Goal: Obtain resource: Download file/media

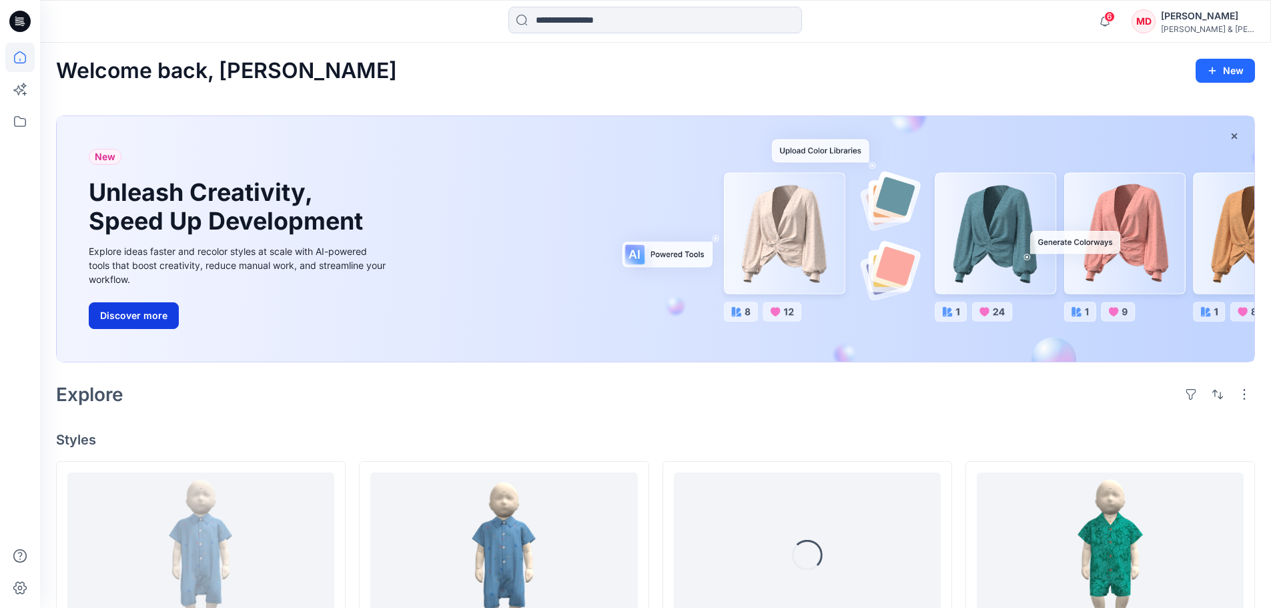
click at [137, 319] on button "Discover more" at bounding box center [134, 315] width 90 height 27
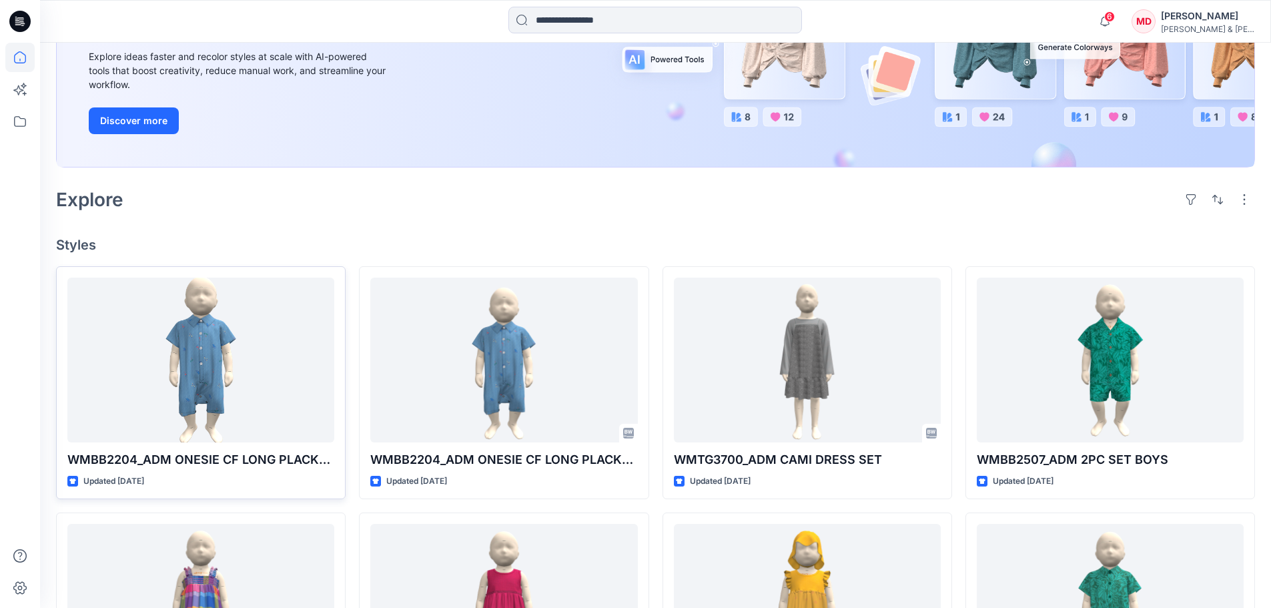
scroll to position [267, 0]
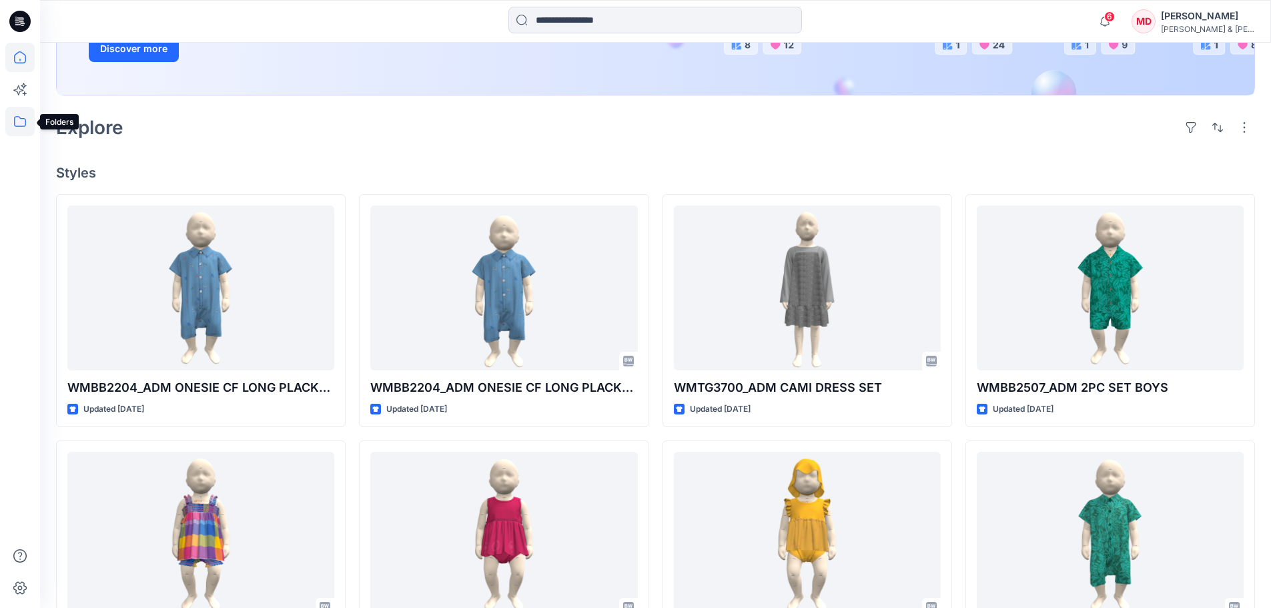
click at [18, 125] on icon at bounding box center [19, 121] width 29 height 29
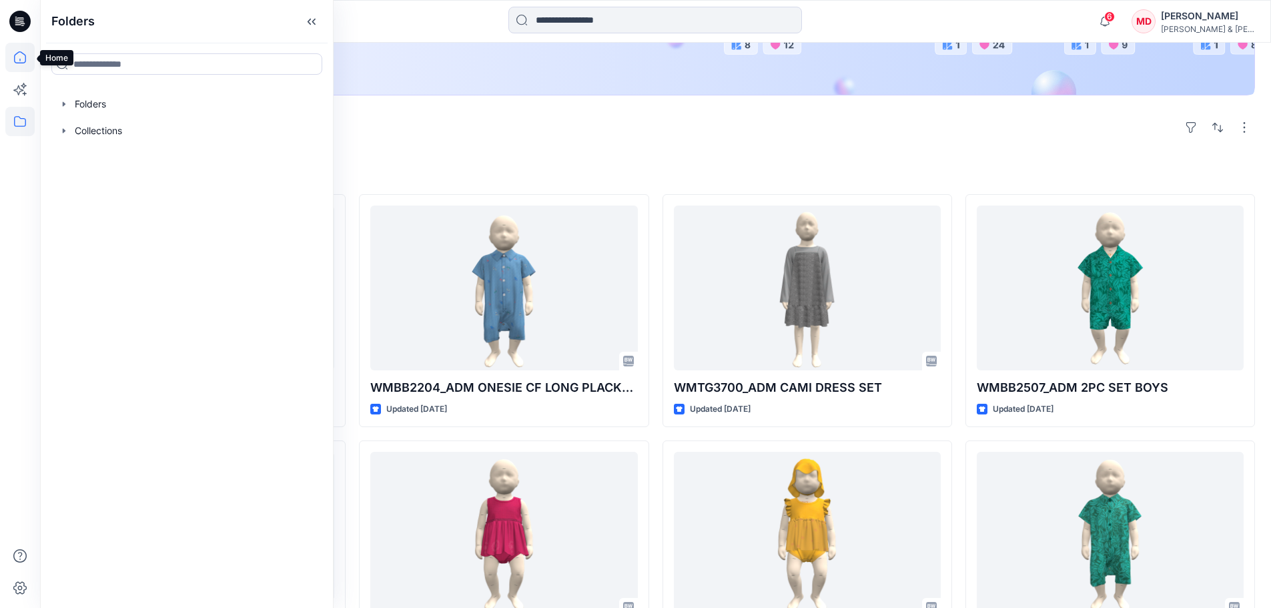
click at [15, 54] on icon at bounding box center [19, 57] width 29 height 29
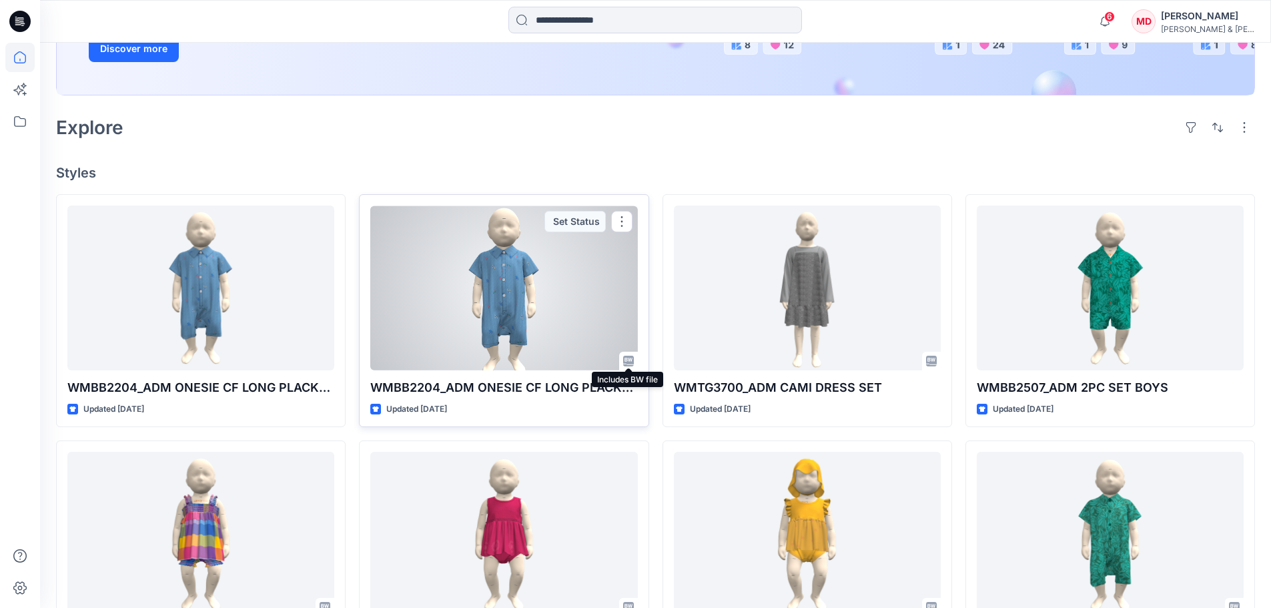
click at [624, 361] on icon at bounding box center [628, 361] width 11 height 11
click at [621, 220] on button "button" at bounding box center [621, 221] width 21 height 21
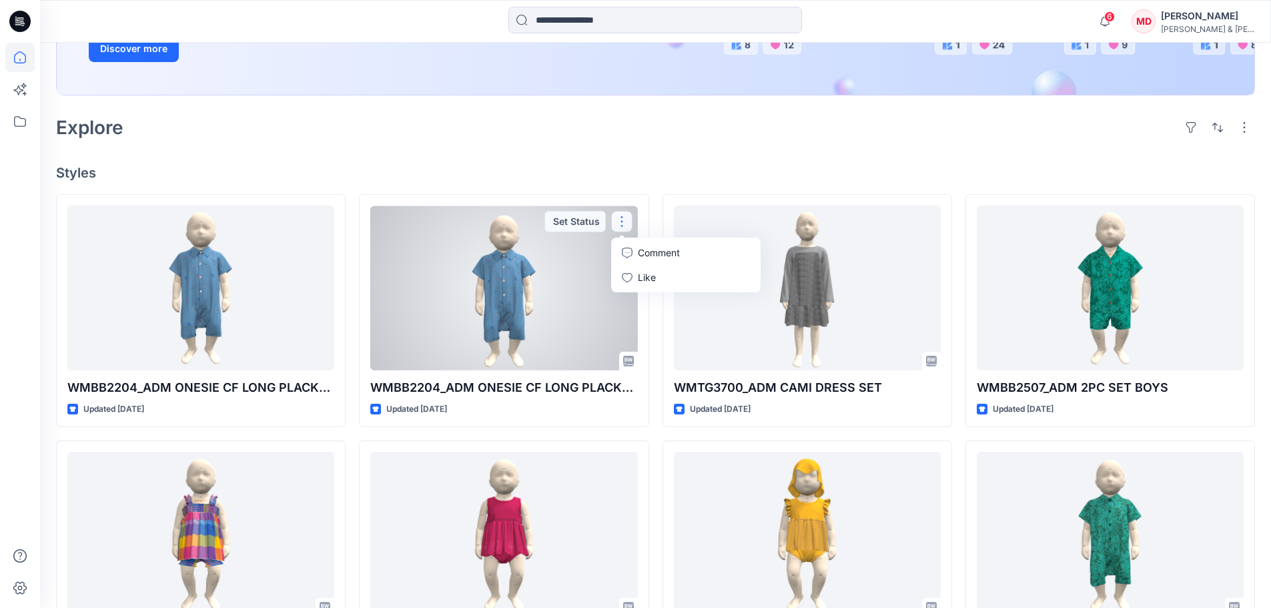
click at [545, 263] on div at bounding box center [503, 287] width 267 height 165
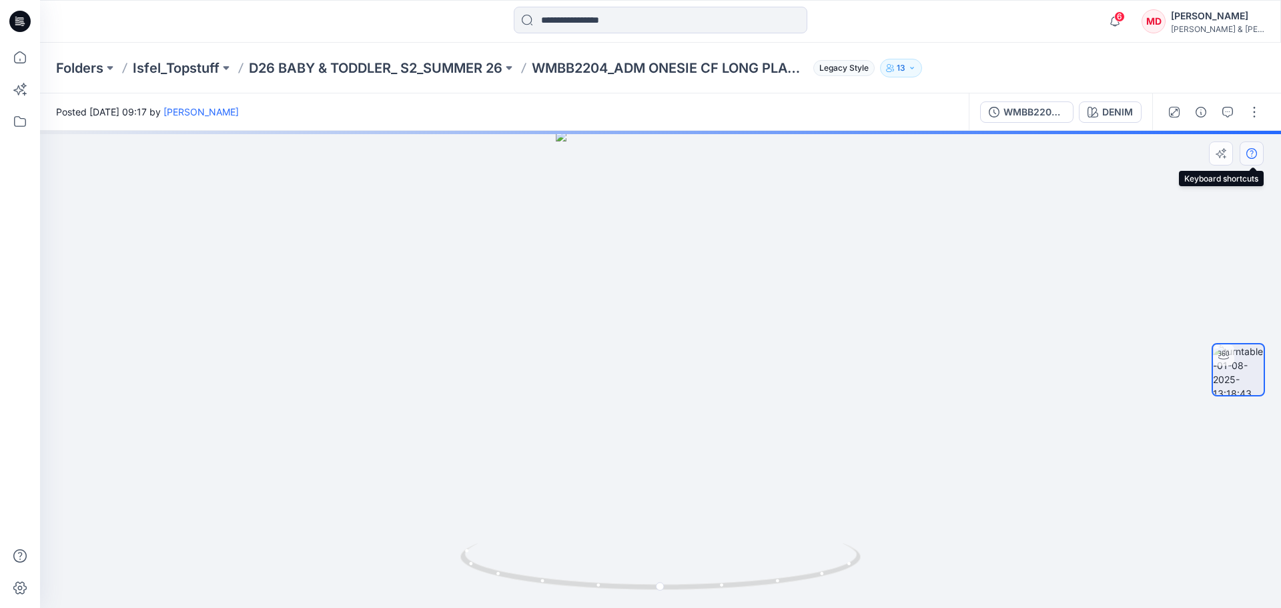
click at [1249, 157] on icon "button" at bounding box center [1251, 153] width 11 height 11
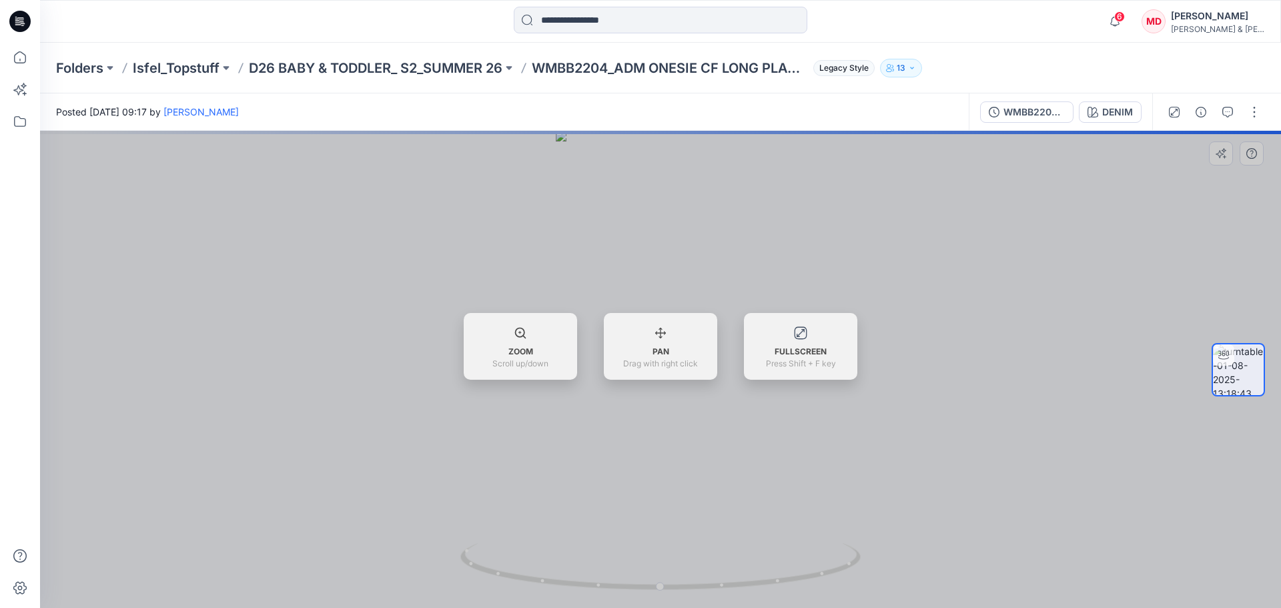
click at [1222, 281] on div at bounding box center [1238, 370] width 53 height 334
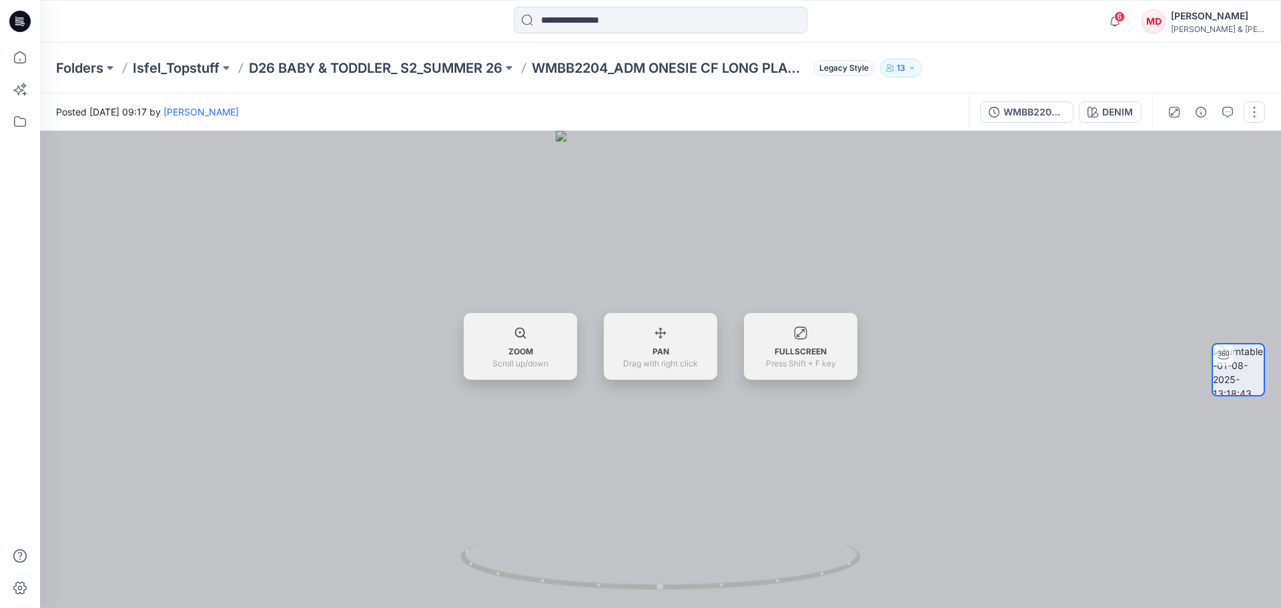
click at [1255, 108] on button "button" at bounding box center [1254, 111] width 21 height 21
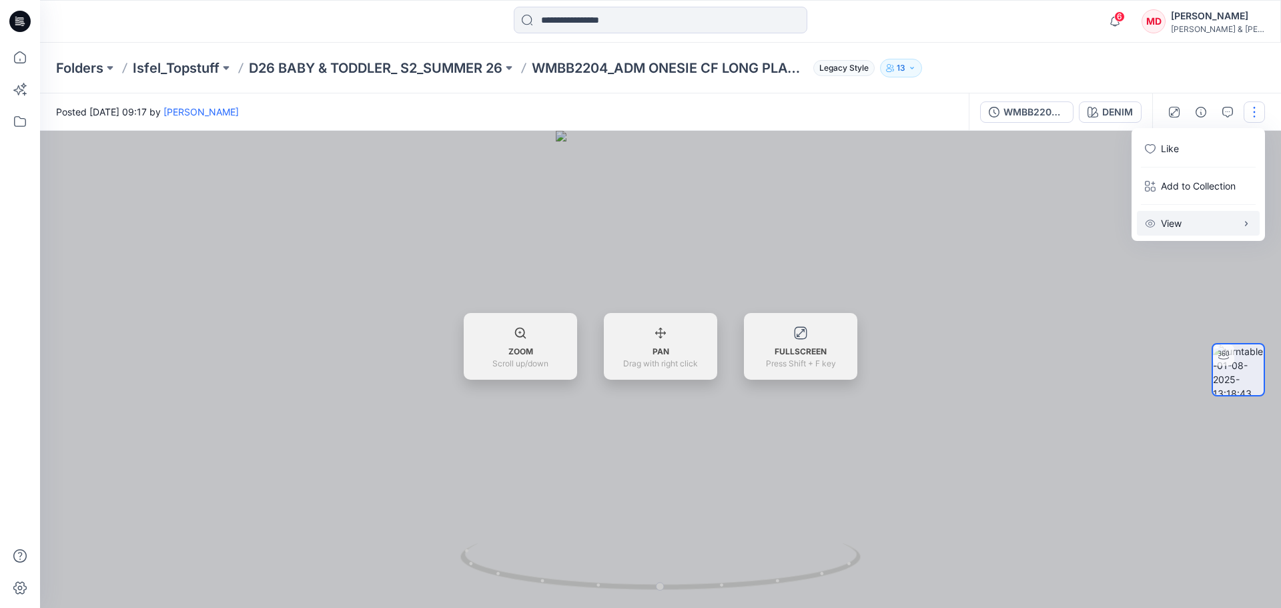
click at [1232, 218] on button "View" at bounding box center [1198, 223] width 123 height 25
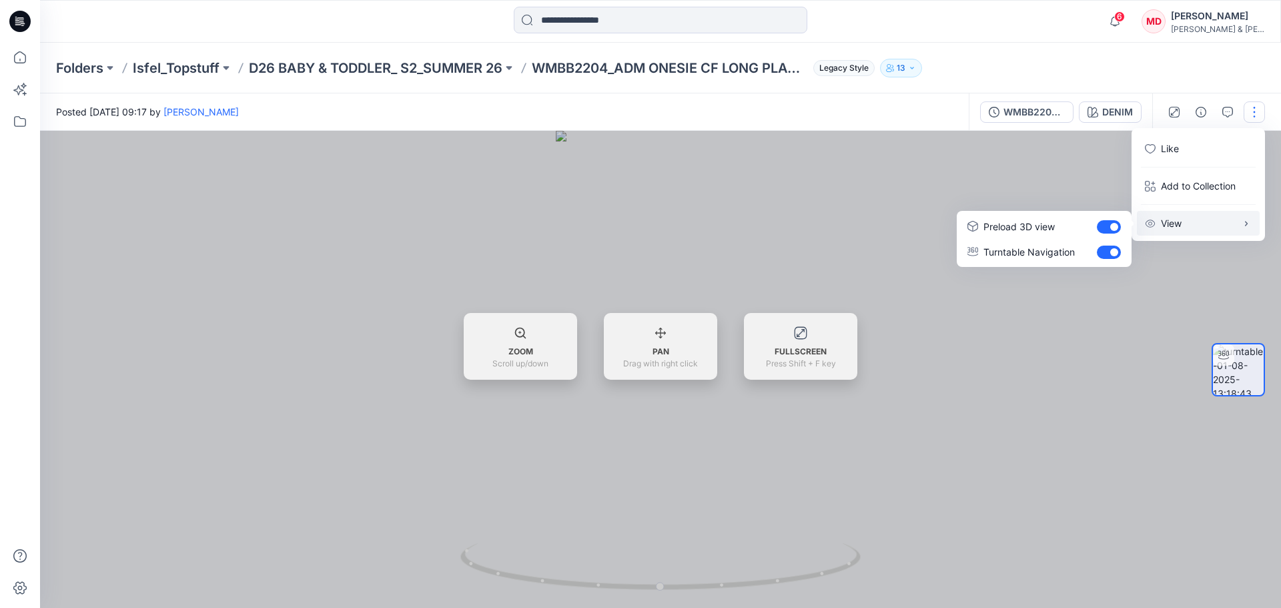
drag, startPoint x: 1225, startPoint y: 290, endPoint x: 1220, endPoint y: 279, distance: 12.5
click at [1223, 289] on div at bounding box center [1238, 370] width 53 height 334
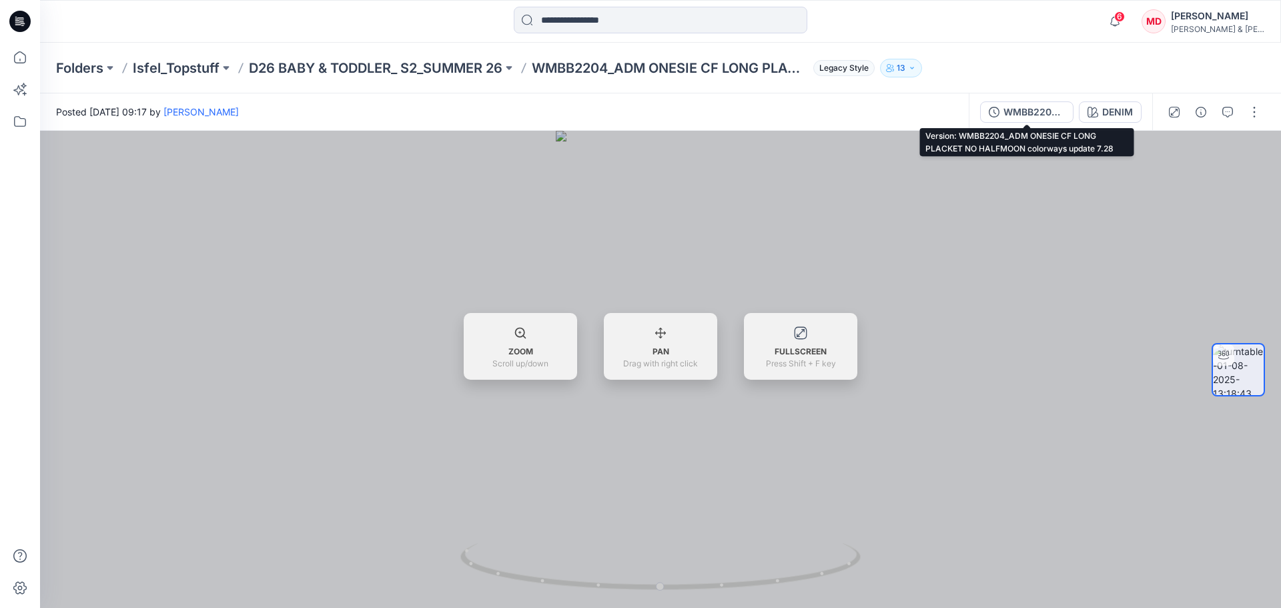
click at [1025, 115] on div "WMBB2204_ADM ONESIE CF LONG PLACKET NO HALFMOON colorways update 7.28" at bounding box center [1033, 112] width 61 height 15
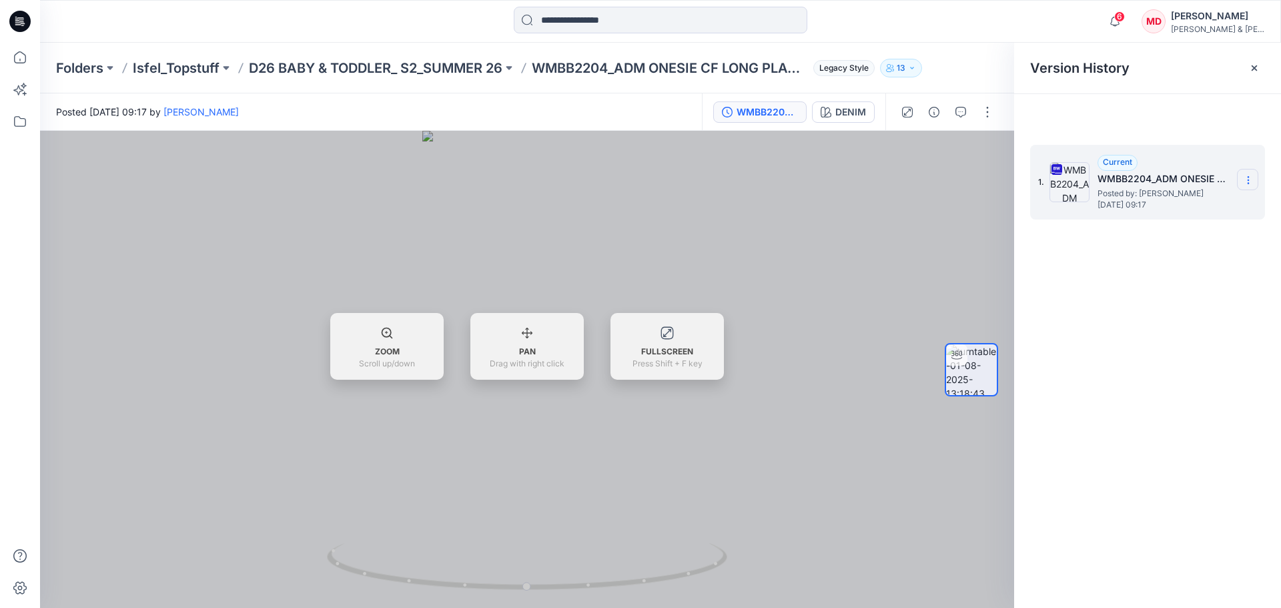
click at [1254, 177] on section at bounding box center [1247, 179] width 21 height 21
click at [1225, 203] on span "Download Source BW File" at bounding box center [1180, 206] width 111 height 16
click at [15, 66] on icon at bounding box center [19, 57] width 29 height 29
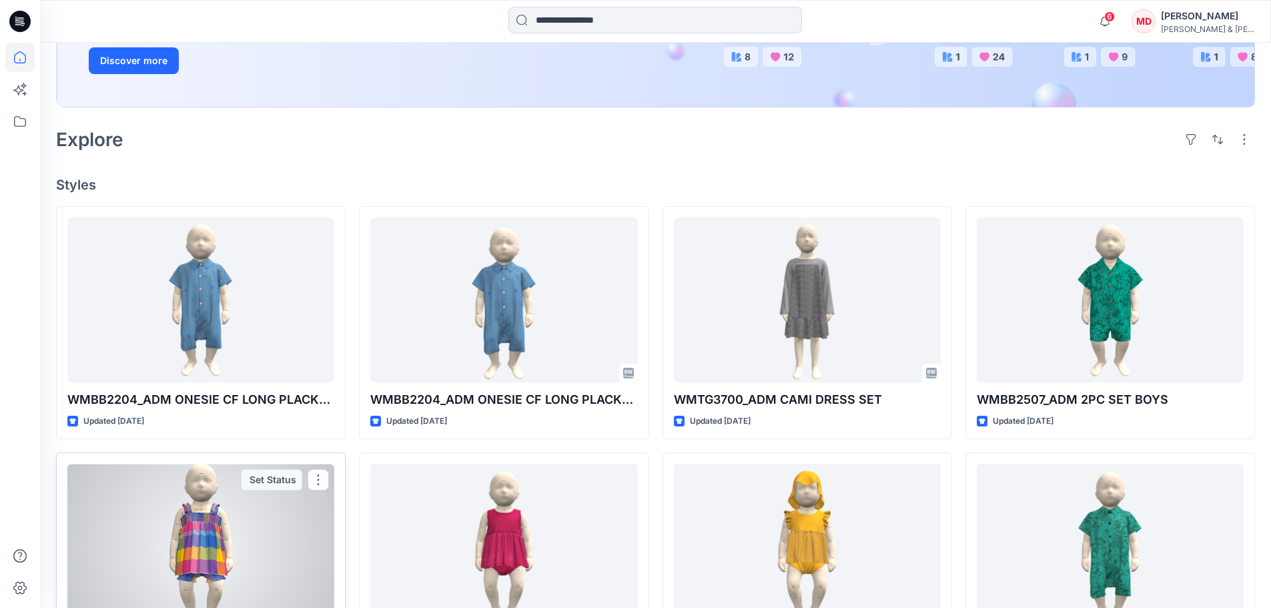
scroll to position [243, 0]
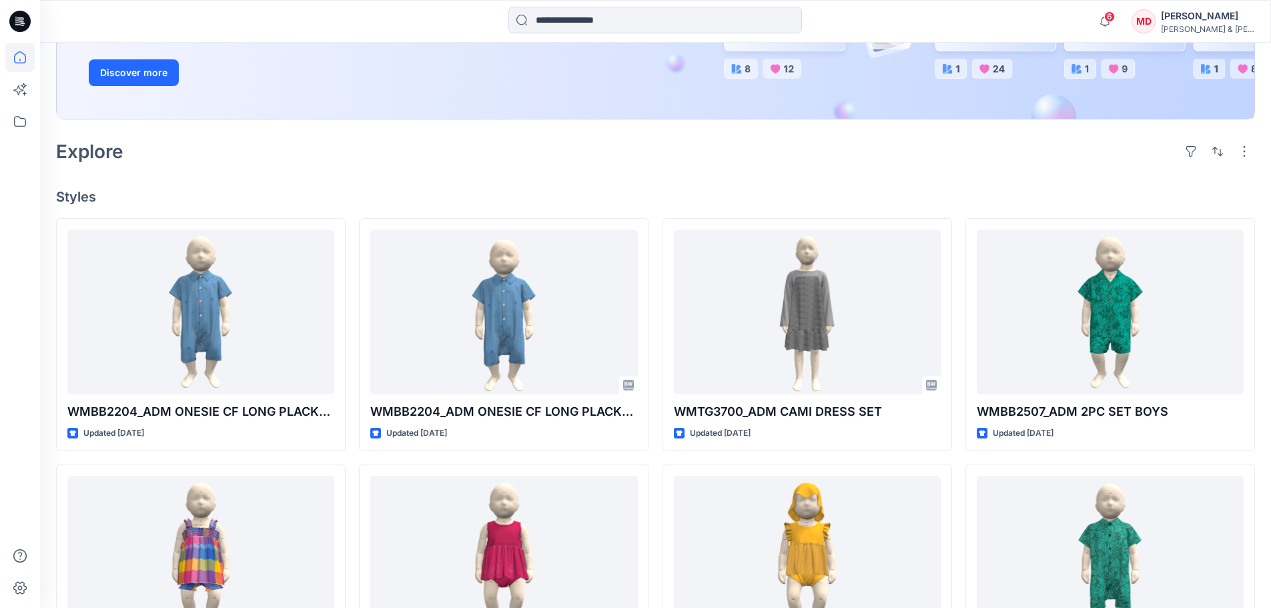
click at [255, 157] on div "Explore" at bounding box center [655, 151] width 1199 height 32
click at [25, 123] on icon at bounding box center [19, 121] width 29 height 29
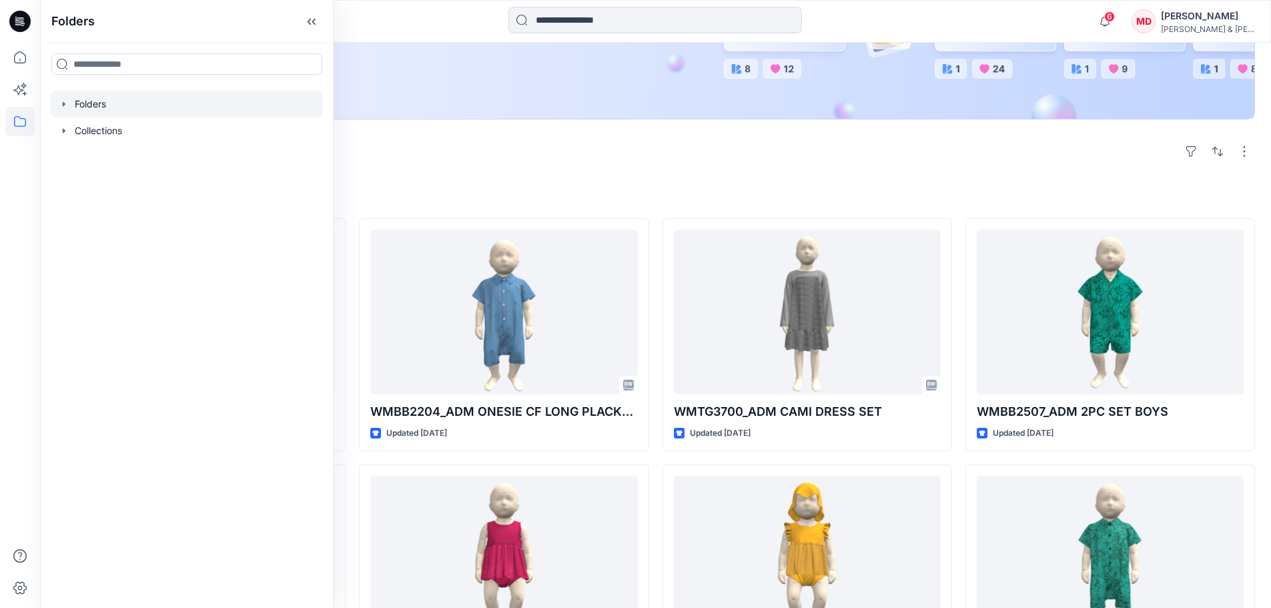
click at [92, 111] on div at bounding box center [187, 104] width 272 height 27
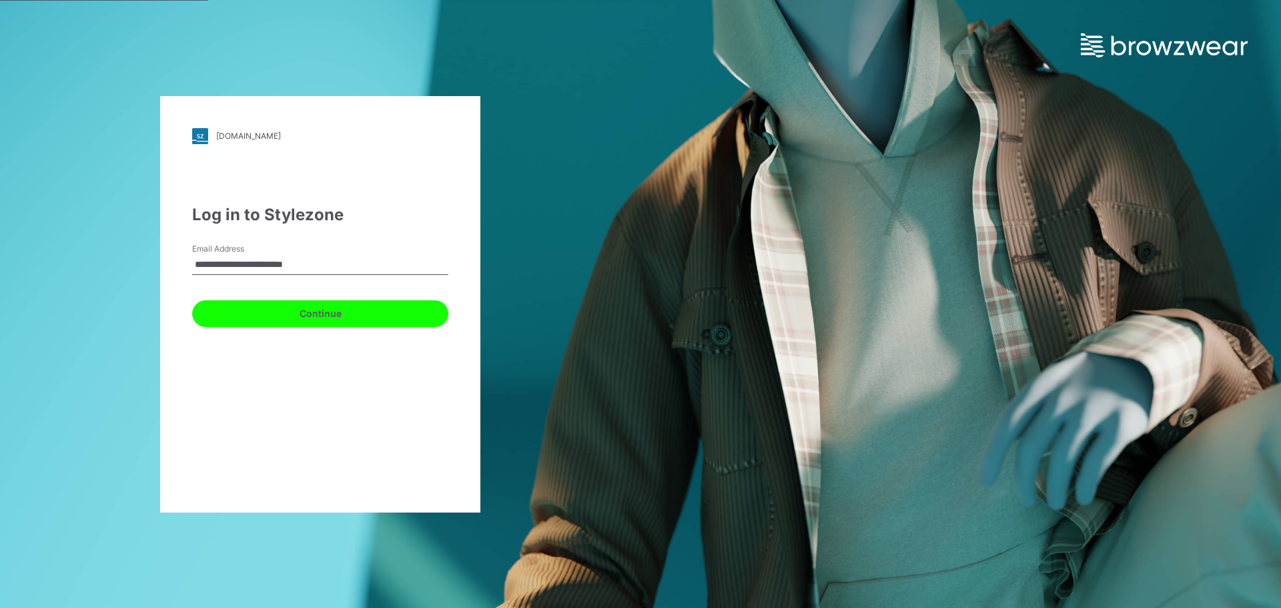
click at [380, 314] on button "Continue" at bounding box center [320, 313] width 256 height 27
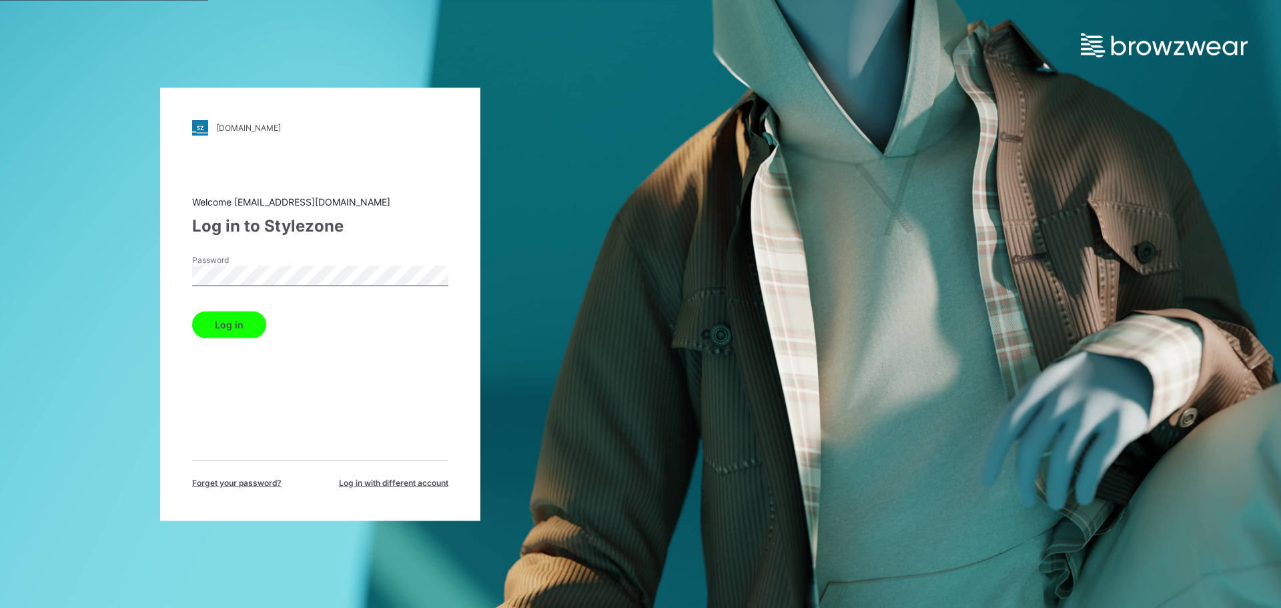
click at [224, 320] on button "Log in" at bounding box center [229, 324] width 74 height 27
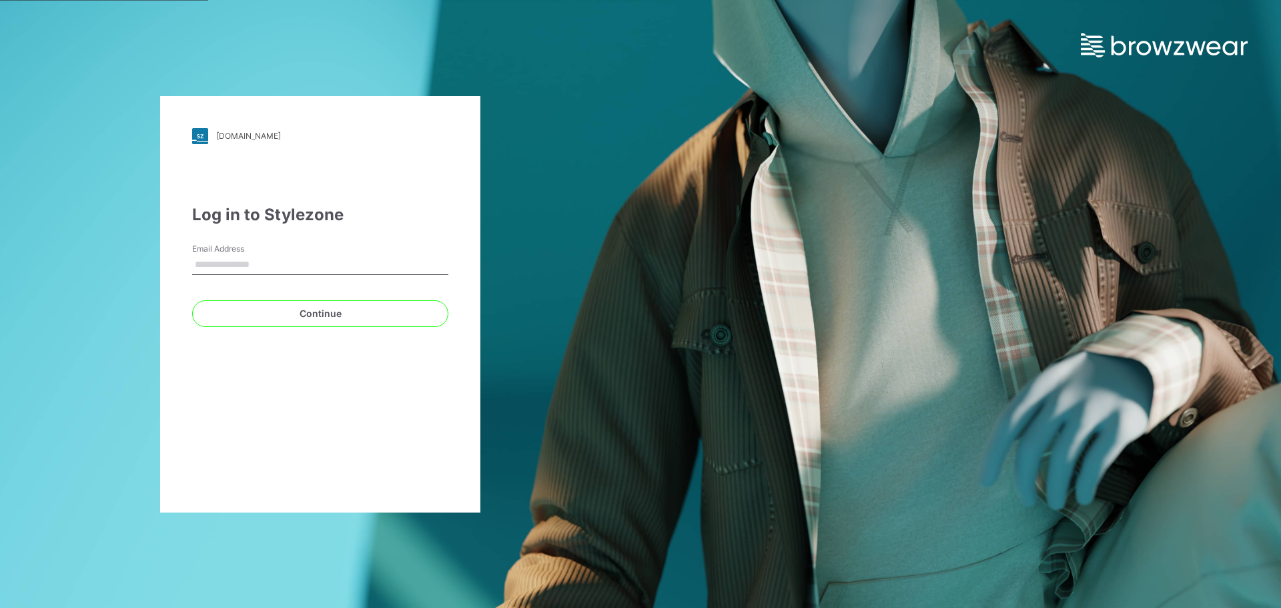
type input "**********"
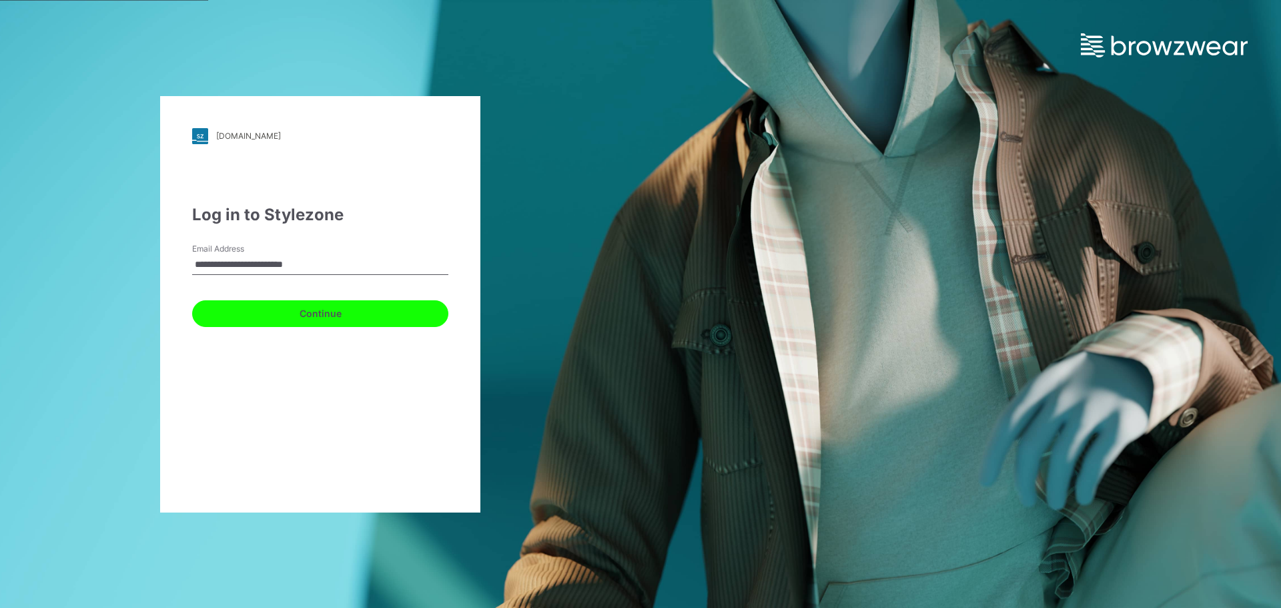
click at [343, 318] on button "Continue" at bounding box center [320, 313] width 256 height 27
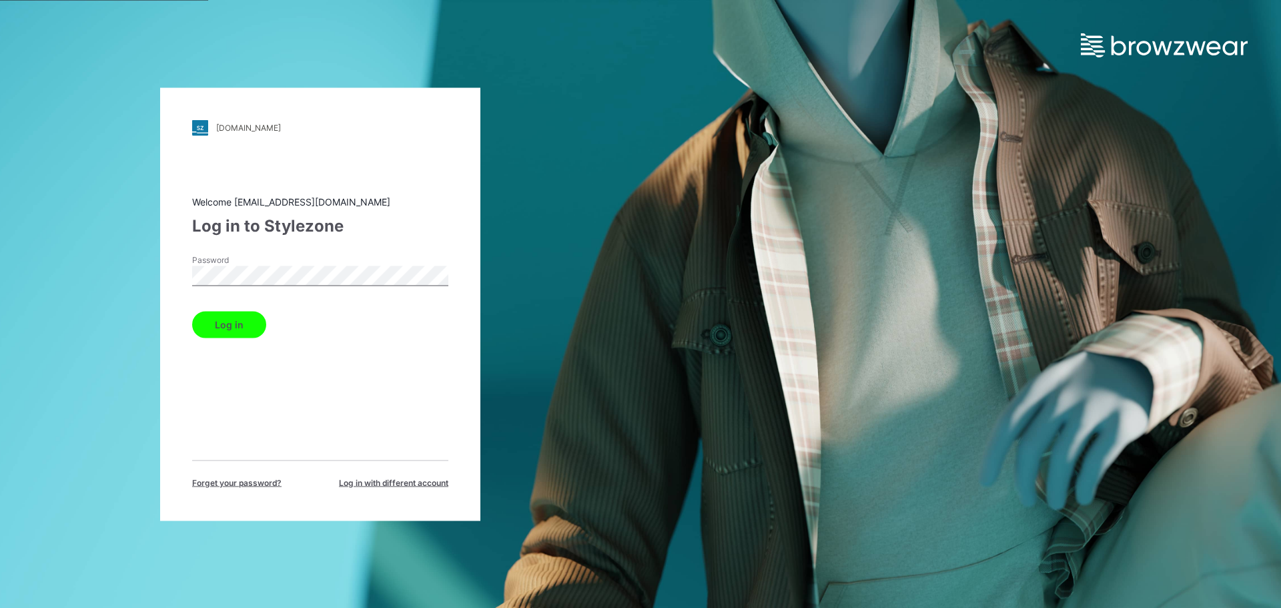
click at [244, 324] on button "Log in" at bounding box center [229, 324] width 74 height 27
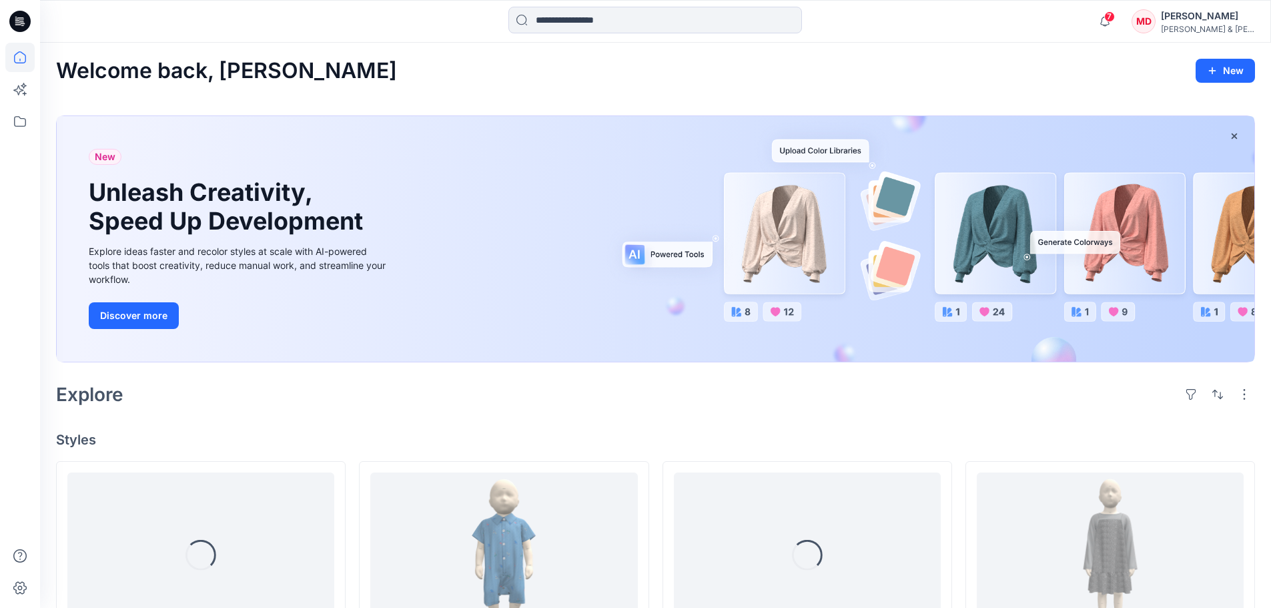
click at [1237, 17] on div "[PERSON_NAME]" at bounding box center [1207, 16] width 93 height 16
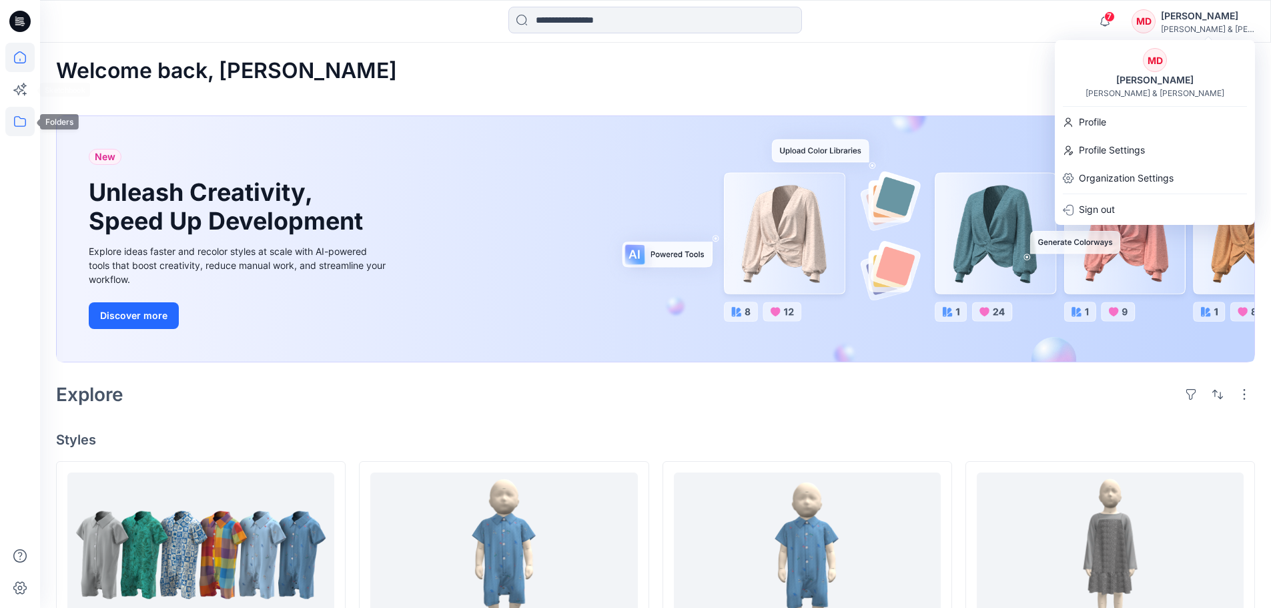
click at [11, 122] on icon at bounding box center [19, 121] width 29 height 29
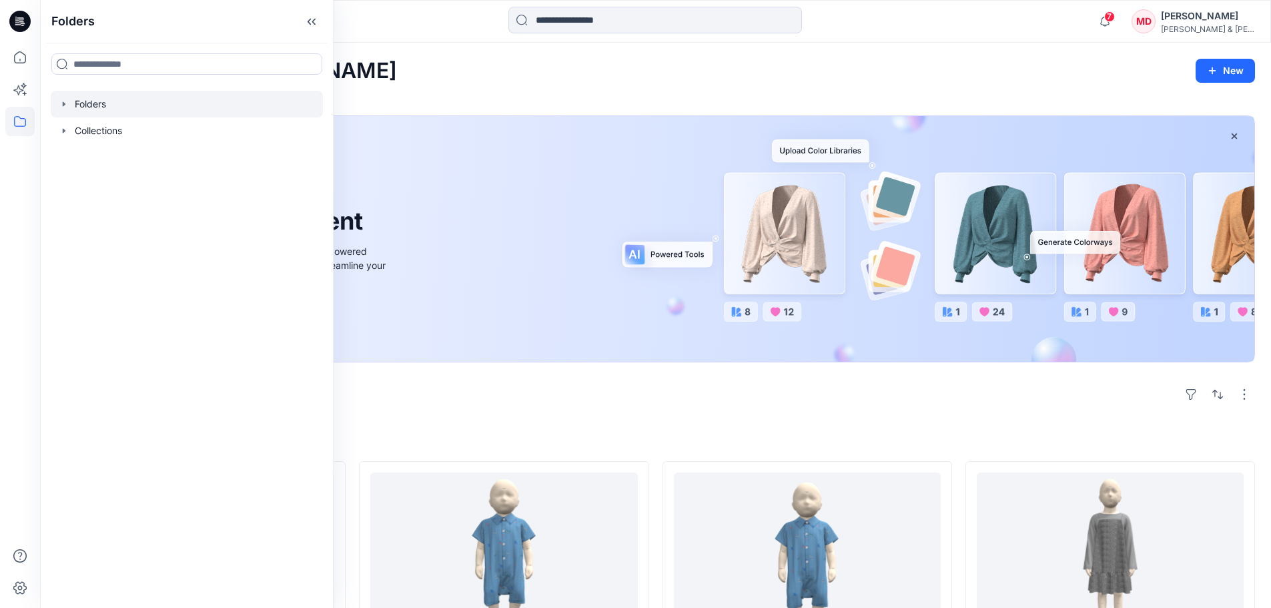
click at [76, 107] on div at bounding box center [187, 104] width 272 height 27
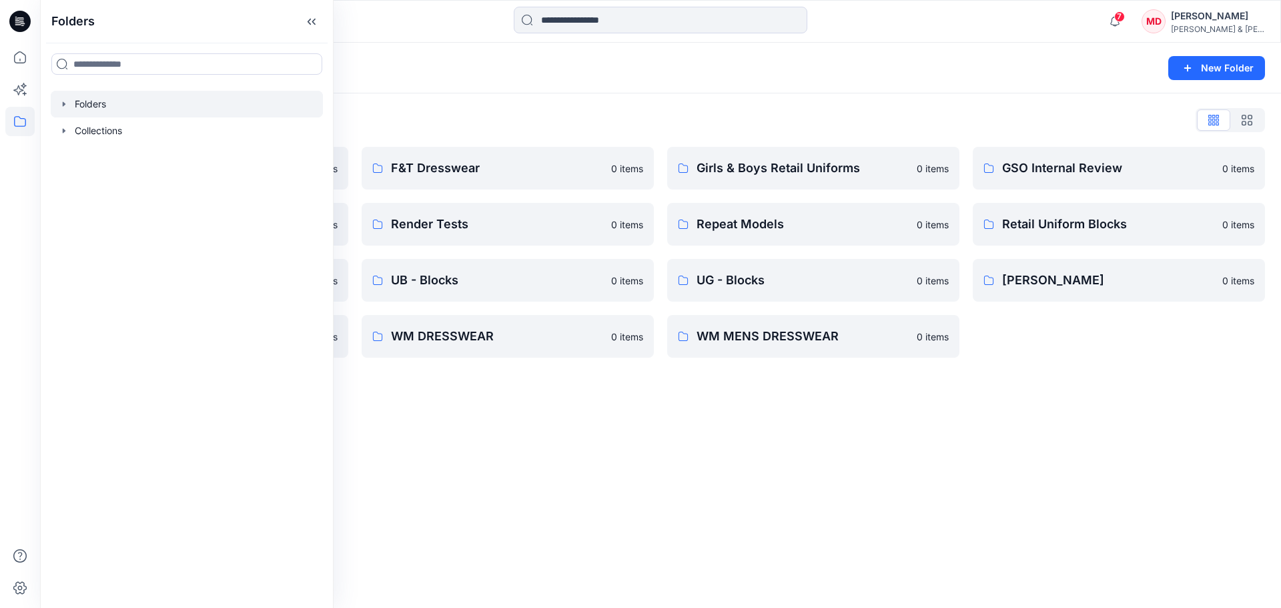
click at [63, 104] on icon "button" at bounding box center [64, 103] width 3 height 5
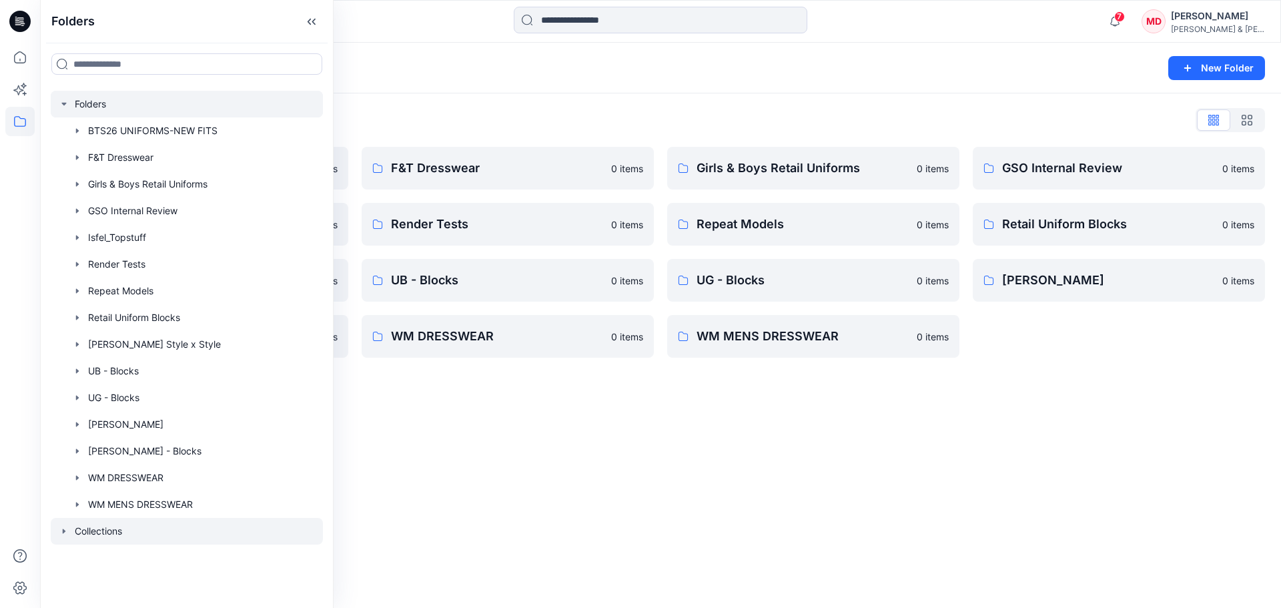
click at [66, 531] on icon "button" at bounding box center [64, 531] width 11 height 11
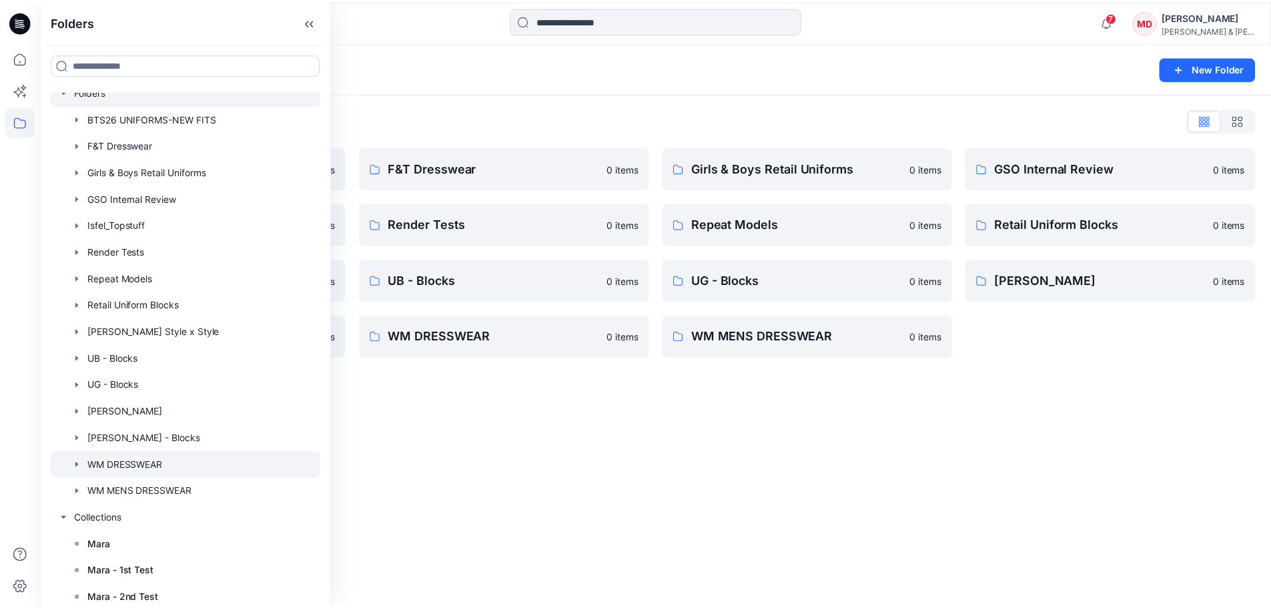
scroll to position [17, 0]
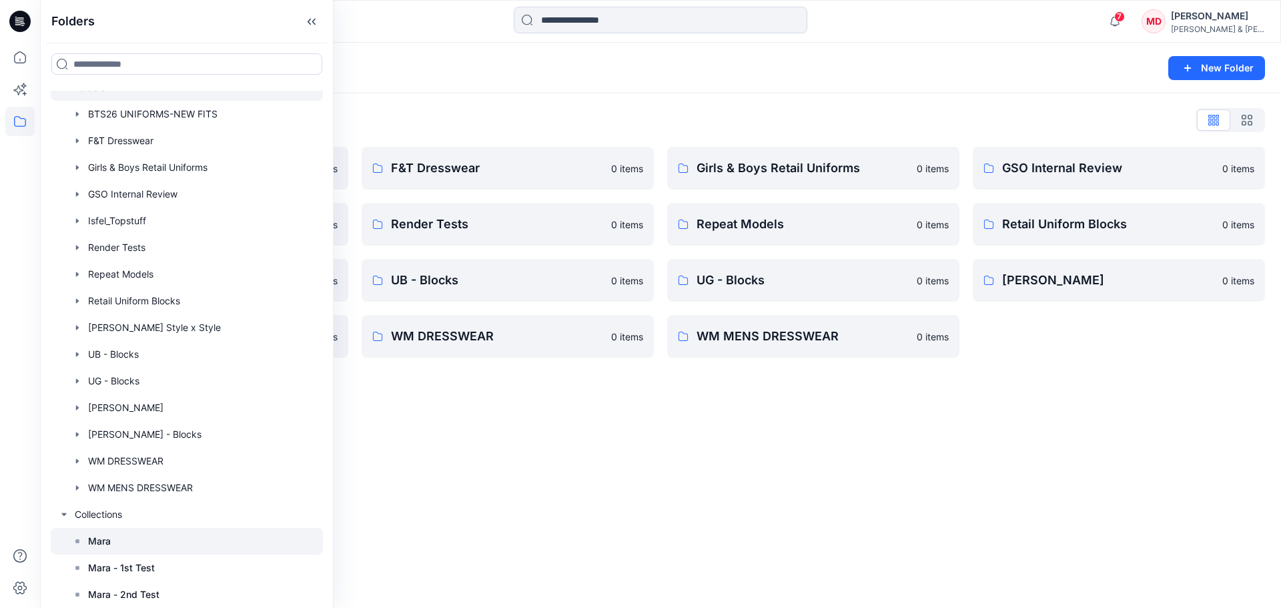
click at [113, 546] on div at bounding box center [187, 541] width 272 height 27
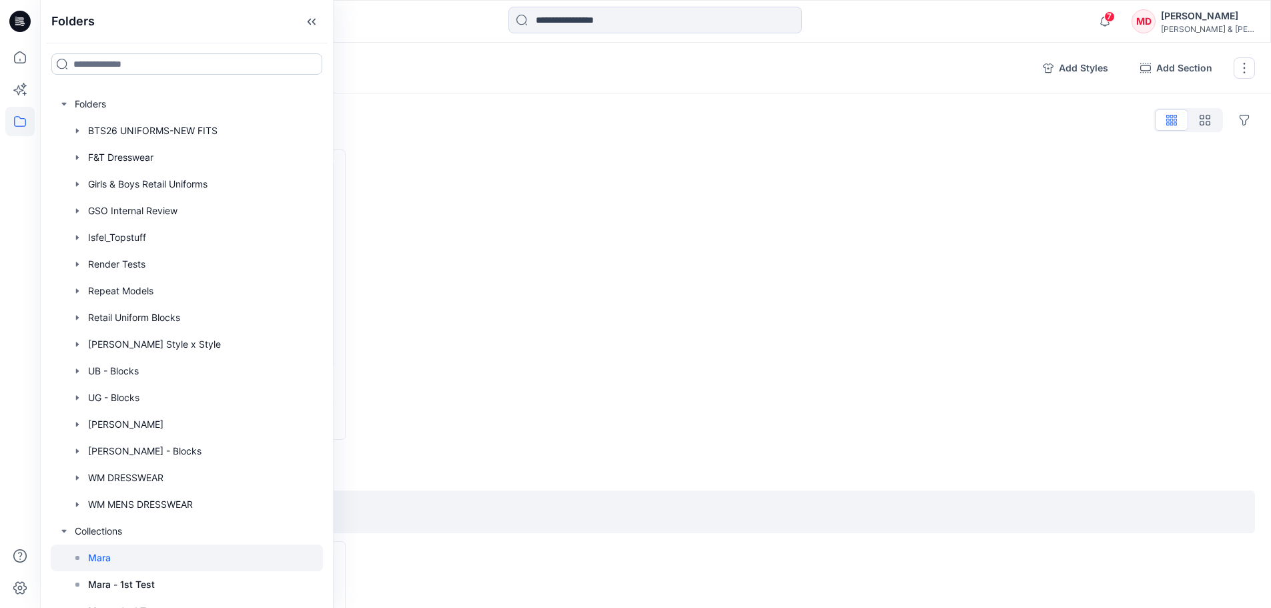
click at [126, 71] on input at bounding box center [186, 63] width 271 height 21
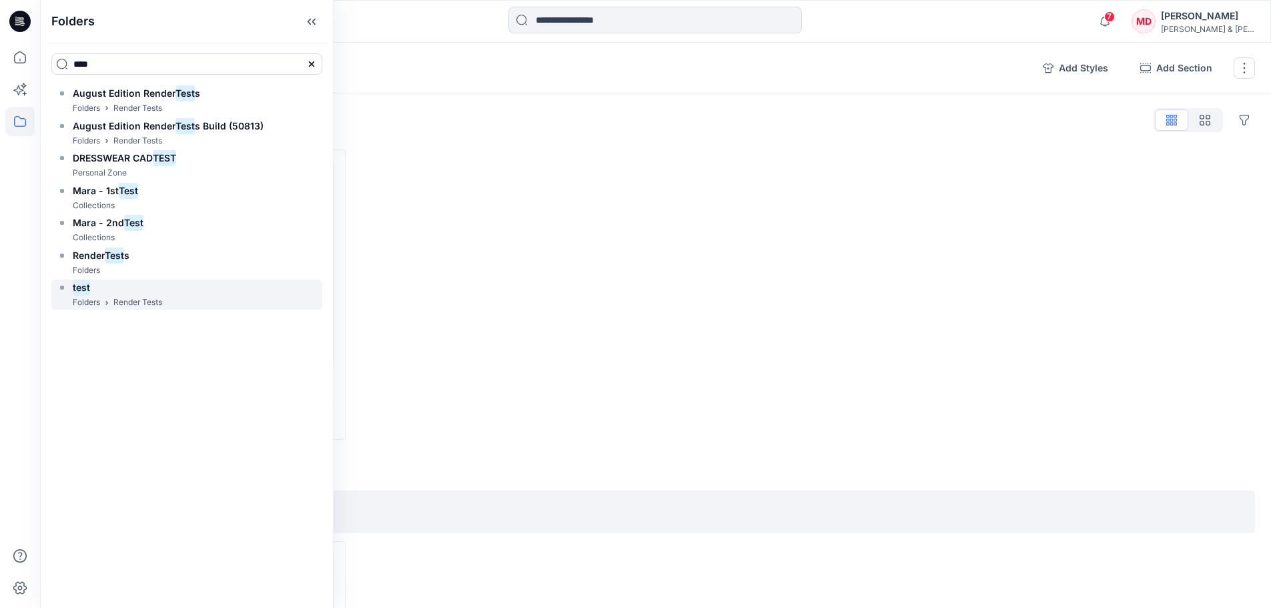
type input "****"
click at [143, 288] on div "test" at bounding box center [109, 288] width 105 height 16
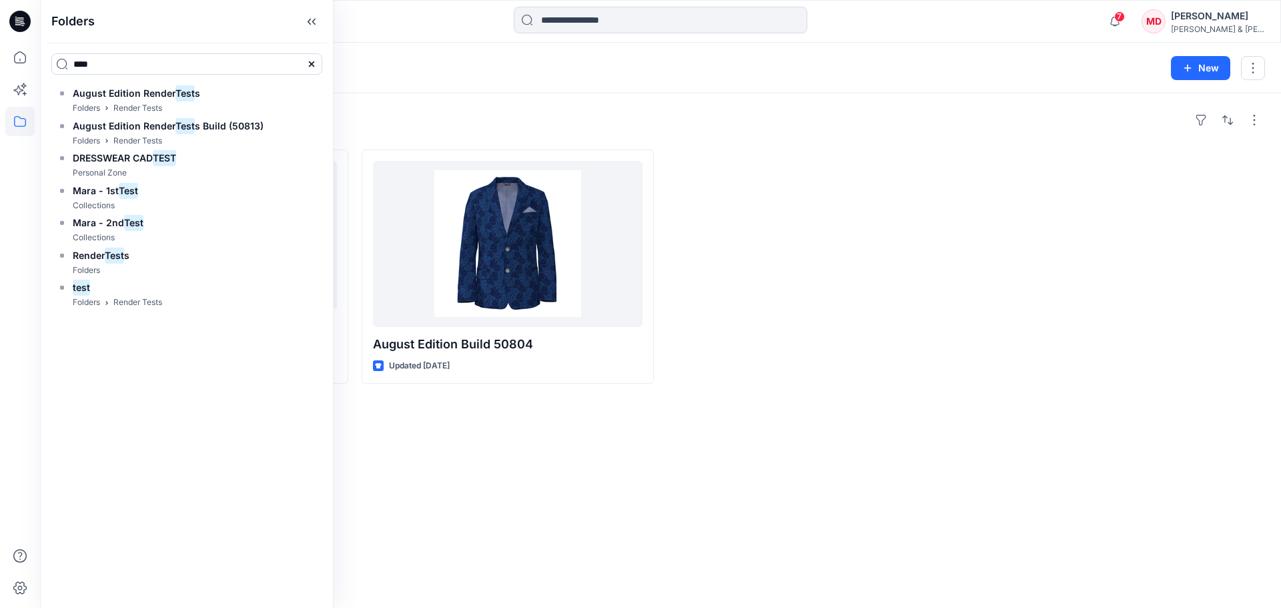
click at [607, 454] on div "Styles WMBB2204_ADM ONESIE CF LONG PLACKET NO HALFMOON colorways update 7.28 Up…" at bounding box center [660, 350] width 1241 height 514
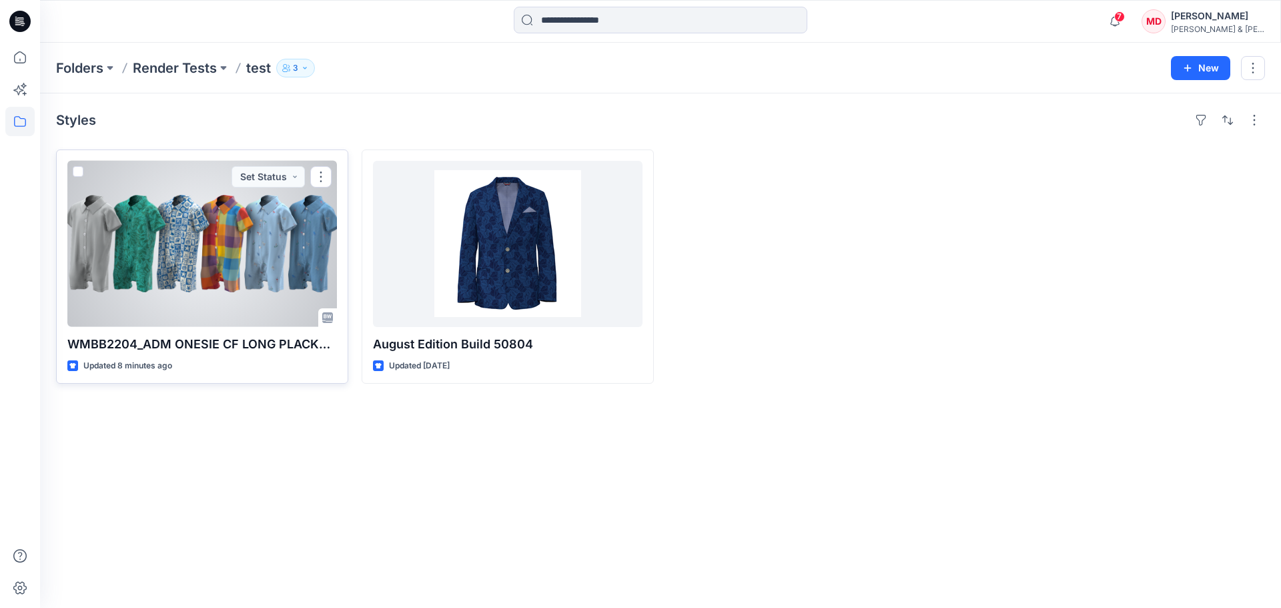
click at [249, 234] on div at bounding box center [202, 244] width 270 height 166
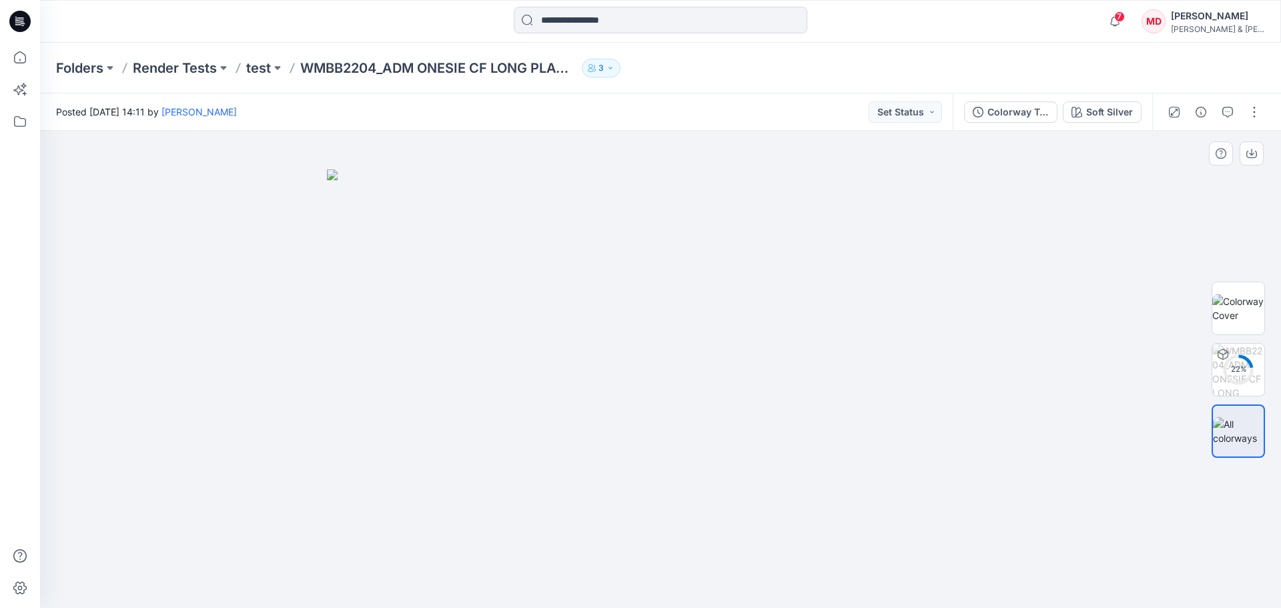
drag, startPoint x: 779, startPoint y: 408, endPoint x: 717, endPoint y: 410, distance: 61.4
click at [717, 410] on img at bounding box center [660, 388] width 667 height 439
click at [1017, 115] on div "Colorway Test with WM Style" at bounding box center [1017, 112] width 61 height 15
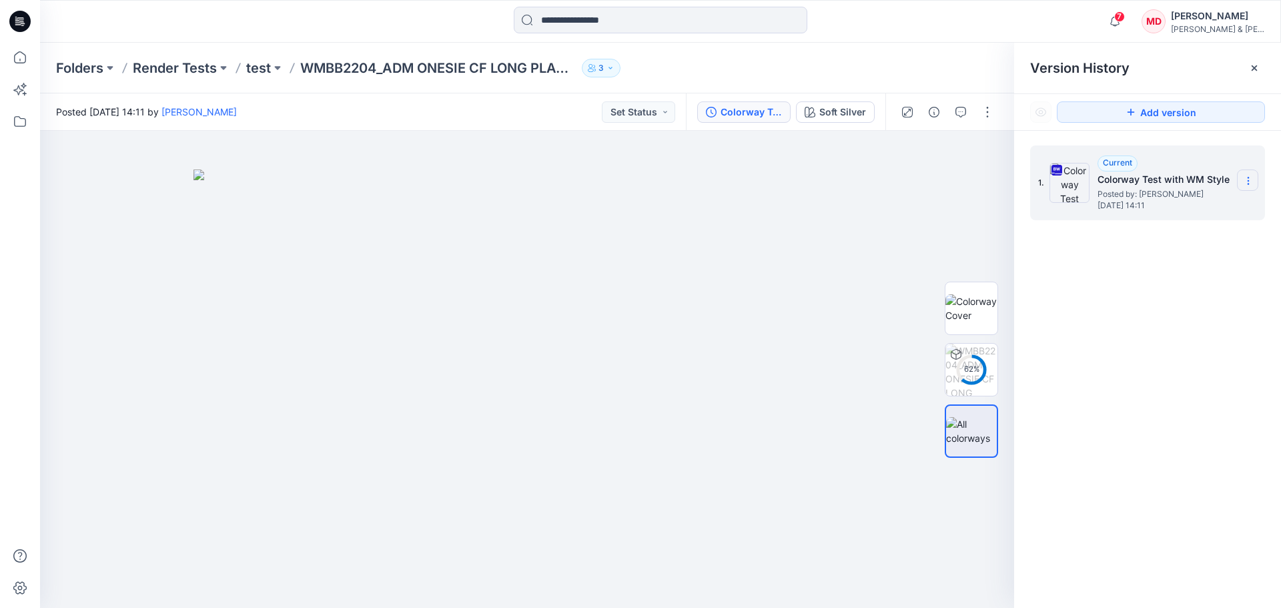
click at [1252, 179] on icon at bounding box center [1248, 180] width 11 height 11
click at [972, 433] on img at bounding box center [971, 431] width 51 height 28
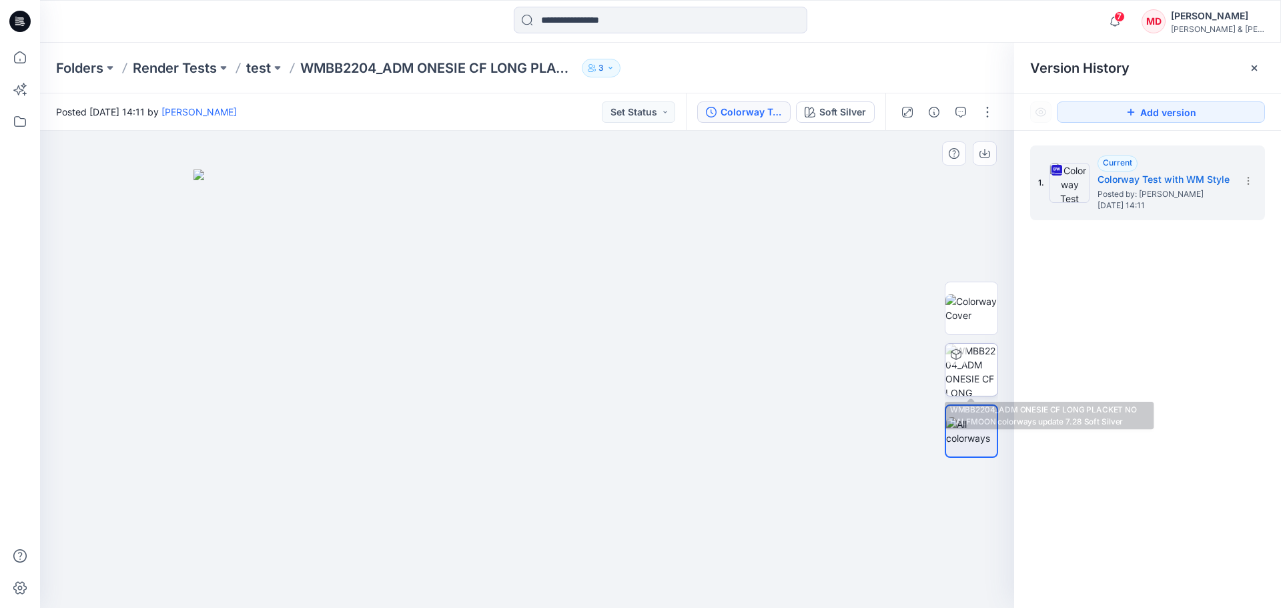
click at [971, 358] on img at bounding box center [971, 370] width 52 height 52
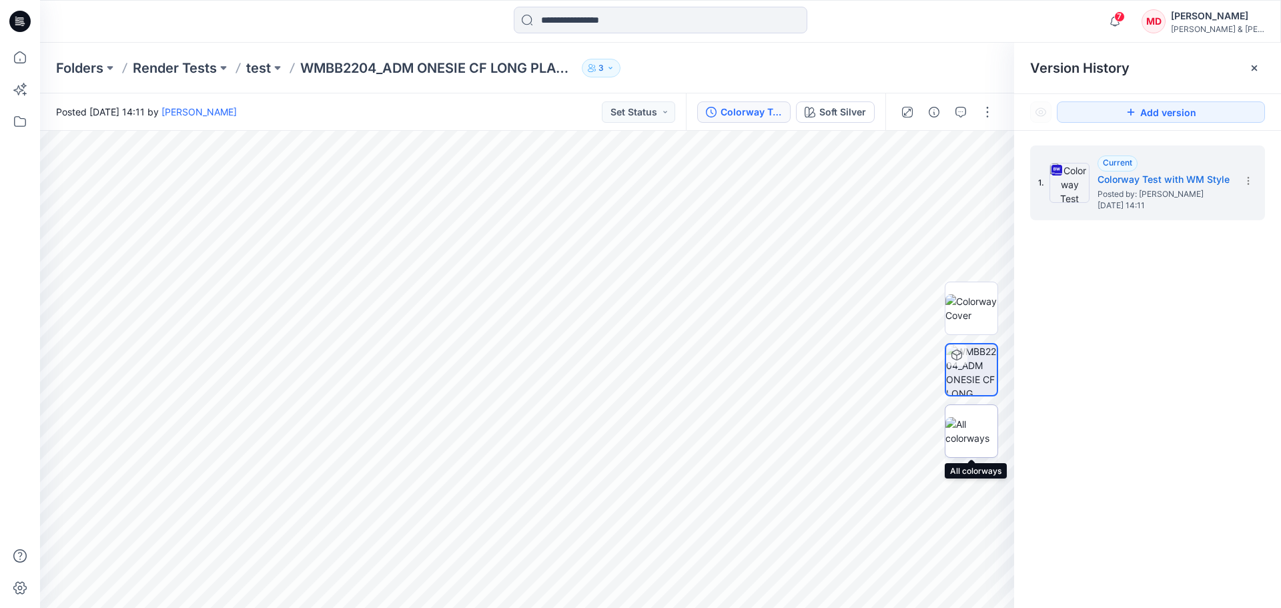
click at [970, 432] on img at bounding box center [971, 431] width 52 height 28
click at [630, 382] on img at bounding box center [526, 388] width 667 height 439
drag, startPoint x: 559, startPoint y: 375, endPoint x: 471, endPoint y: 388, distance: 89.0
click at [471, 388] on img at bounding box center [526, 388] width 667 height 439
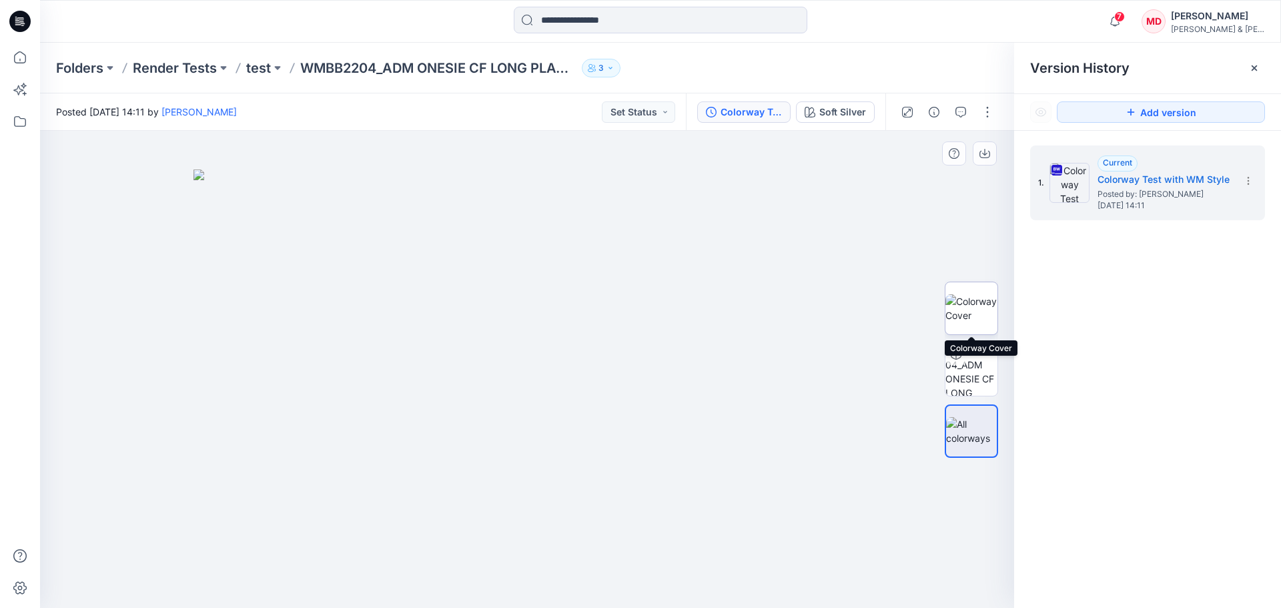
click at [971, 308] on img at bounding box center [971, 308] width 52 height 28
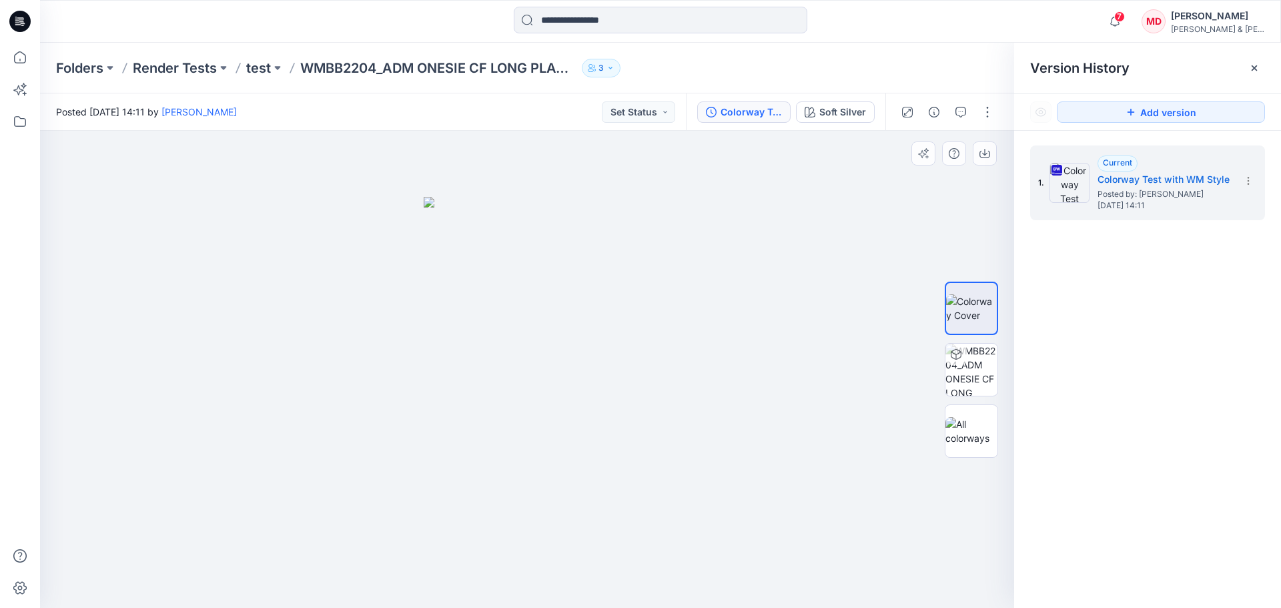
drag, startPoint x: 584, startPoint y: 404, endPoint x: 472, endPoint y: 393, distance: 112.6
click at [472, 393] on img at bounding box center [527, 403] width 207 height 412
click at [977, 365] on img at bounding box center [971, 370] width 52 height 52
click at [933, 160] on icon "button" at bounding box center [934, 158] width 11 height 11
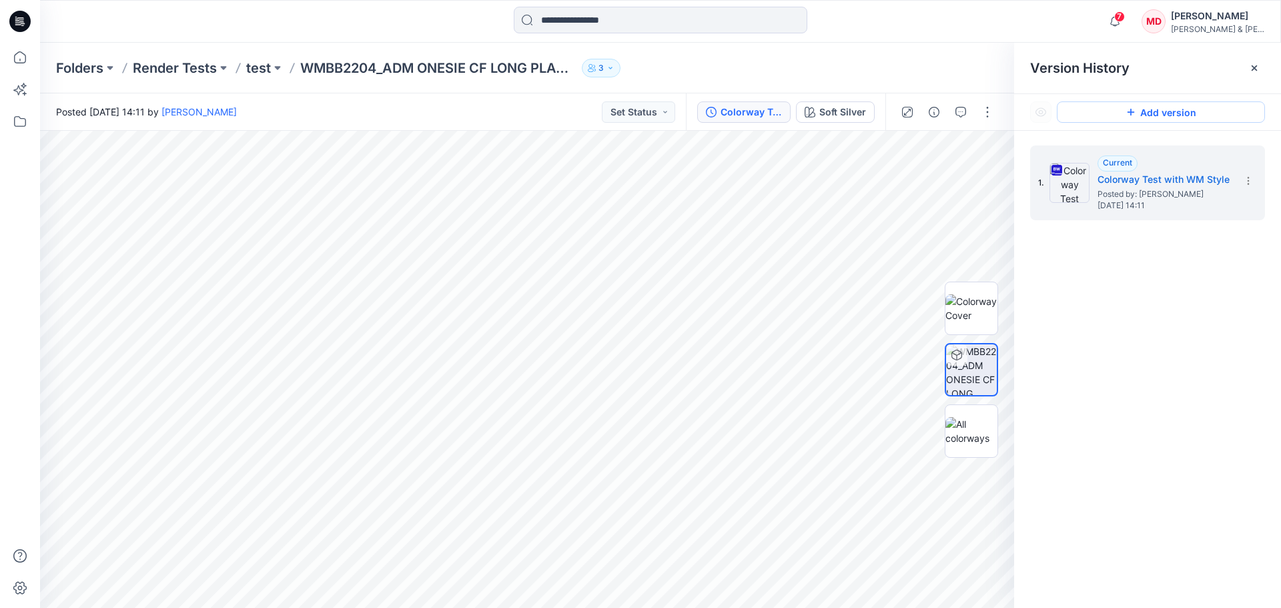
click at [1123, 113] on button "Add version" at bounding box center [1161, 111] width 208 height 21
click at [721, 109] on div "Colorway Test with WM Style" at bounding box center [751, 112] width 61 height 15
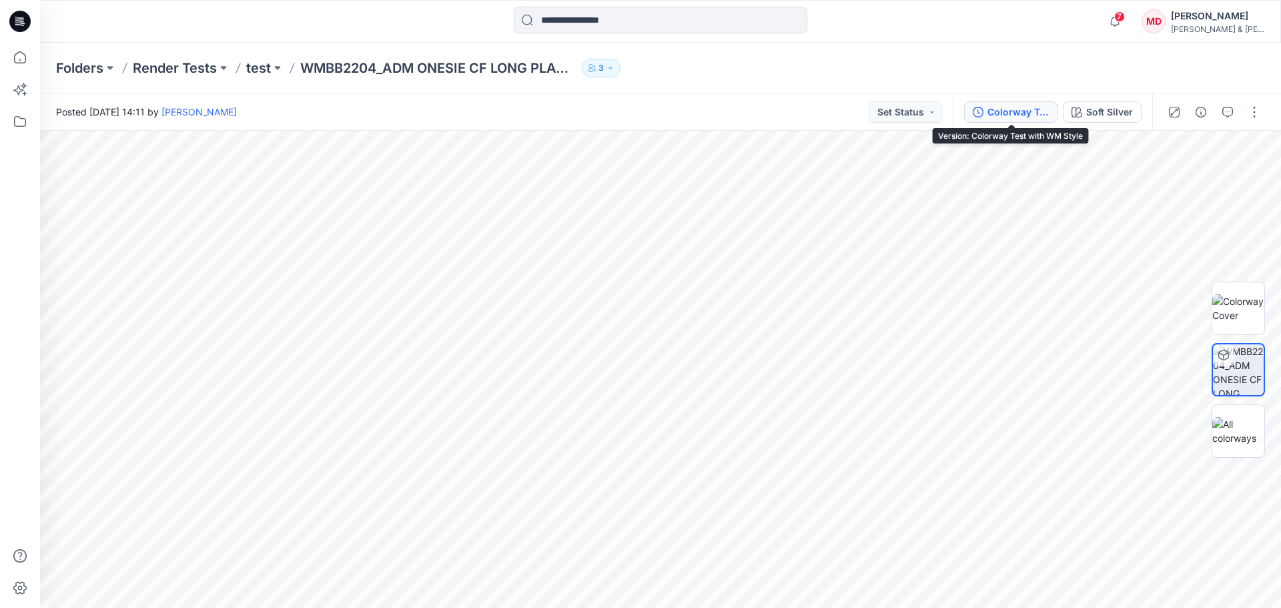
click at [1033, 115] on div "Colorway Test with WM Style" at bounding box center [1017, 112] width 61 height 15
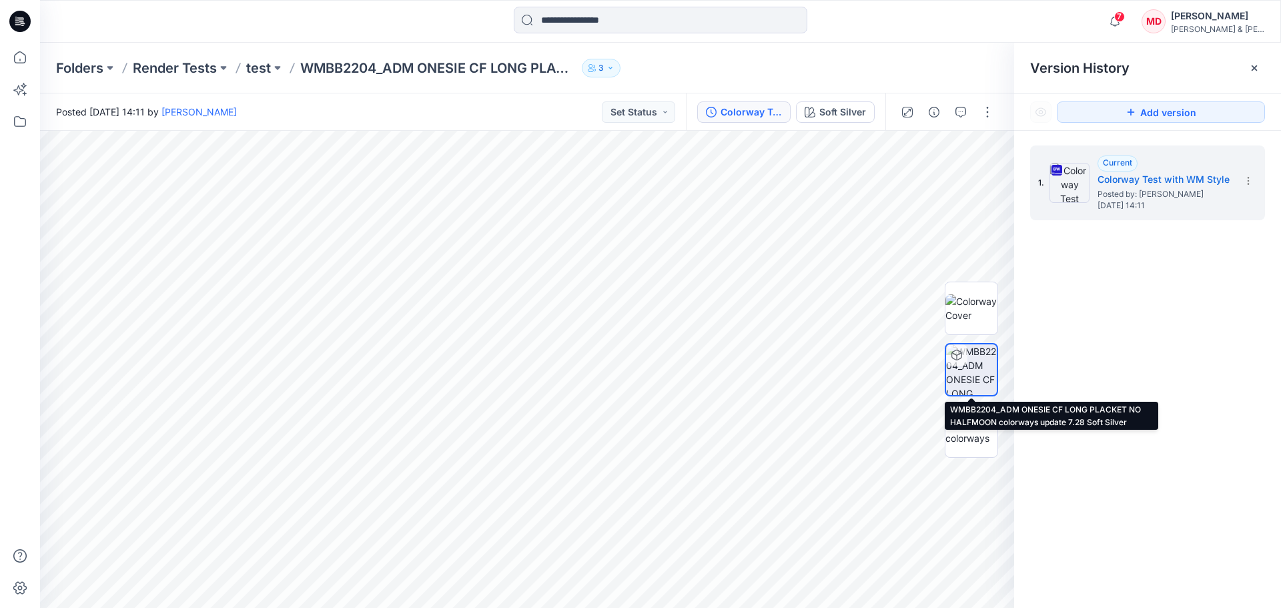
click at [977, 368] on img at bounding box center [971, 369] width 51 height 51
click at [1254, 68] on icon at bounding box center [1254, 67] width 5 height 5
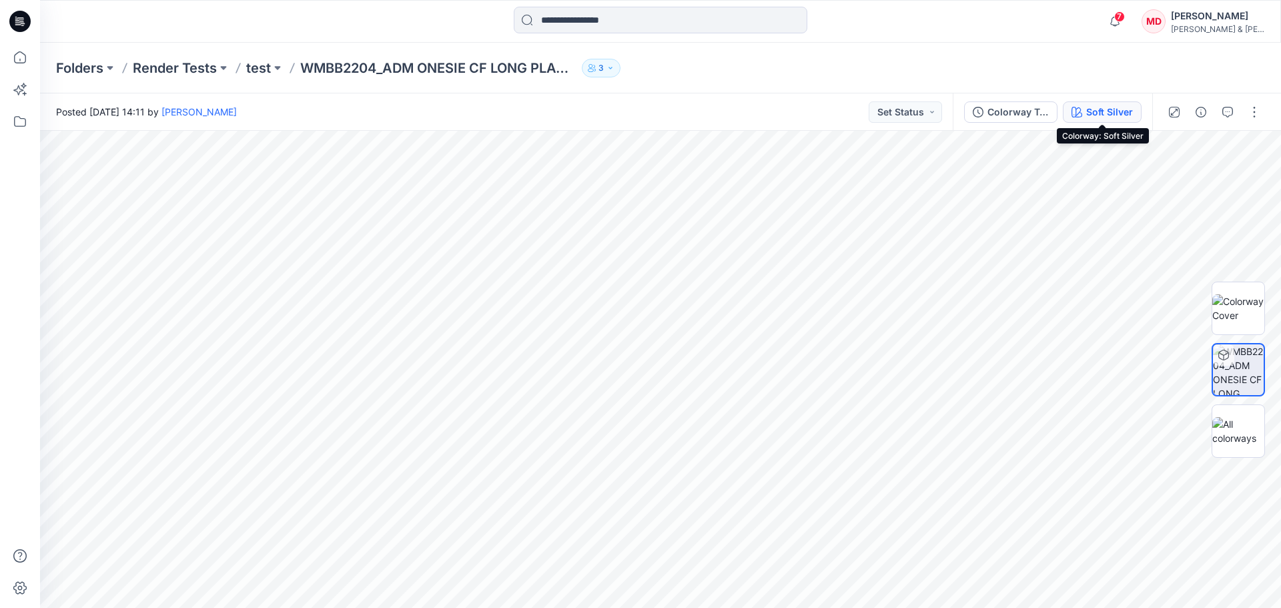
click at [1120, 113] on div "Soft Silver" at bounding box center [1109, 112] width 47 height 15
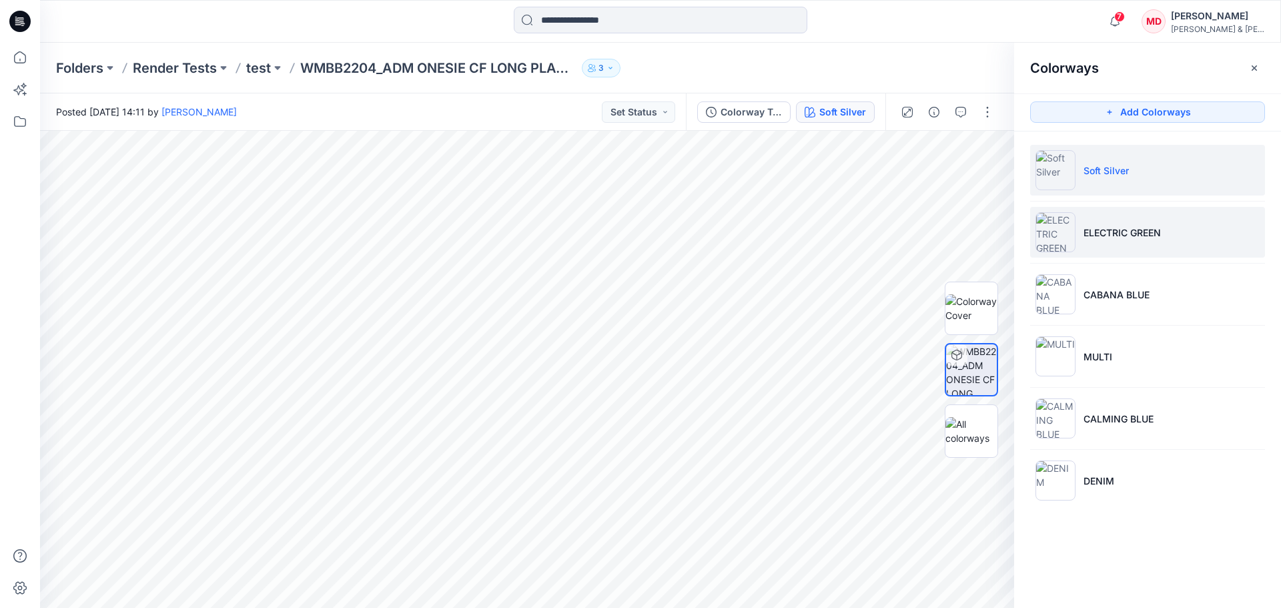
click at [1116, 231] on p "ELECTRIC GREEN" at bounding box center [1122, 233] width 77 height 14
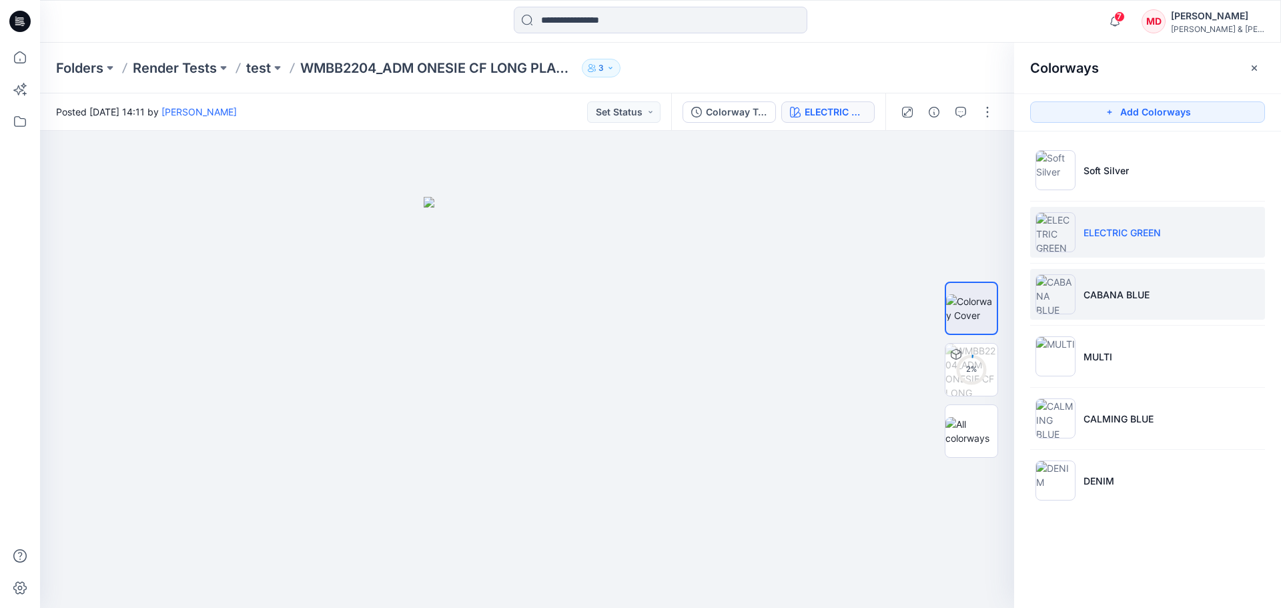
click at [1057, 298] on img at bounding box center [1055, 294] width 40 height 40
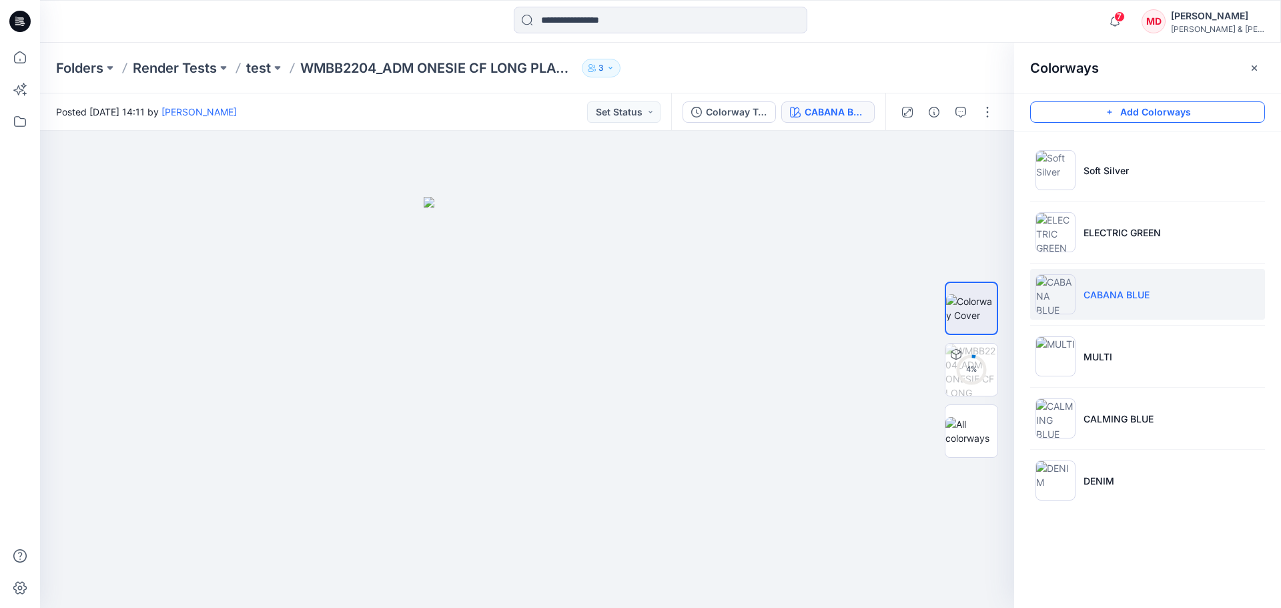
click at [1125, 115] on button "Add Colorways" at bounding box center [1147, 111] width 235 height 21
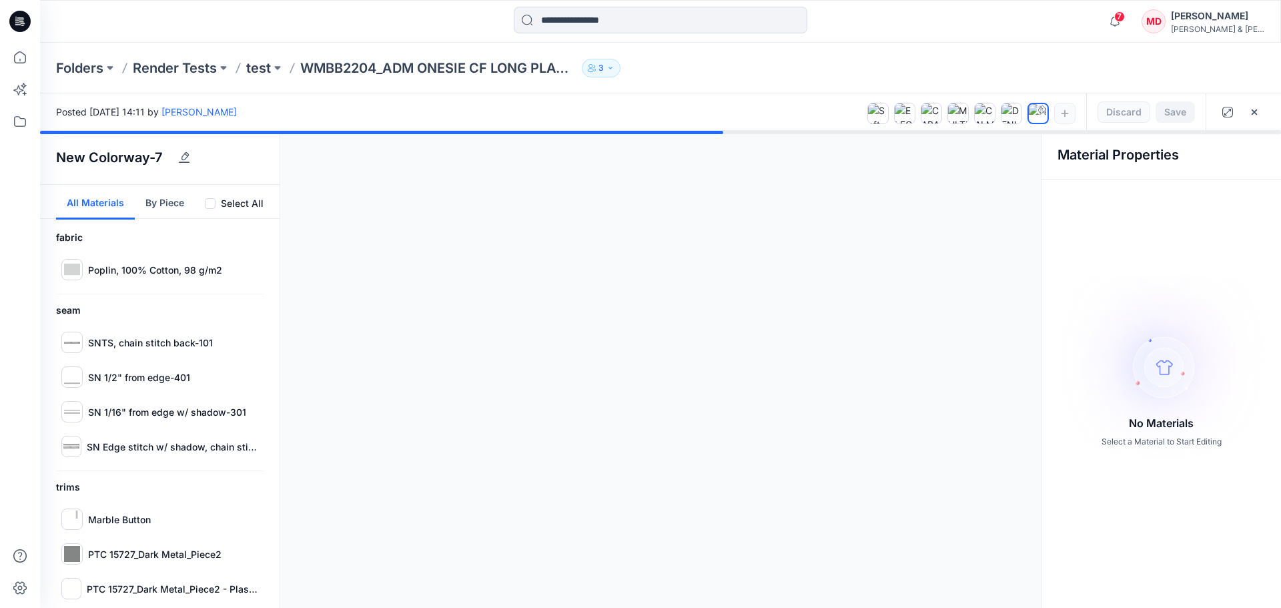
click at [67, 271] on div at bounding box center [660, 369] width 1241 height 477
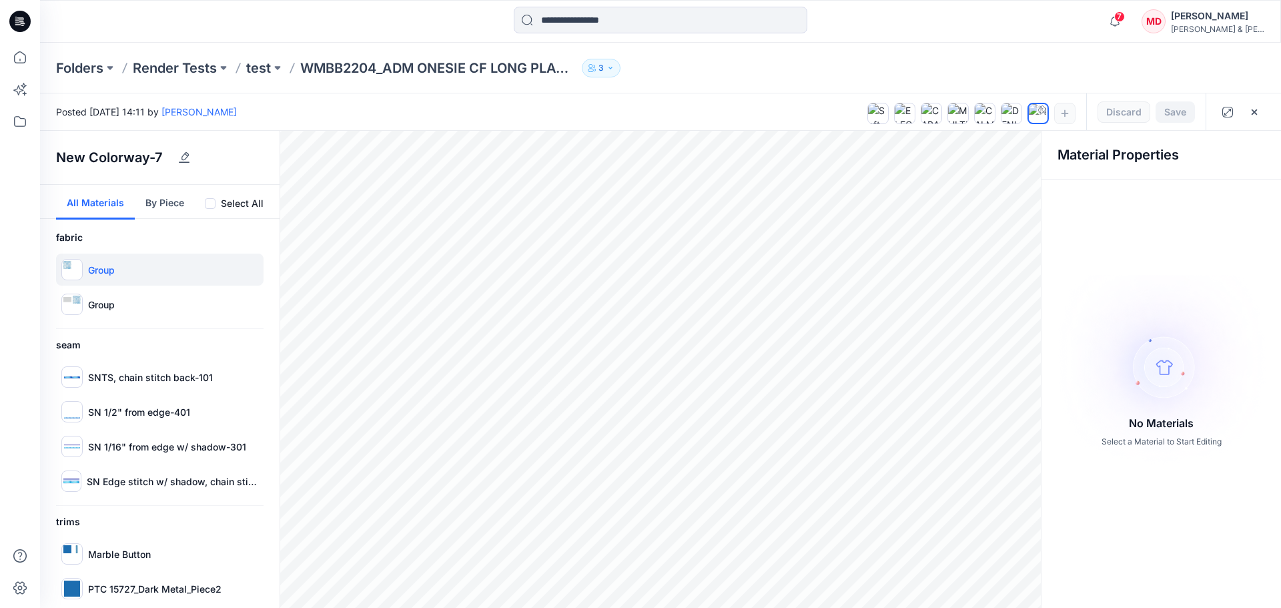
click at [76, 273] on div at bounding box center [71, 269] width 21 height 21
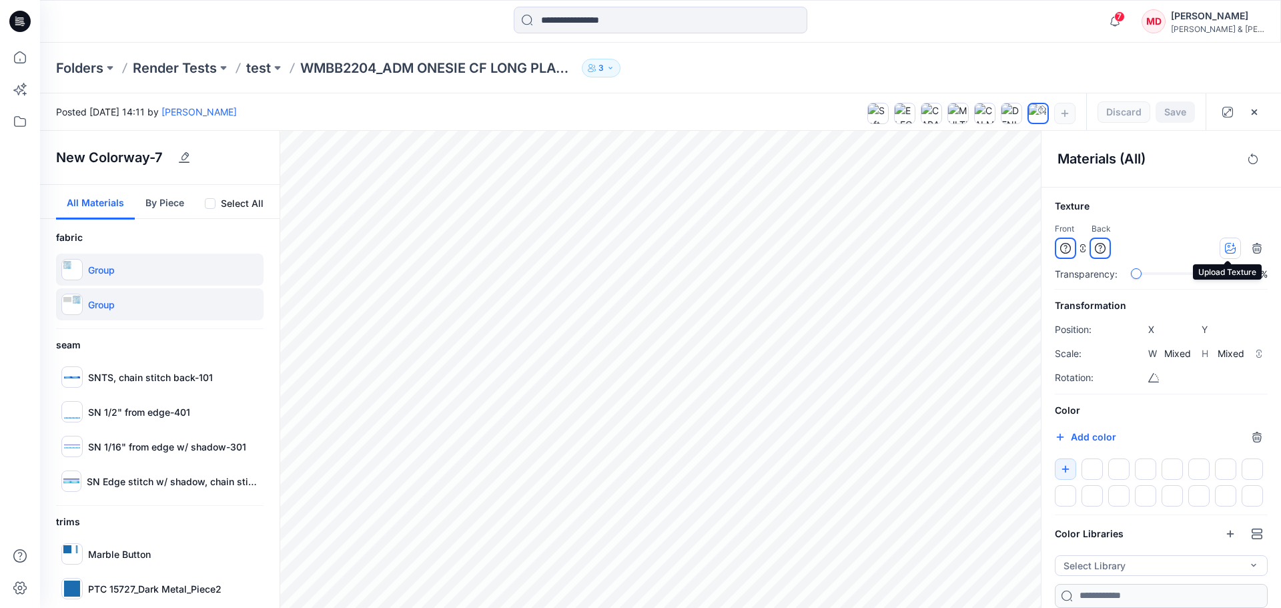
click at [1229, 247] on icon "button" at bounding box center [1230, 248] width 11 height 11
click at [1230, 252] on icon "button" at bounding box center [1230, 248] width 11 height 11
type input "****"
click at [1225, 245] on icon "button" at bounding box center [1230, 248] width 11 height 11
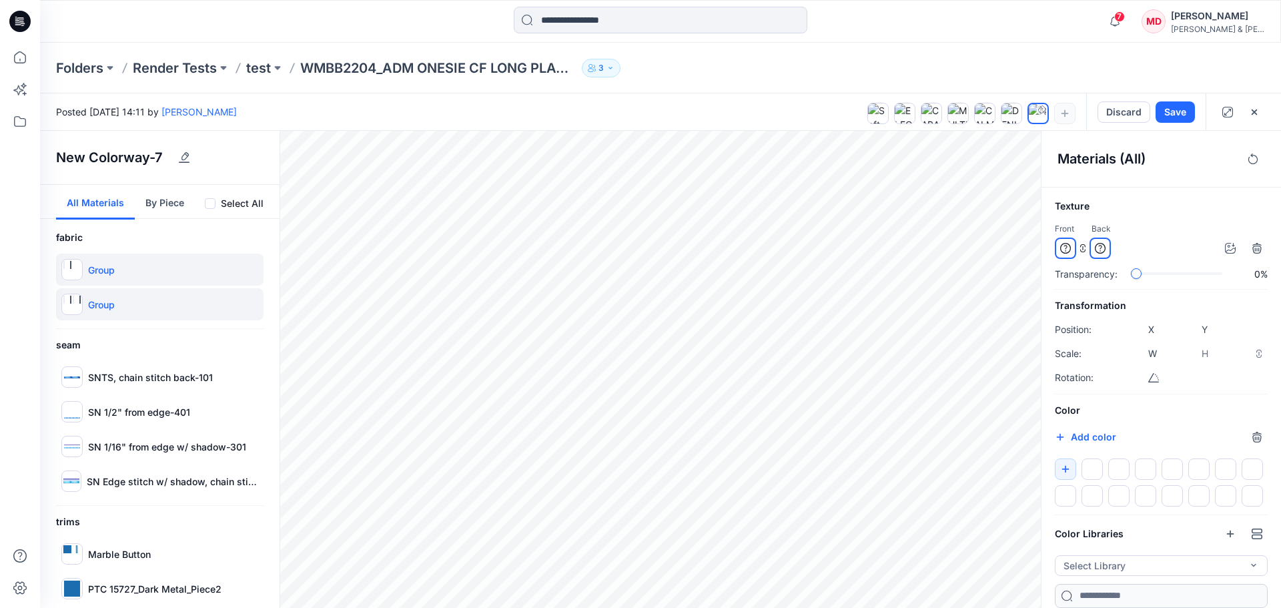
type input "****"
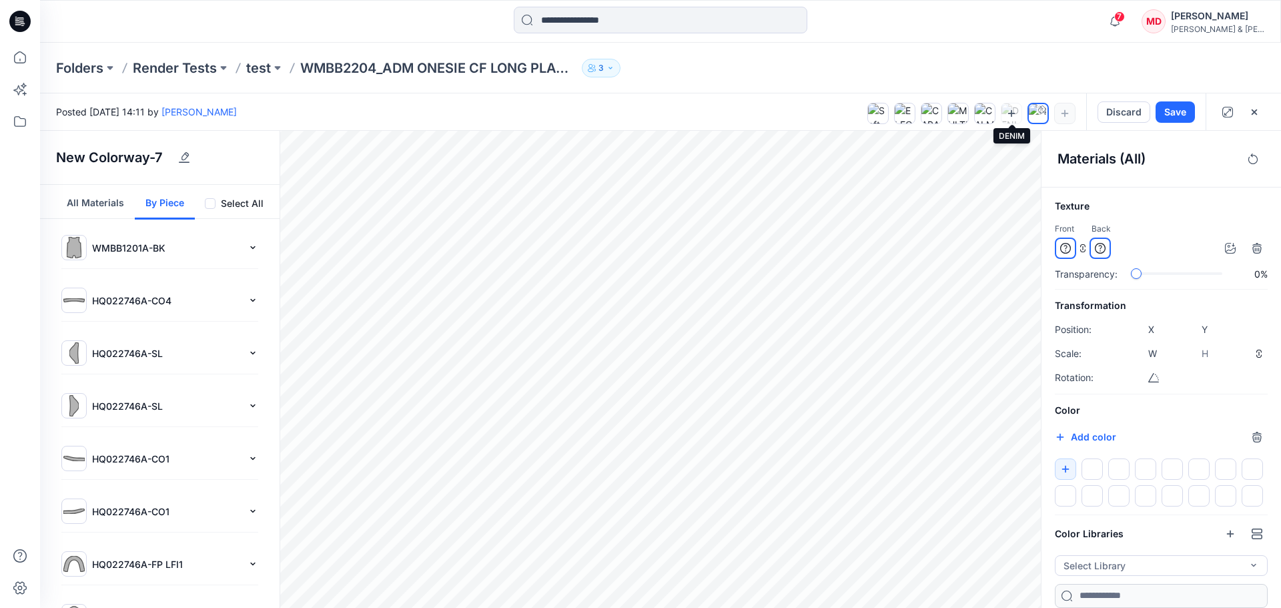
click at [1009, 117] on icon at bounding box center [1011, 113] width 11 height 11
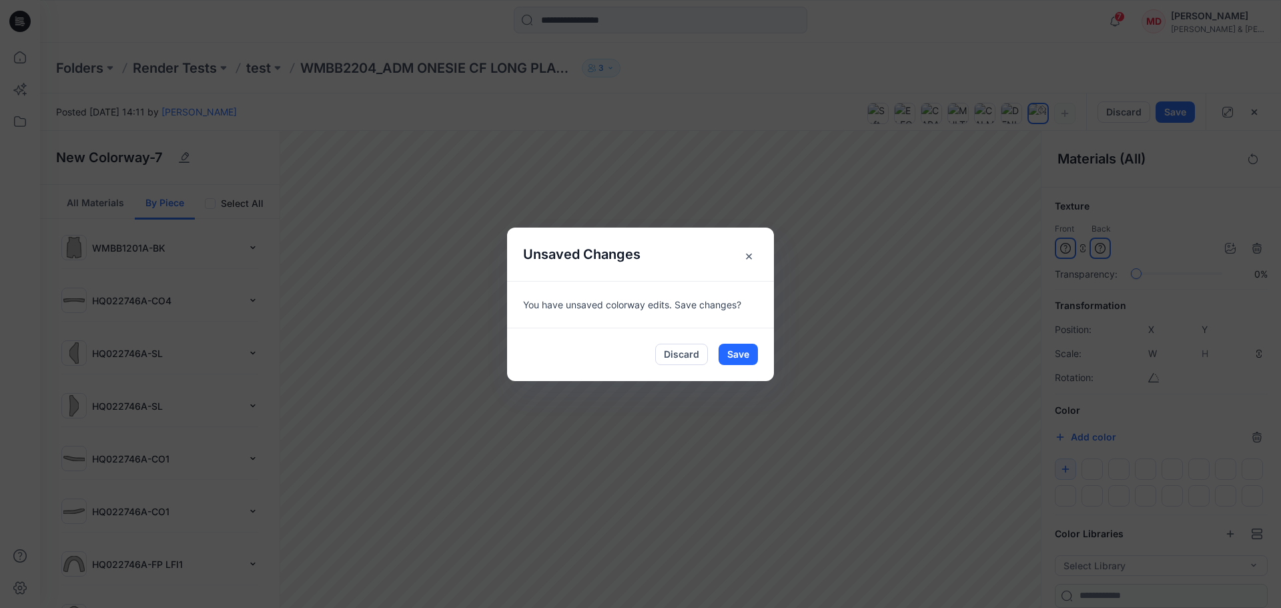
click at [744, 256] on span "×" at bounding box center [749, 256] width 24 height 24
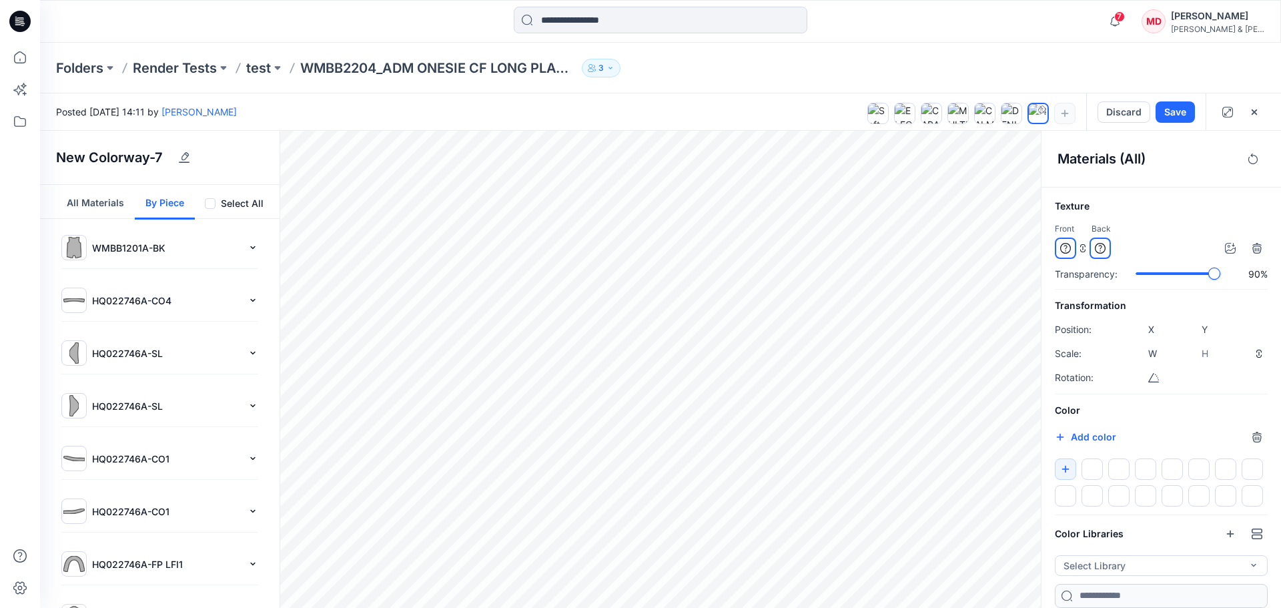
click at [1216, 276] on div "slider-ex-1" at bounding box center [1214, 274] width 12 height 12
click at [1270, 277] on div "Texture Front Back Transparency: 100% Transformation Position: X **** Y **** Sc…" at bounding box center [1161, 403] width 240 height 410
click at [1104, 280] on div "Transparency: 0%" at bounding box center [1161, 274] width 213 height 14
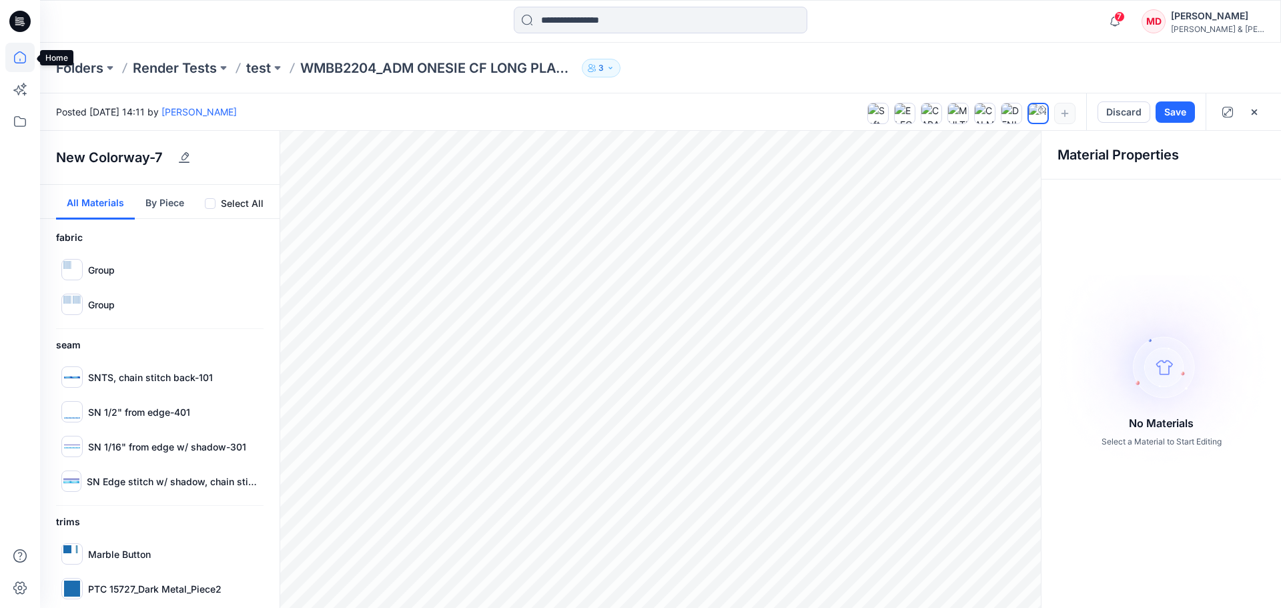
click at [27, 63] on icon at bounding box center [19, 57] width 29 height 29
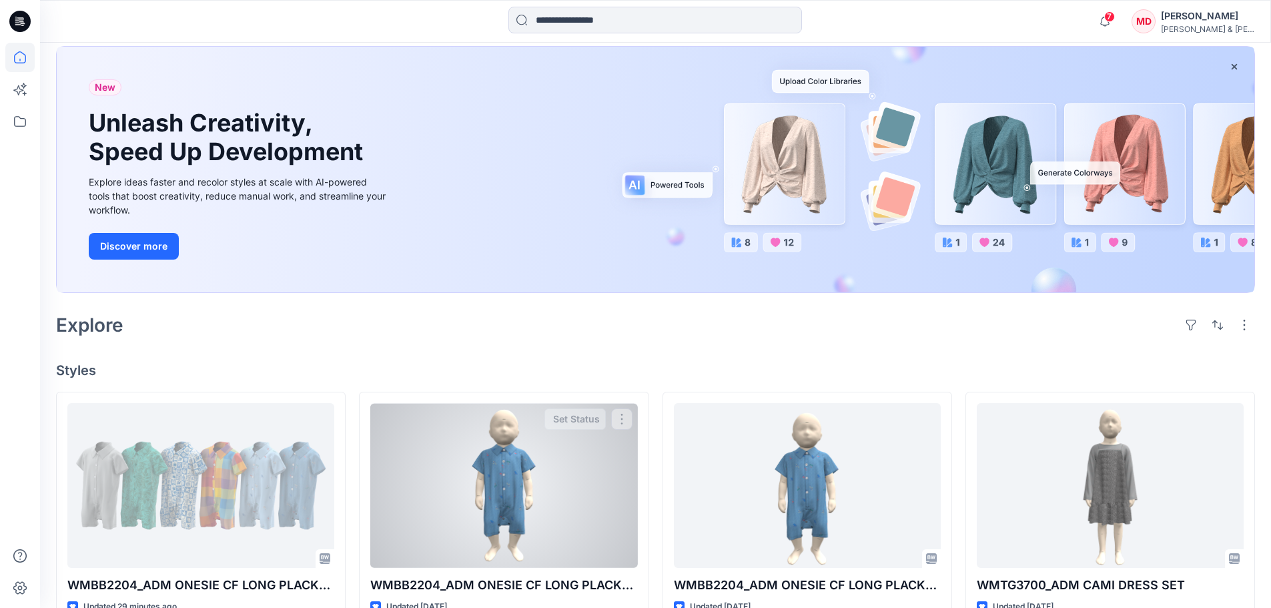
scroll to position [334, 0]
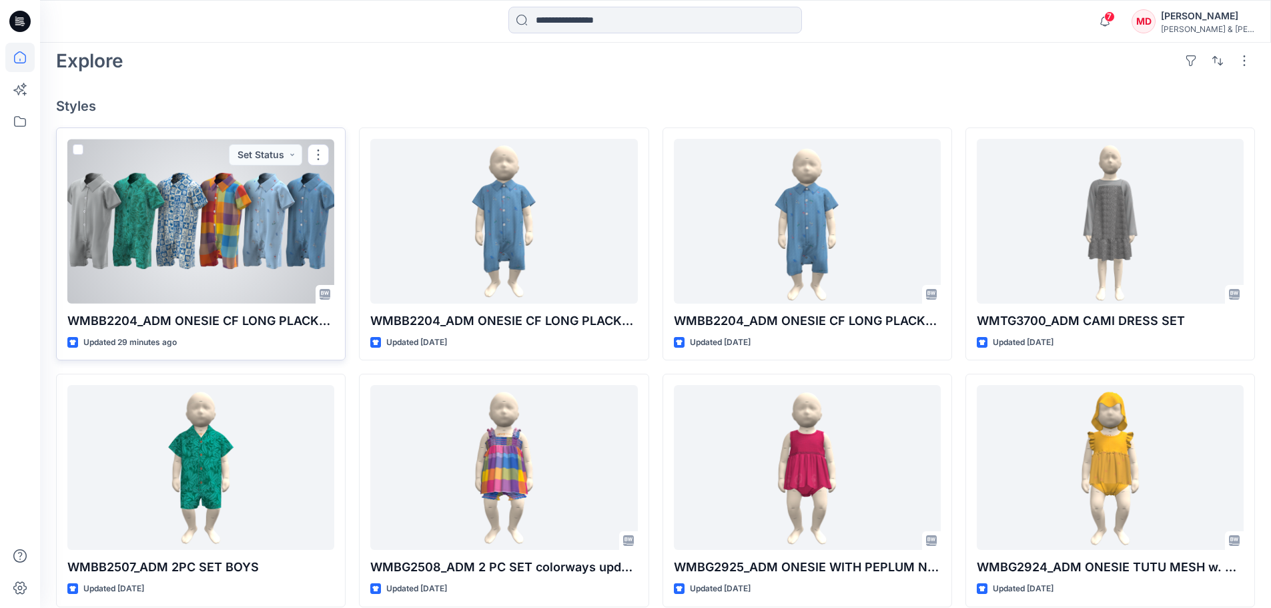
click at [173, 246] on div at bounding box center [200, 221] width 267 height 165
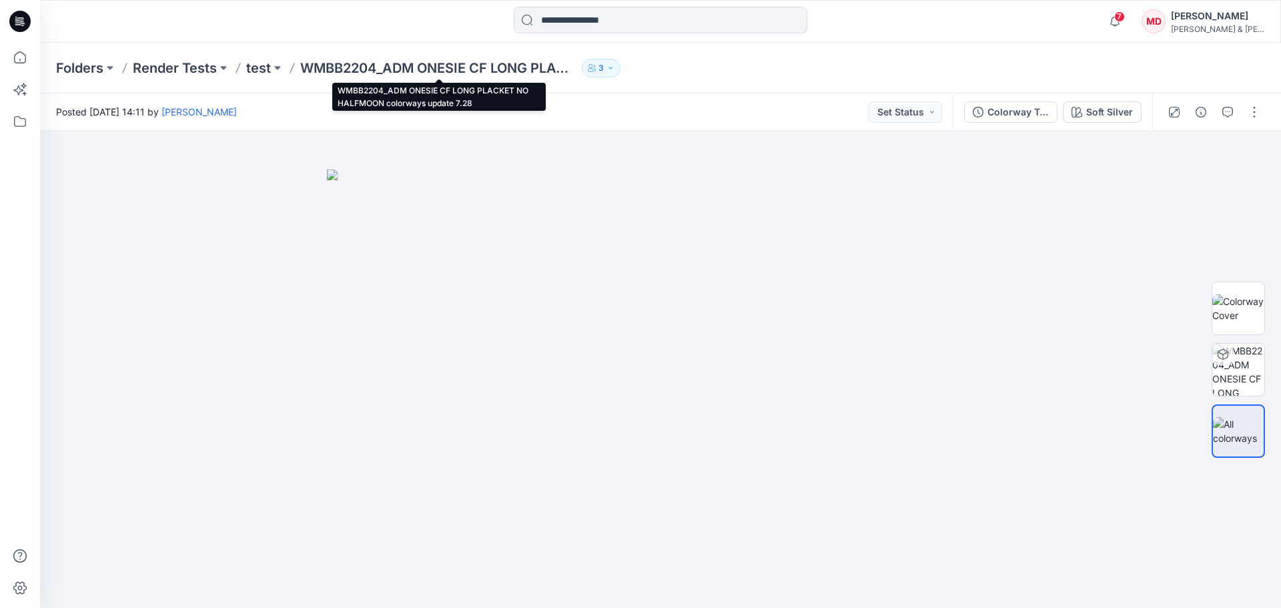
click at [415, 70] on p "WMBB2204_ADM ONESIE CF LONG PLACKET NO HALFMOON colorways update 7.28" at bounding box center [438, 68] width 276 height 19
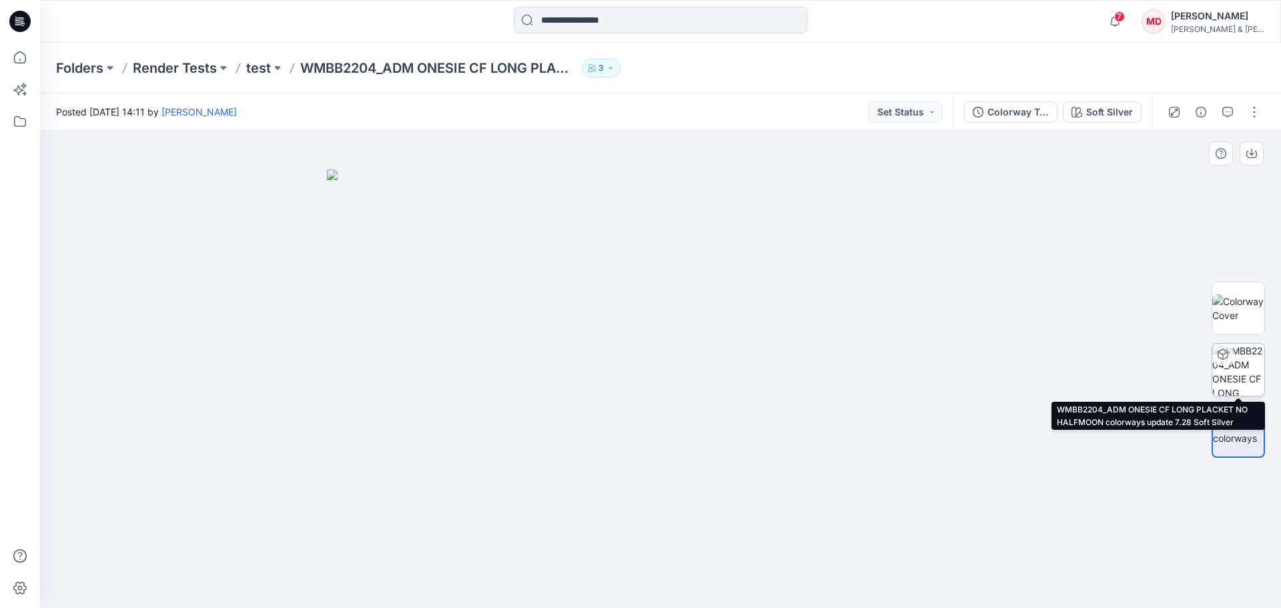
click at [1242, 364] on img at bounding box center [1238, 370] width 52 height 52
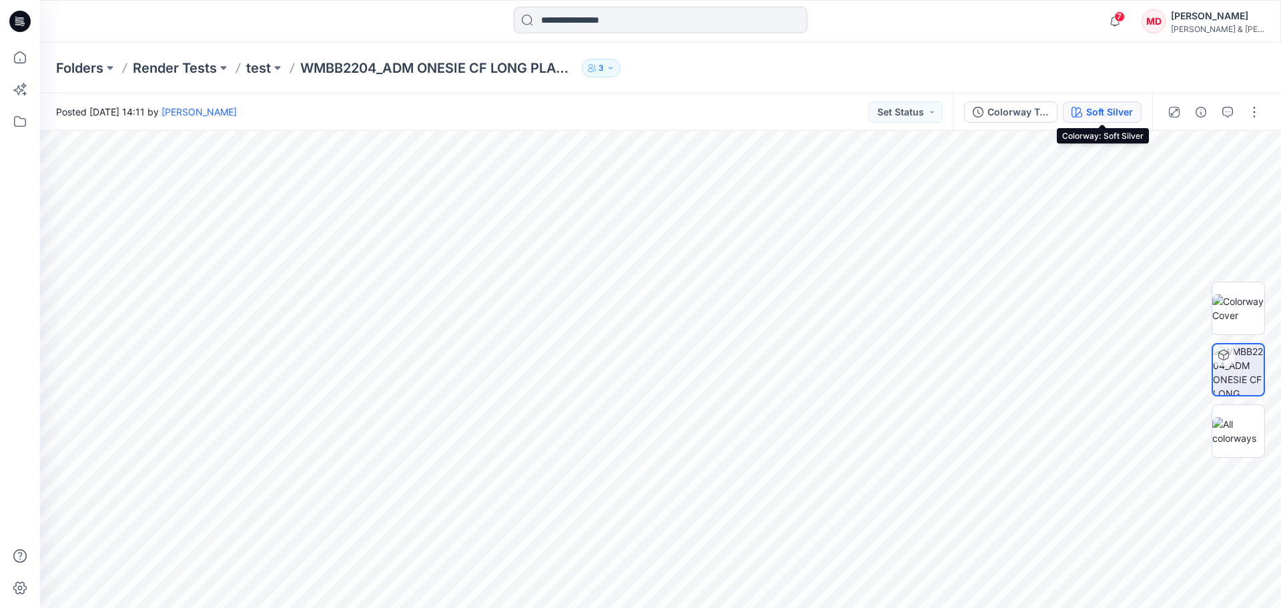
click at [1090, 114] on div "Soft Silver" at bounding box center [1109, 112] width 47 height 15
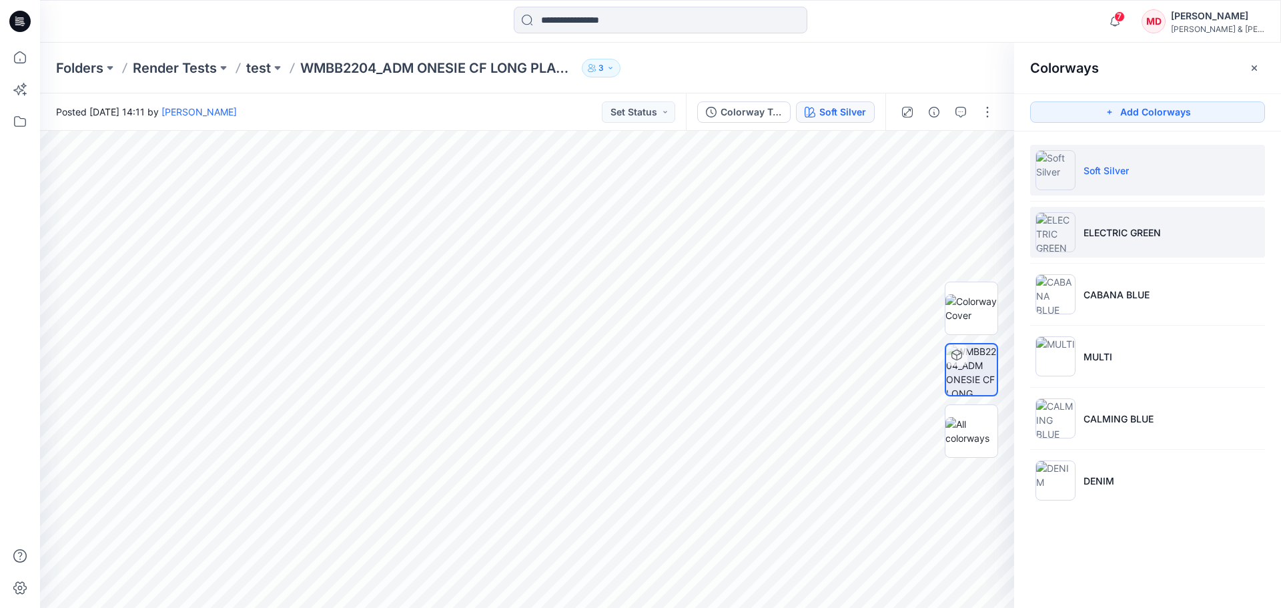
click at [1104, 229] on p "ELECTRIC GREEN" at bounding box center [1122, 233] width 77 height 14
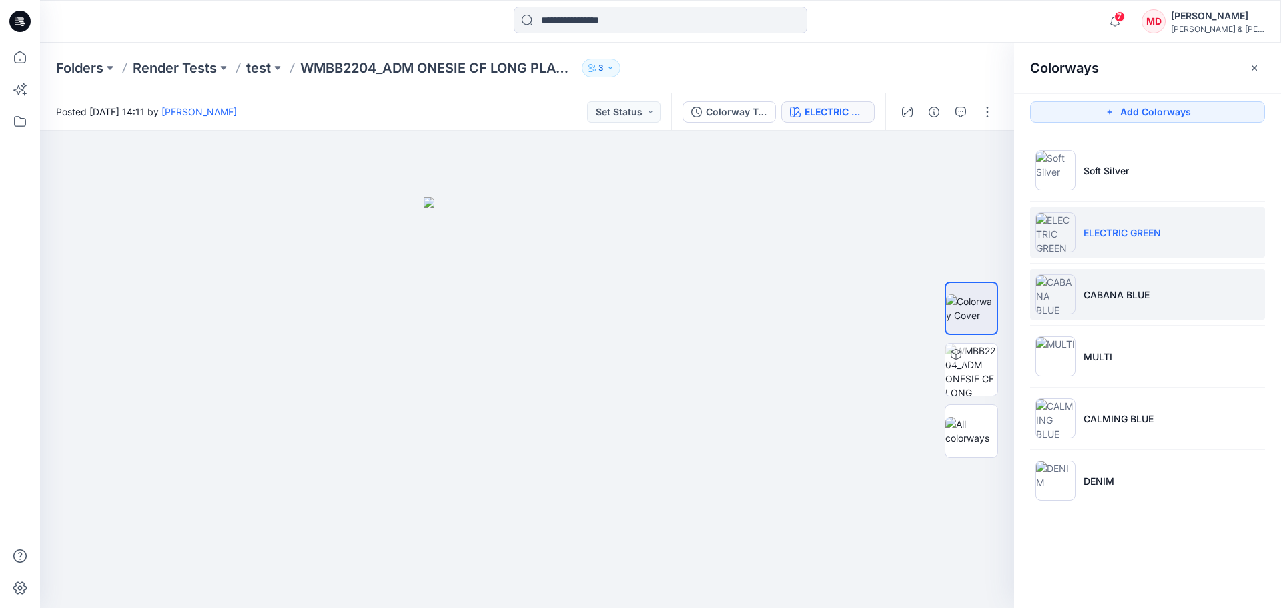
click at [1109, 290] on p "CABANA BLUE" at bounding box center [1117, 295] width 66 height 14
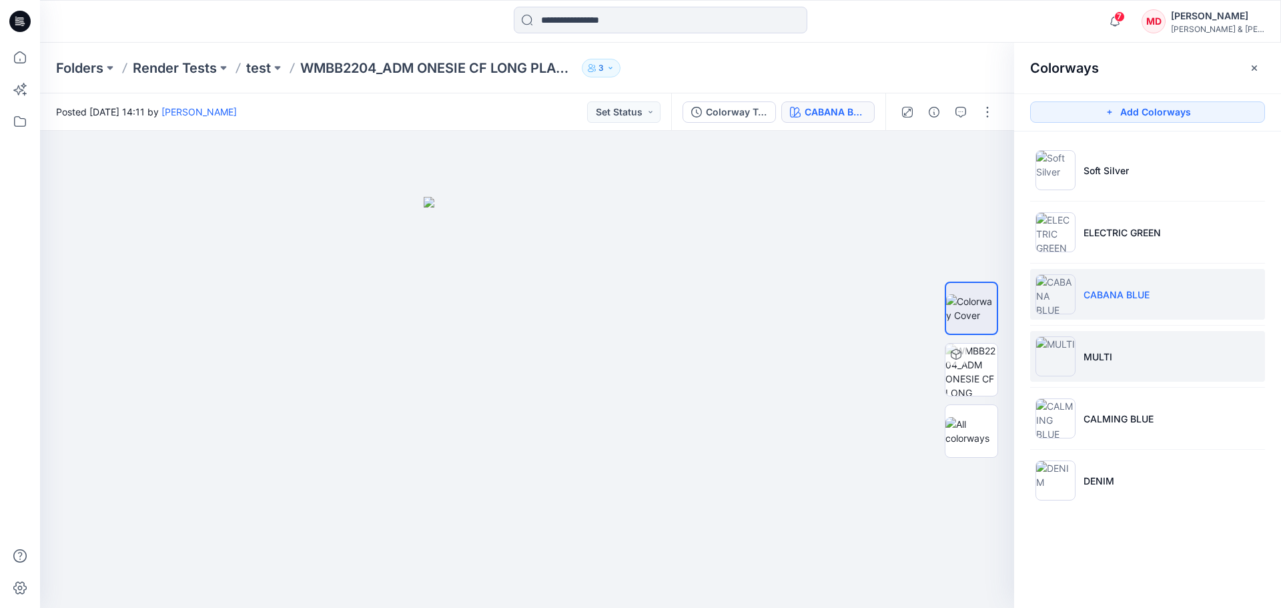
click at [1100, 351] on p "MULTI" at bounding box center [1098, 357] width 29 height 14
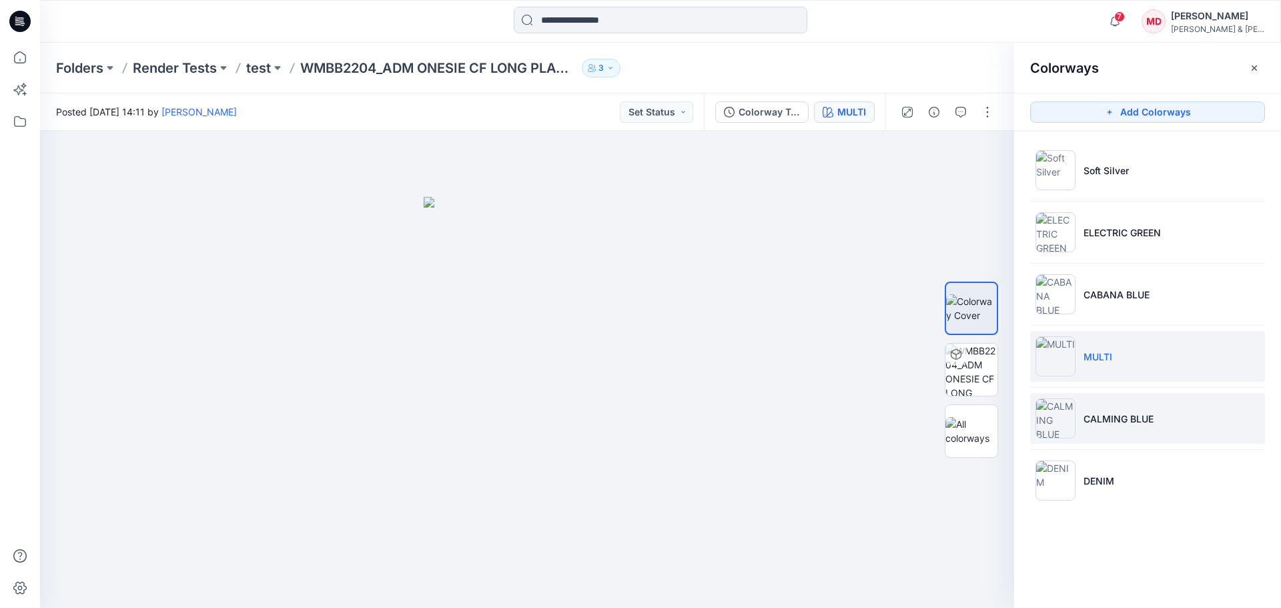
click at [1118, 420] on p "CALMING BLUE" at bounding box center [1119, 419] width 70 height 14
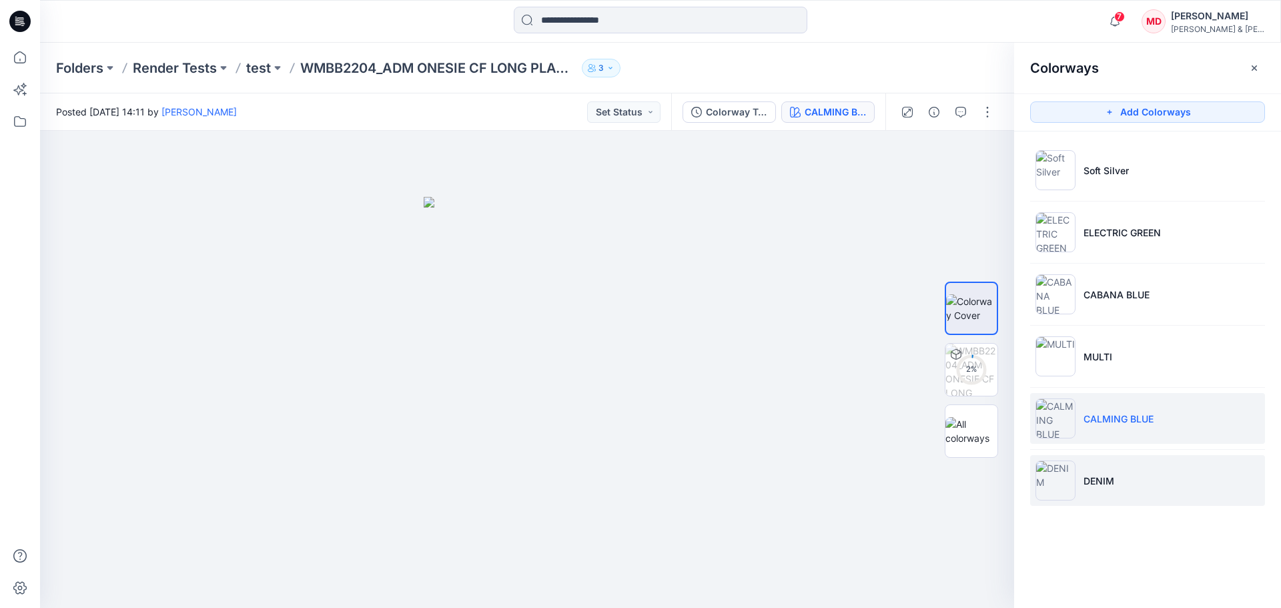
click at [1134, 490] on li "DENIM" at bounding box center [1147, 480] width 235 height 51
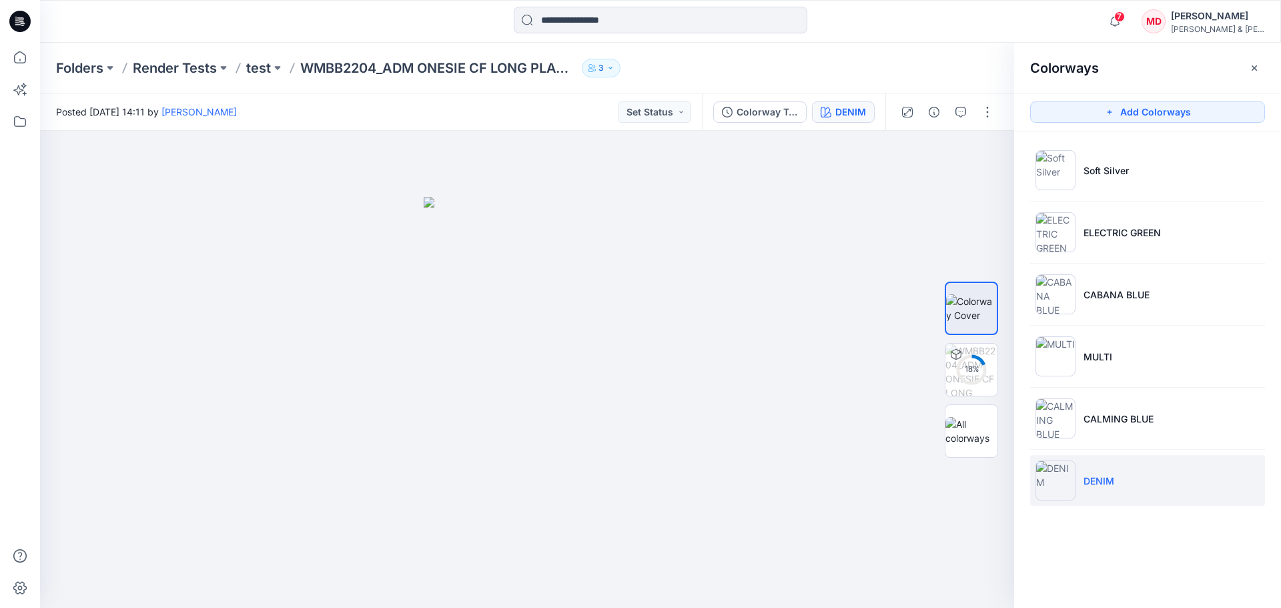
click at [1212, 26] on div "[PERSON_NAME] & [PERSON_NAME]" at bounding box center [1217, 29] width 93 height 10
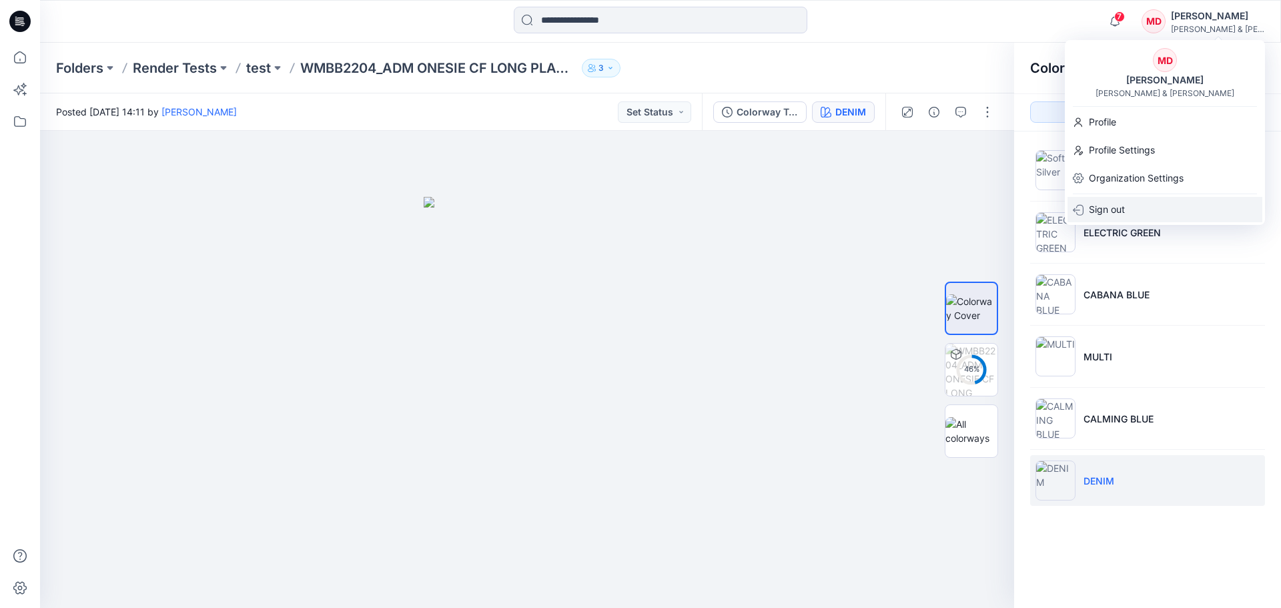
click at [1095, 209] on p "Sign out" at bounding box center [1107, 209] width 36 height 25
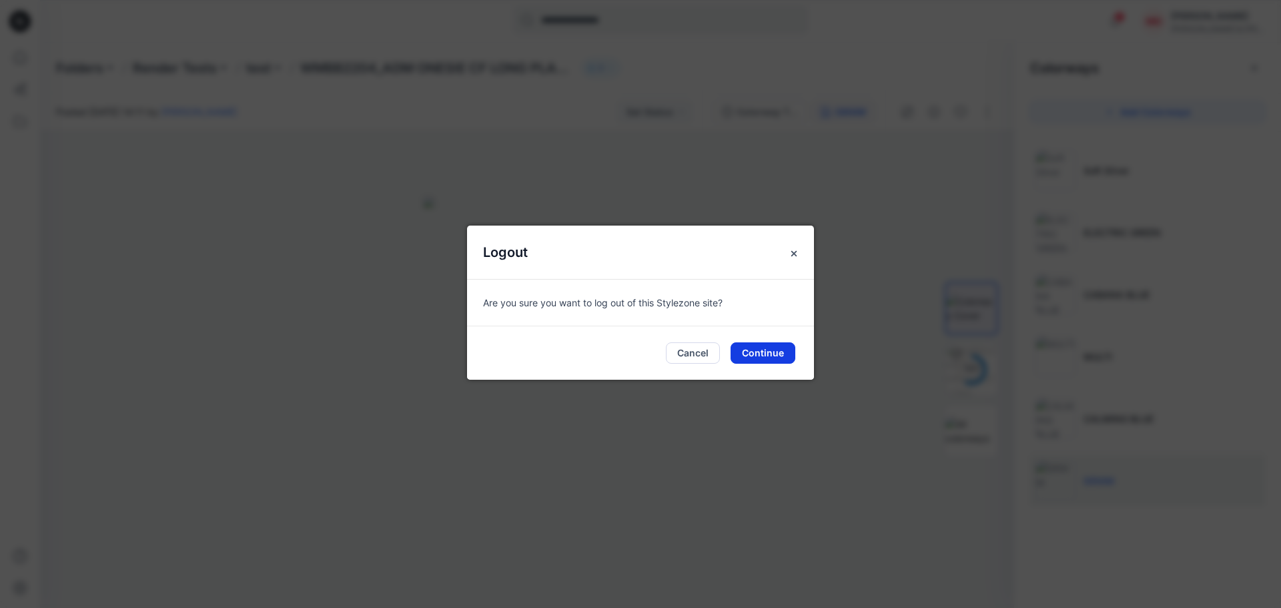
click at [763, 350] on button "Continue" at bounding box center [763, 352] width 65 height 21
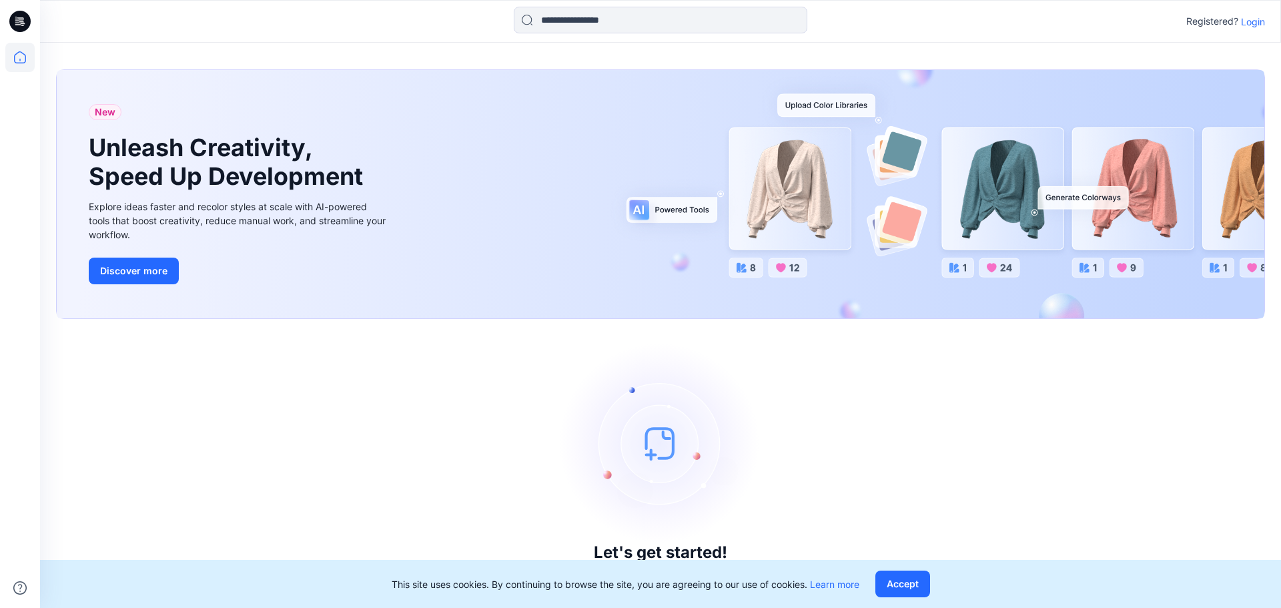
click at [1247, 21] on p "Login" at bounding box center [1253, 22] width 24 height 14
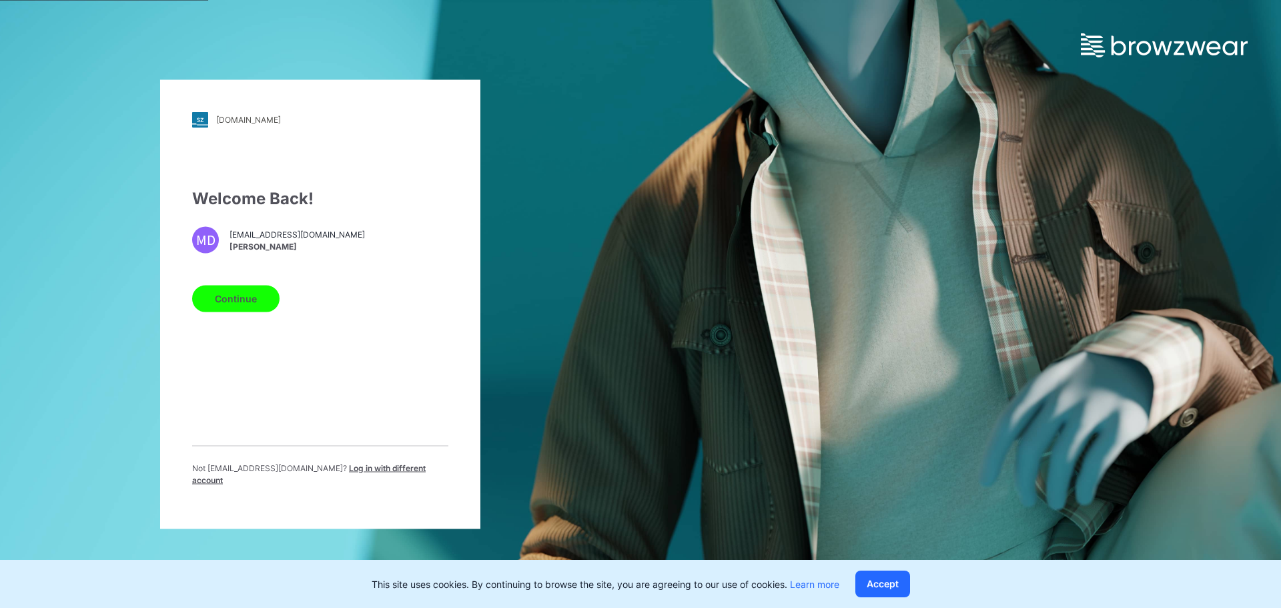
click at [253, 250] on span "[PERSON_NAME]" at bounding box center [297, 247] width 135 height 12
click at [245, 306] on button "Continue" at bounding box center [235, 298] width 87 height 27
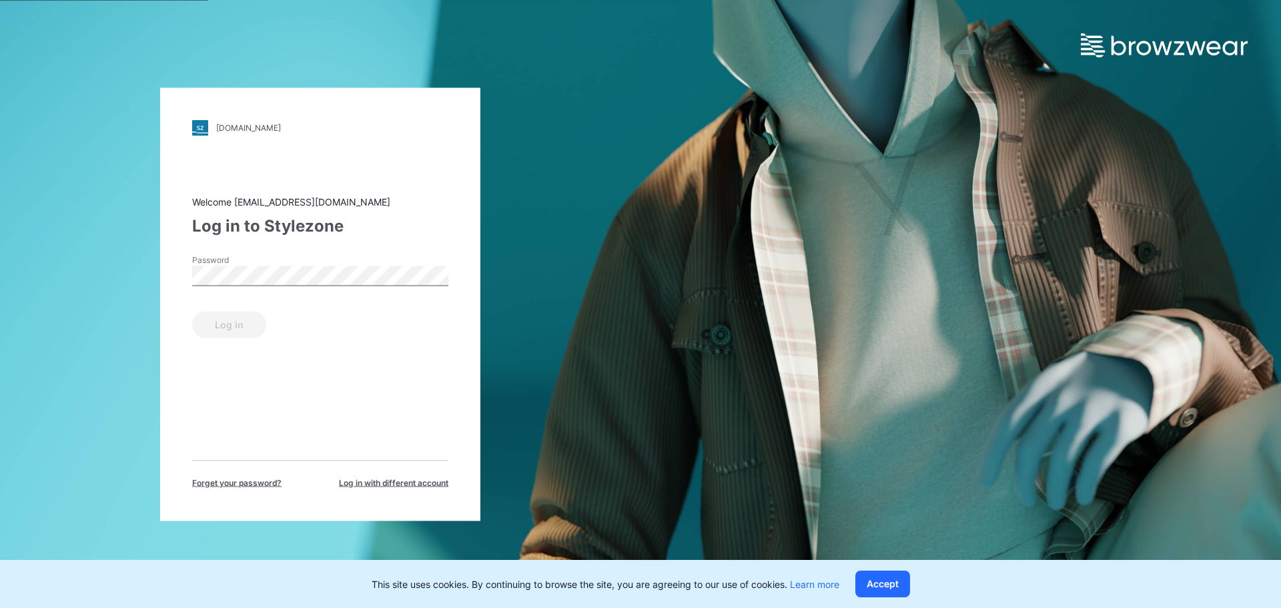
click at [385, 482] on span "Log in with different account" at bounding box center [393, 482] width 109 height 12
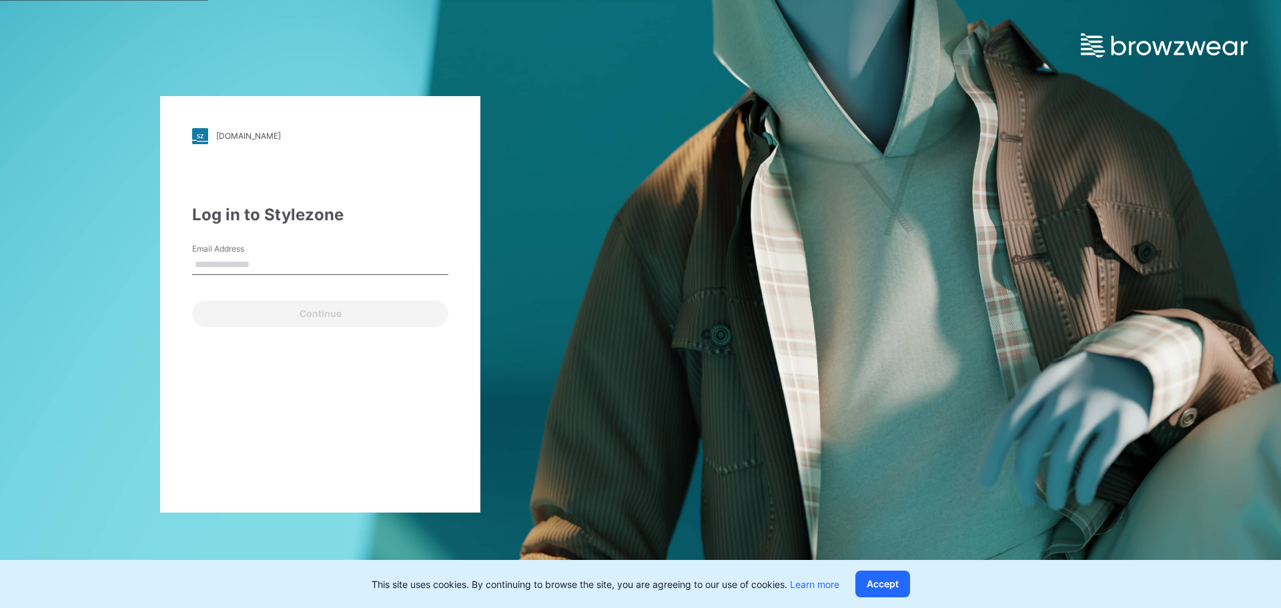
click at [297, 263] on input "Email Address" at bounding box center [320, 265] width 256 height 20
click at [218, 246] on label "Email Address" at bounding box center [238, 249] width 93 height 12
click at [218, 255] on input "Email Address" at bounding box center [320, 265] width 256 height 20
click at [218, 262] on input "Email Address" at bounding box center [320, 265] width 256 height 20
type input "*"
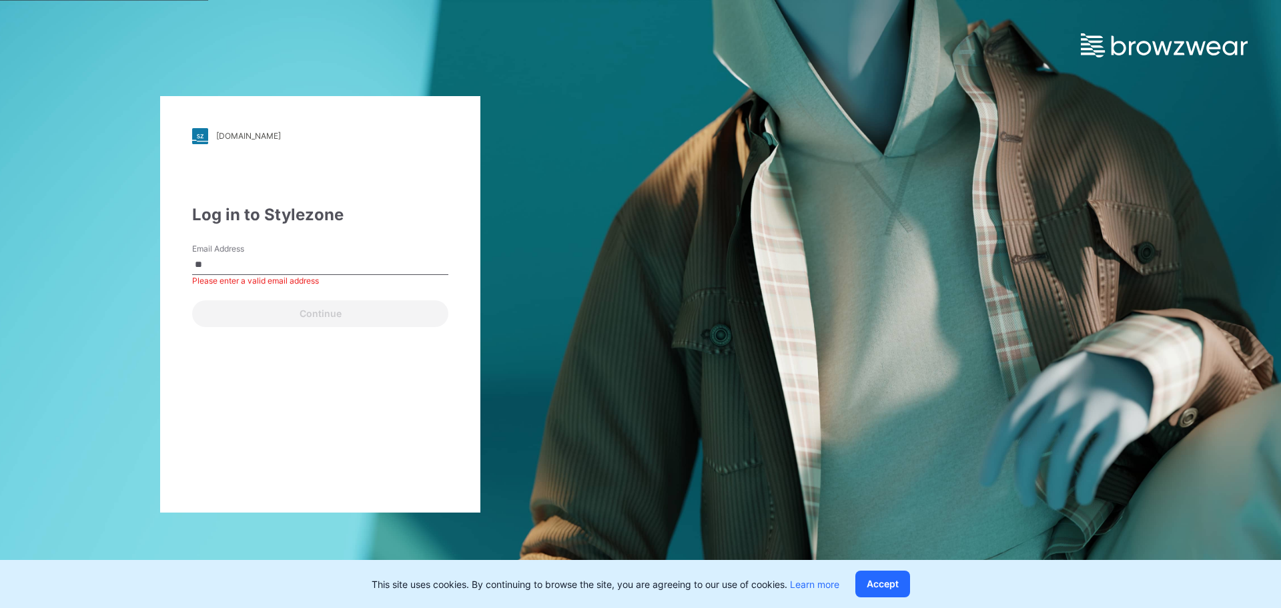
type input "*"
type input "**********"
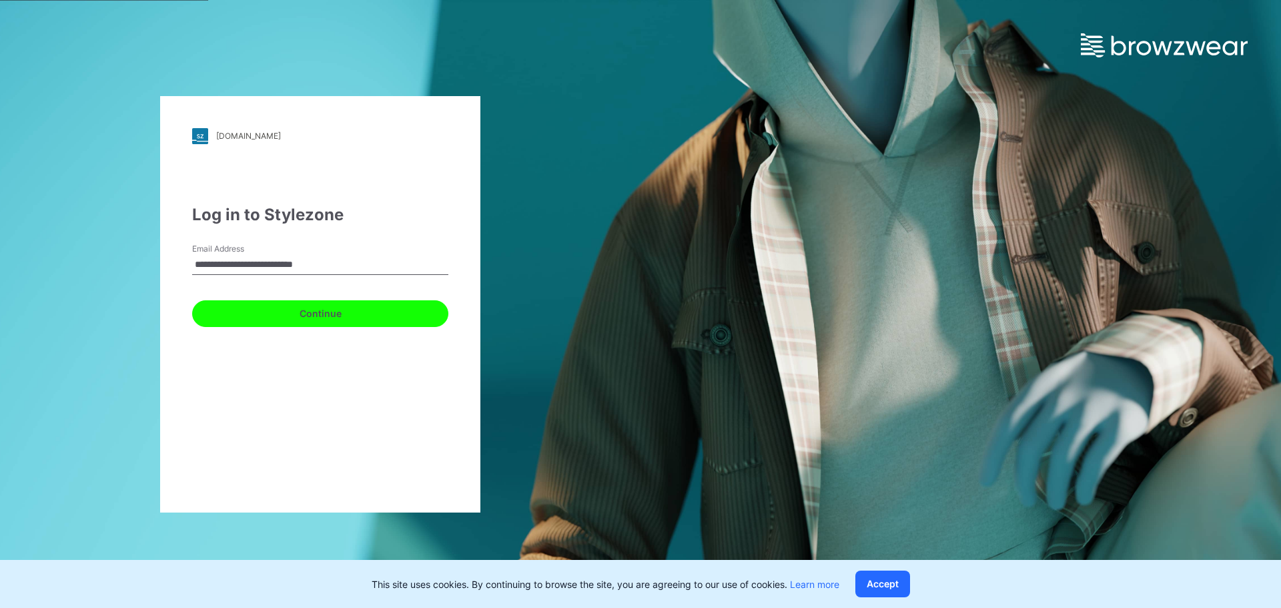
click at [234, 312] on button "Continue" at bounding box center [320, 313] width 256 height 27
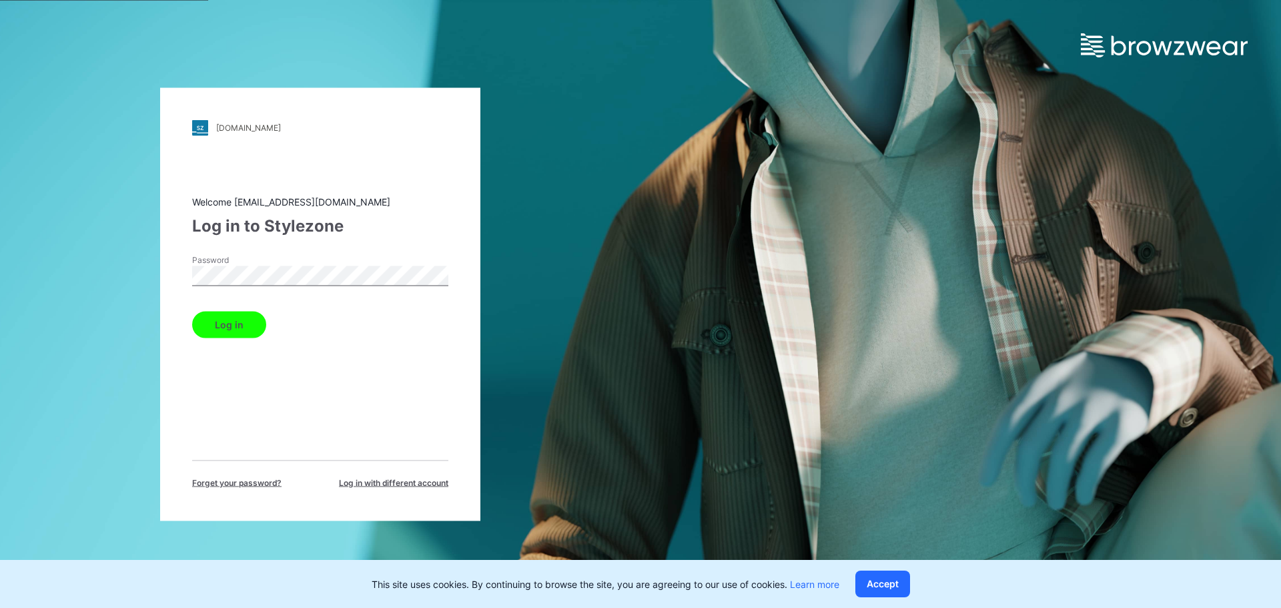
click at [235, 323] on button "Log in" at bounding box center [229, 324] width 74 height 27
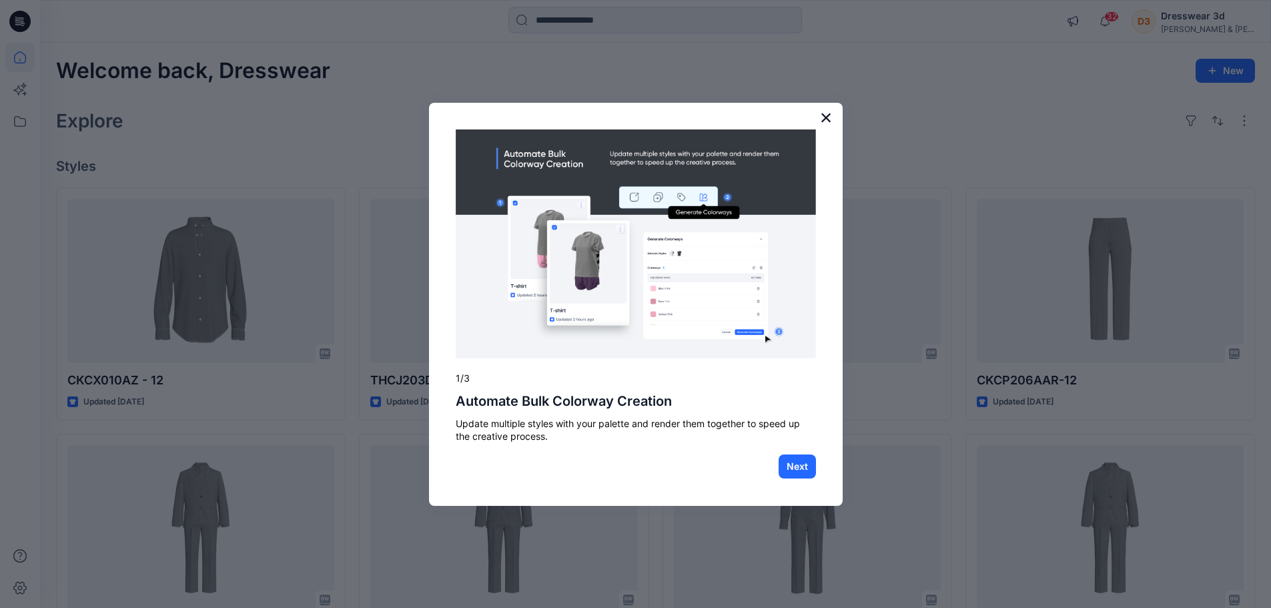
click at [831, 115] on button "×" at bounding box center [826, 117] width 13 height 21
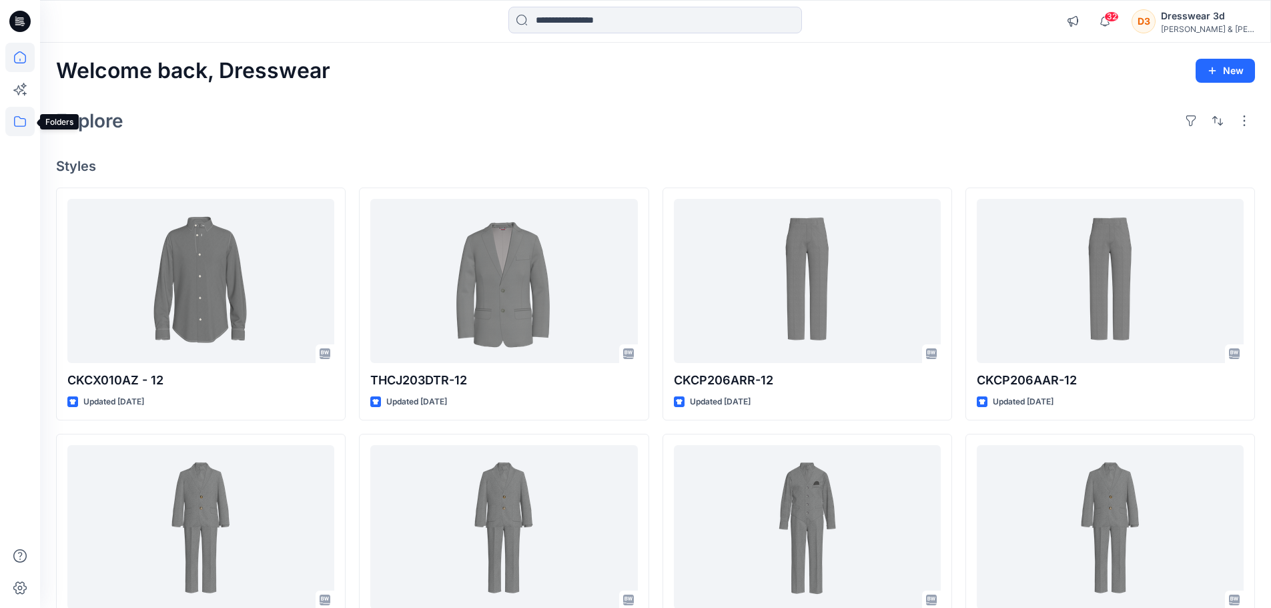
click at [22, 120] on icon at bounding box center [19, 121] width 29 height 29
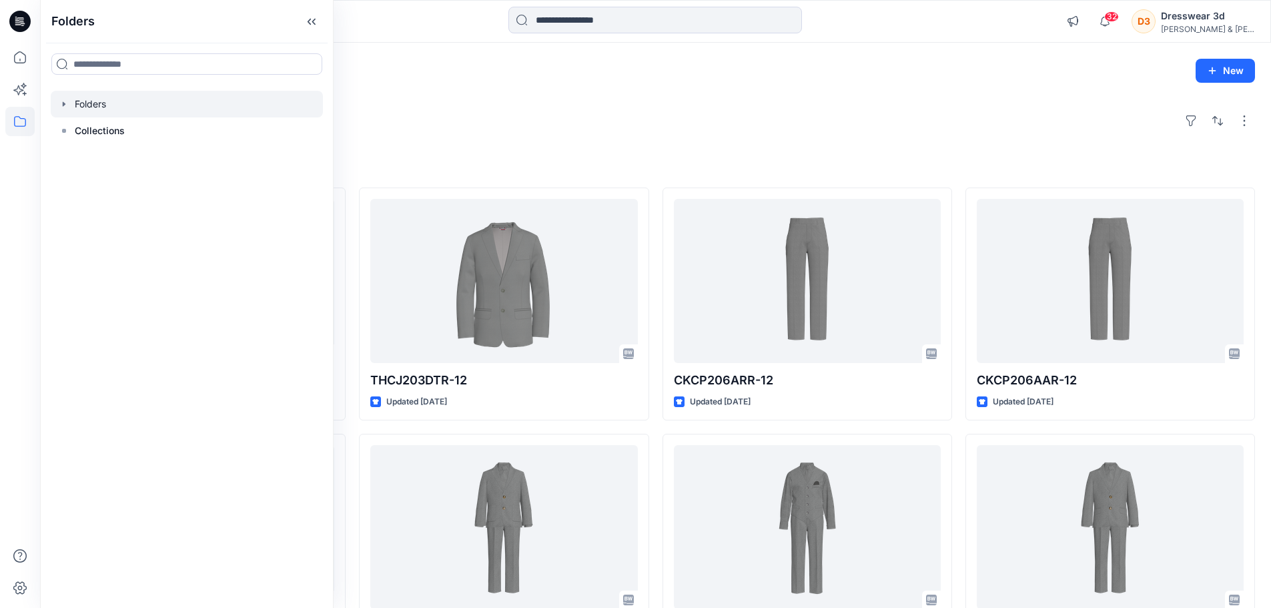
click at [79, 103] on div at bounding box center [187, 104] width 272 height 27
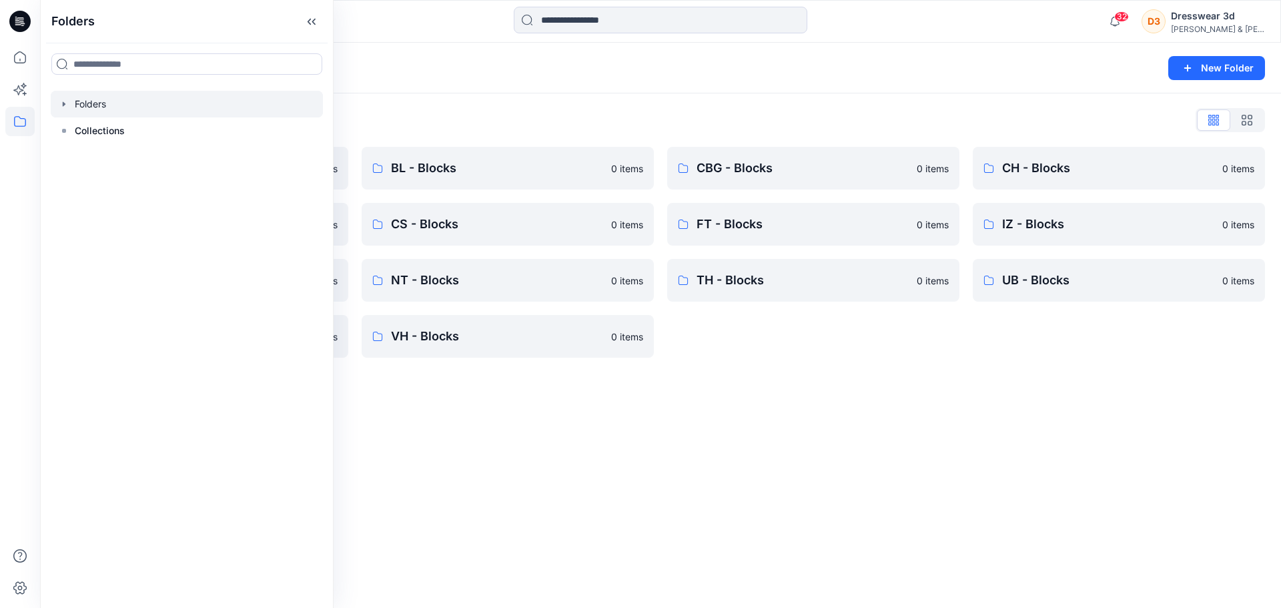
click at [490, 96] on div "Folders List *DESIGN APPROVALS 0 items CK - Blocks 0 items IZS - Blocks 0 items…" at bounding box center [660, 233] width 1241 height 280
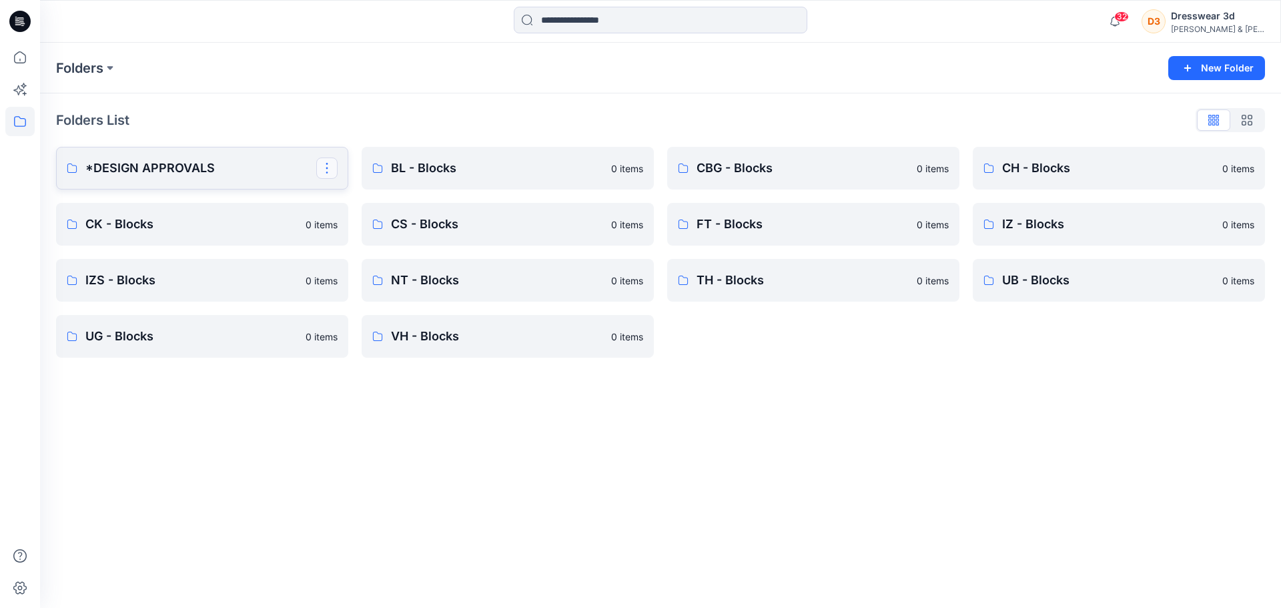
click at [330, 173] on button "button" at bounding box center [326, 167] width 21 height 21
click at [271, 169] on p "*DESIGN APPROVALS" at bounding box center [200, 168] width 231 height 19
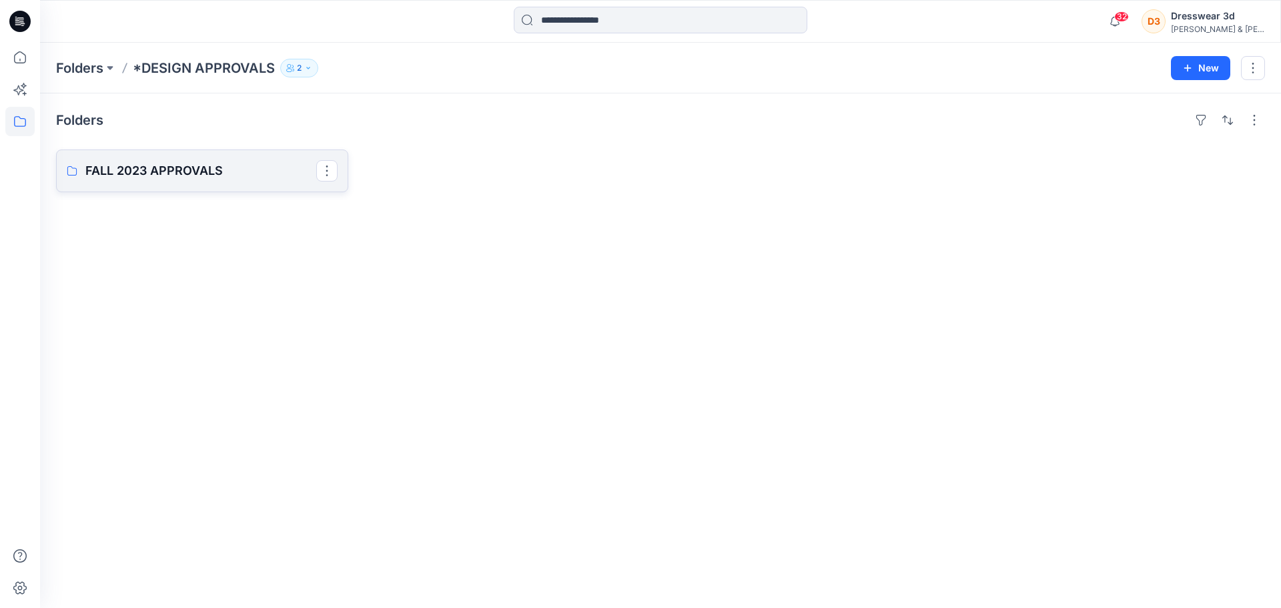
click at [250, 169] on p "FALL 2023 APPROVALS" at bounding box center [200, 170] width 231 height 19
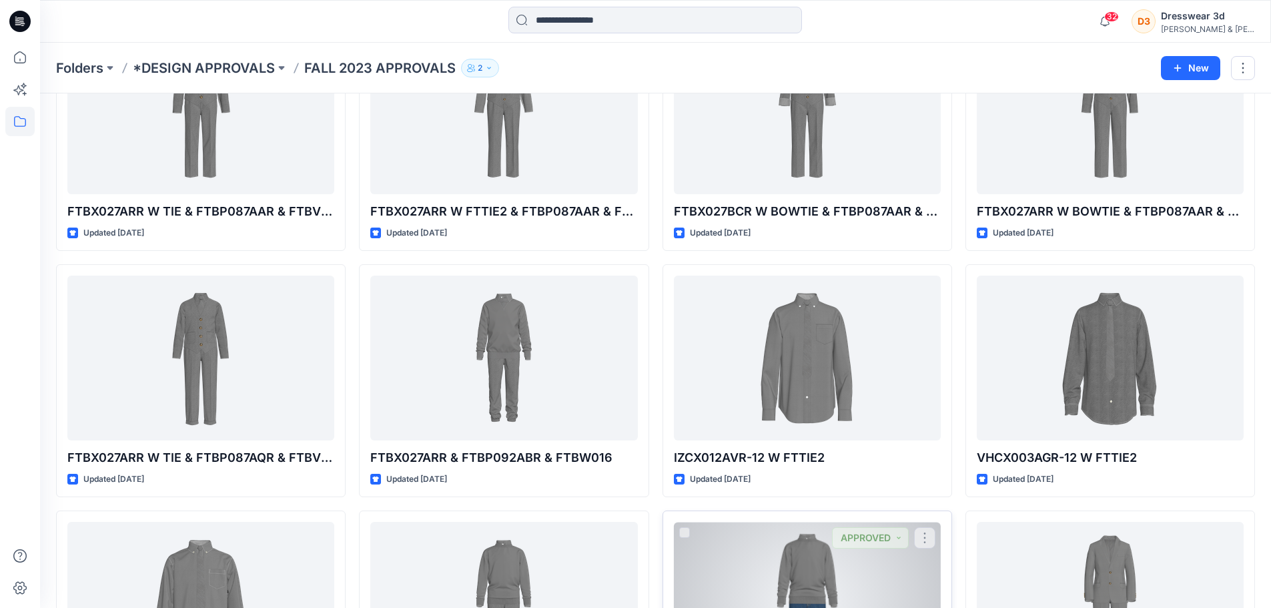
scroll to position [1361, 0]
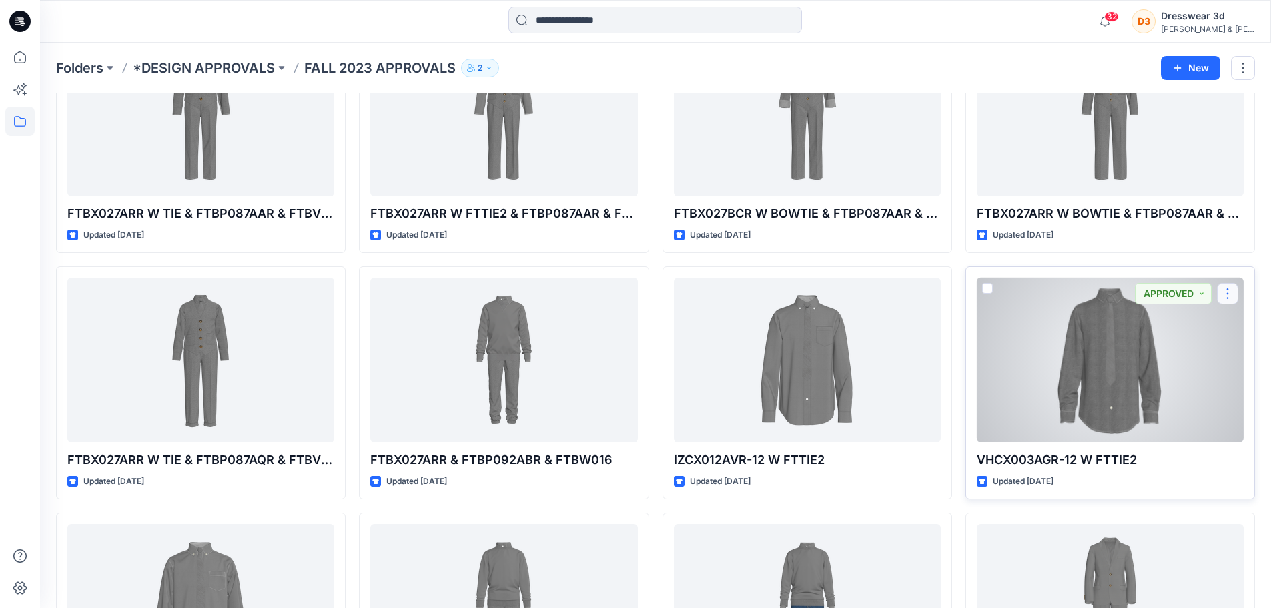
click at [1231, 294] on button "button" at bounding box center [1227, 293] width 21 height 21
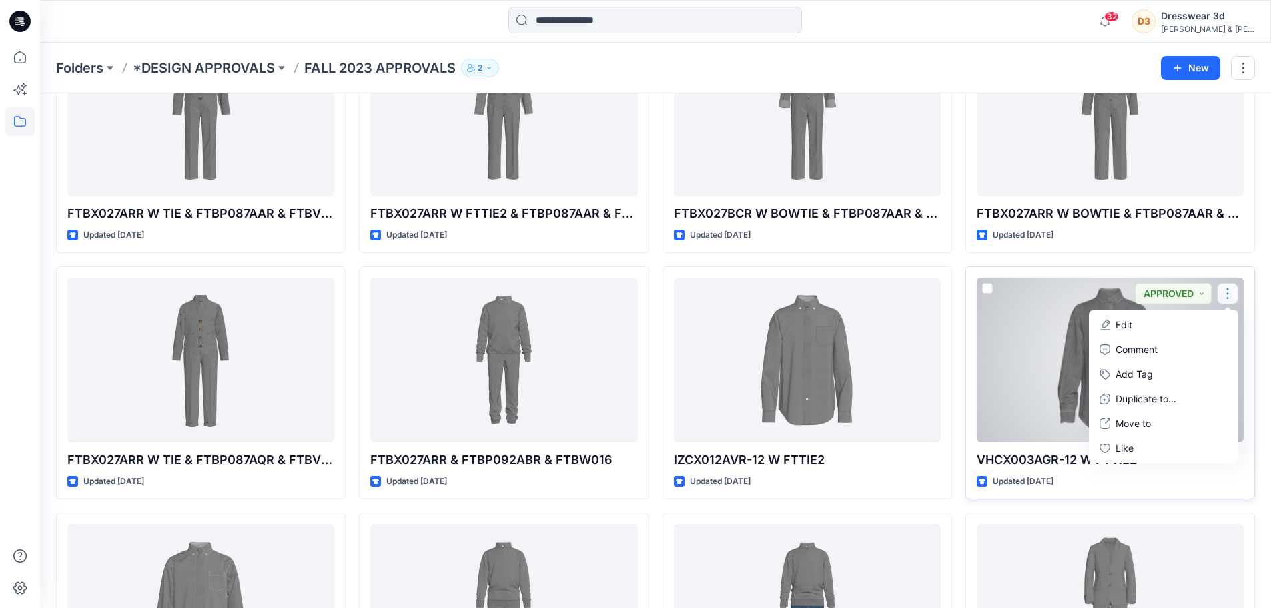
click at [1040, 358] on div at bounding box center [1110, 360] width 267 height 165
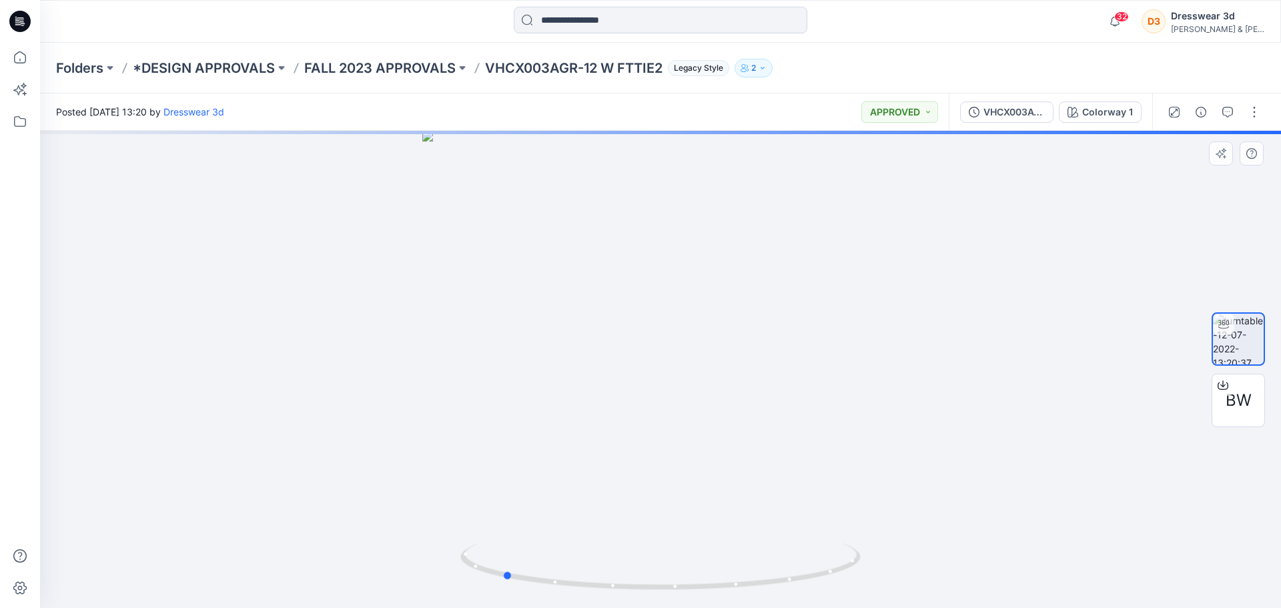
drag, startPoint x: 739, startPoint y: 460, endPoint x: 592, endPoint y: 441, distance: 148.6
click at [592, 441] on div at bounding box center [660, 369] width 1241 height 477
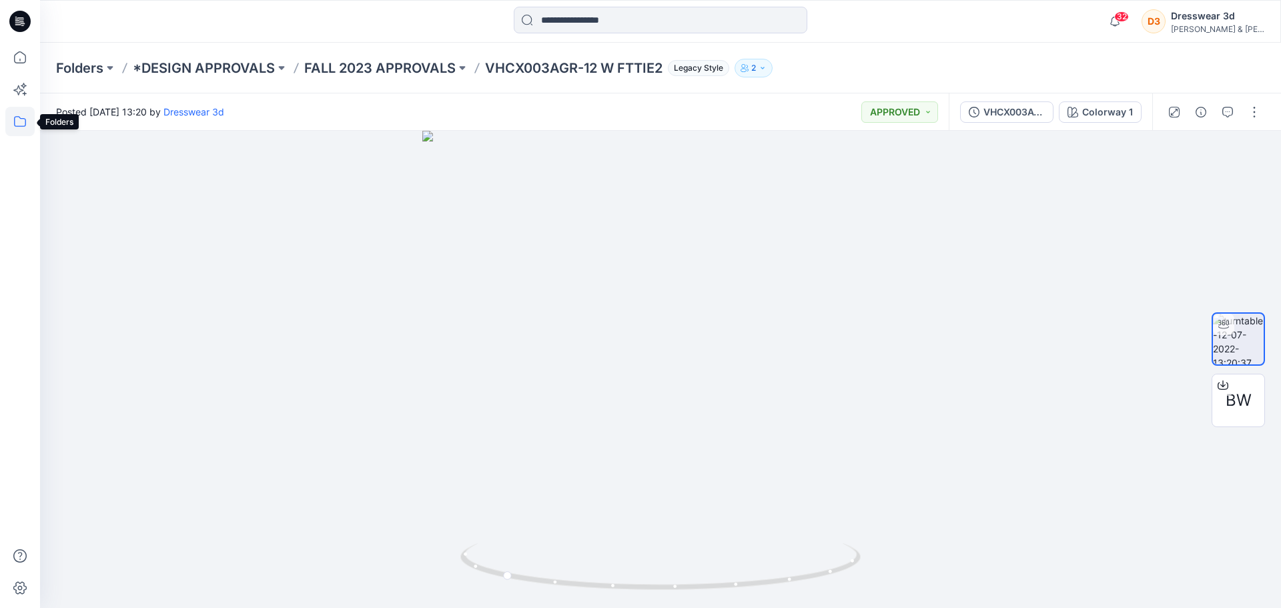
click at [17, 121] on icon at bounding box center [19, 121] width 29 height 29
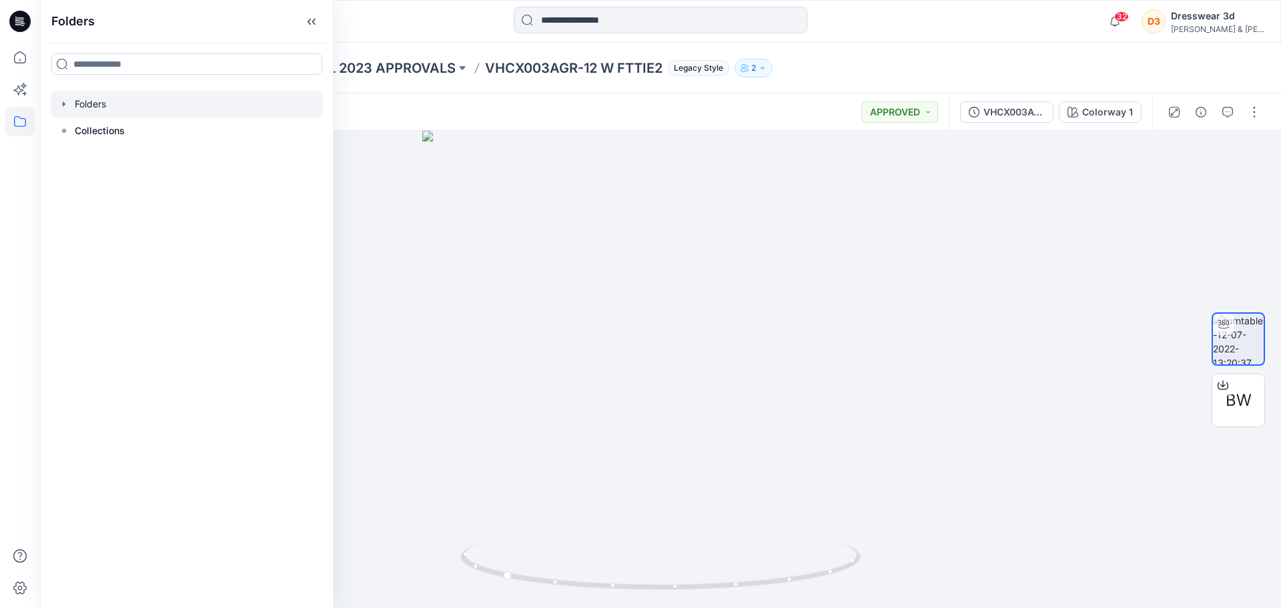
click at [66, 103] on icon "button" at bounding box center [64, 104] width 11 height 11
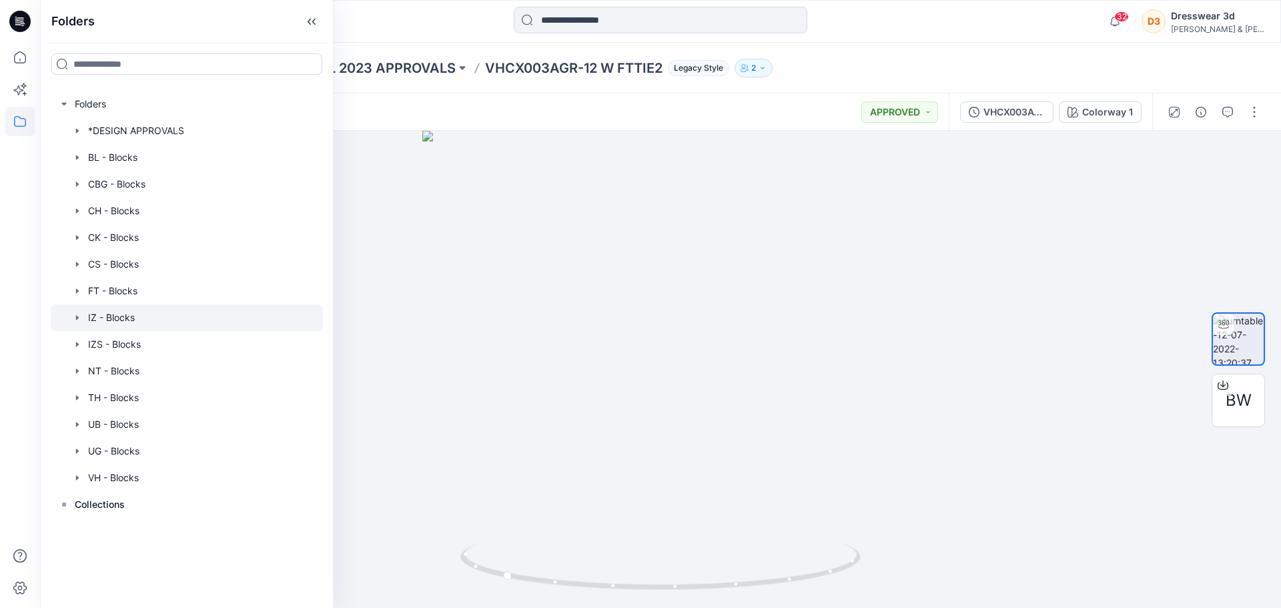
click at [71, 319] on div at bounding box center [187, 317] width 272 height 27
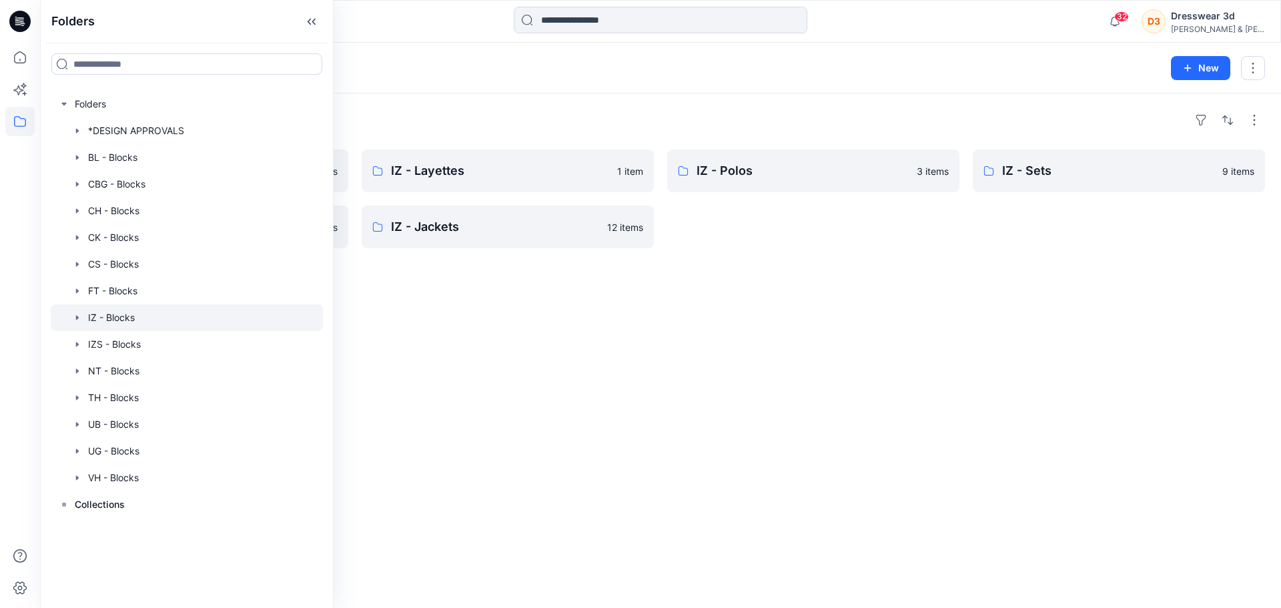
drag, startPoint x: 583, startPoint y: 417, endPoint x: 643, endPoint y: 349, distance: 90.8
click at [583, 416] on div "Folders IZ - Shirts 25 items IZ - Pants 8 items IZ - Layettes 1 item IZ - Jacke…" at bounding box center [660, 350] width 1241 height 514
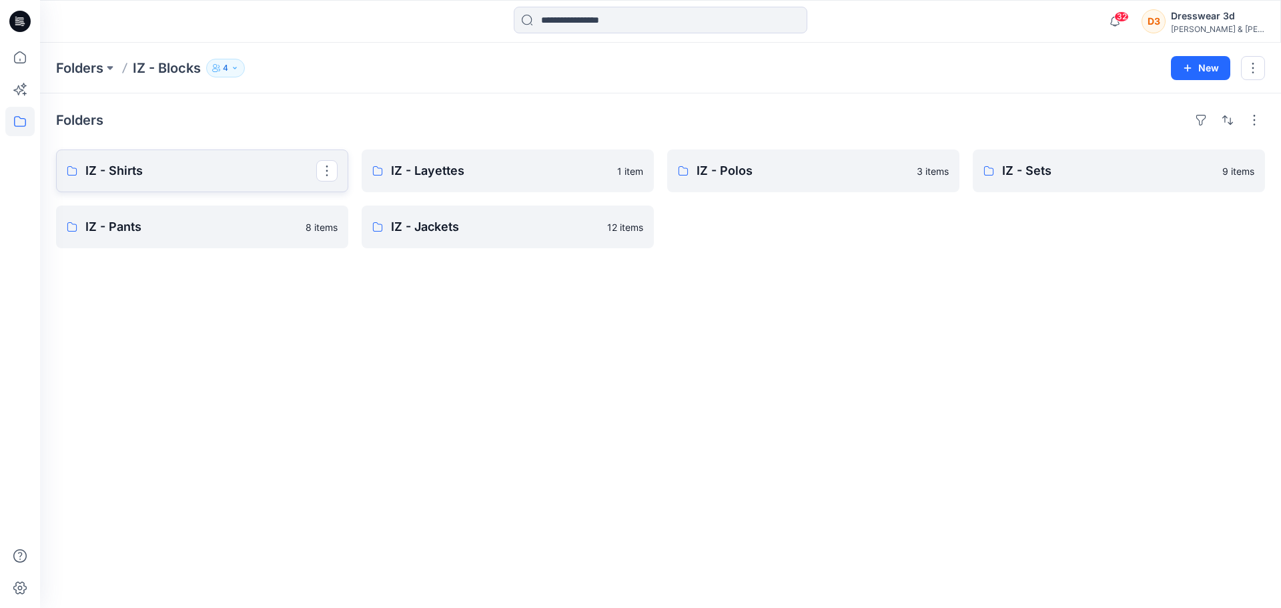
click at [135, 175] on p "IZ - Shirts" at bounding box center [200, 170] width 231 height 19
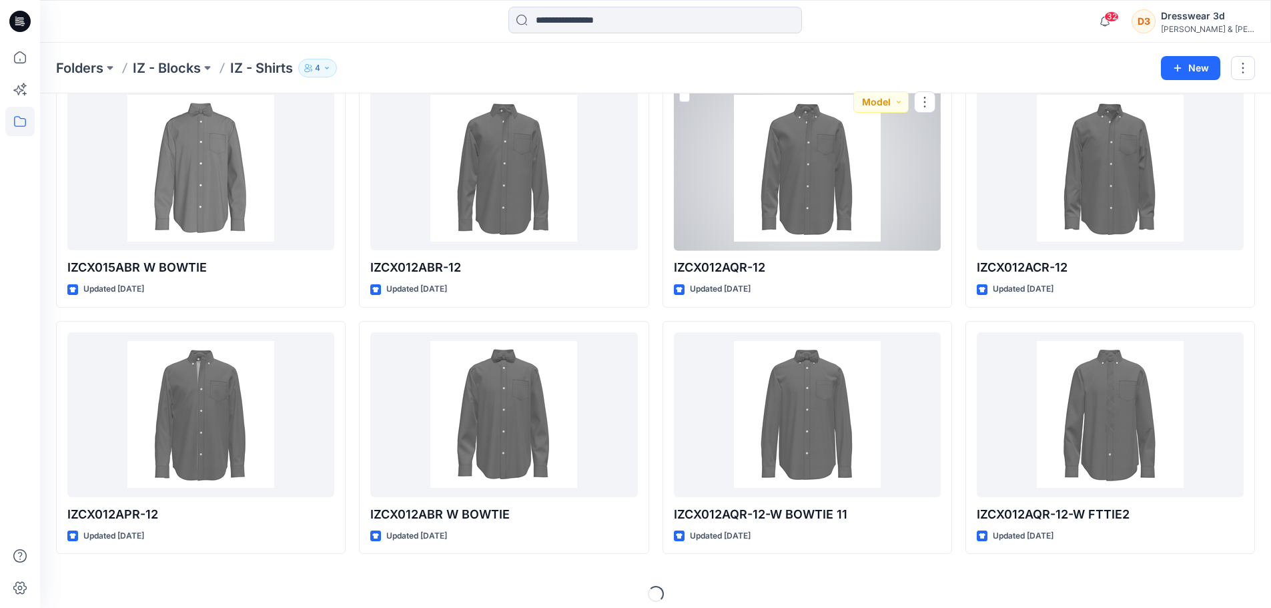
scroll to position [1070, 0]
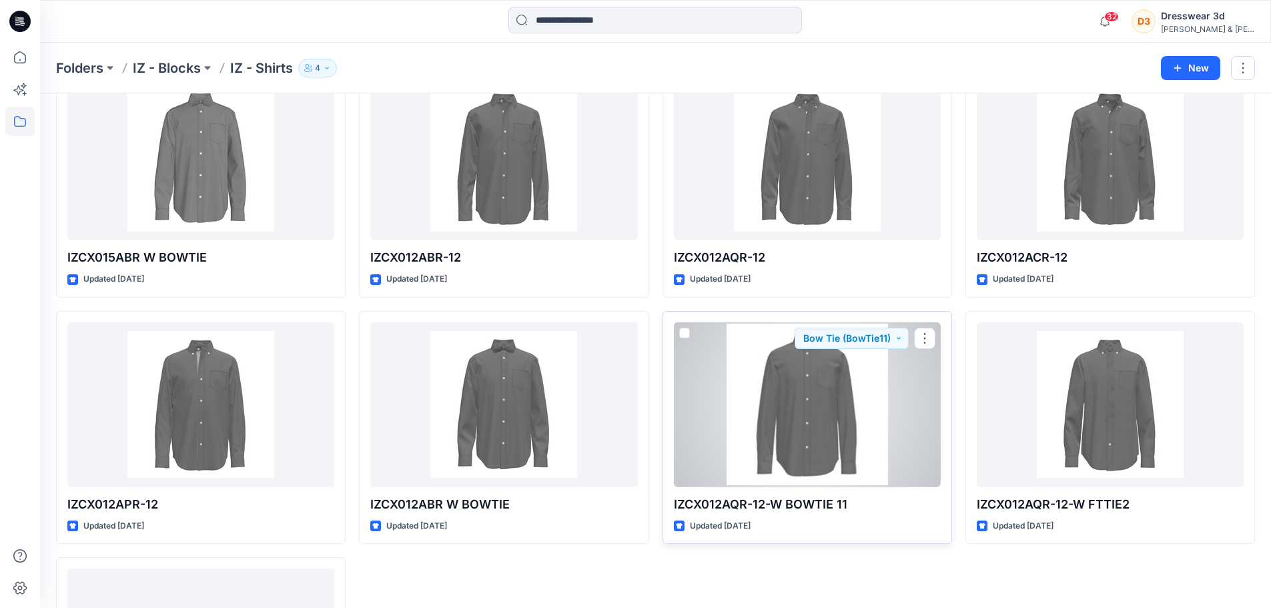
click at [849, 413] on div at bounding box center [807, 404] width 267 height 165
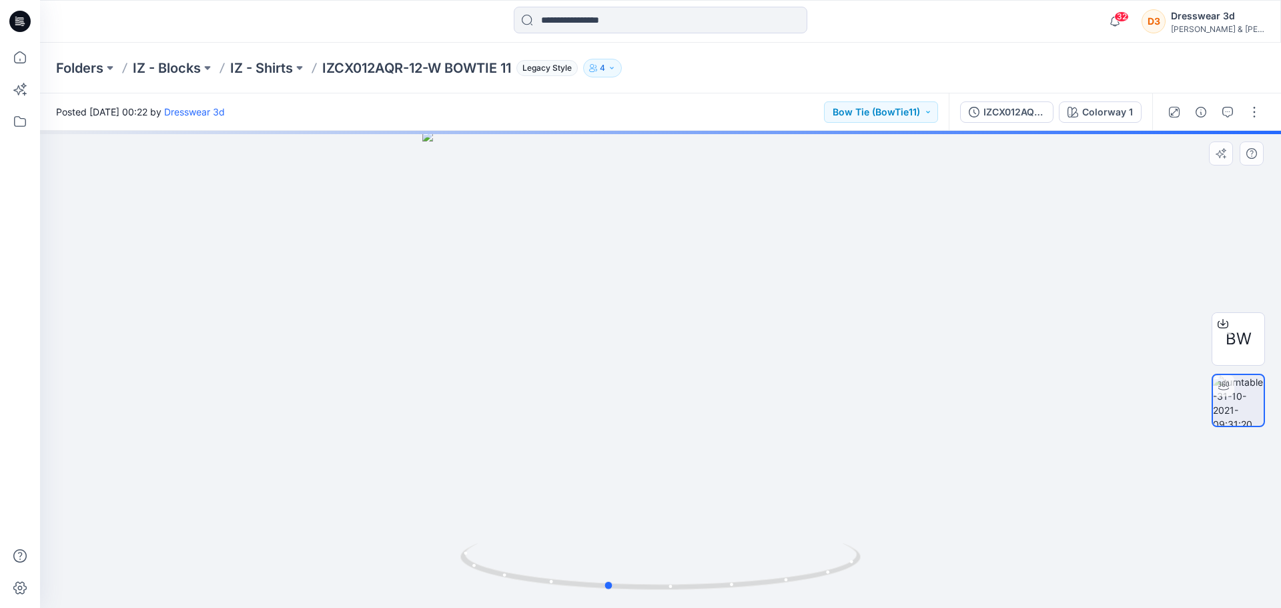
drag, startPoint x: 803, startPoint y: 491, endPoint x: 819, endPoint y: 469, distance: 27.2
click at [786, 472] on div at bounding box center [660, 369] width 1241 height 477
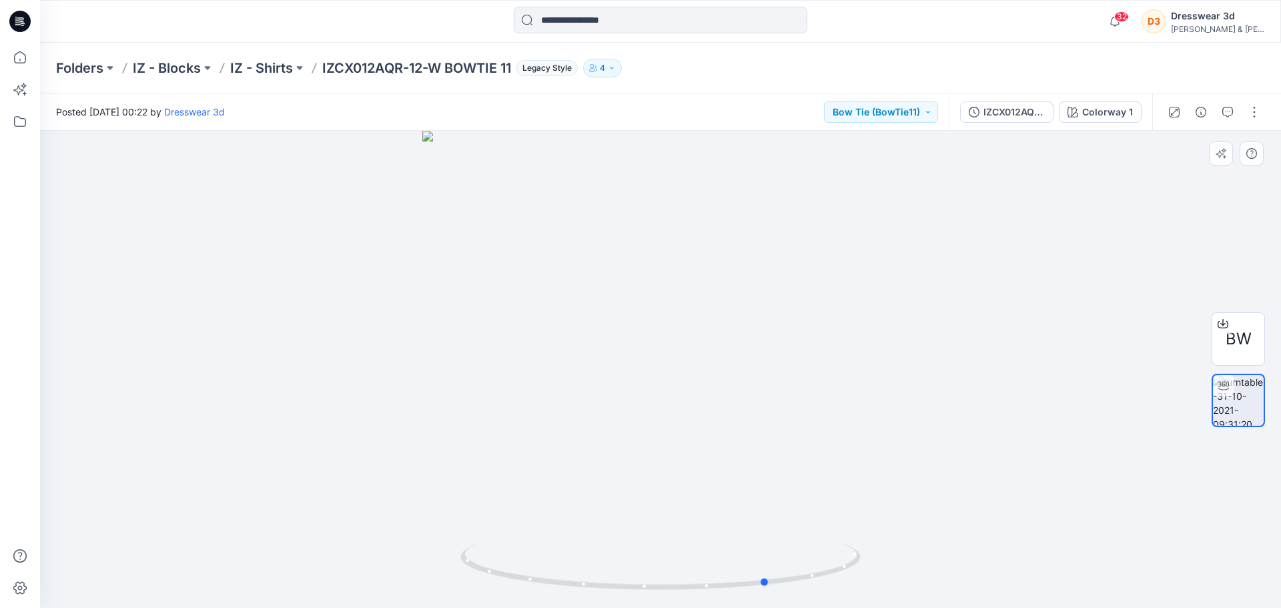
drag, startPoint x: 753, startPoint y: 470, endPoint x: 907, endPoint y: 433, distance: 158.6
click at [899, 456] on div at bounding box center [660, 369] width 1241 height 477
click at [1102, 119] on div "Colorway 1" at bounding box center [1107, 112] width 51 height 15
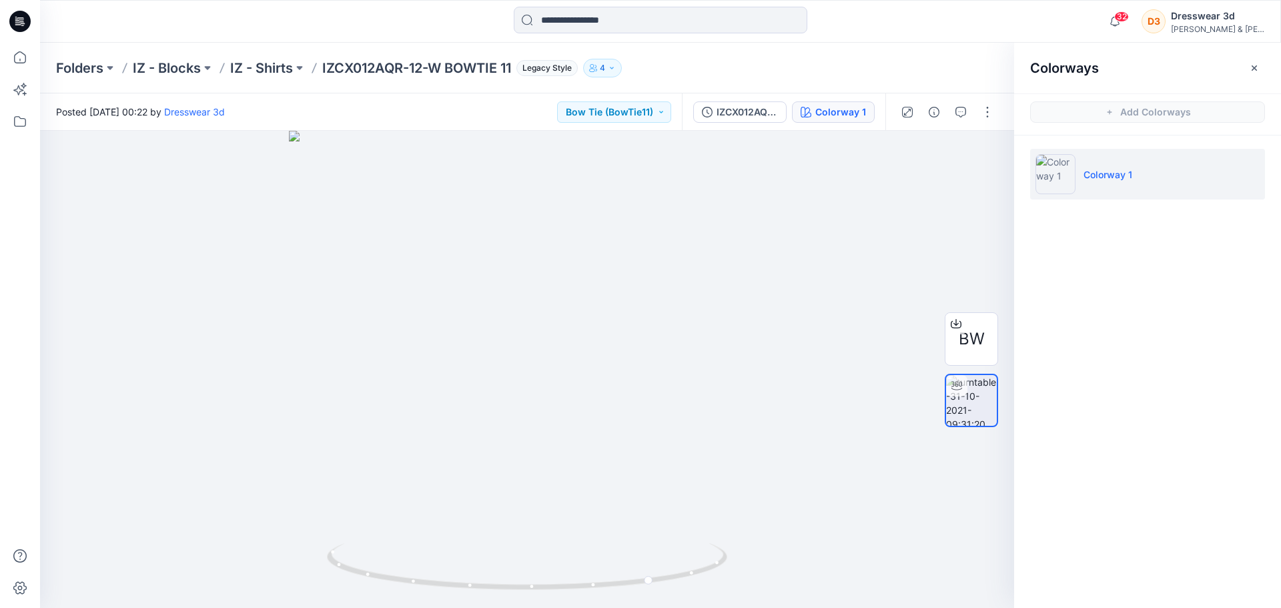
click at [1061, 182] on img at bounding box center [1055, 174] width 40 height 40
click at [1104, 109] on span "Add Colorways" at bounding box center [1147, 111] width 267 height 37
click at [956, 322] on icon at bounding box center [955, 321] width 5 height 7
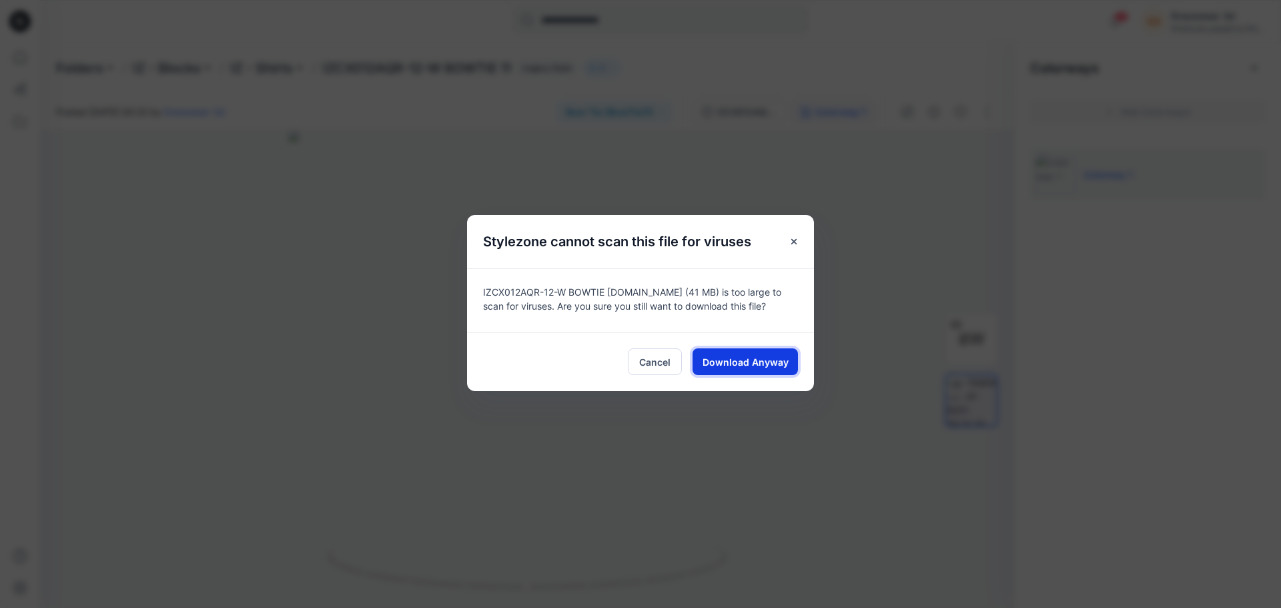
click at [731, 364] on span "Download Anyway" at bounding box center [746, 362] width 86 height 14
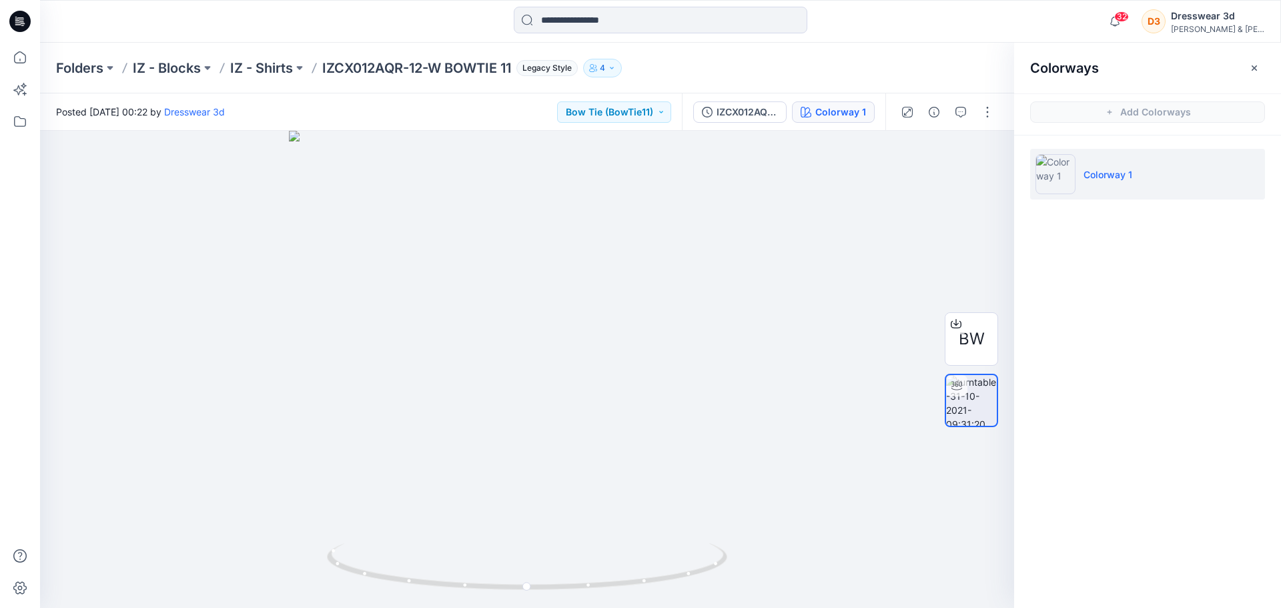
click at [1226, 25] on div "[PERSON_NAME] & [PERSON_NAME]" at bounding box center [1217, 29] width 93 height 10
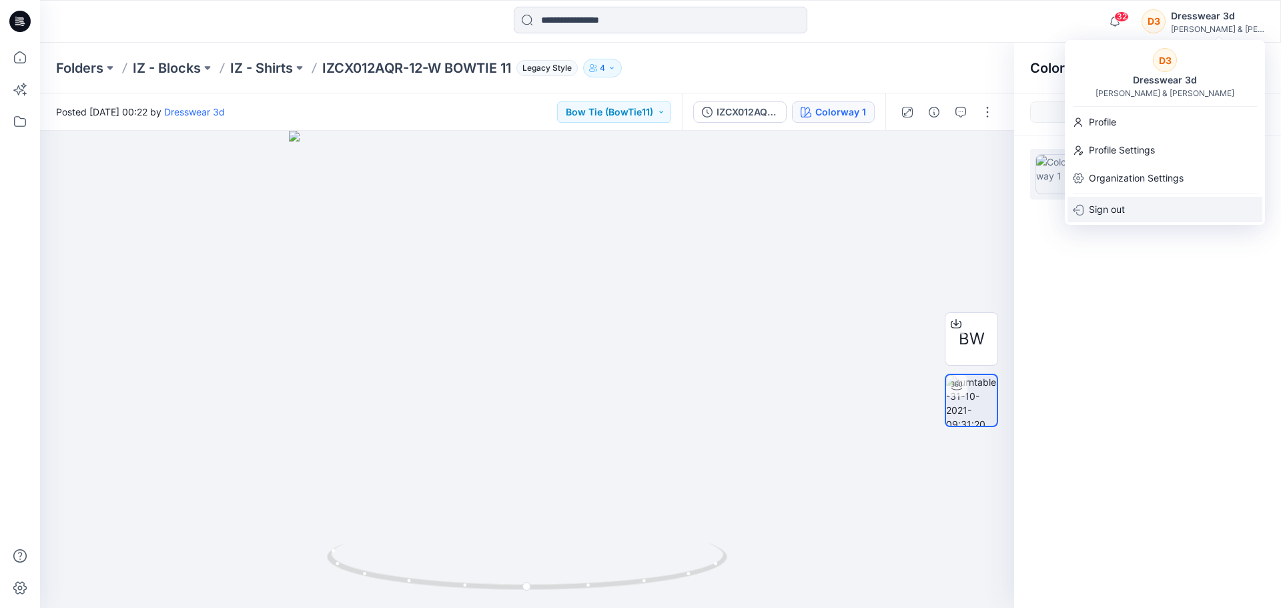
click at [1106, 213] on p "Sign out" at bounding box center [1107, 209] width 36 height 25
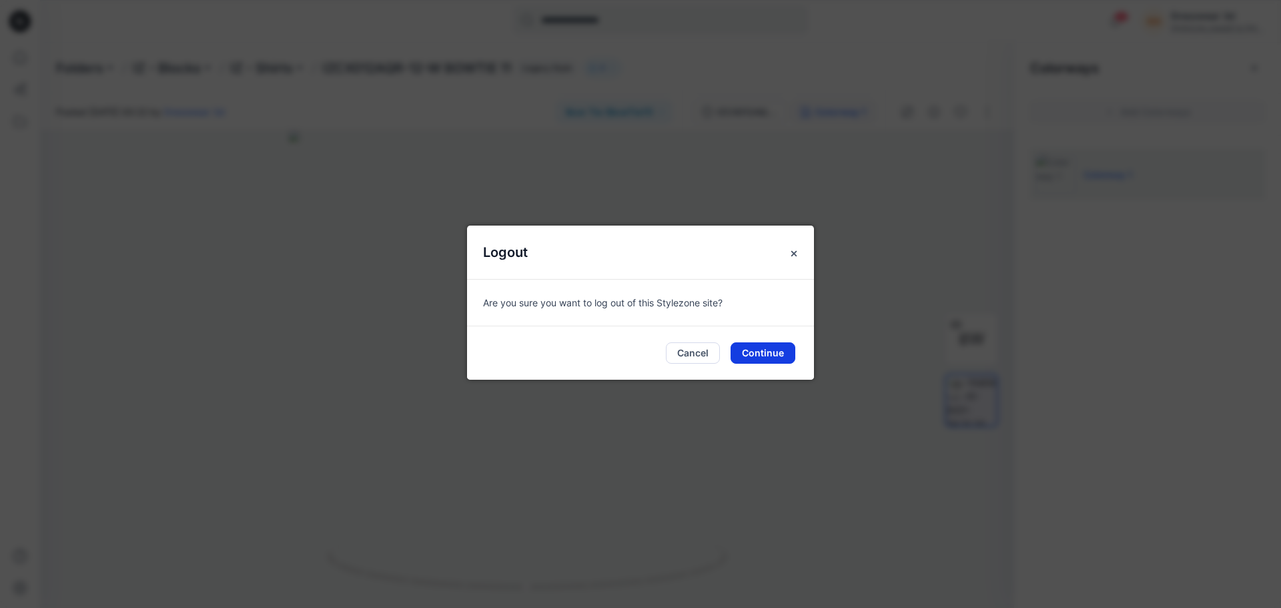
click at [736, 349] on button "Continue" at bounding box center [763, 352] width 65 height 21
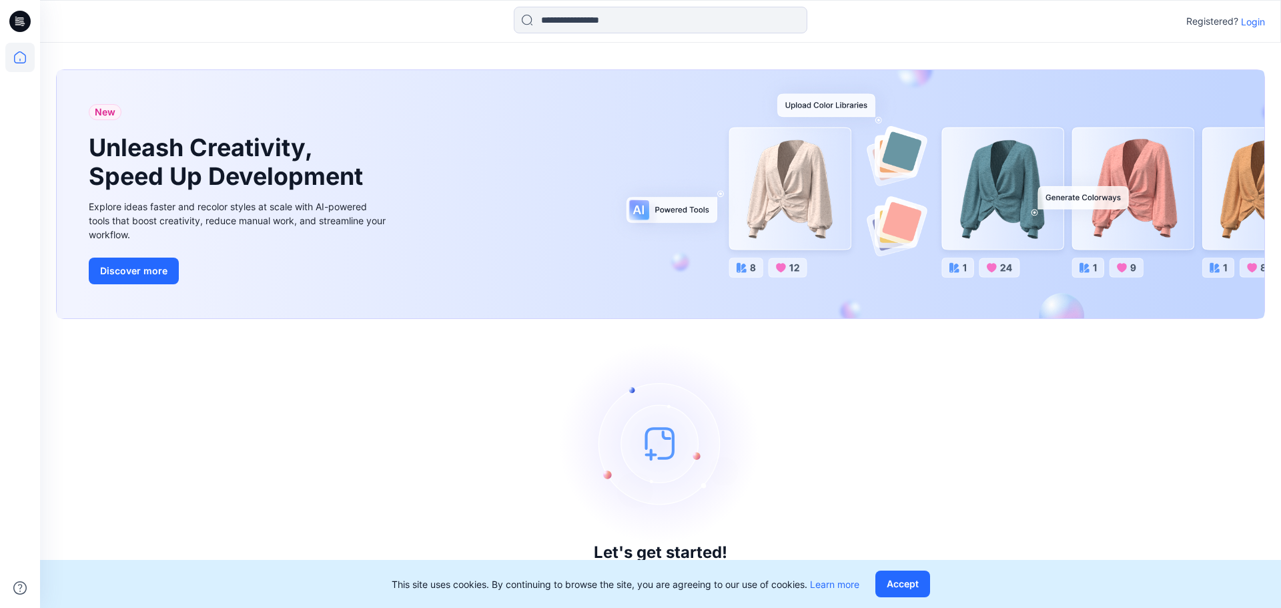
click at [1254, 19] on p "Login" at bounding box center [1253, 22] width 24 height 14
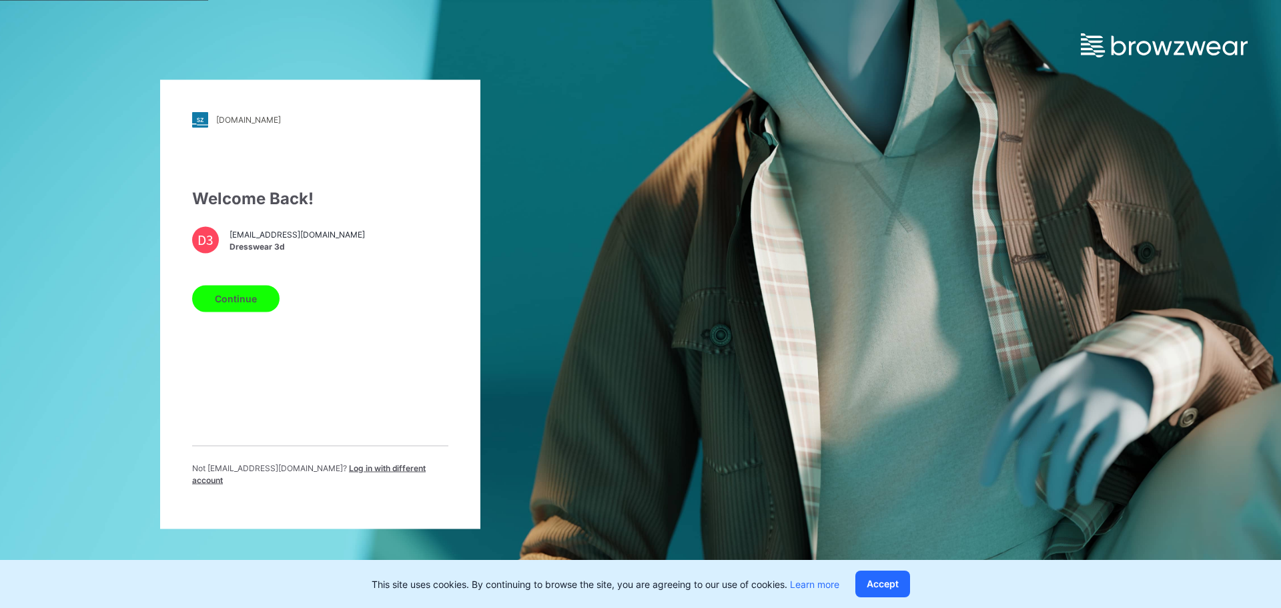
click at [255, 298] on button "Continue" at bounding box center [235, 298] width 87 height 27
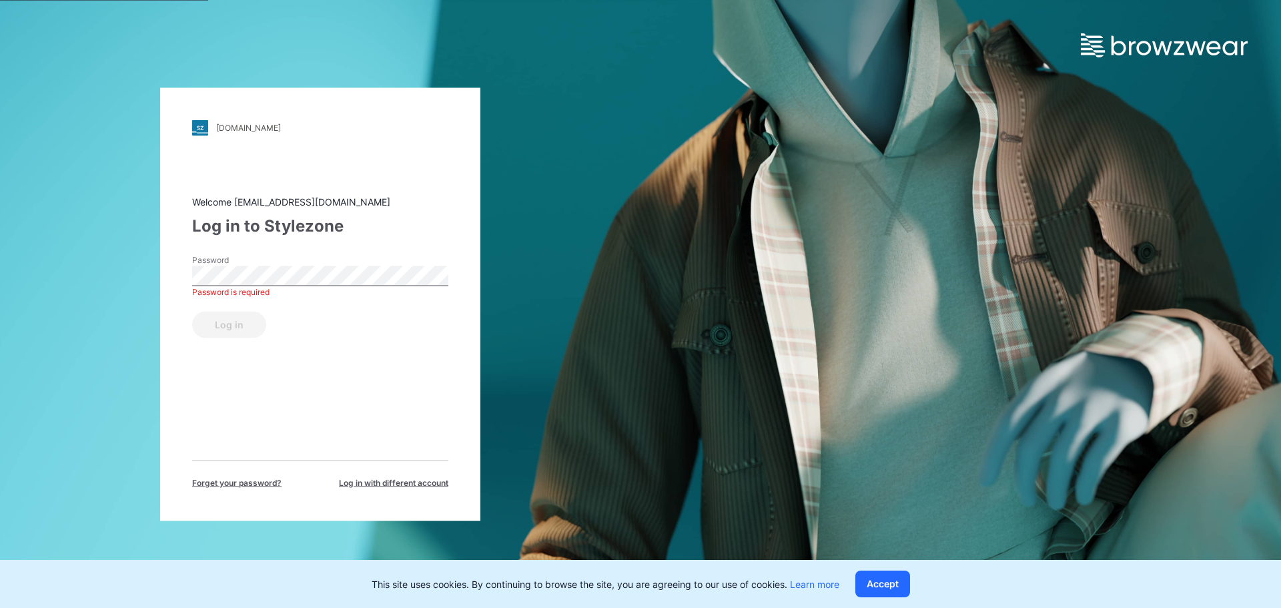
click at [221, 430] on div "Welcome [EMAIL_ADDRESS][DOMAIN_NAME] Log in to Stylezone Password Password is r…" at bounding box center [320, 341] width 256 height 294
click at [374, 478] on span "Log in with different account" at bounding box center [393, 482] width 109 height 12
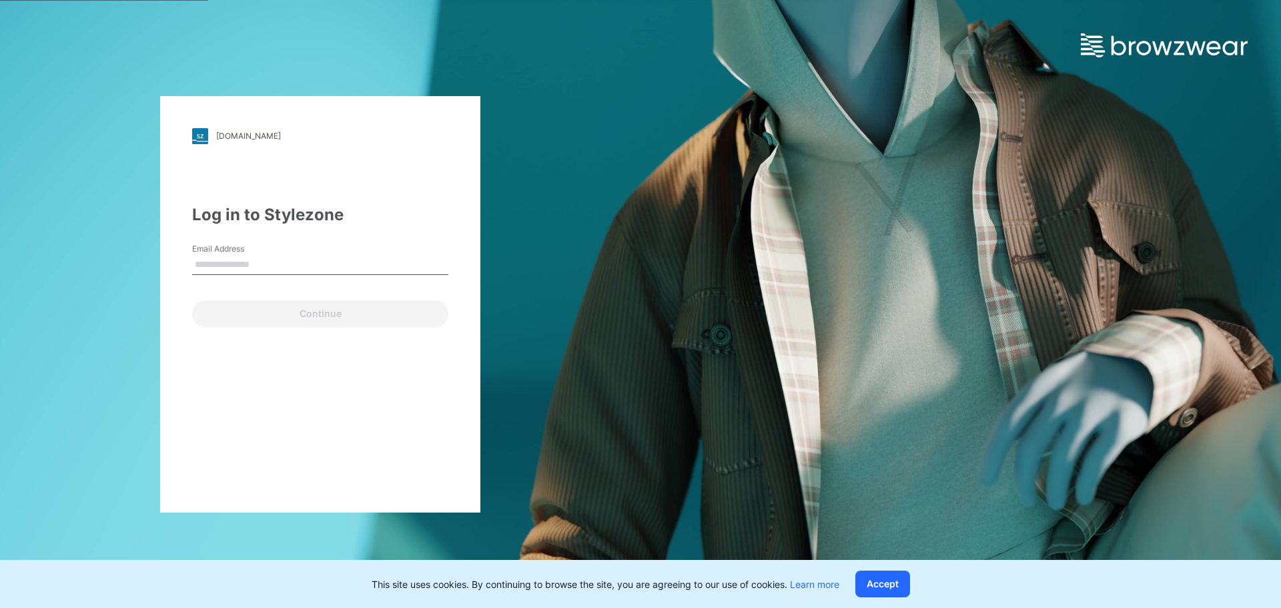
click at [244, 262] on input "Email Address" at bounding box center [320, 265] width 256 height 20
click at [288, 252] on div "Email Address" at bounding box center [320, 263] width 256 height 40
click at [285, 263] on input "Email Address" at bounding box center [320, 265] width 256 height 20
type input "**********"
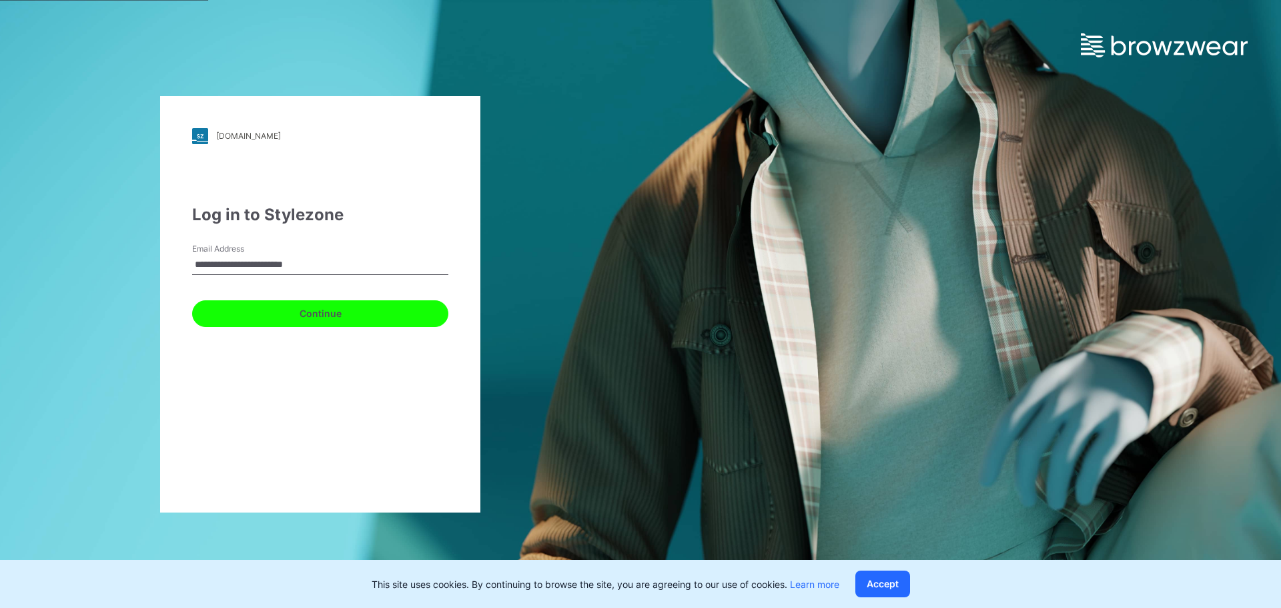
click at [316, 311] on button "Continue" at bounding box center [320, 313] width 256 height 27
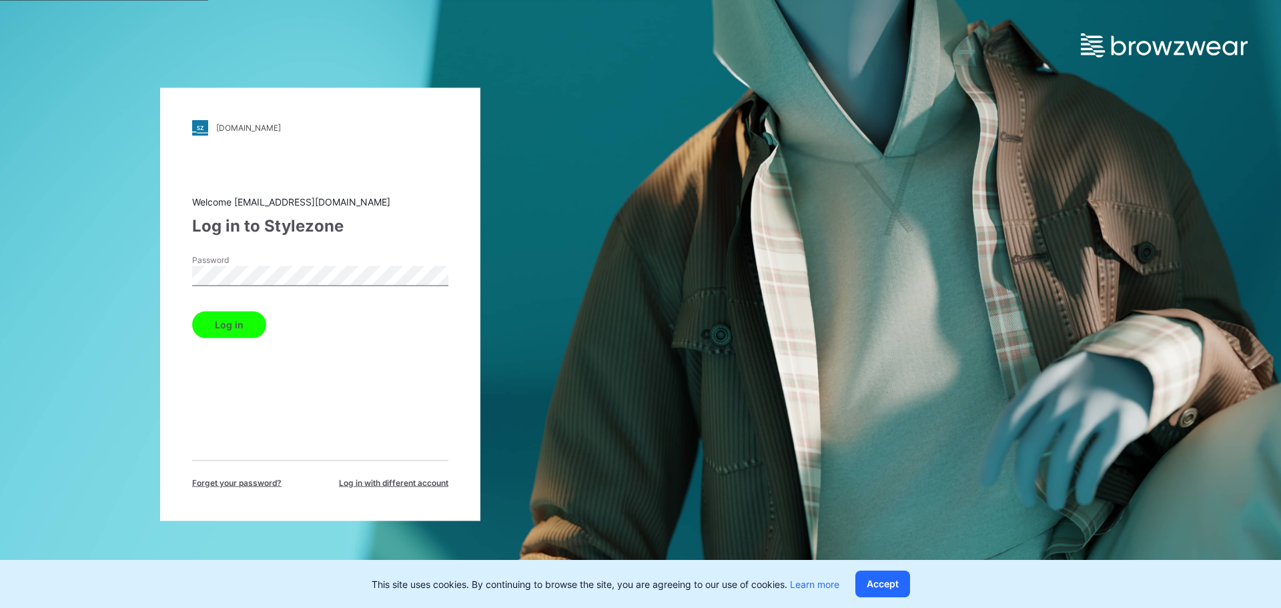
click at [224, 318] on button "Log in" at bounding box center [229, 324] width 74 height 27
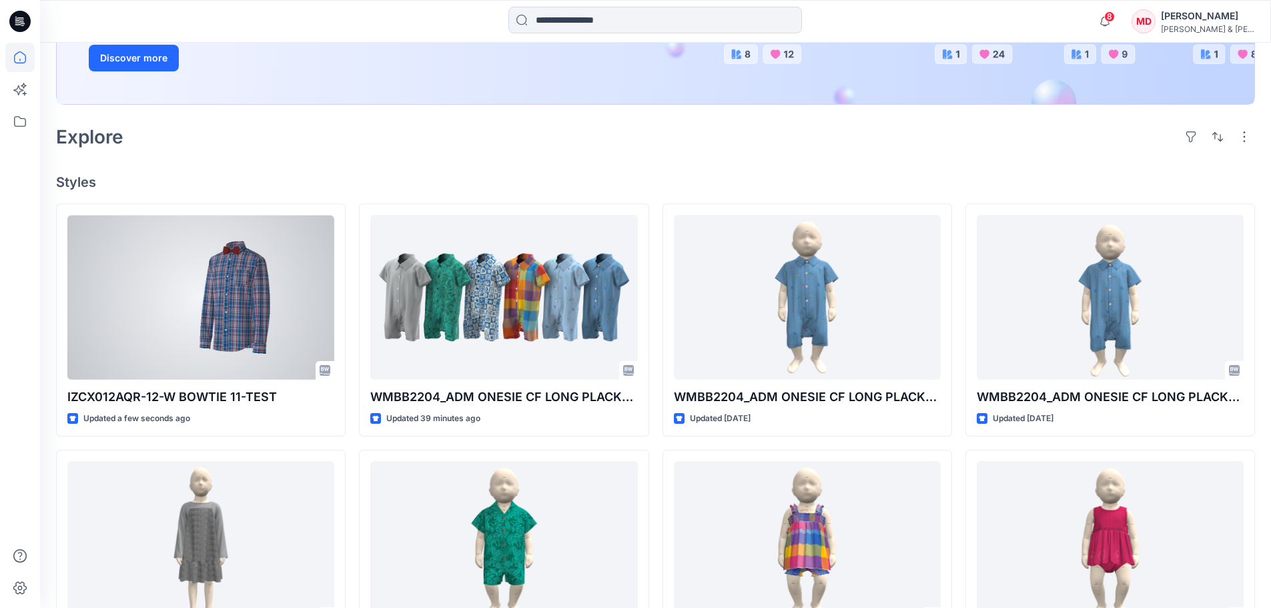
scroll to position [267, 0]
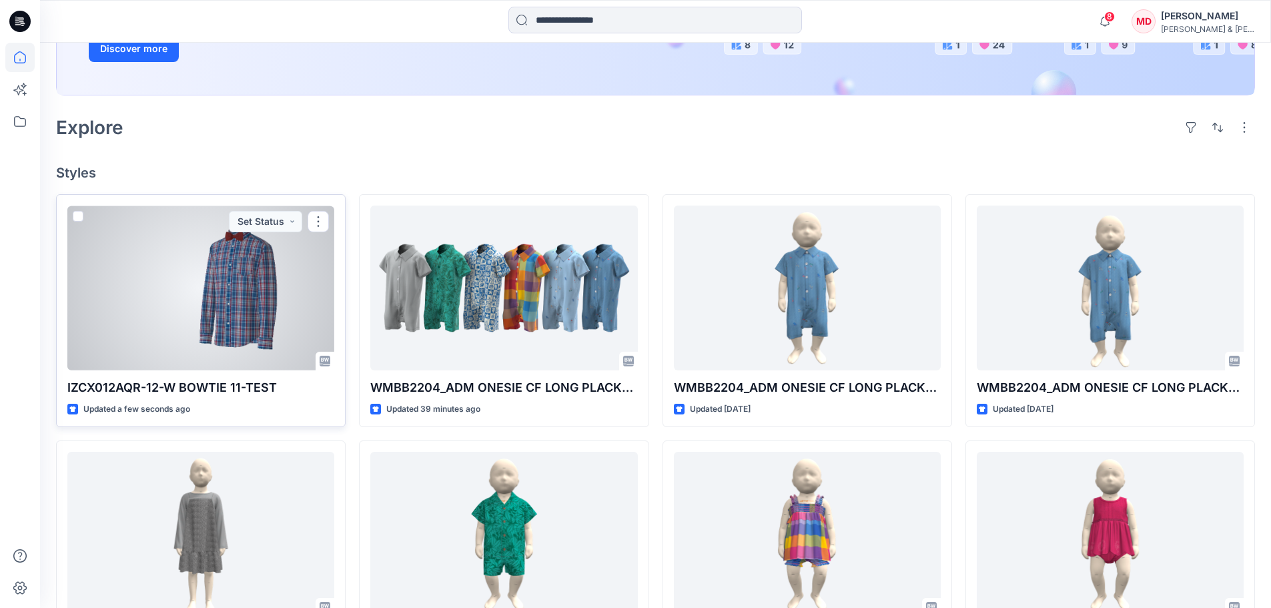
click at [187, 383] on p "IZCX012AQR-12-W BOWTIE 11-TEST" at bounding box center [200, 387] width 267 height 19
click at [255, 302] on div at bounding box center [200, 287] width 267 height 165
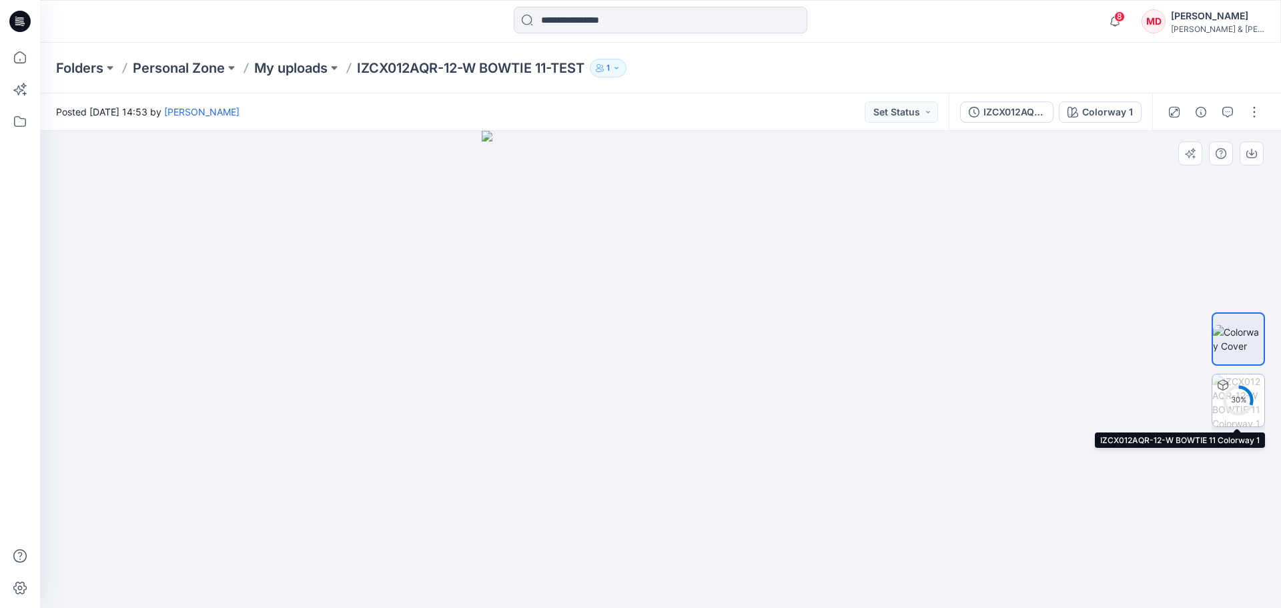
click at [1234, 399] on div "30 %" at bounding box center [1238, 399] width 32 height 11
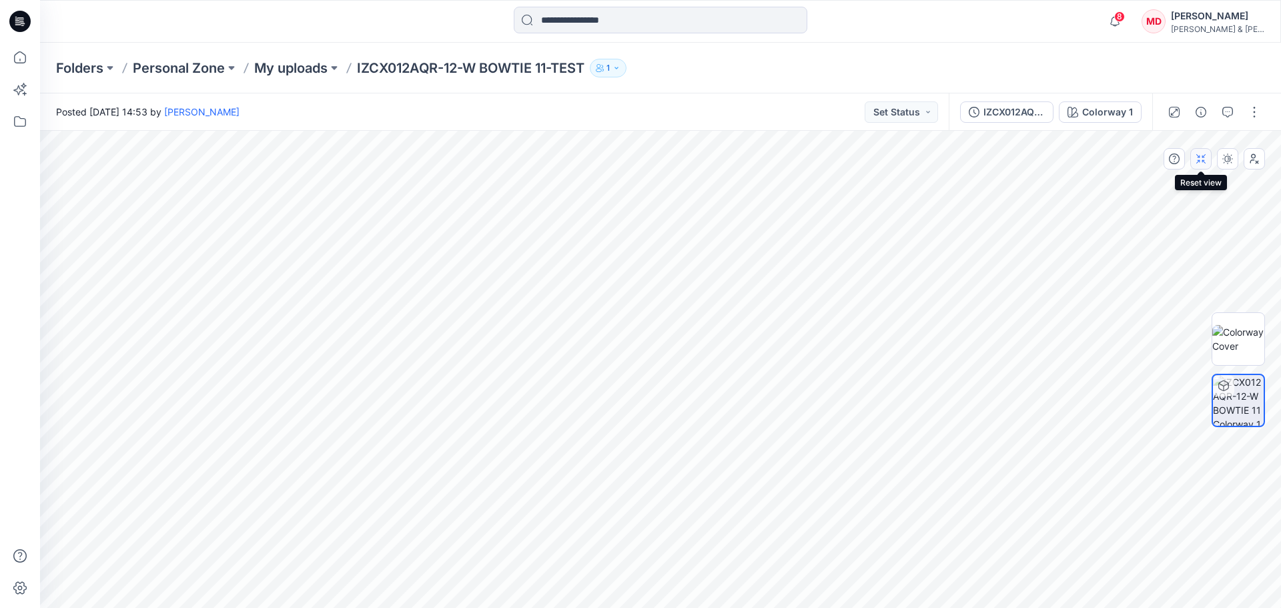
click at [1200, 155] on icon "button" at bounding box center [1201, 158] width 11 height 11
click at [1223, 159] on icon "button" at bounding box center [1227, 158] width 11 height 11
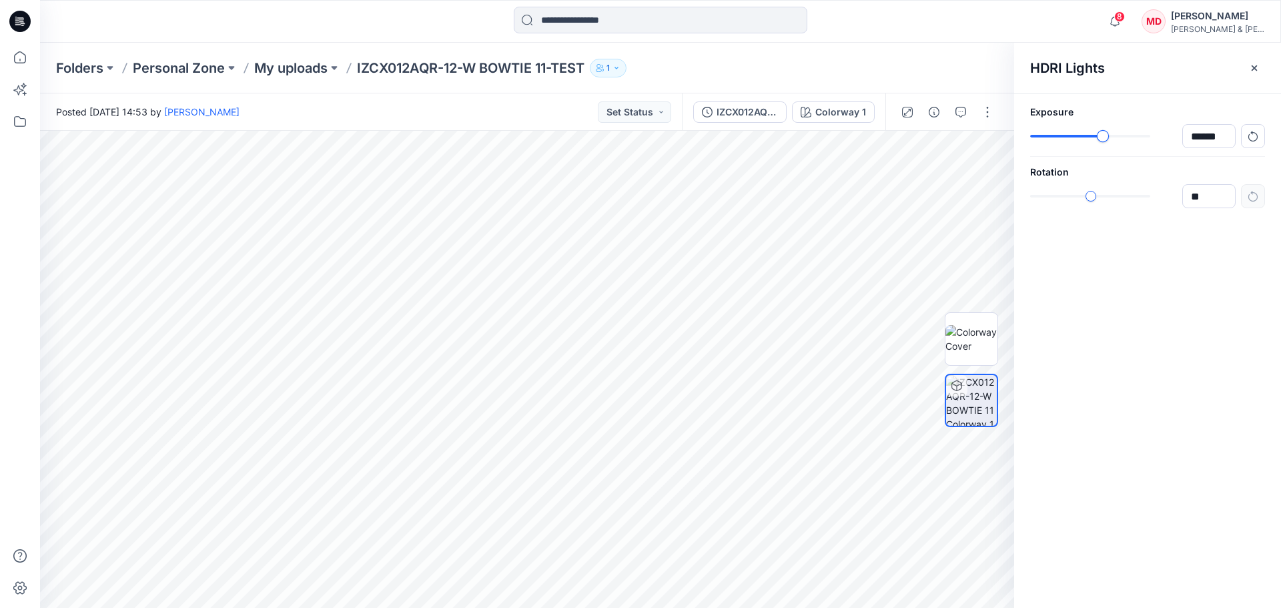
type input "******"
click at [1111, 137] on div "slider-ex-1" at bounding box center [1112, 136] width 12 height 12
click at [1256, 67] on icon "button" at bounding box center [1254, 67] width 5 height 5
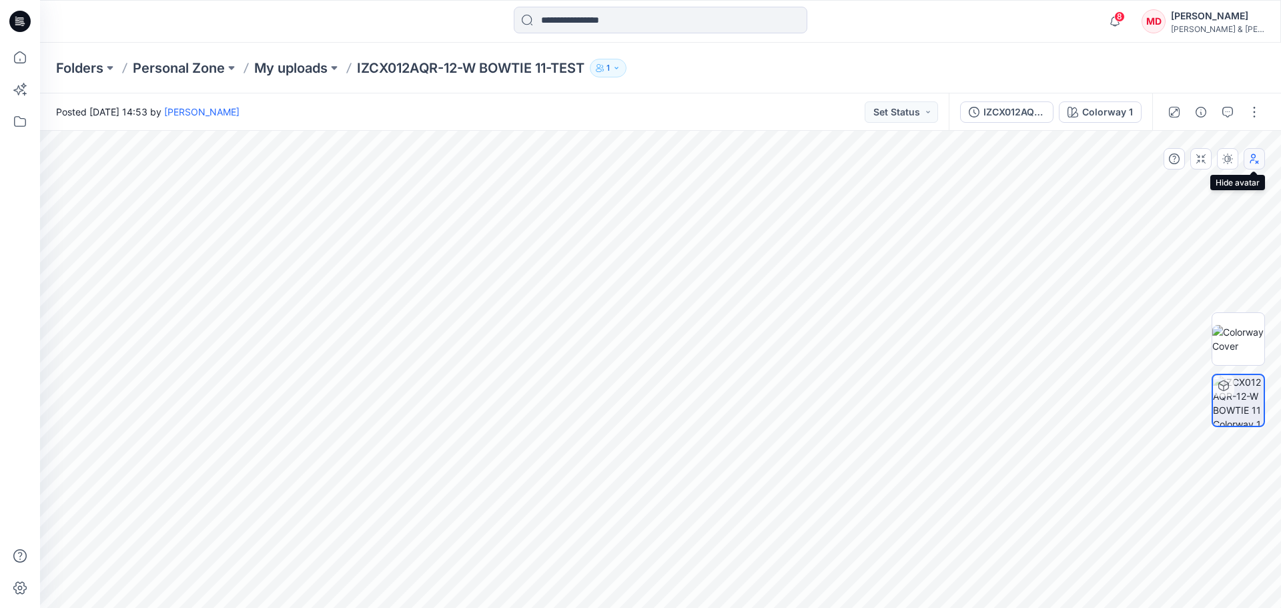
click at [1258, 165] on button "button" at bounding box center [1254, 158] width 21 height 21
click at [1176, 111] on icon "button" at bounding box center [1174, 112] width 11 height 11
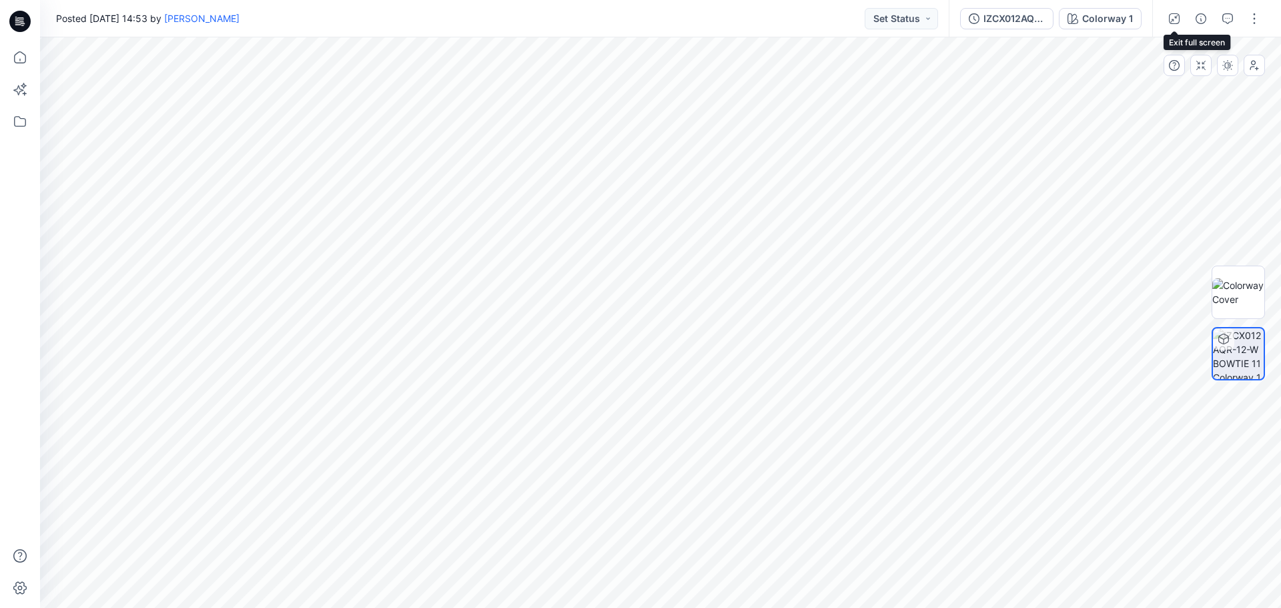
click at [1176, 23] on icon "button" at bounding box center [1174, 18] width 11 height 11
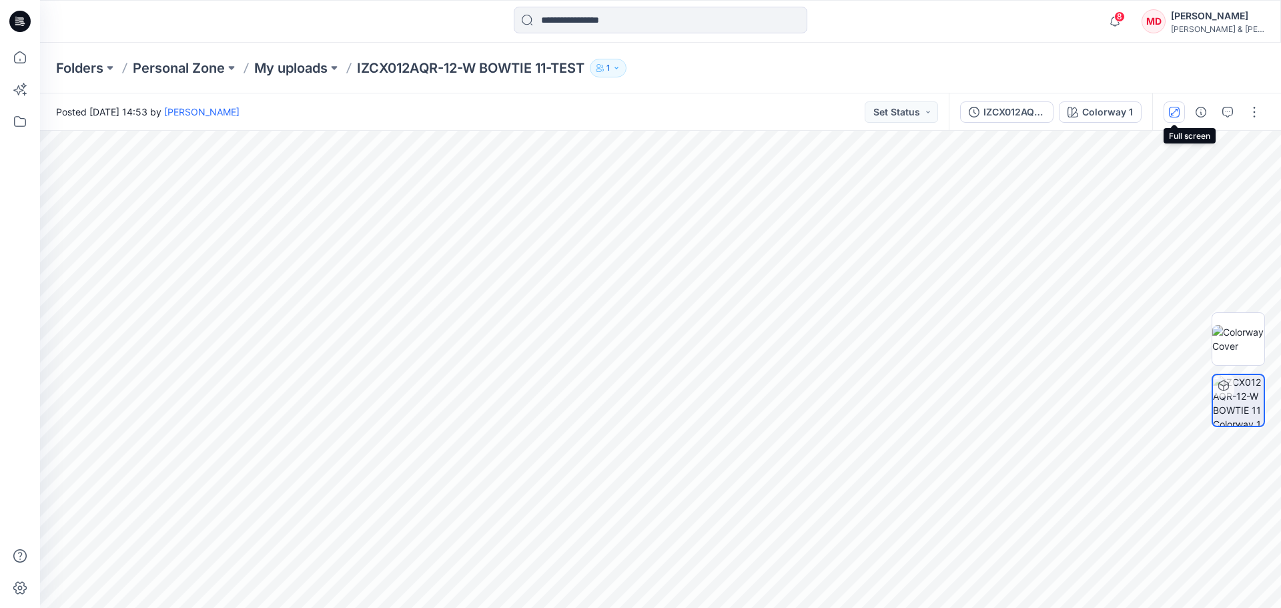
click at [1169, 112] on button "button" at bounding box center [1174, 111] width 21 height 21
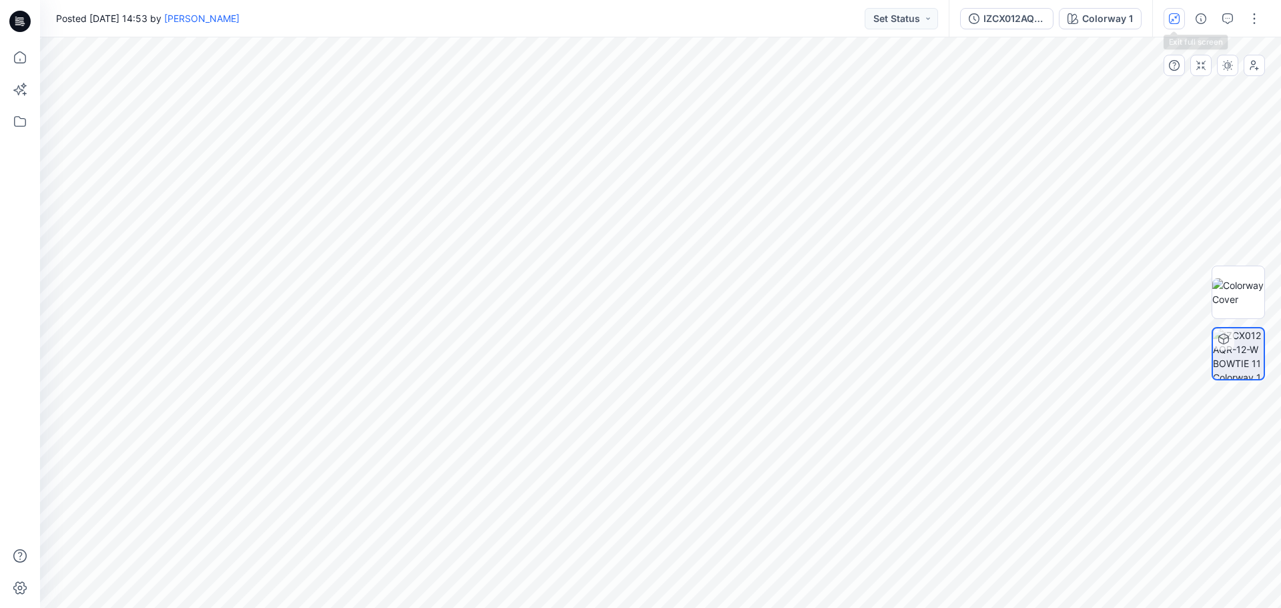
click at [1178, 19] on icon "button" at bounding box center [1174, 18] width 11 height 11
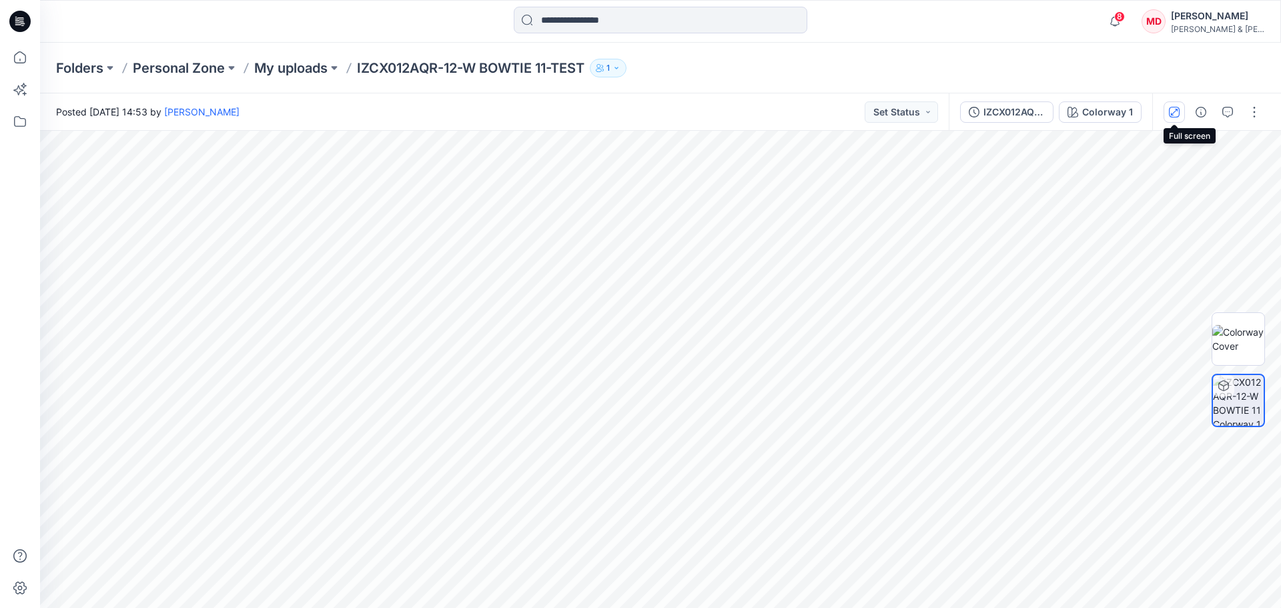
click at [1173, 110] on icon "button" at bounding box center [1174, 112] width 11 height 11
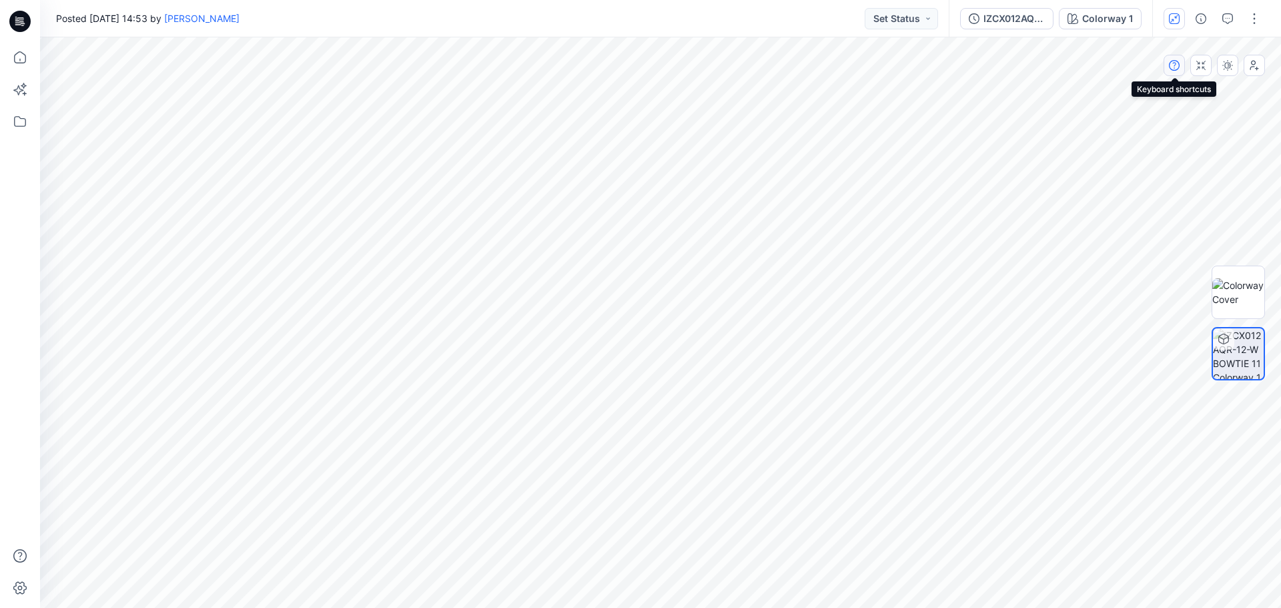
click at [1174, 67] on icon "button" at bounding box center [1174, 65] width 11 height 11
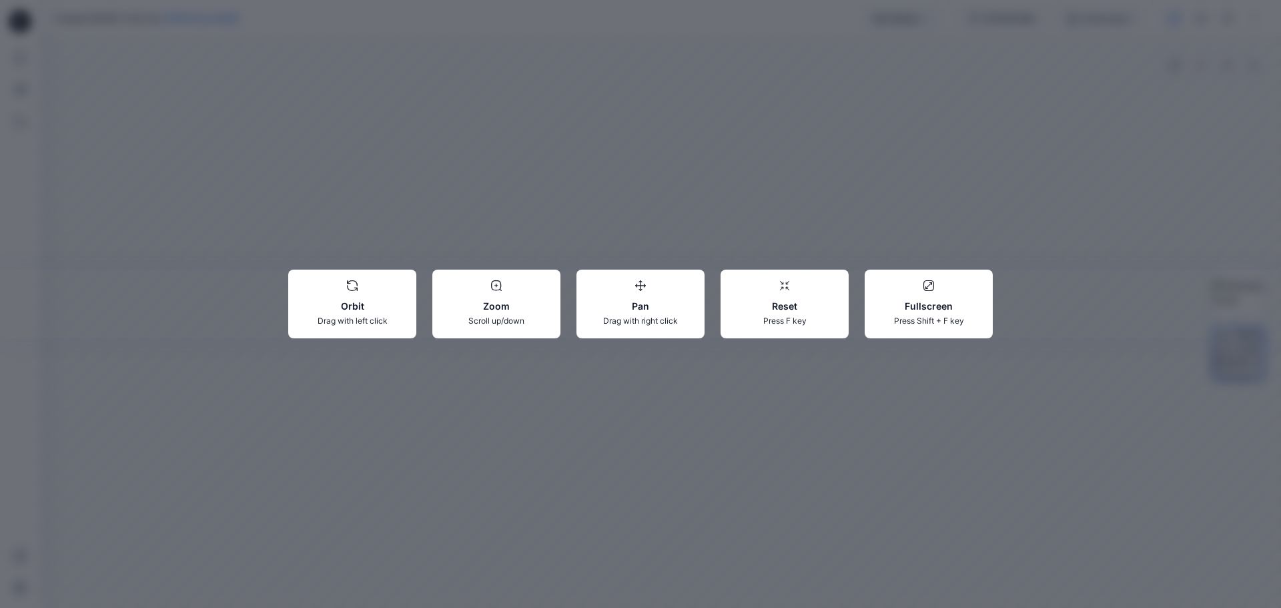
drag, startPoint x: 705, startPoint y: 222, endPoint x: 663, endPoint y: 204, distance: 46.3
click at [663, 204] on div "Orbit Drag with left click Zoom Scroll up/down Pan Drag with right click Reset …" at bounding box center [640, 304] width 1281 height 608
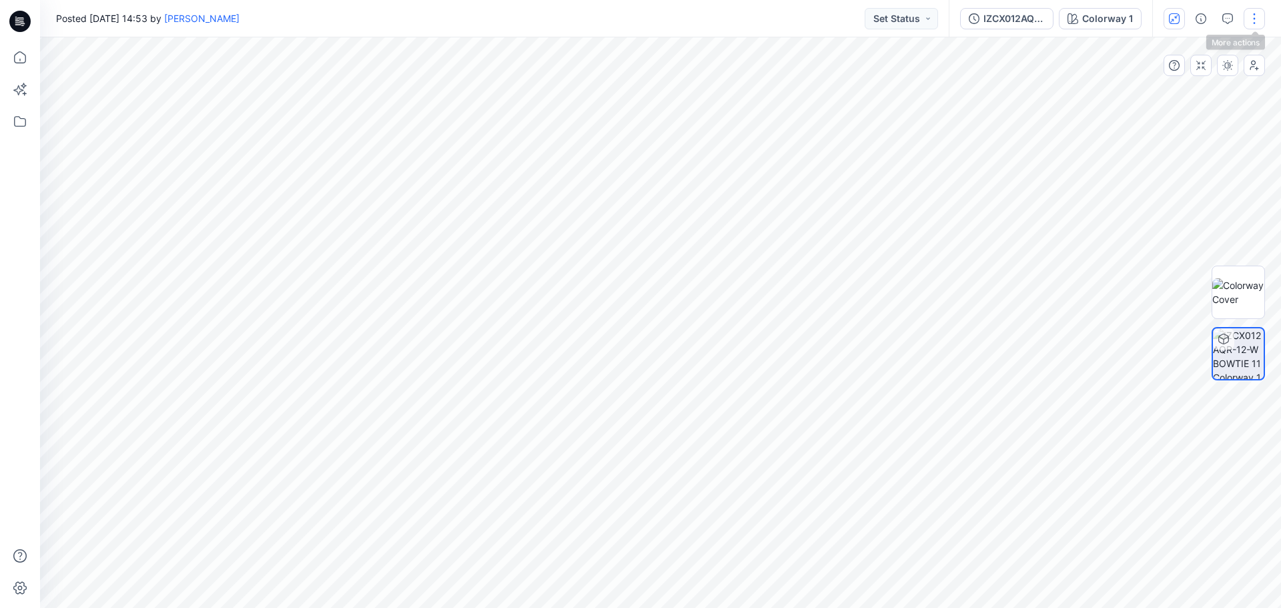
click at [1256, 10] on button "button" at bounding box center [1254, 18] width 21 height 21
click at [1178, 109] on p "Add Colorways" at bounding box center [1194, 112] width 66 height 14
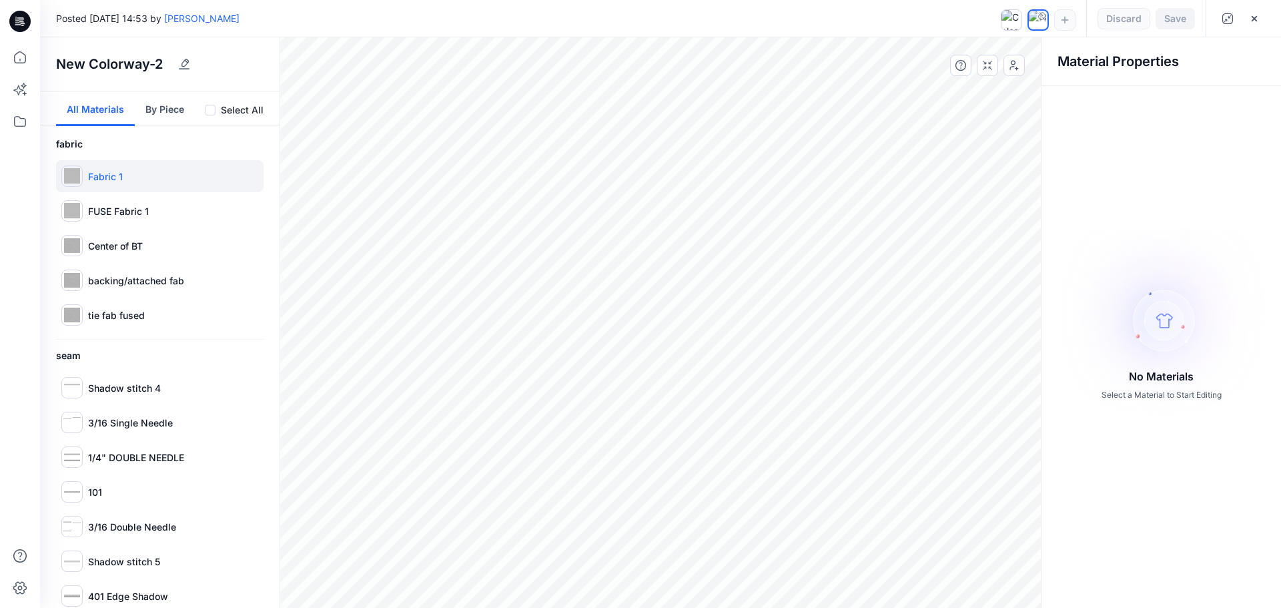
click at [100, 180] on p "Fabric 1" at bounding box center [105, 176] width 35 height 14
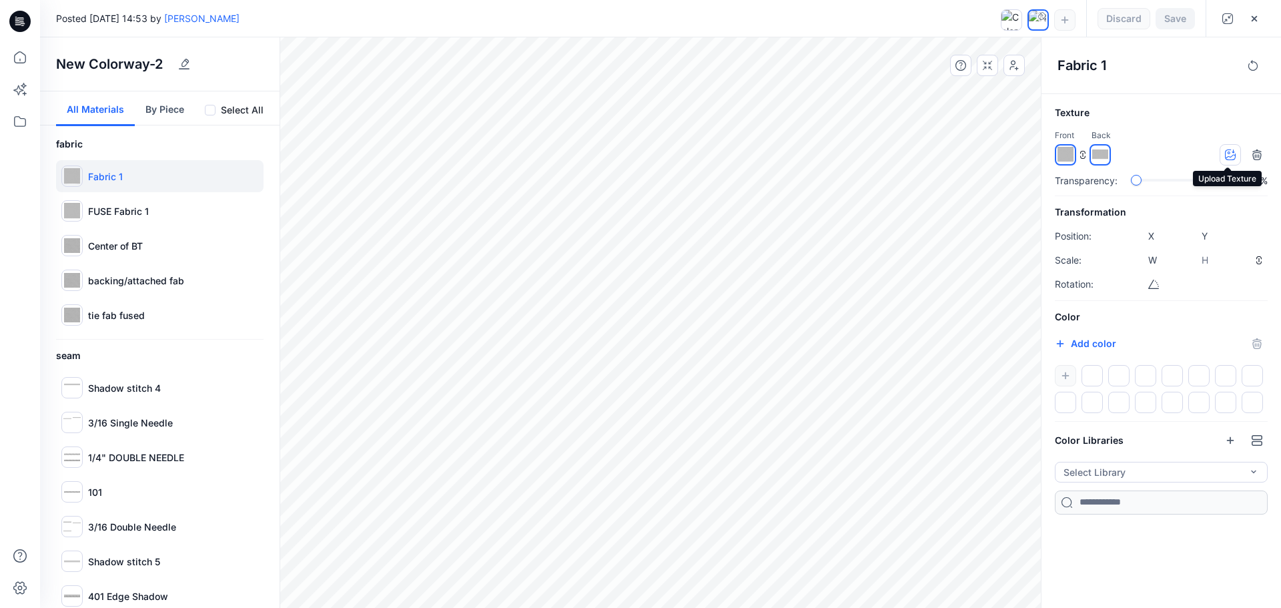
click at [1230, 155] on icon "button" at bounding box center [1230, 154] width 11 height 11
type input "****"
click at [115, 208] on p "FUSE Fabric 1" at bounding box center [118, 211] width 61 height 14
type input "****"
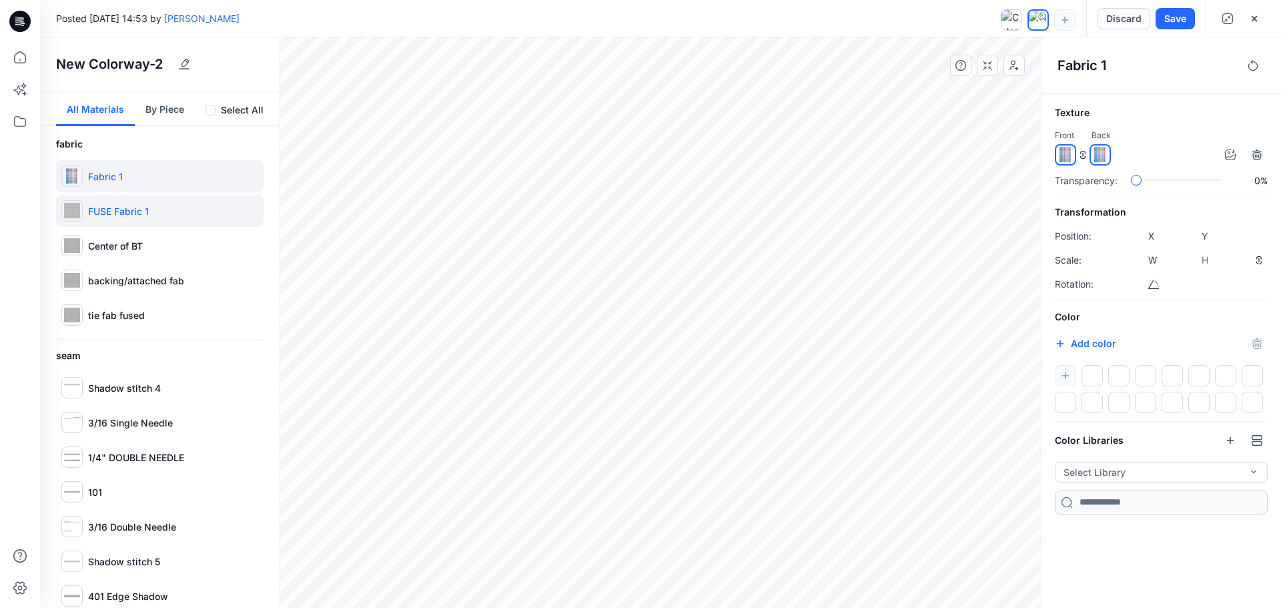
type input "****"
click at [1231, 153] on icon "button" at bounding box center [1230, 154] width 11 height 11
type input "****"
click at [133, 248] on p "Center of BT" at bounding box center [115, 246] width 55 height 14
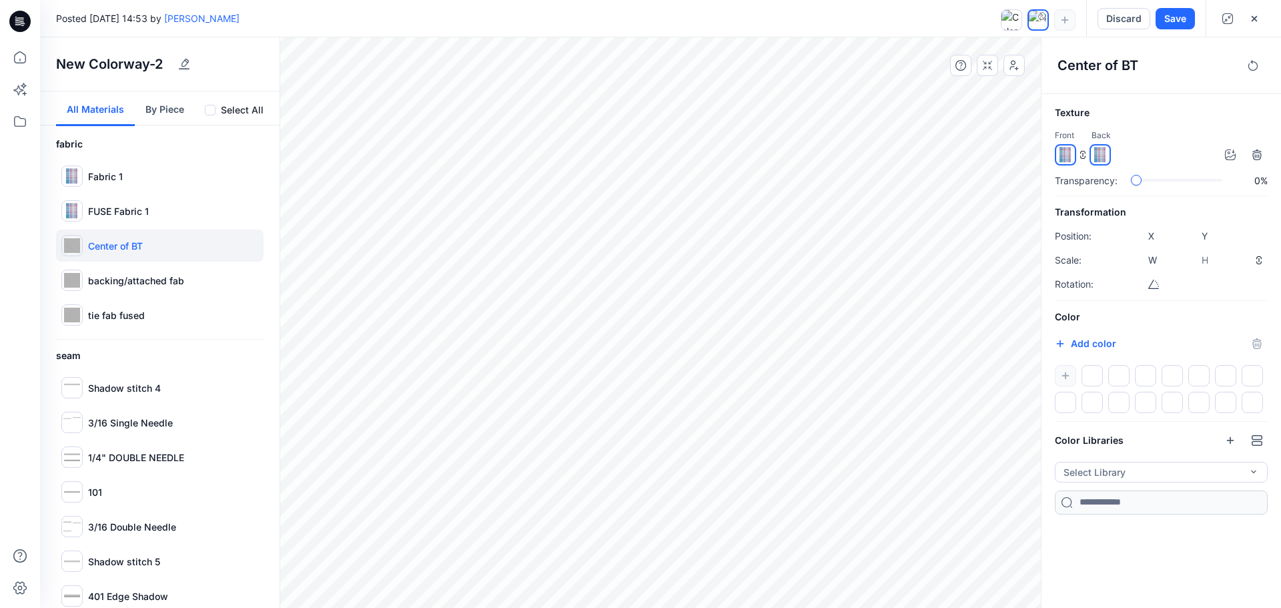
type input "****"
click at [131, 286] on p "backing/attached fab" at bounding box center [136, 281] width 96 height 14
click at [126, 250] on p "Center of BT" at bounding box center [115, 246] width 55 height 14
type input "*****"
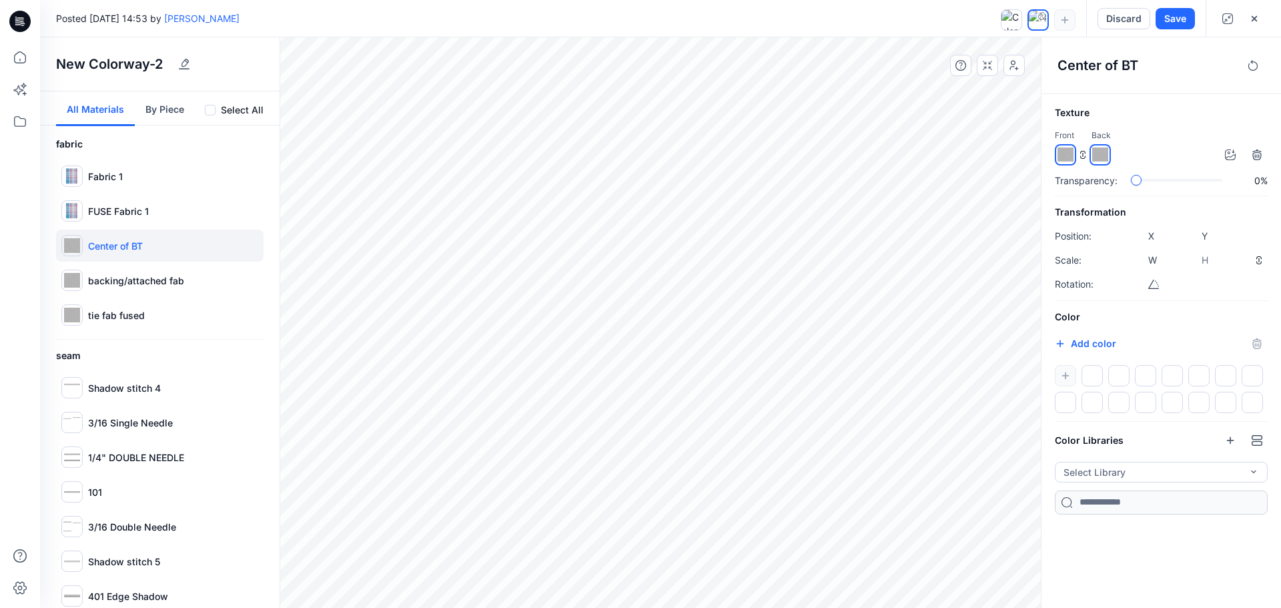
click at [1069, 374] on div at bounding box center [1161, 389] width 213 height 48
click at [1057, 343] on icon "button" at bounding box center [1060, 343] width 7 height 7
type input "*******"
click at [1250, 548] on div "Center of BT Texture Front Back Transparency: 0% Transformation Position: X ***…" at bounding box center [1161, 322] width 240 height 570
click at [1072, 344] on input "*******" at bounding box center [1078, 347] width 16 height 13
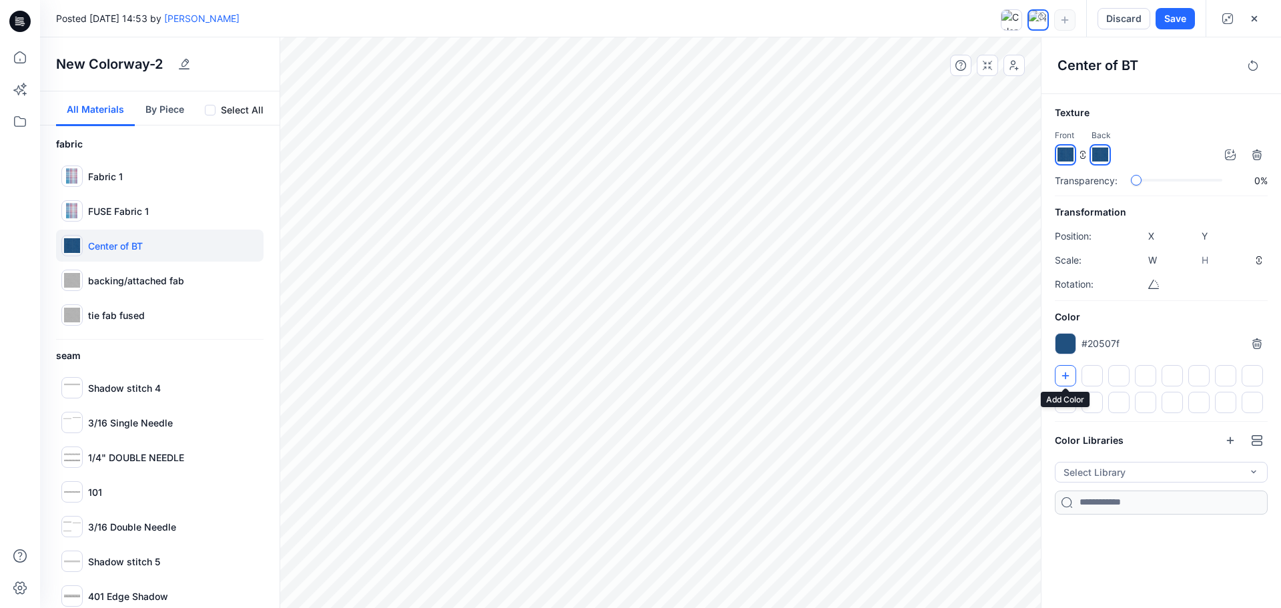
click at [1065, 374] on icon "button" at bounding box center [1065, 375] width 11 height 11
click at [1067, 373] on icon "button" at bounding box center [1065, 375] width 11 height 11
click at [1093, 378] on div at bounding box center [1091, 375] width 21 height 21
click at [148, 284] on p "backing/attached fab" at bounding box center [136, 281] width 96 height 14
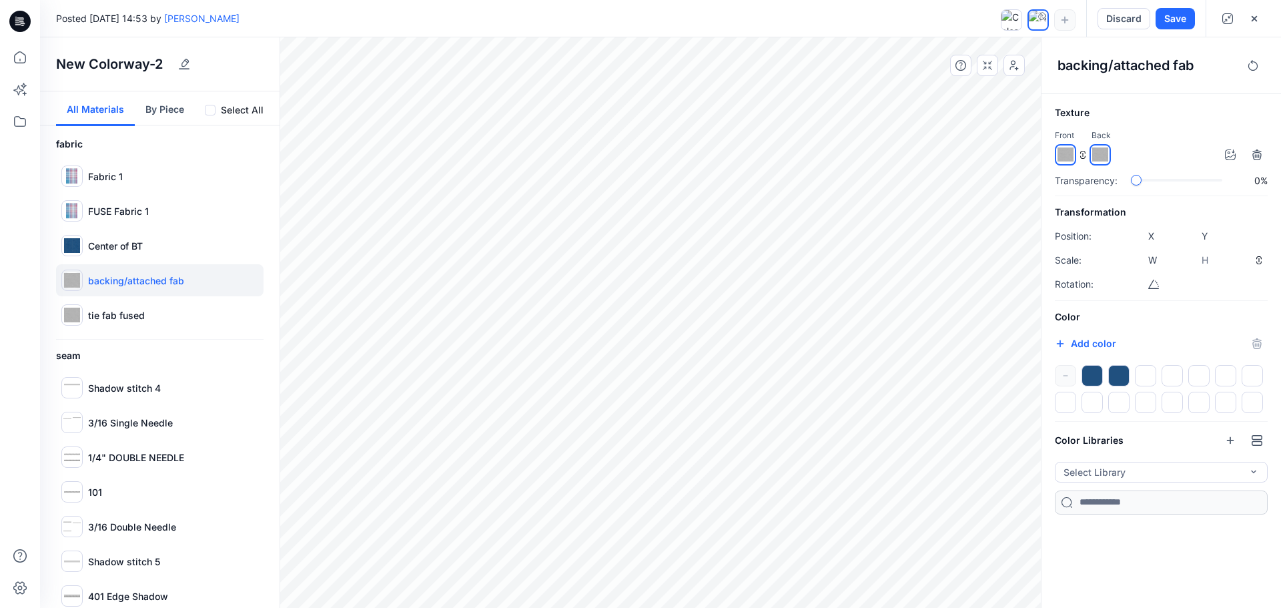
click at [1094, 373] on div at bounding box center [1091, 375] width 21 height 21
click at [151, 310] on div "tie fab fused" at bounding box center [159, 315] width 207 height 32
type input "****"
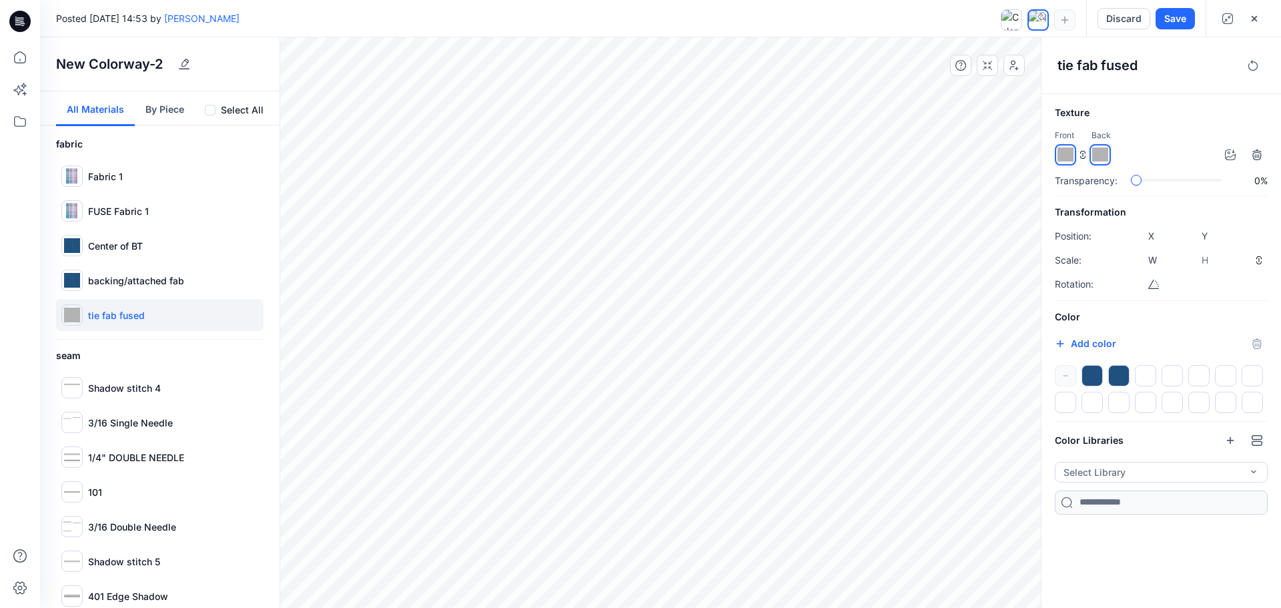
click at [1100, 378] on div at bounding box center [1091, 375] width 21 height 21
click at [1169, 180] on div "slider-ex-1" at bounding box center [1170, 180] width 12 height 12
click at [1130, 181] on div "slider-ex-1" at bounding box center [1136, 180] width 12 height 12
click at [1210, 472] on button "Select Library" at bounding box center [1161, 472] width 213 height 21
click at [1205, 566] on div "tie fab fused Texture Front Back Transparency: 0% Transformation Position: X **…" at bounding box center [1161, 322] width 240 height 570
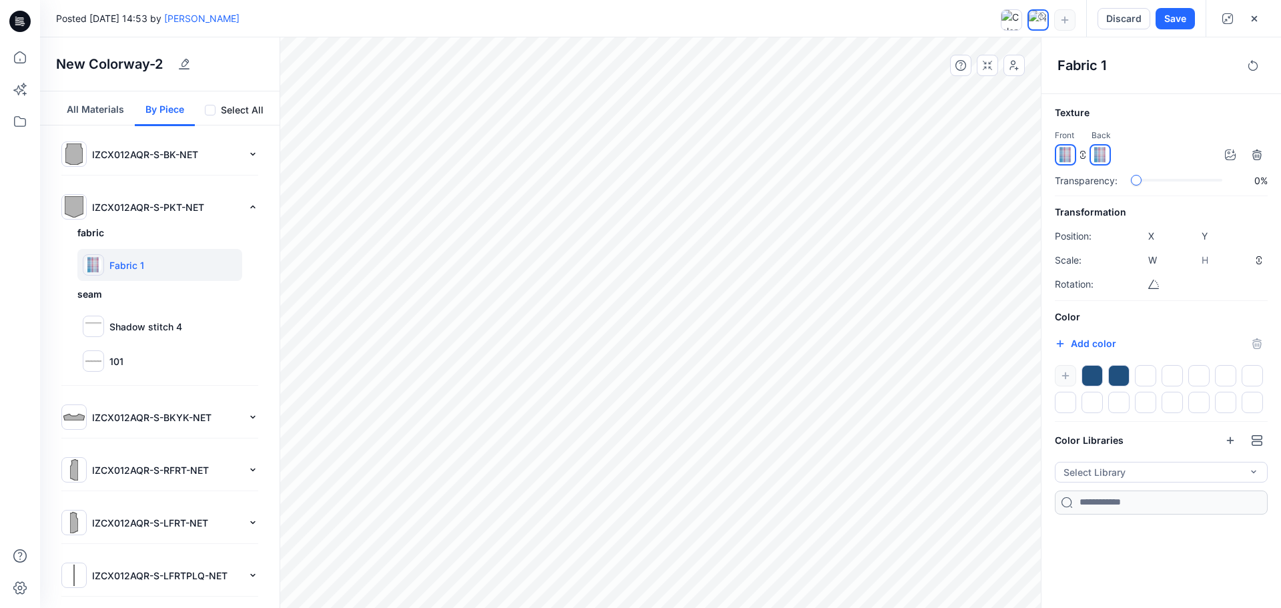
click at [1098, 376] on div at bounding box center [1091, 375] width 21 height 21
click at [143, 207] on p "IZCX012AQR-S-PKT-NET" at bounding box center [167, 207] width 150 height 14
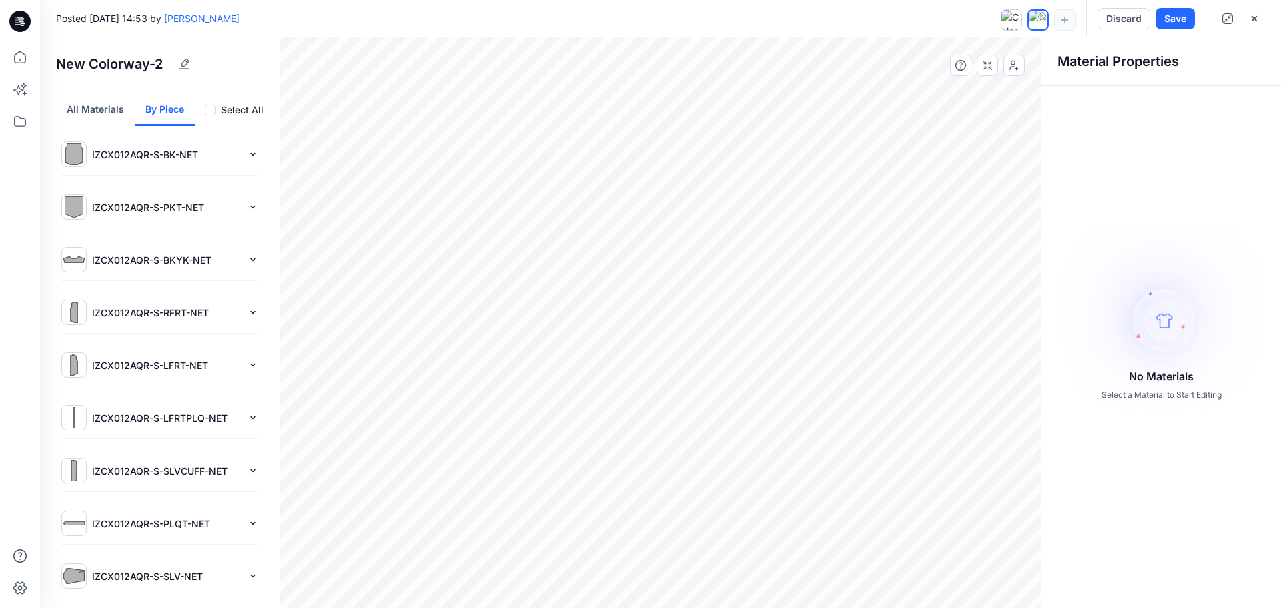
click at [123, 202] on p "IZCX012AQR-S-PKT-NET" at bounding box center [167, 207] width 150 height 14
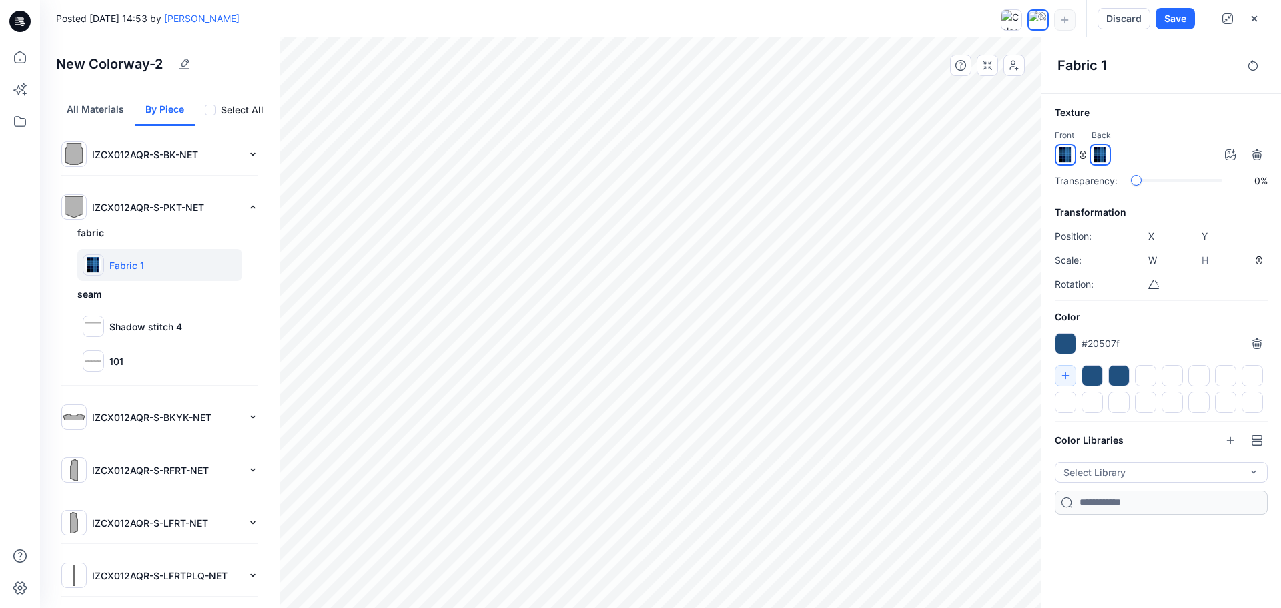
click at [91, 264] on img at bounding box center [93, 265] width 16 height 16
click at [1254, 340] on icon "button" at bounding box center [1256, 342] width 9 height 9
click at [101, 104] on button "All Materials" at bounding box center [95, 108] width 79 height 35
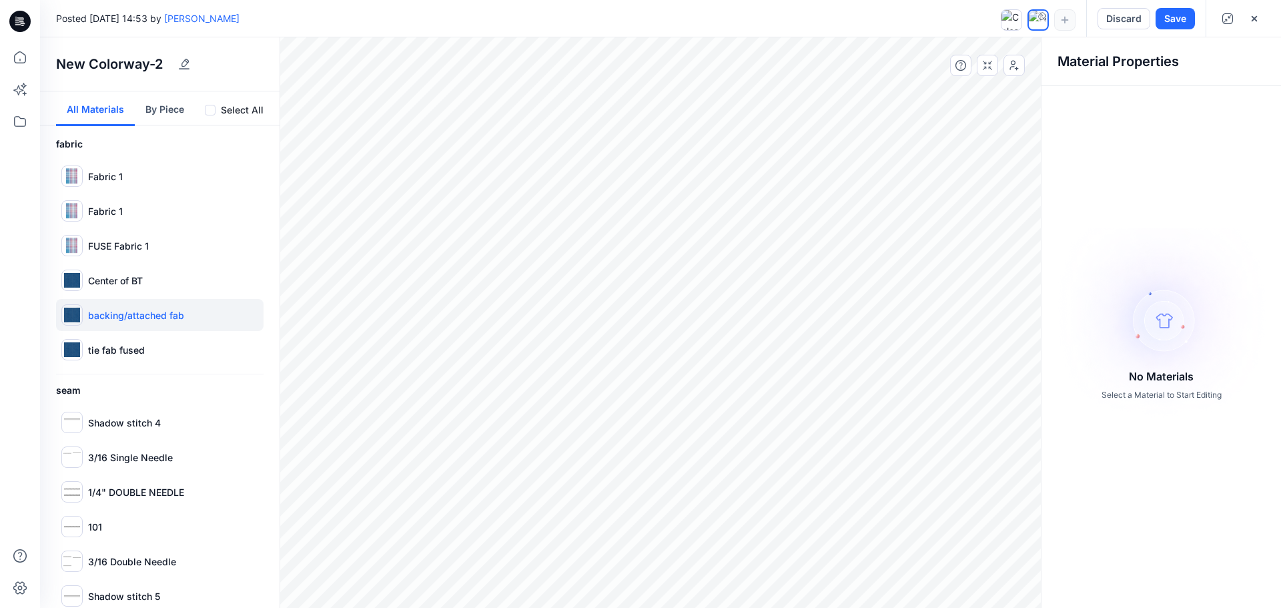
click at [117, 315] on p "backing/attached fab" at bounding box center [136, 315] width 96 height 14
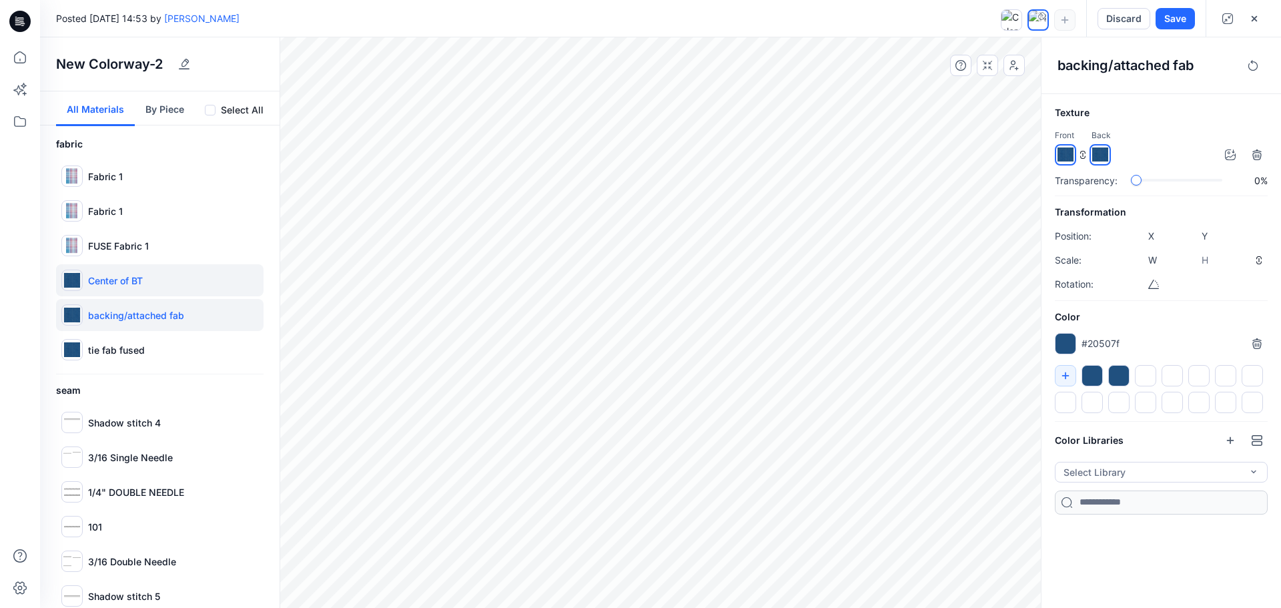
click at [119, 285] on p "Center of BT" at bounding box center [115, 281] width 55 height 14
type input "*****"
click at [1070, 153] on img at bounding box center [1065, 155] width 16 height 16
click at [1068, 372] on icon "button" at bounding box center [1065, 375] width 11 height 11
click at [1062, 352] on div at bounding box center [1065, 343] width 21 height 21
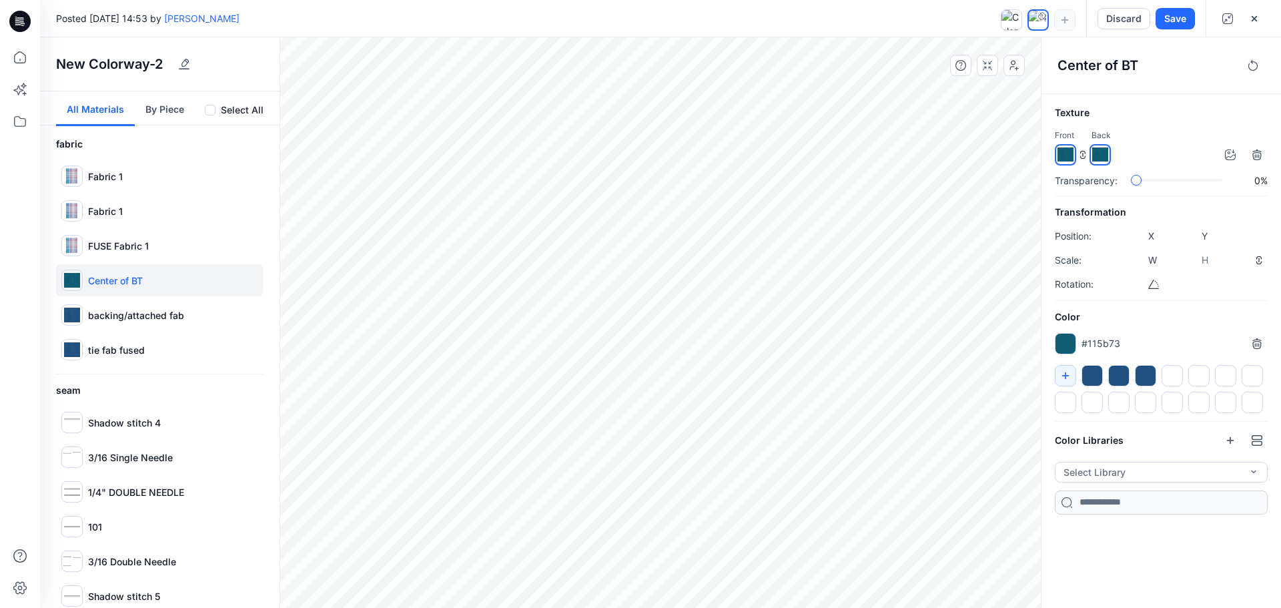
type input "*******"
click at [1178, 317] on h6 "Color" at bounding box center [1161, 317] width 213 height 16
click at [1072, 342] on input "*******" at bounding box center [1079, 347] width 16 height 13
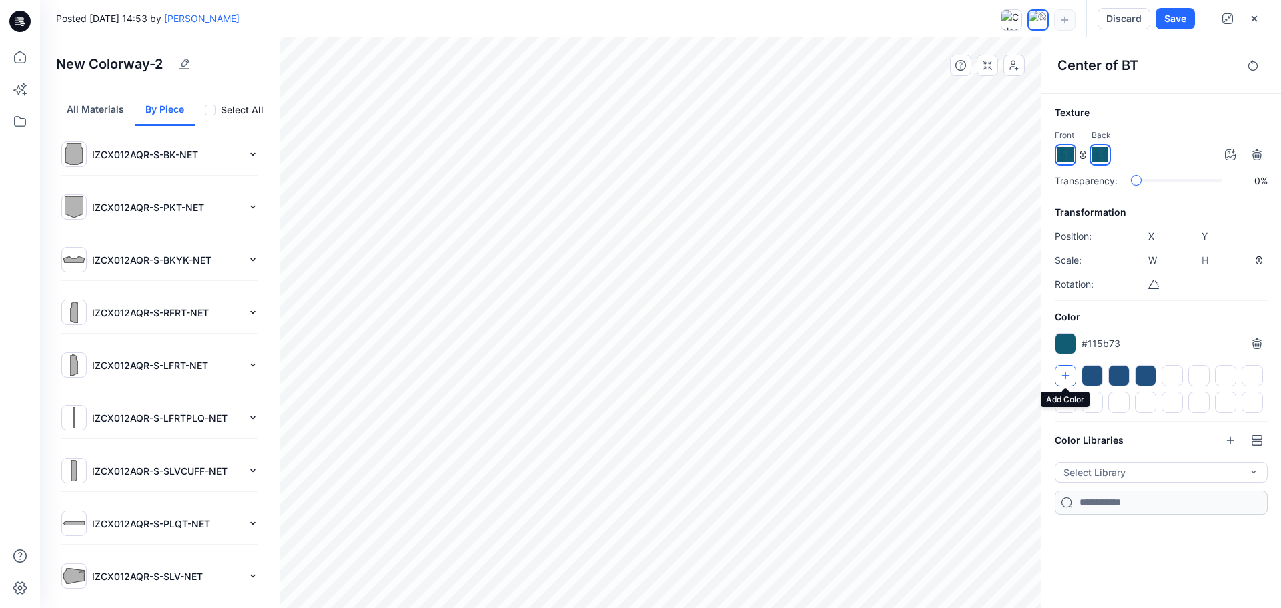
click at [1070, 372] on icon "button" at bounding box center [1065, 375] width 11 height 11
click at [1173, 376] on div at bounding box center [1172, 375] width 21 height 21
click at [1170, 375] on div at bounding box center [1172, 375] width 21 height 21
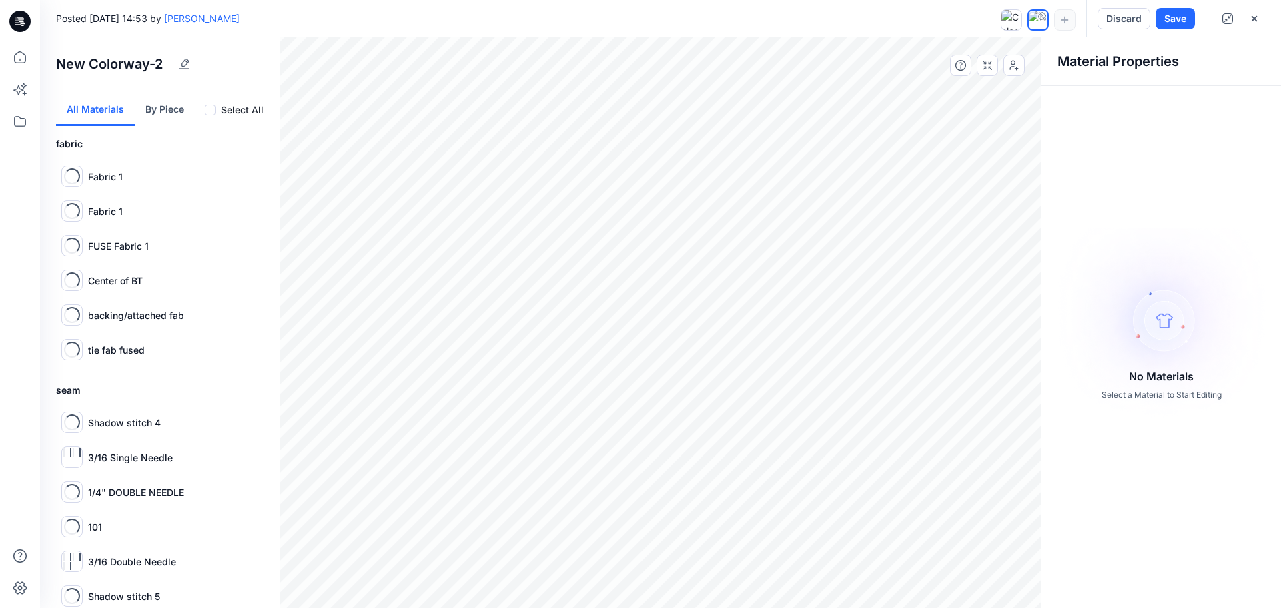
click at [80, 107] on button "All Materials" at bounding box center [95, 108] width 79 height 35
click at [167, 320] on p "backing/attached fab" at bounding box center [136, 315] width 96 height 14
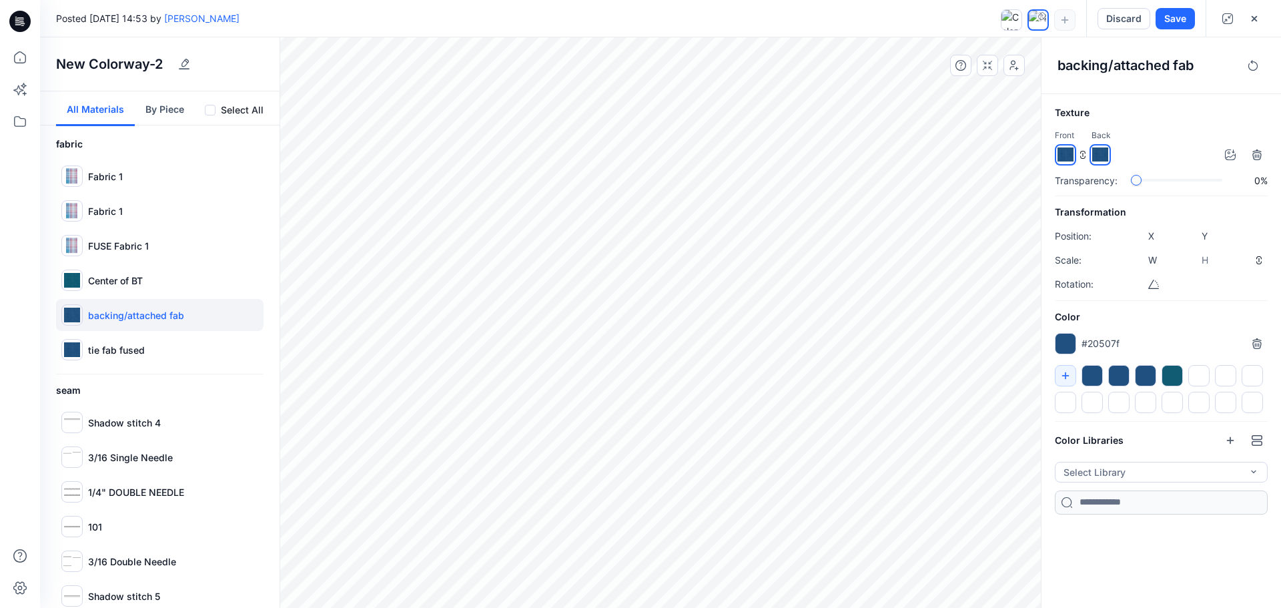
click at [1169, 376] on div at bounding box center [1172, 375] width 21 height 21
click at [162, 346] on div "tie fab fused" at bounding box center [159, 350] width 207 height 32
click at [1173, 372] on div at bounding box center [1172, 375] width 21 height 21
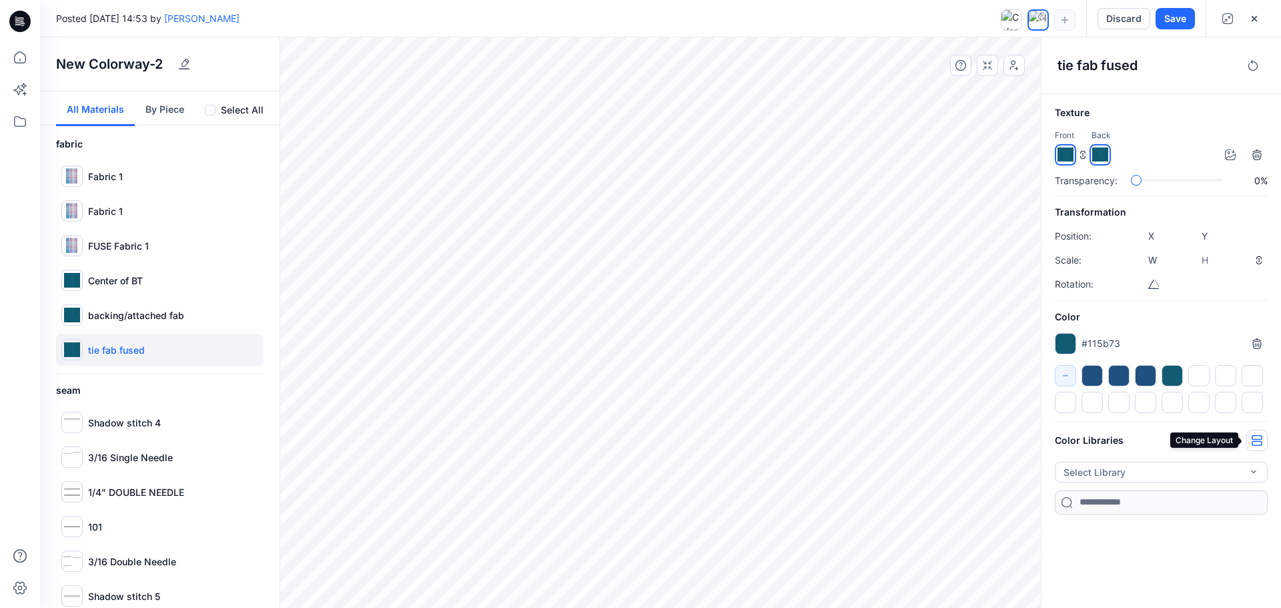
click at [1254, 438] on icon "button" at bounding box center [1257, 440] width 11 height 11
click at [1253, 438] on icon "button" at bounding box center [1257, 440] width 11 height 11
click at [1254, 342] on icon "button" at bounding box center [1257, 343] width 11 height 11
click at [1172, 372] on div at bounding box center [1172, 375] width 21 height 21
click at [1252, 342] on icon "button" at bounding box center [1257, 343] width 11 height 11
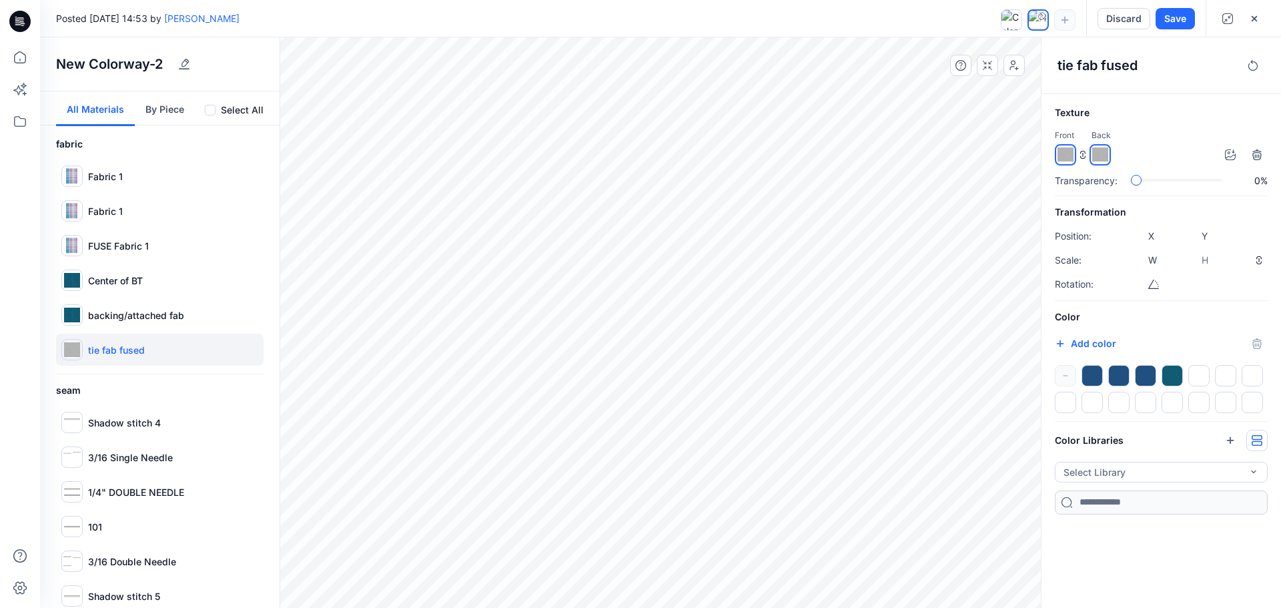
click at [1170, 371] on div at bounding box center [1172, 375] width 21 height 21
click at [1249, 345] on button "button" at bounding box center [1256, 343] width 21 height 21
click at [1099, 374] on div at bounding box center [1091, 375] width 21 height 21
click at [1247, 342] on button "button" at bounding box center [1256, 343] width 21 height 21
click at [167, 306] on div "backing/attached fab" at bounding box center [159, 315] width 207 height 32
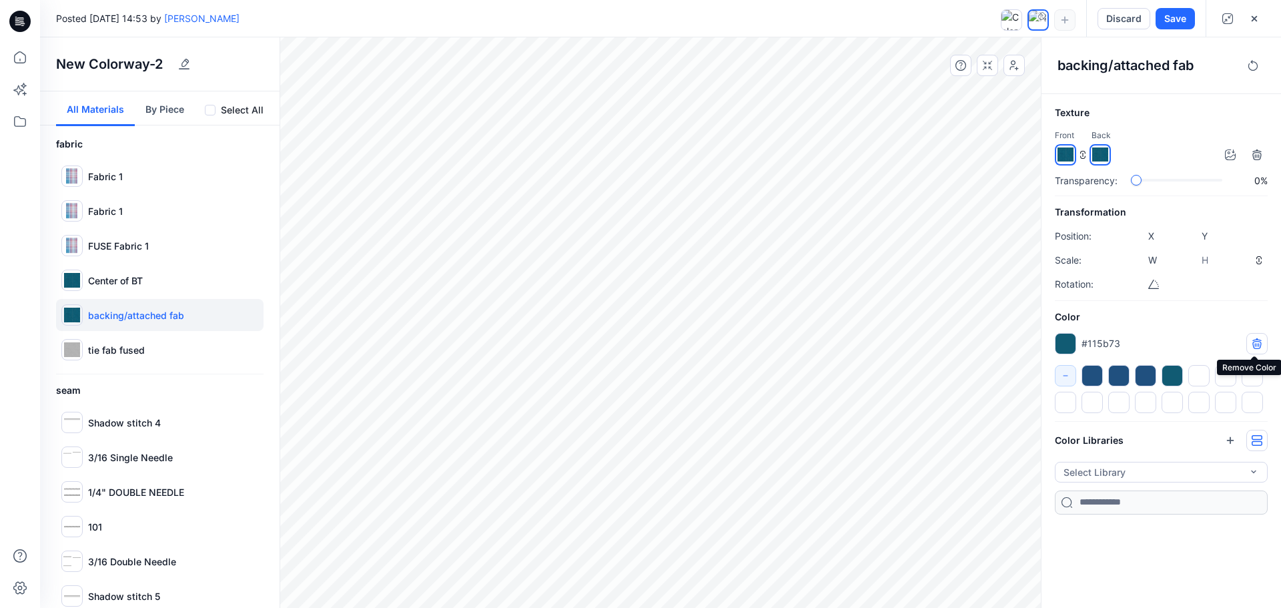
click at [1252, 344] on icon "button" at bounding box center [1257, 343] width 11 height 11
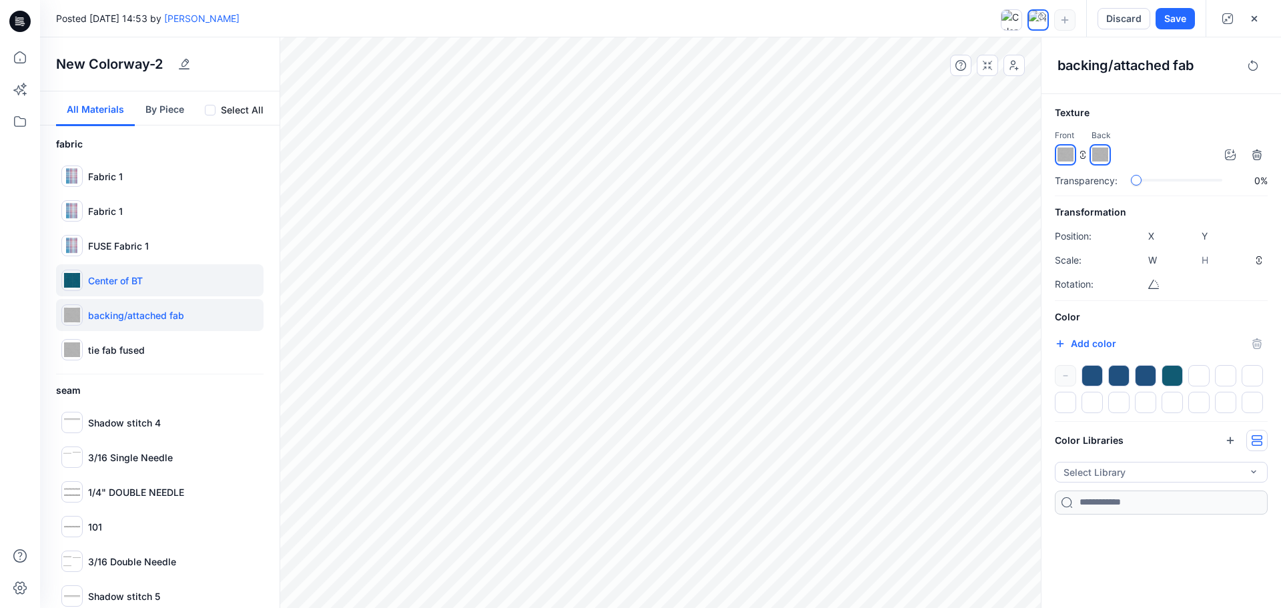
click at [174, 282] on div "Center of BT" at bounding box center [159, 280] width 207 height 32
type input "*****"
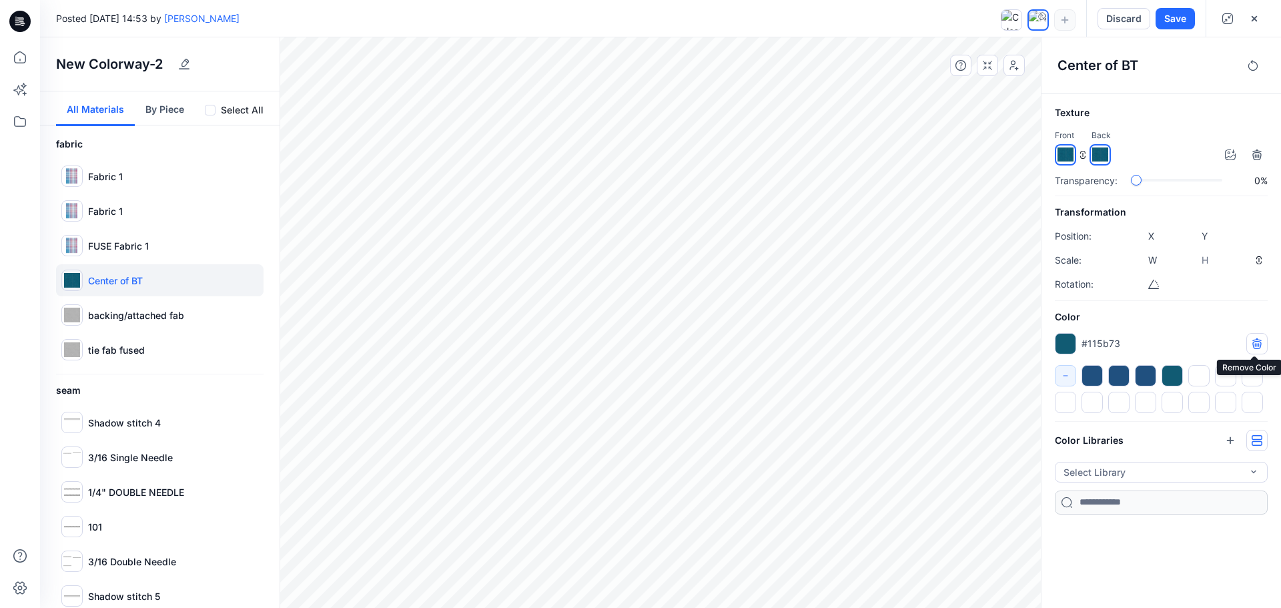
click at [1254, 340] on icon "button" at bounding box center [1257, 343] width 11 height 11
click at [1042, 19] on div at bounding box center [1042, 16] width 11 height 11
click at [1049, 46] on div "Center of BT" at bounding box center [1161, 65] width 240 height 57
click at [1218, 474] on button "Select Library" at bounding box center [1161, 472] width 213 height 21
click at [1210, 498] on p "FH24 CK DRESS COLORS TAILORED" at bounding box center [1145, 502] width 160 height 14
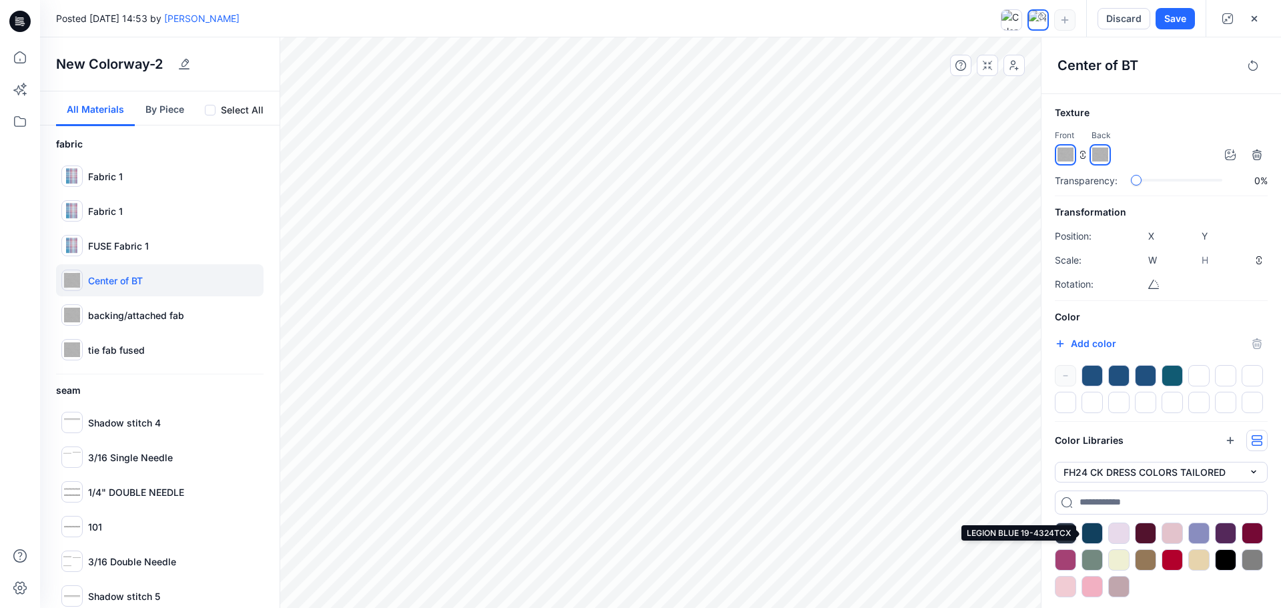
click at [1089, 534] on div at bounding box center [1091, 532] width 21 height 21
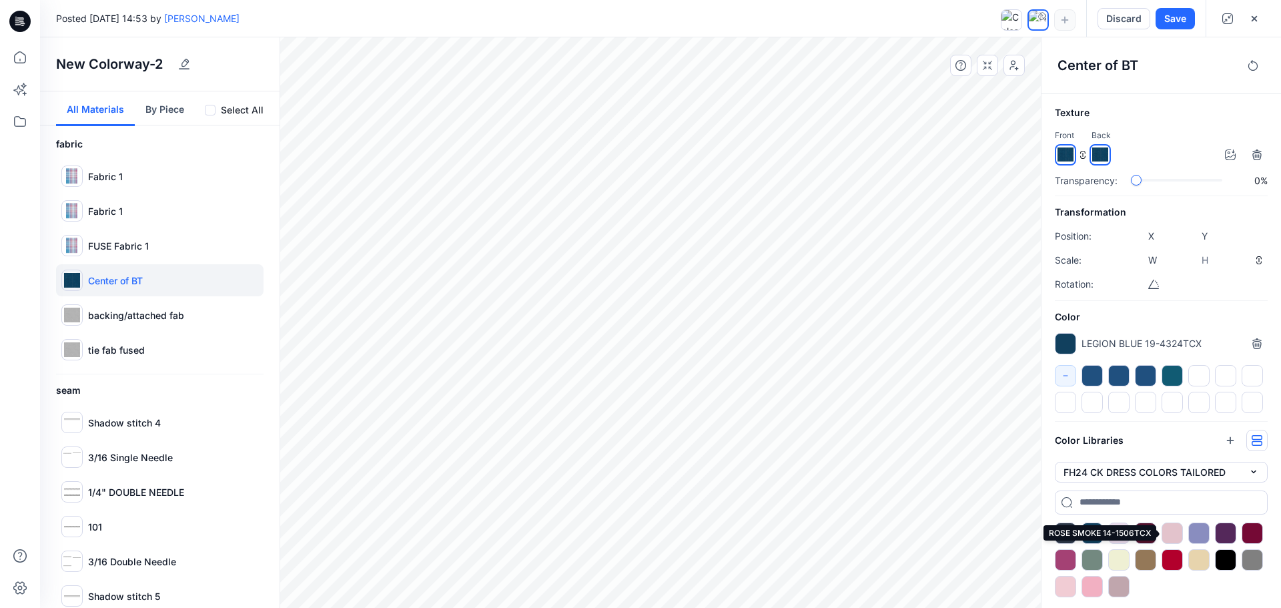
click at [1172, 536] on div at bounding box center [1172, 532] width 21 height 21
click at [1174, 558] on div at bounding box center [1172, 559] width 21 height 21
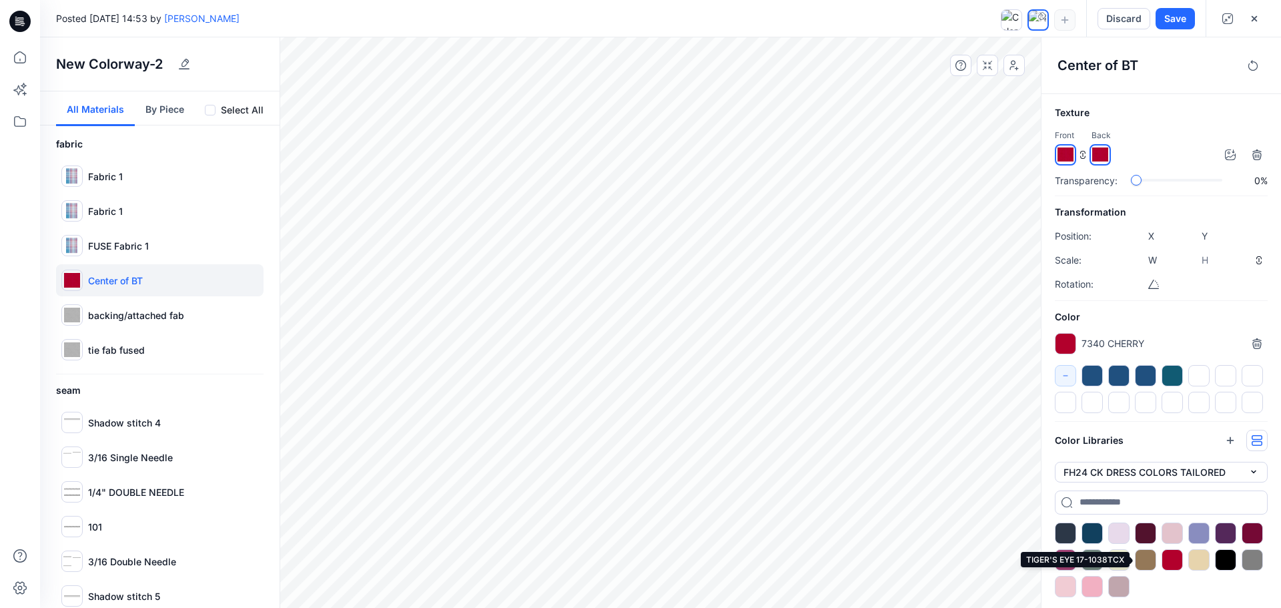
click at [1146, 566] on div at bounding box center [1145, 559] width 21 height 21
click at [1251, 560] on div at bounding box center [1252, 559] width 21 height 21
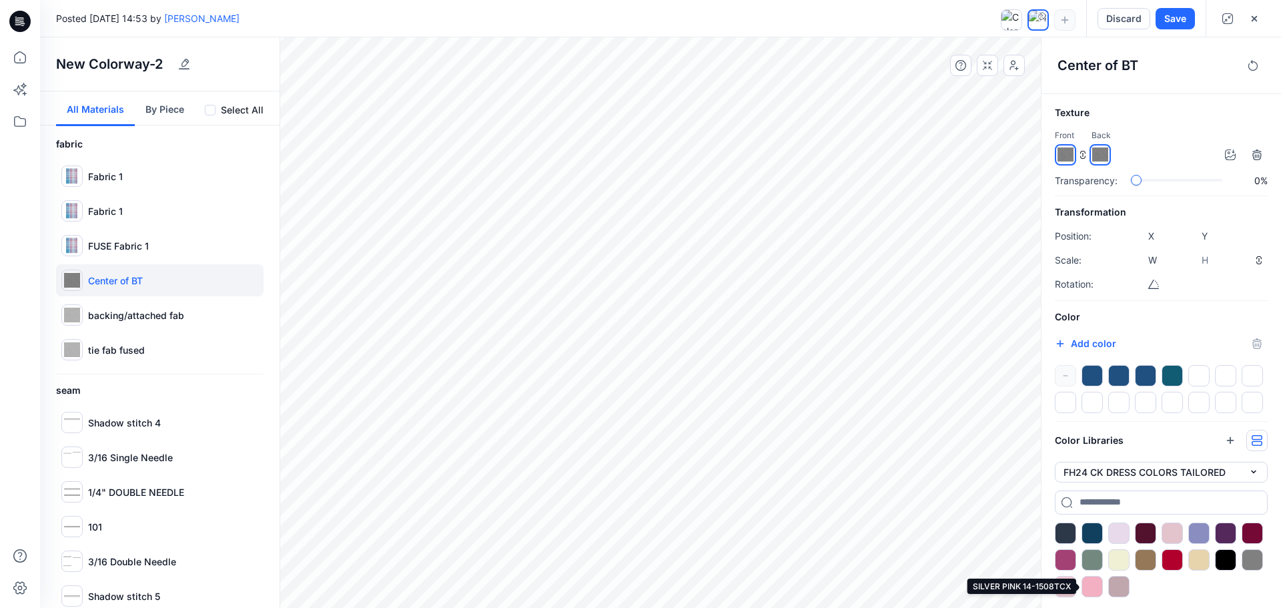
click at [1100, 582] on div at bounding box center [1091, 586] width 21 height 21
click at [1114, 586] on div at bounding box center [1118, 586] width 21 height 21
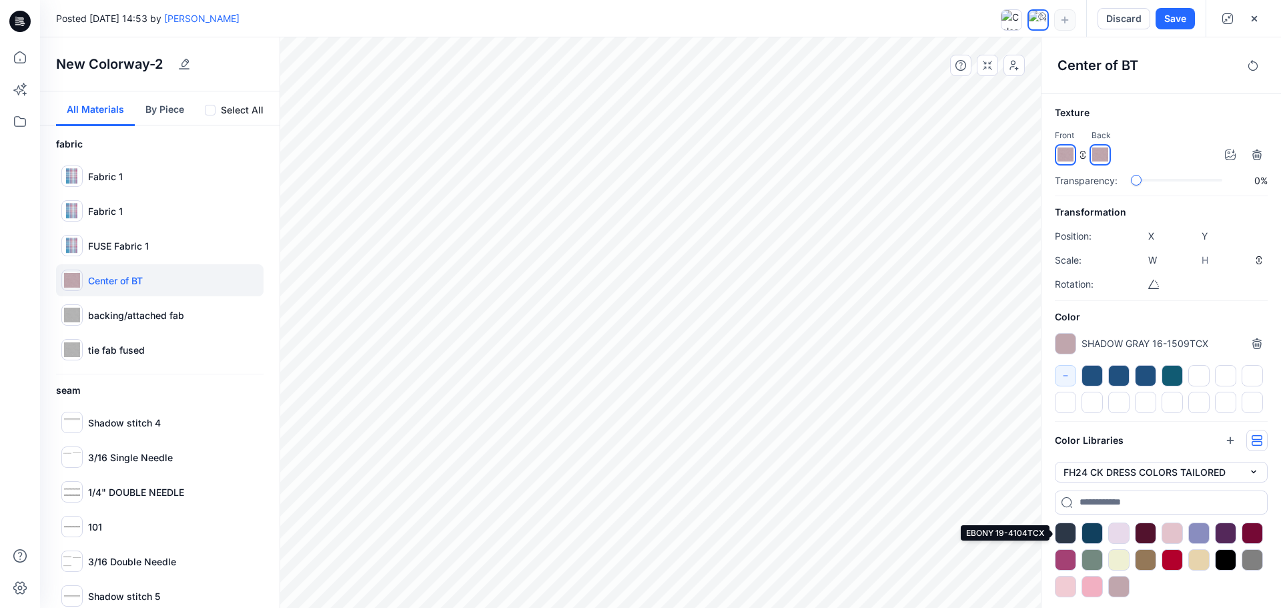
click at [1065, 534] on div at bounding box center [1065, 532] width 21 height 21
click at [1099, 538] on div at bounding box center [1091, 532] width 21 height 21
click at [1174, 537] on div at bounding box center [1172, 532] width 21 height 21
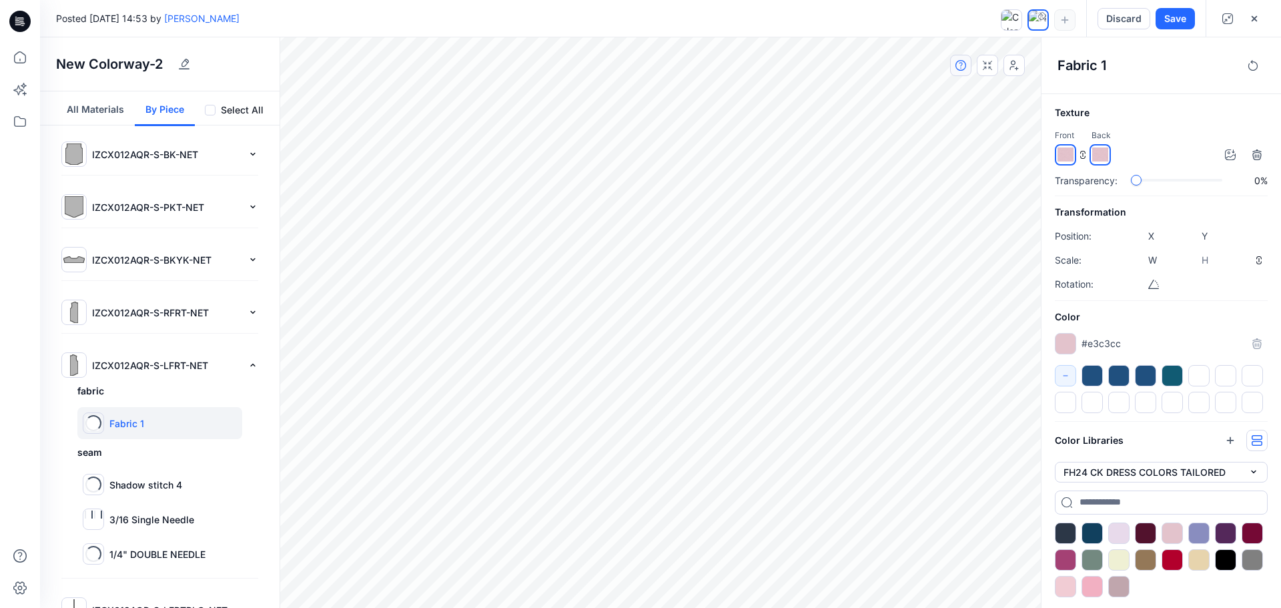
type input "****"
click at [1088, 527] on div at bounding box center [1091, 532] width 21 height 21
click at [1146, 530] on div at bounding box center [1145, 532] width 21 height 21
click at [1146, 538] on div at bounding box center [1145, 532] width 21 height 21
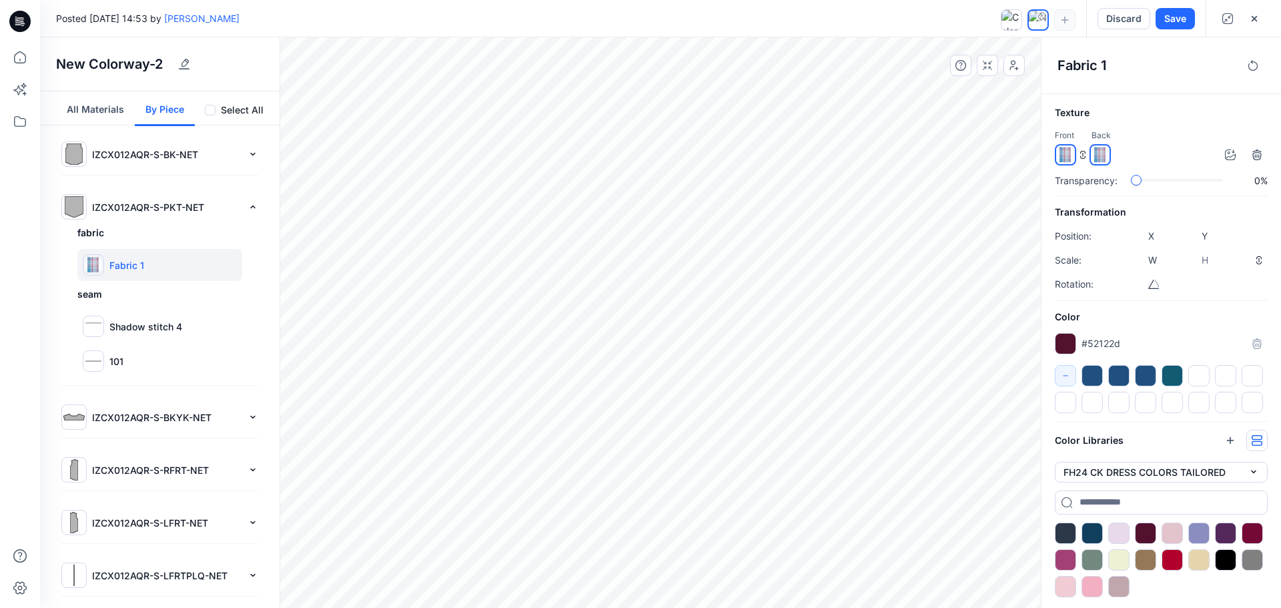
click at [143, 157] on p "IZCX012AQR-S-BK-NET" at bounding box center [167, 154] width 150 height 14
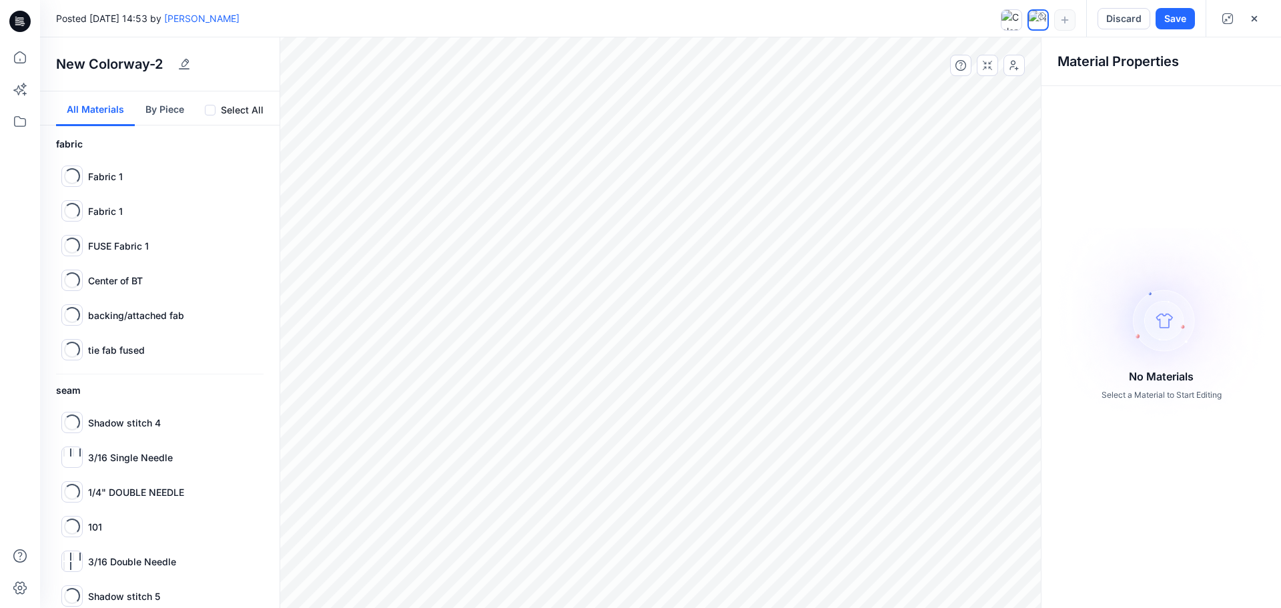
click at [83, 108] on button "All Materials" at bounding box center [95, 108] width 79 height 35
click at [121, 276] on p "Center of BT" at bounding box center [115, 281] width 55 height 14
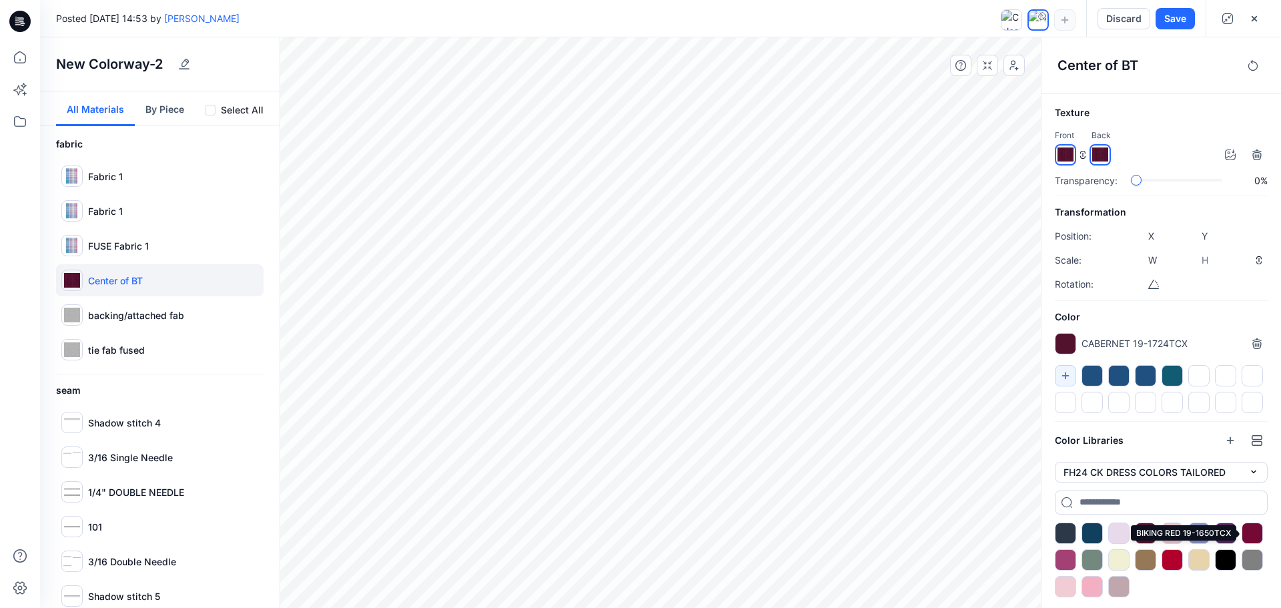
click at [1251, 530] on div at bounding box center [1252, 532] width 21 height 21
click at [1174, 560] on div at bounding box center [1172, 559] width 21 height 21
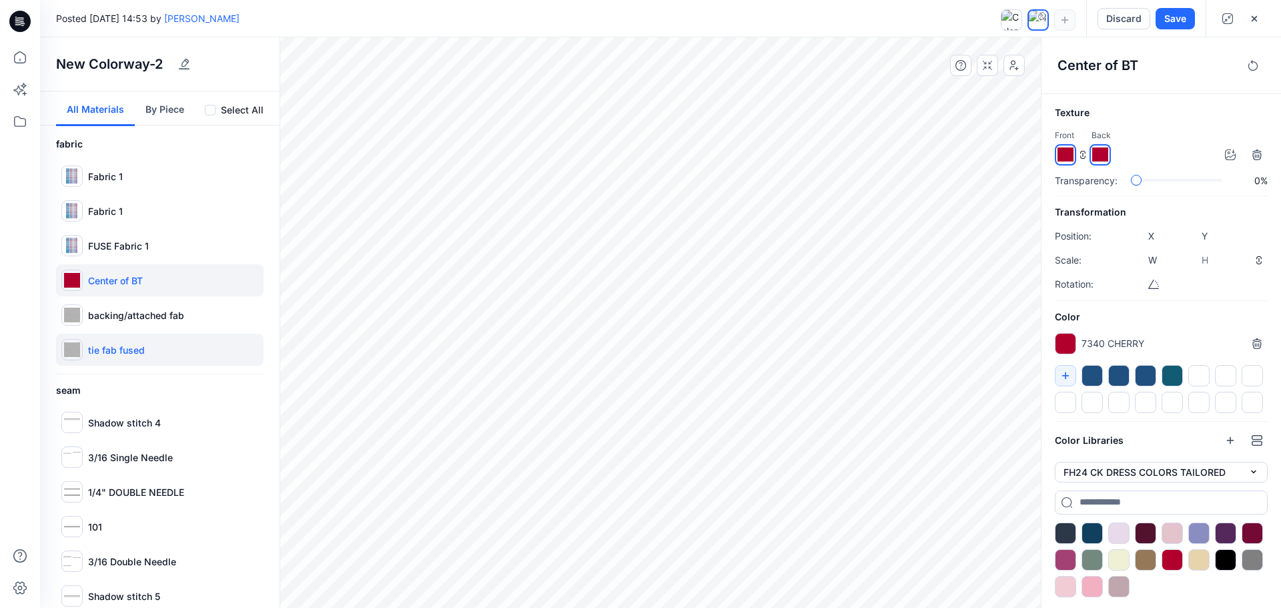
click at [131, 345] on p "tie fab fused" at bounding box center [116, 350] width 57 height 14
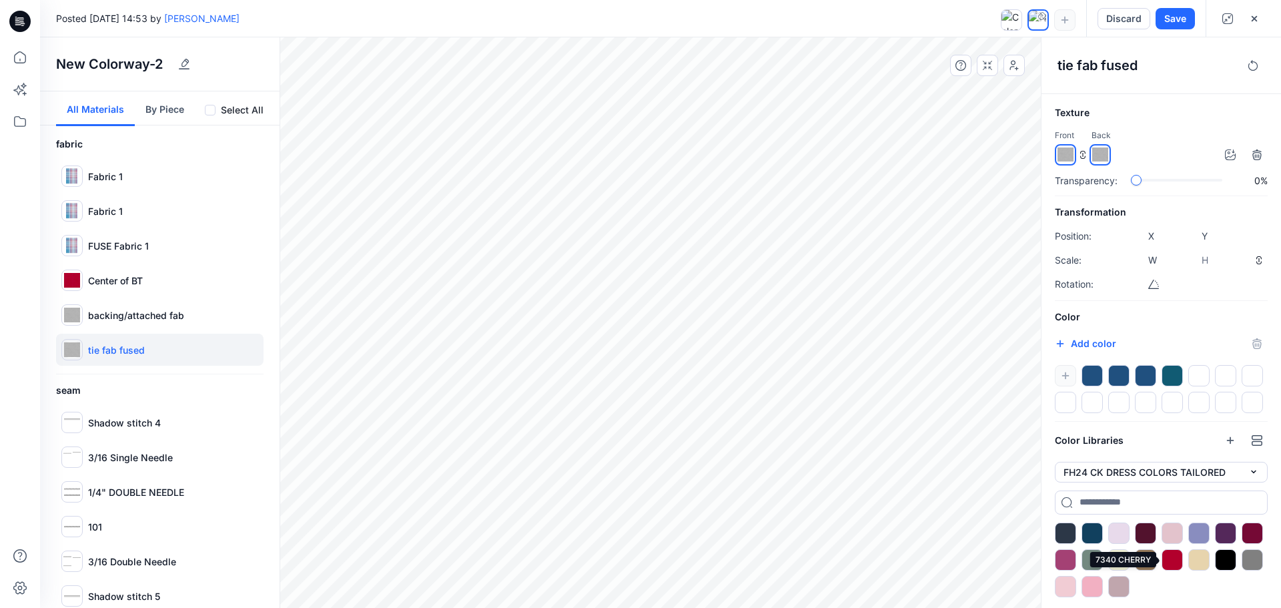
click at [1170, 561] on div at bounding box center [1172, 559] width 21 height 21
click at [1176, 562] on div at bounding box center [1172, 559] width 21 height 21
click at [1176, 561] on div at bounding box center [1172, 559] width 21 height 21
click at [109, 355] on p "tie fab fused" at bounding box center [116, 350] width 57 height 14
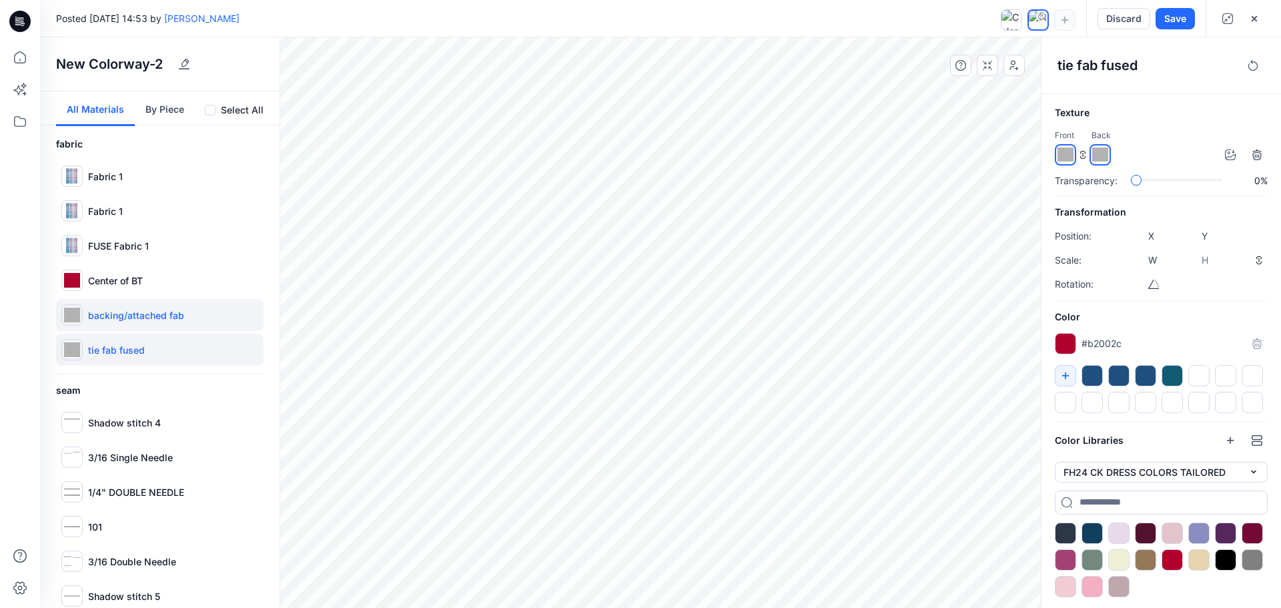
click at [84, 316] on div "backing/attached fab" at bounding box center [159, 315] width 207 height 32
click at [96, 361] on div "tie fab fused" at bounding box center [159, 350] width 207 height 32
type input "****"
click at [1175, 556] on div at bounding box center [1172, 559] width 21 height 21
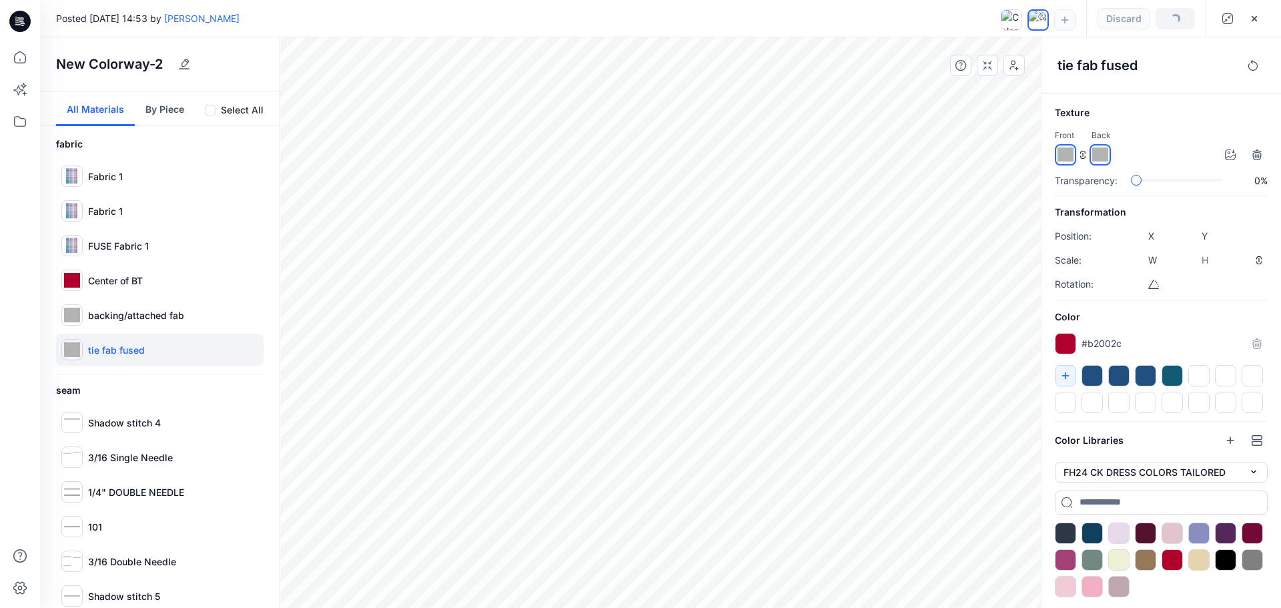
click at [1175, 556] on div at bounding box center [1172, 559] width 21 height 21
click at [1069, 374] on icon "button" at bounding box center [1065, 375] width 11 height 11
click at [1061, 371] on icon "button" at bounding box center [1065, 375] width 11 height 11
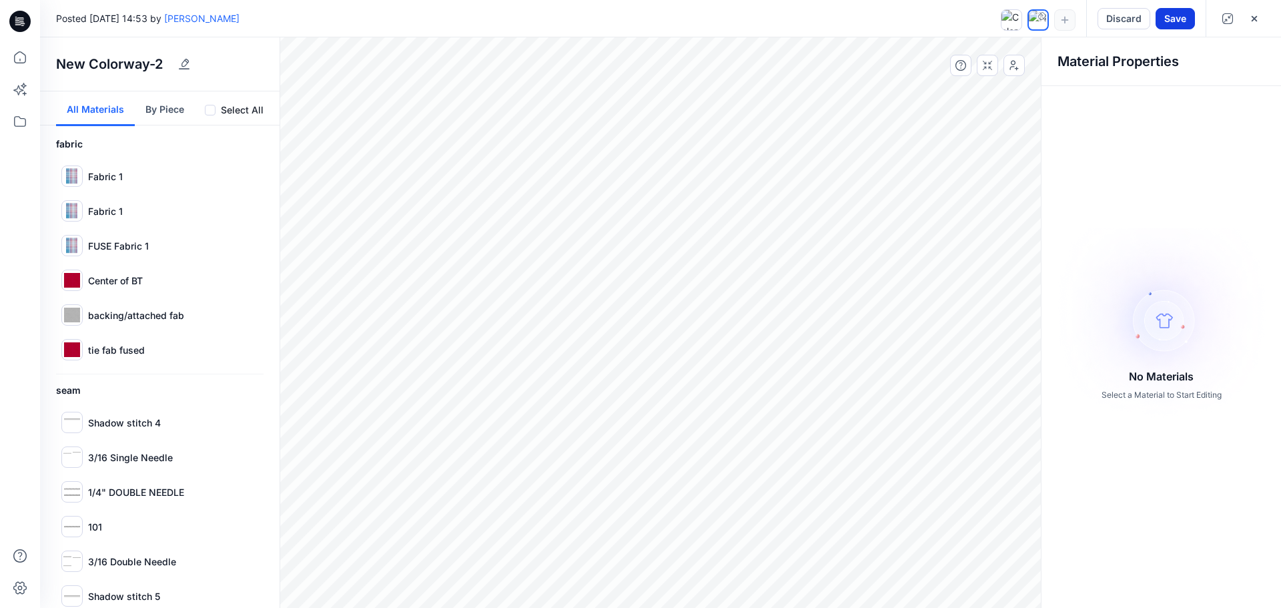
click at [1188, 19] on button "Save" at bounding box center [1175, 18] width 39 height 21
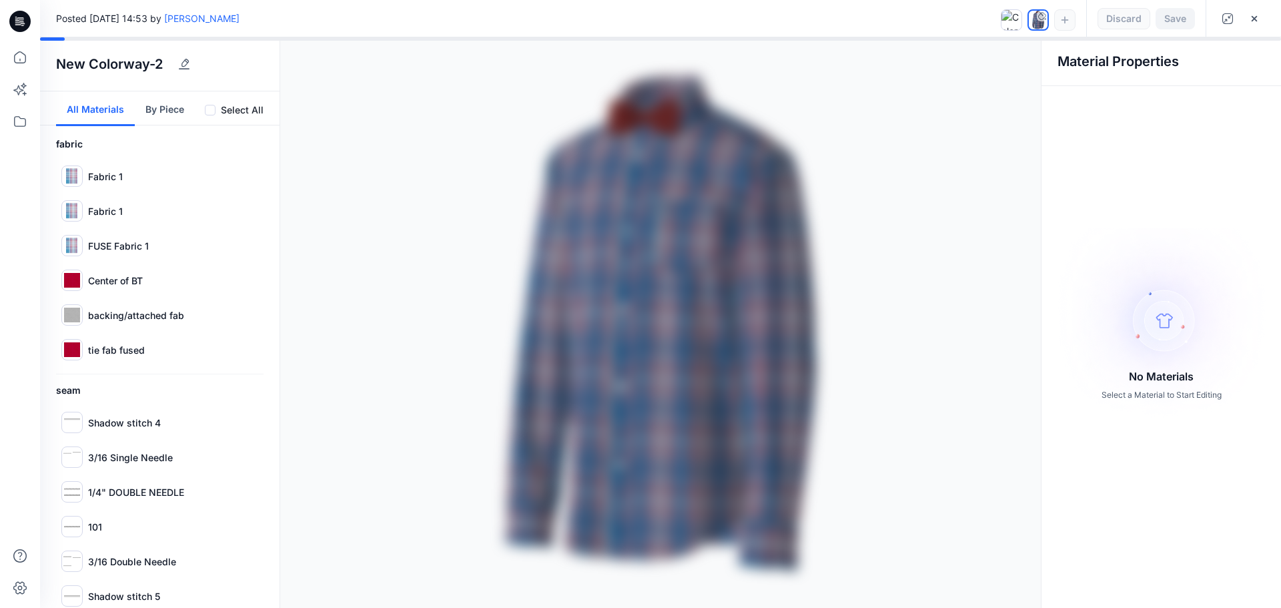
click at [183, 63] on div at bounding box center [660, 322] width 1241 height 570
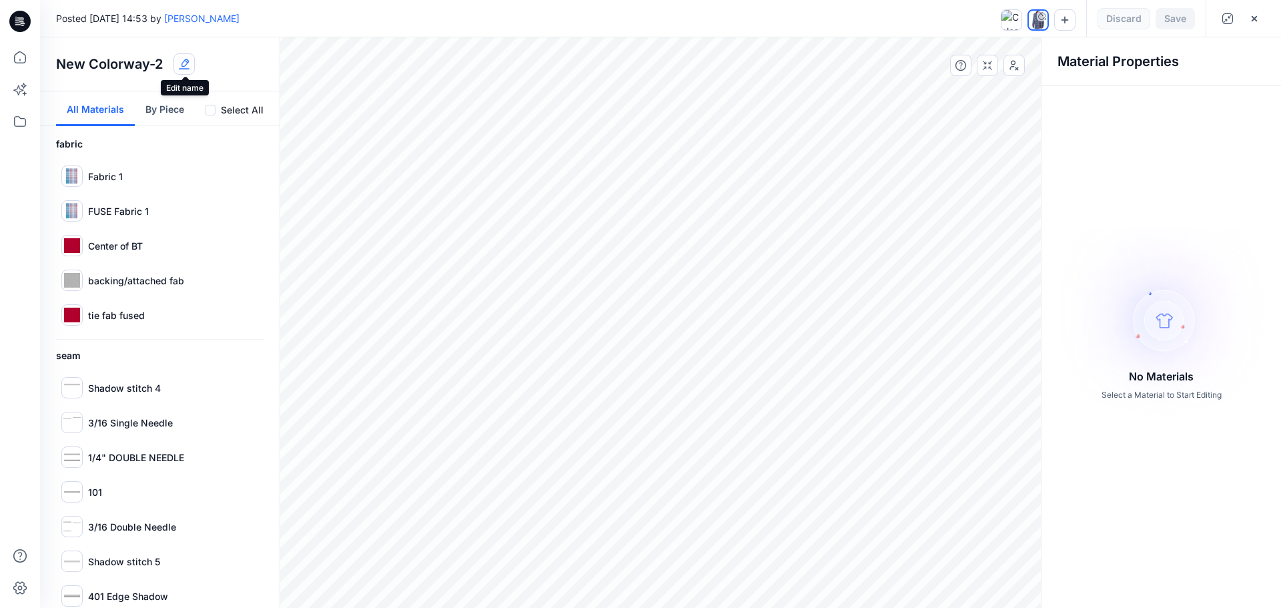
click at [186, 57] on button "button" at bounding box center [183, 63] width 21 height 21
drag, startPoint x: 150, startPoint y: 65, endPoint x: 0, endPoint y: 15, distance: 158.0
click at [0, 17] on div "8 Notifications Your style IZCX012AQR-12-W BOWTIE 11-TEST is ready Just now You…" at bounding box center [640, 304] width 1281 height 608
type input "*"
type input "*********"
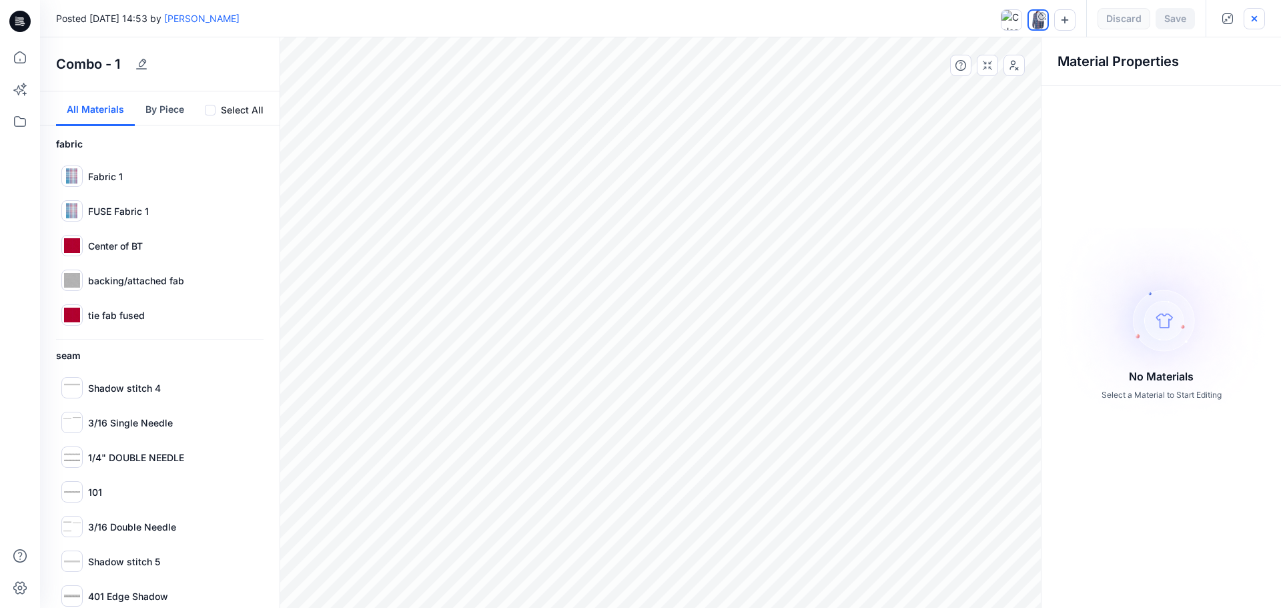
click at [1253, 17] on icon "button" at bounding box center [1254, 17] width 5 height 5
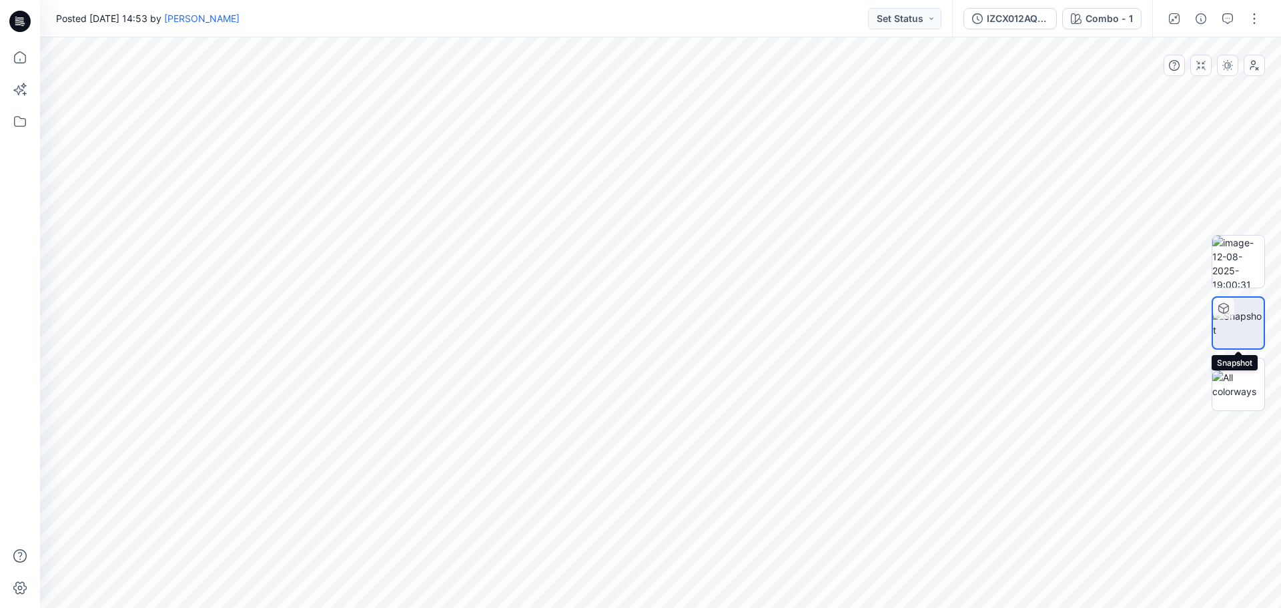
click at [1234, 324] on img at bounding box center [1238, 323] width 51 height 28
click at [1235, 259] on img at bounding box center [1238, 262] width 52 height 52
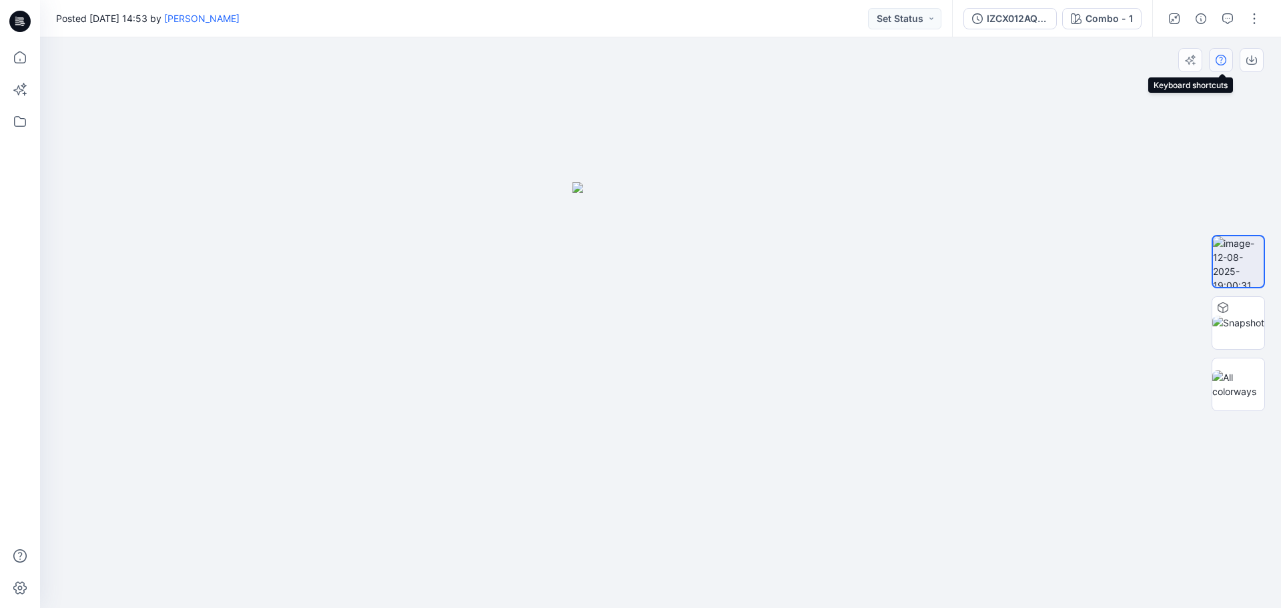
click at [1222, 61] on icon "button" at bounding box center [1221, 60] width 11 height 11
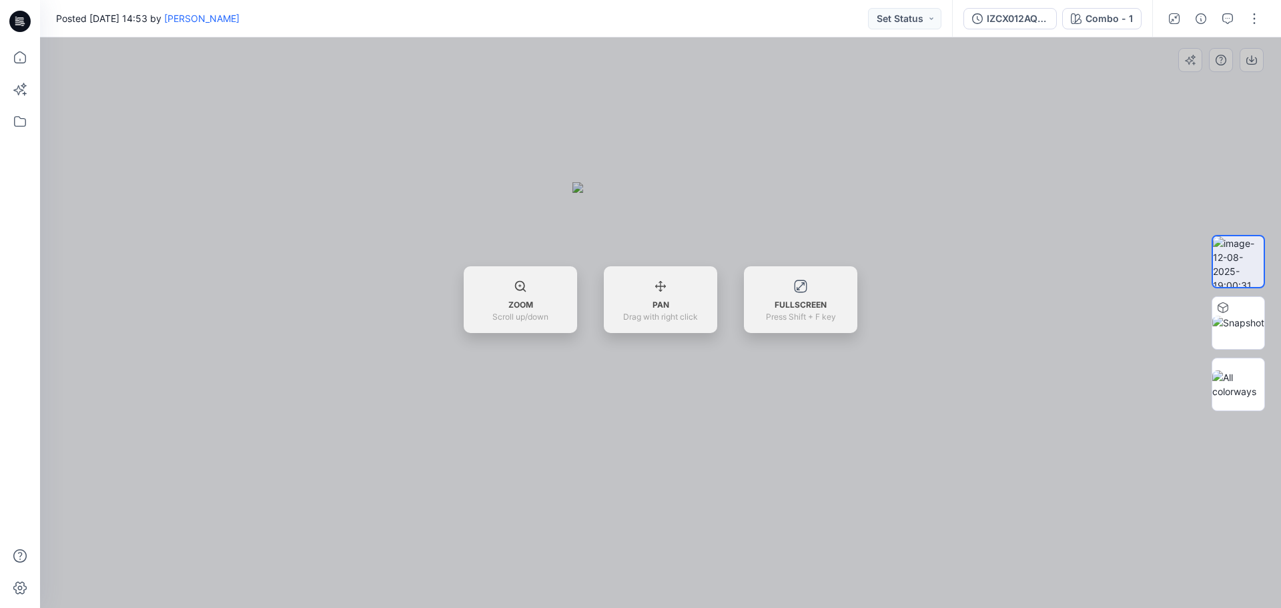
click at [1202, 147] on div at bounding box center [660, 322] width 1241 height 570
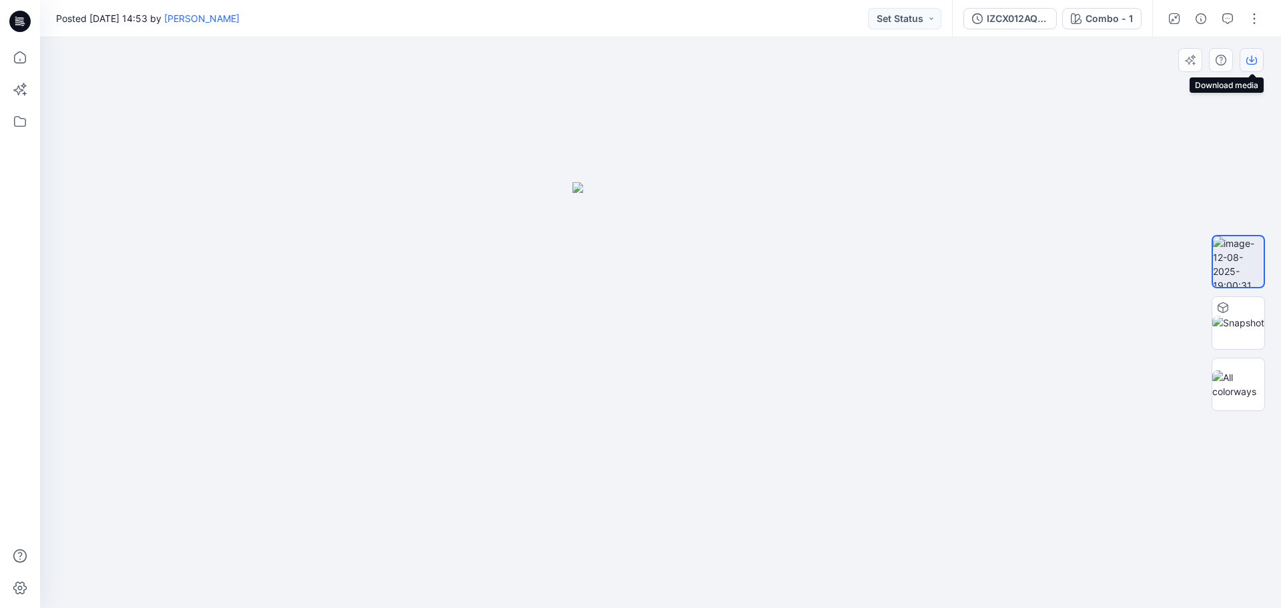
click at [1253, 58] on icon "button" at bounding box center [1251, 60] width 11 height 11
click at [1236, 171] on div at bounding box center [1238, 323] width 53 height 334
click at [1253, 19] on button "button" at bounding box center [1254, 18] width 21 height 21
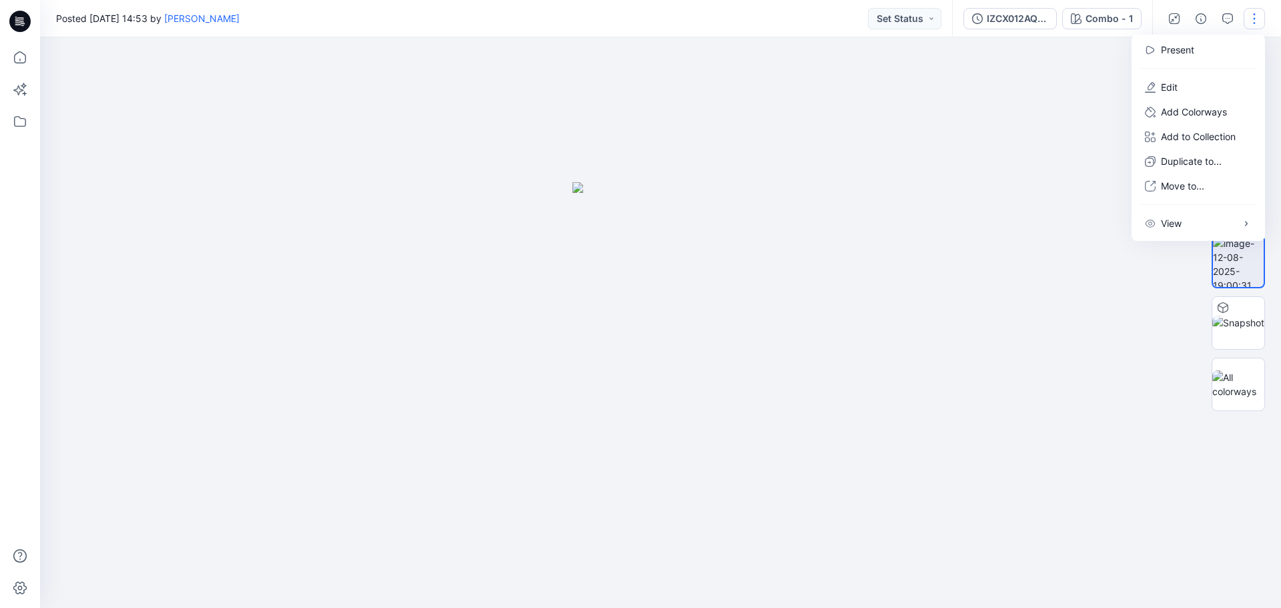
click at [1055, 66] on div at bounding box center [660, 322] width 1241 height 570
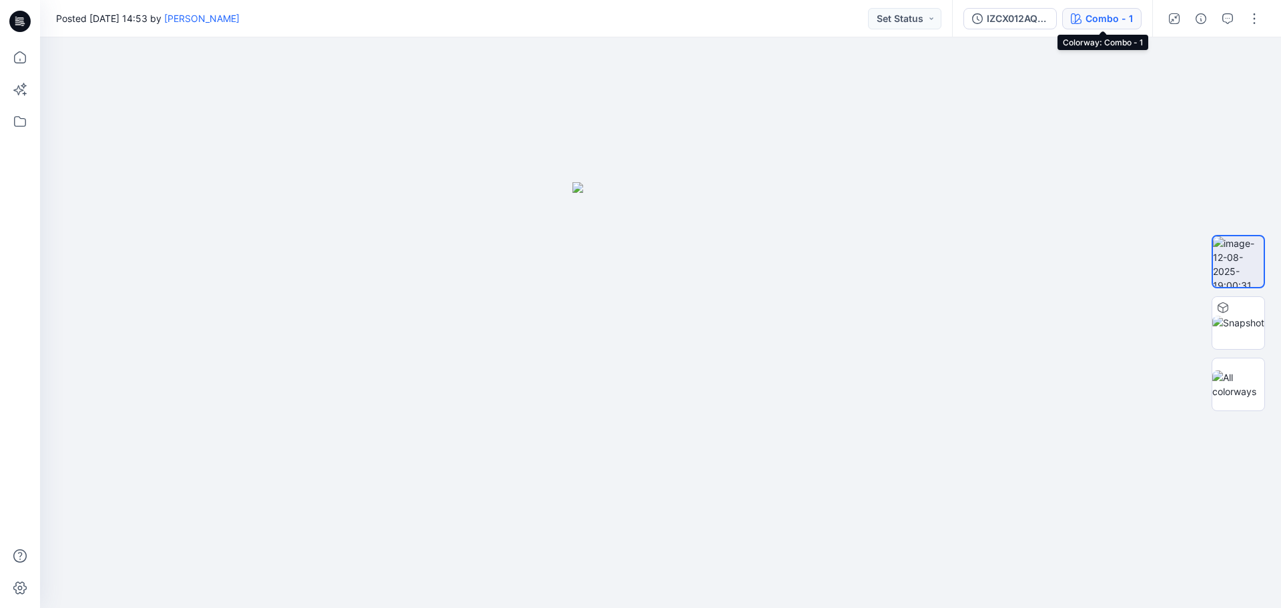
click at [1114, 15] on div "Combo - 1" at bounding box center [1109, 18] width 47 height 15
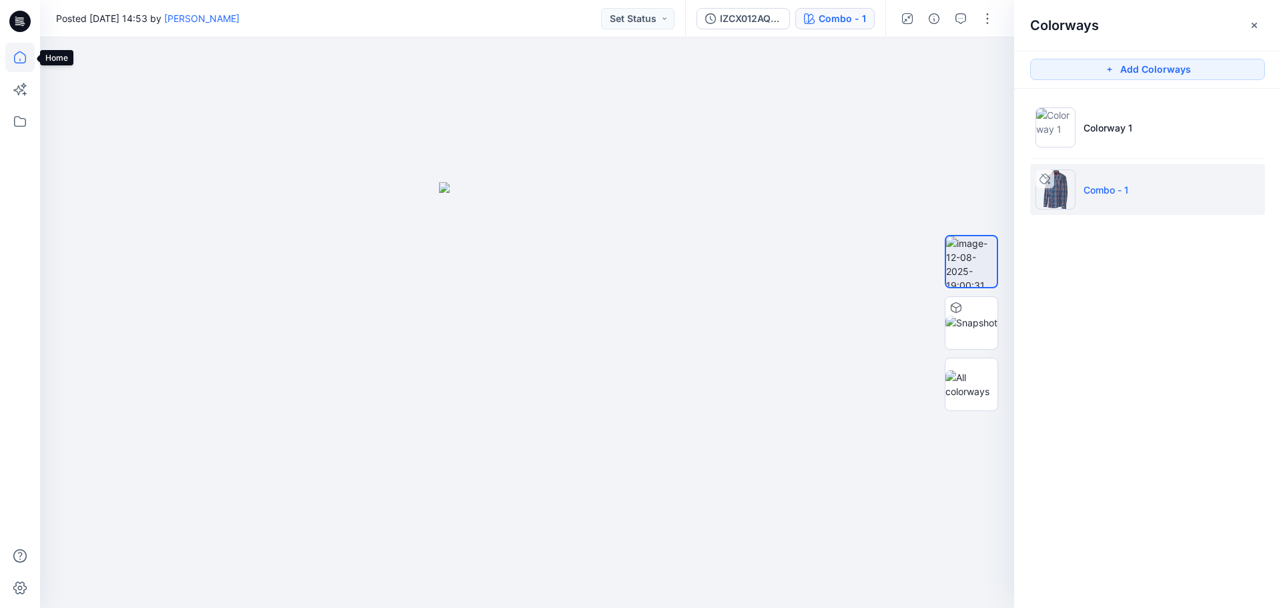
click at [18, 55] on icon at bounding box center [19, 57] width 29 height 29
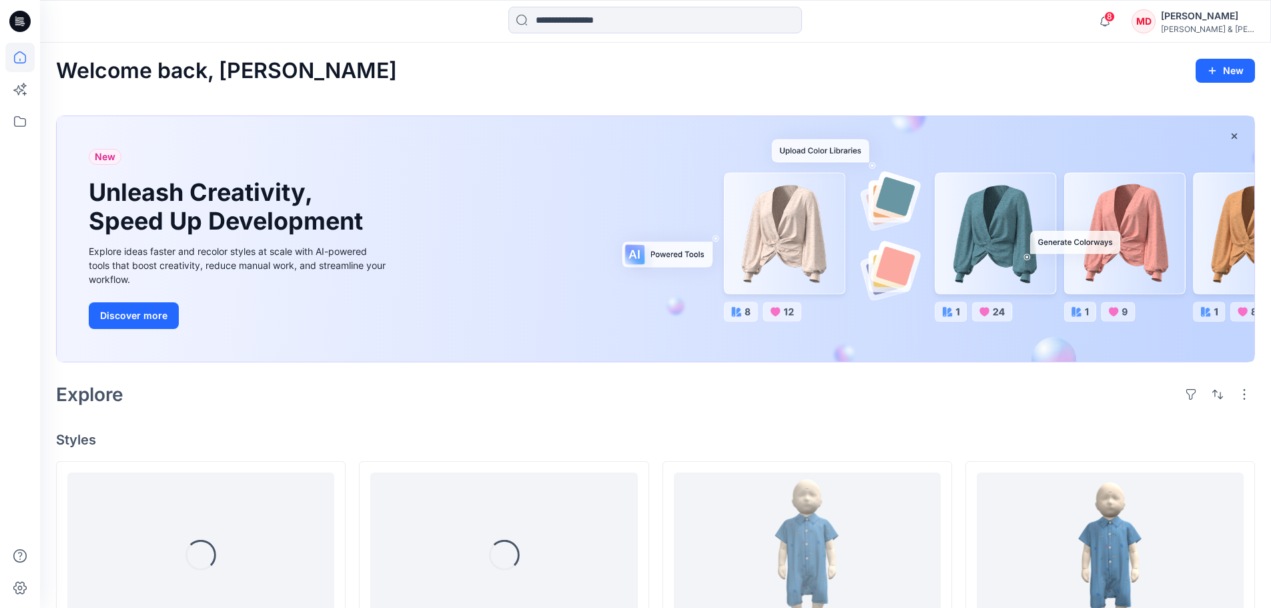
click at [1216, 25] on div "[PERSON_NAME] & [PERSON_NAME]" at bounding box center [1207, 29] width 93 height 10
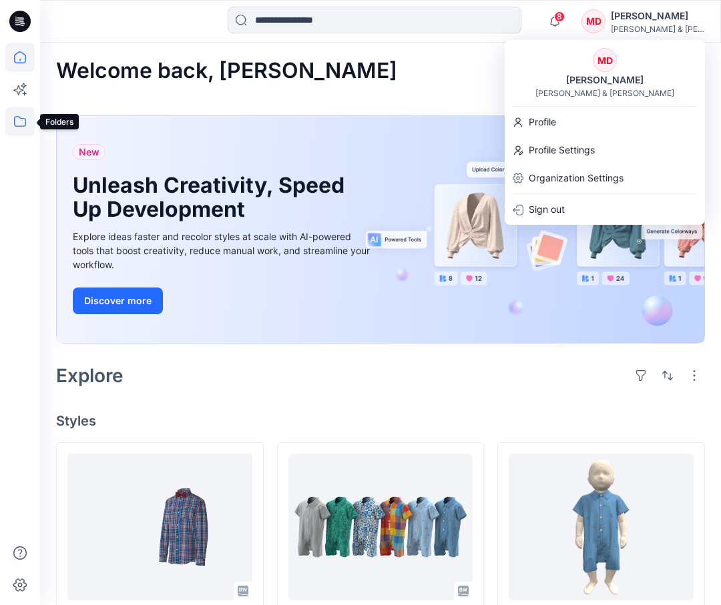
click at [23, 115] on icon at bounding box center [19, 121] width 29 height 29
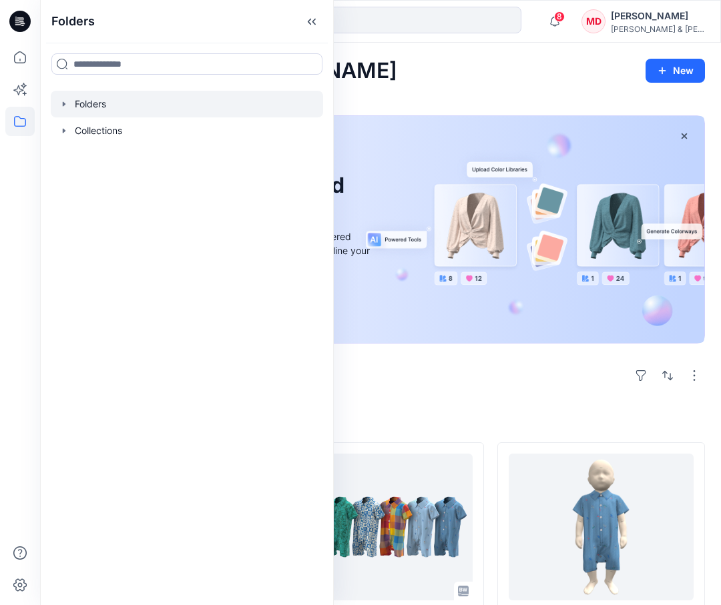
click at [63, 101] on icon "button" at bounding box center [64, 104] width 11 height 11
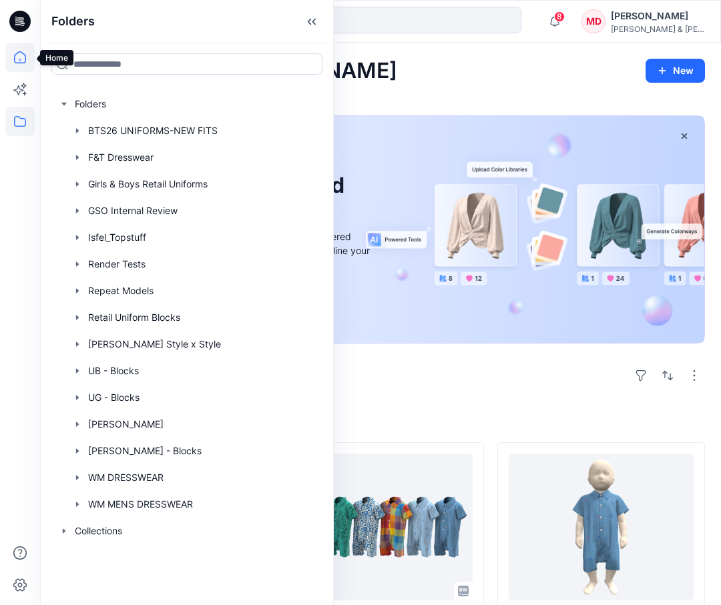
click at [18, 61] on icon at bounding box center [19, 57] width 29 height 29
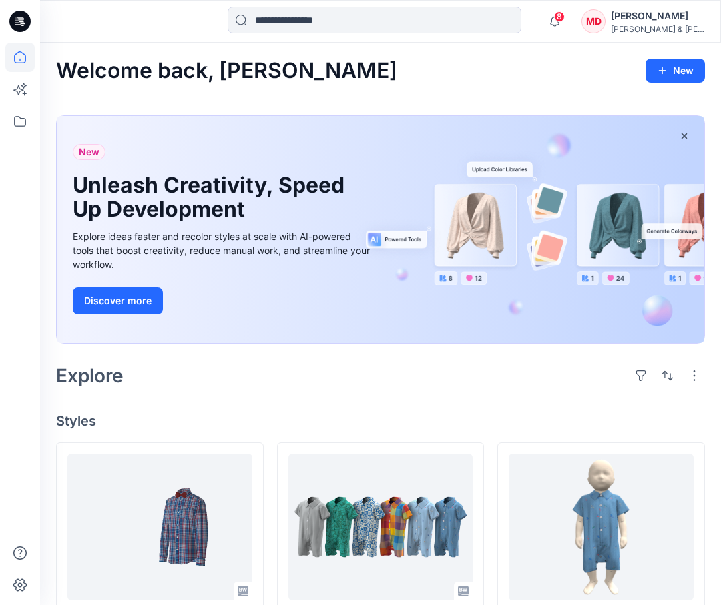
click at [20, 57] on icon at bounding box center [19, 57] width 29 height 29
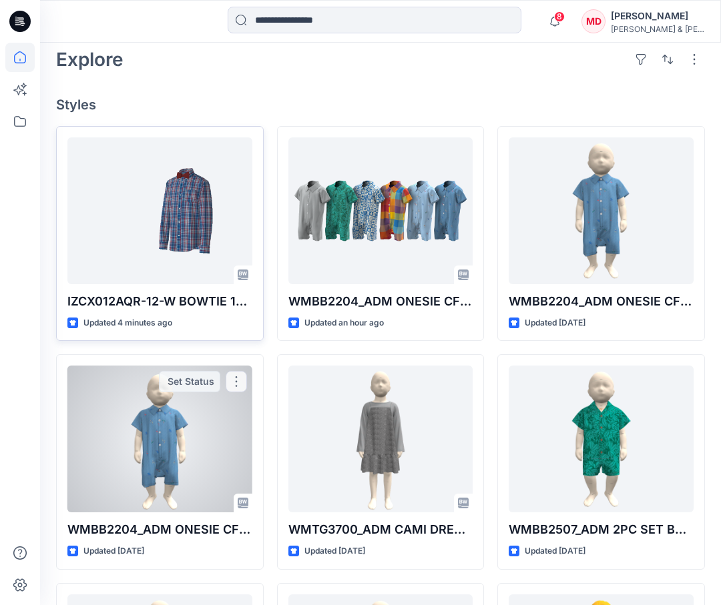
scroll to position [334, 0]
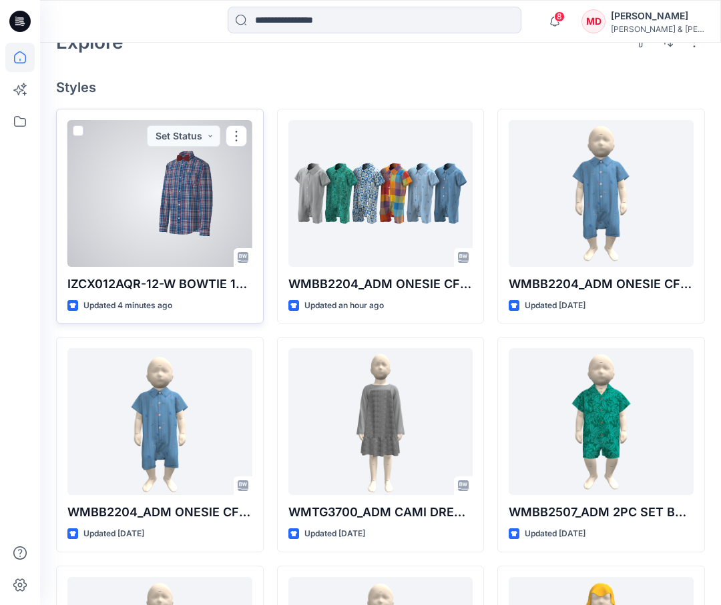
click at [110, 302] on p "Updated 4 minutes ago" at bounding box center [127, 306] width 89 height 14
click at [137, 193] on div at bounding box center [159, 193] width 185 height 147
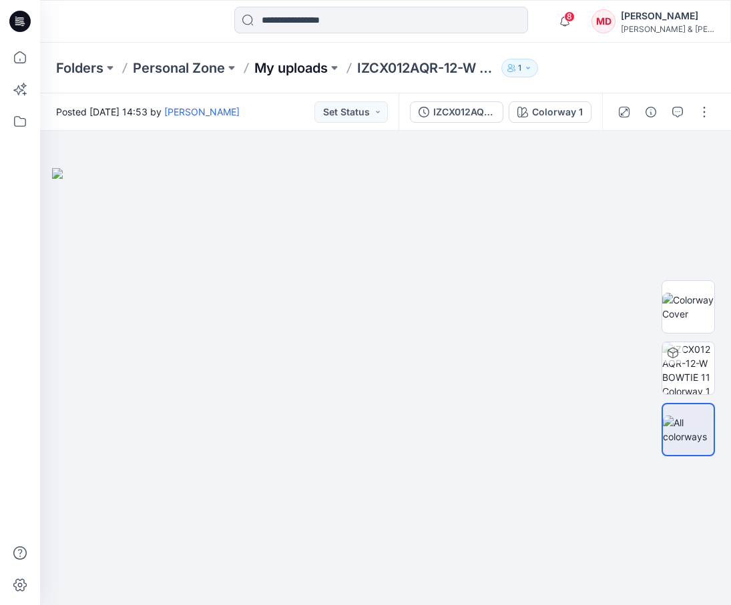
click at [284, 65] on p "My uploads" at bounding box center [290, 68] width 73 height 19
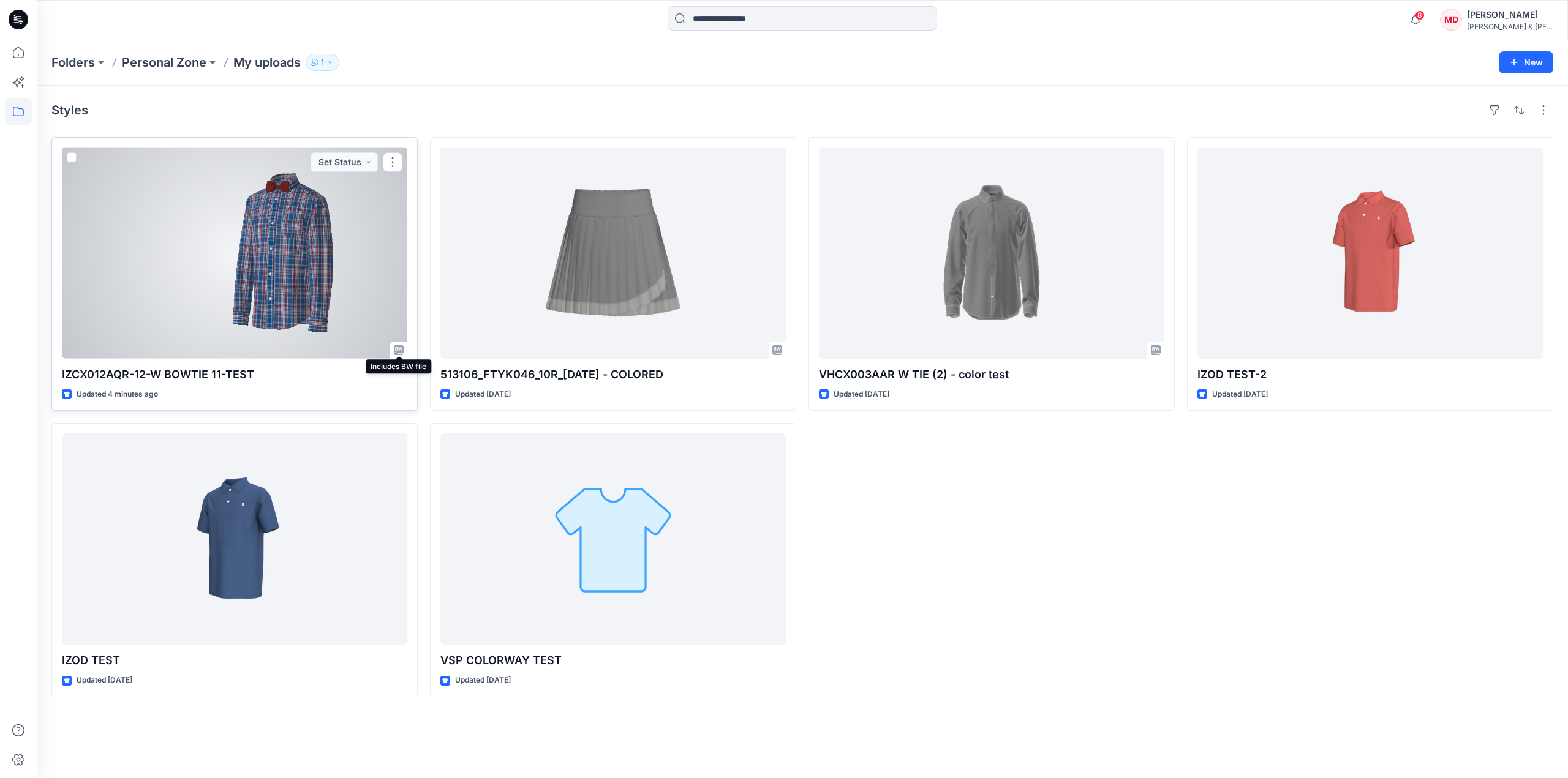
click at [399, 346] on icon at bounding box center [398, 350] width 10 height 10
click at [241, 250] on div at bounding box center [234, 253] width 345 height 211
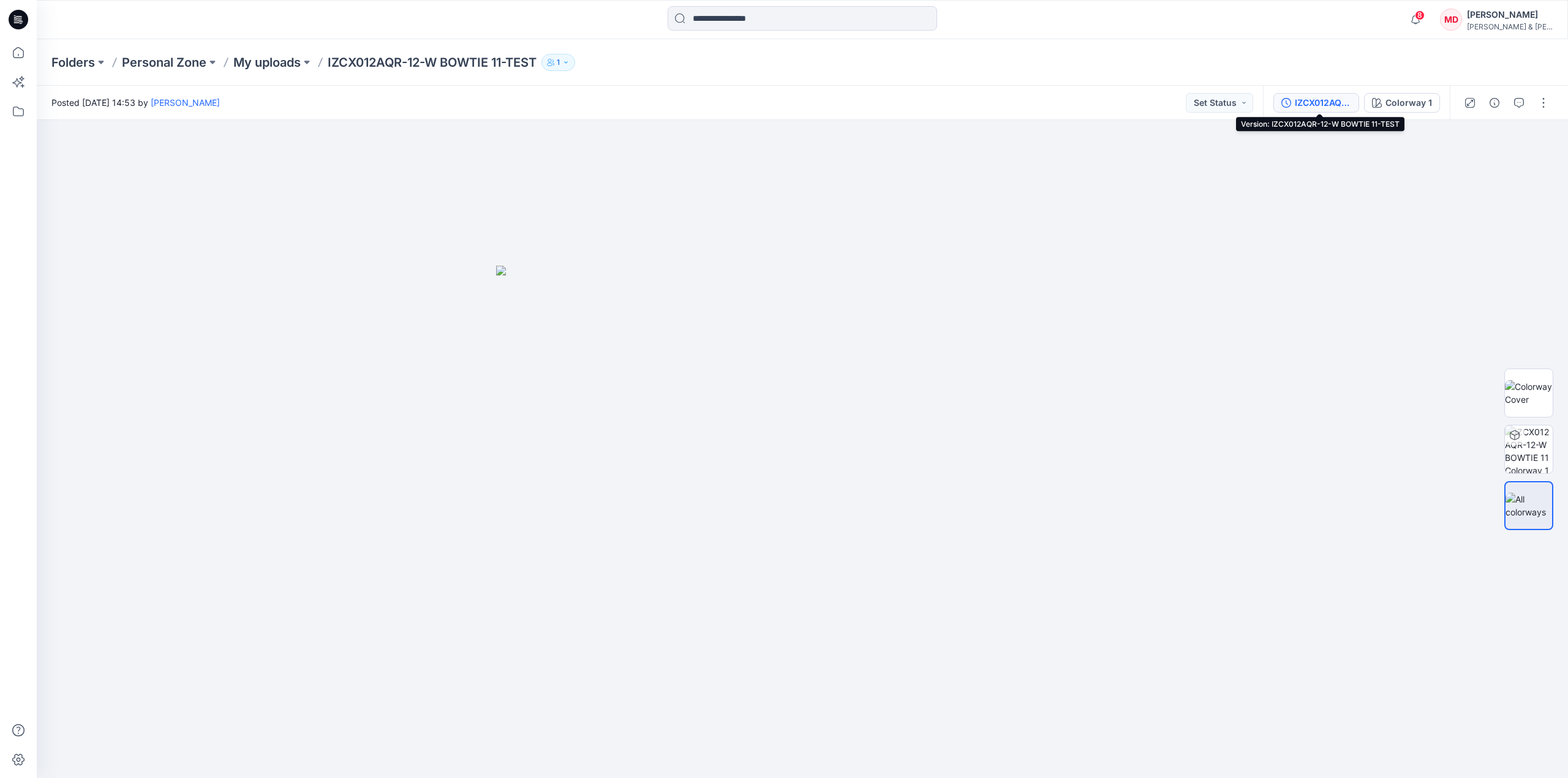
click at [1166, 99] on div "IZCX012AQR-12-W BOWTIE 11-TEST" at bounding box center [1322, 103] width 56 height 14
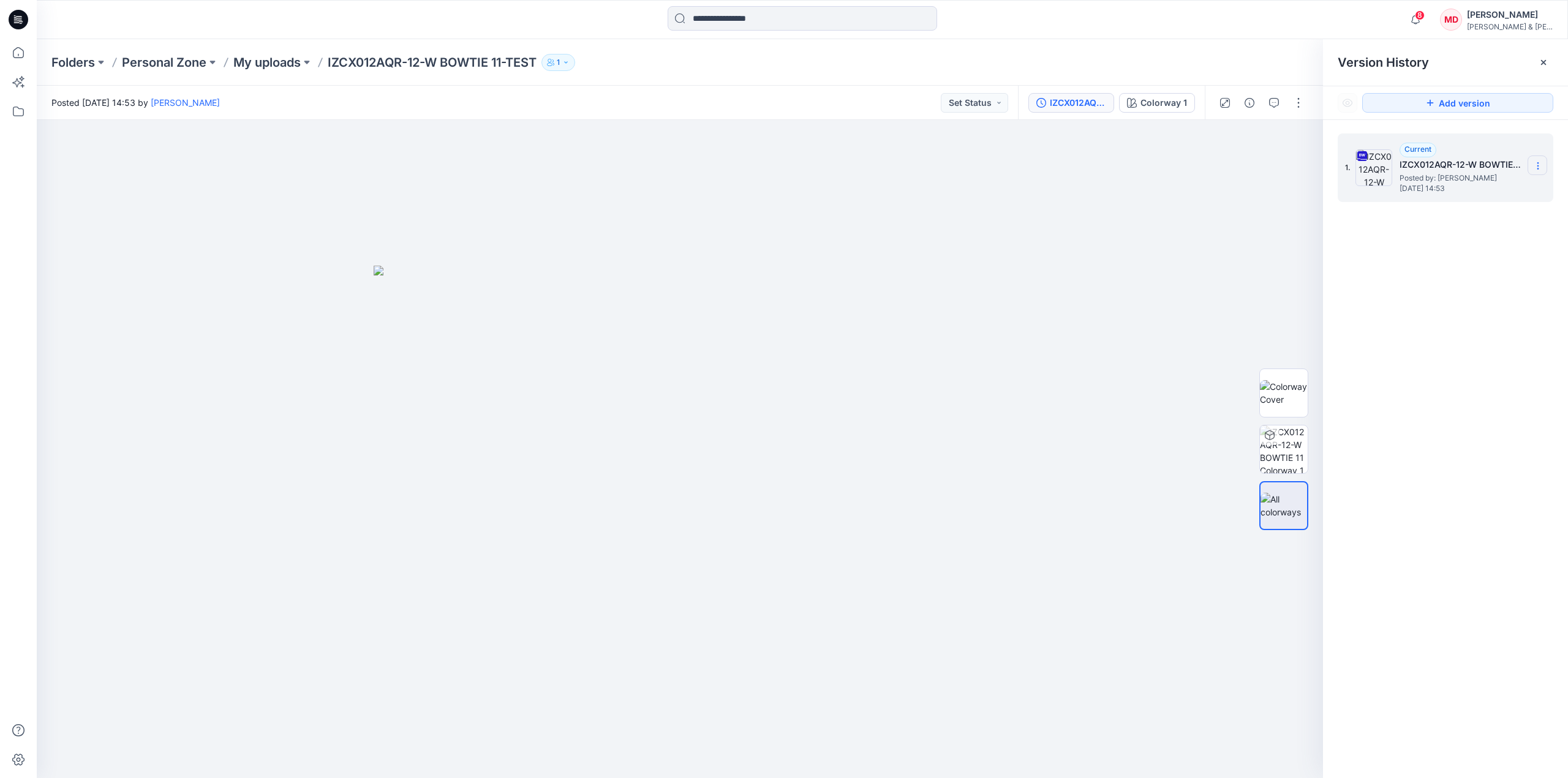
click at [1166, 164] on icon at bounding box center [1538, 165] width 10 height 10
click at [1166, 187] on span "Download Source BW File" at bounding box center [1475, 190] width 102 height 15
click at [1166, 162] on icon at bounding box center [1538, 165] width 10 height 10
click at [1166, 341] on div "1. Current IZCX012AQR-12-W BOWTIE 11-TEST Posted by: [PERSON_NAME] [DATE] 14:53" at bounding box center [1445, 458] width 245 height 676
click at [1166, 446] on img at bounding box center [1283, 450] width 48 height 48
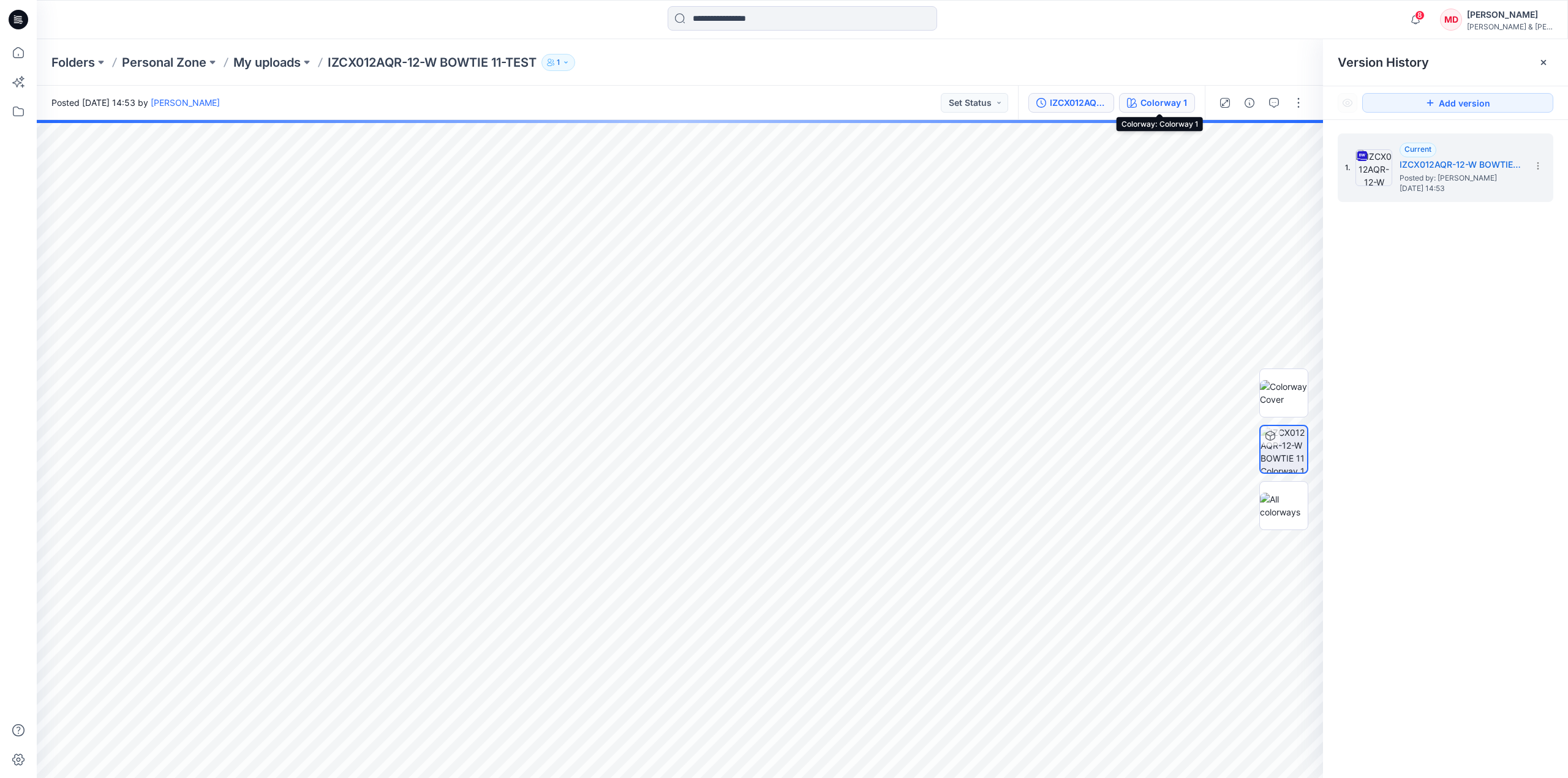
click at [1165, 104] on div "Colorway 1" at bounding box center [1163, 103] width 47 height 14
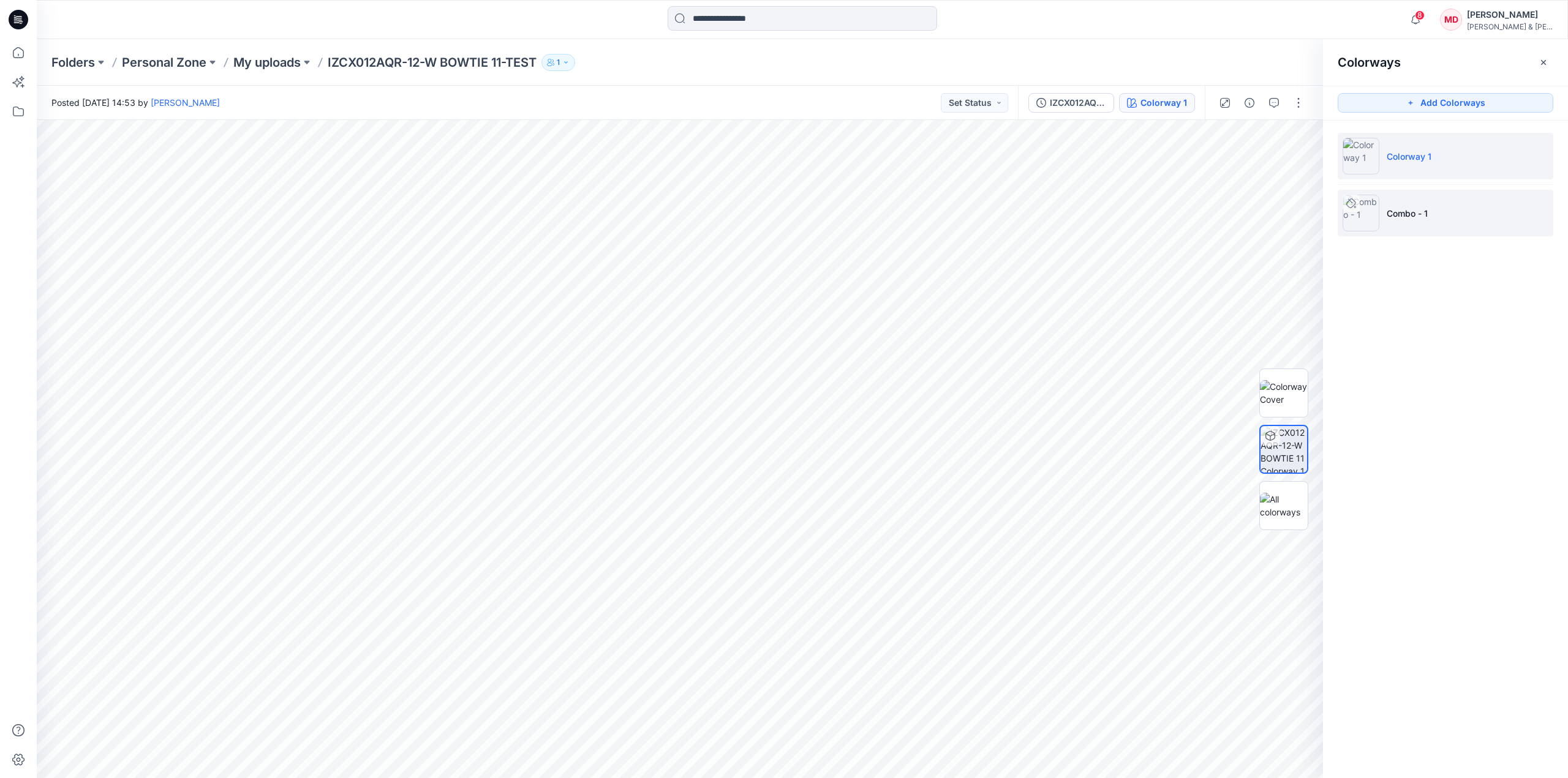
click at [1166, 218] on li "Combo - 1" at bounding box center [1445, 213] width 216 height 47
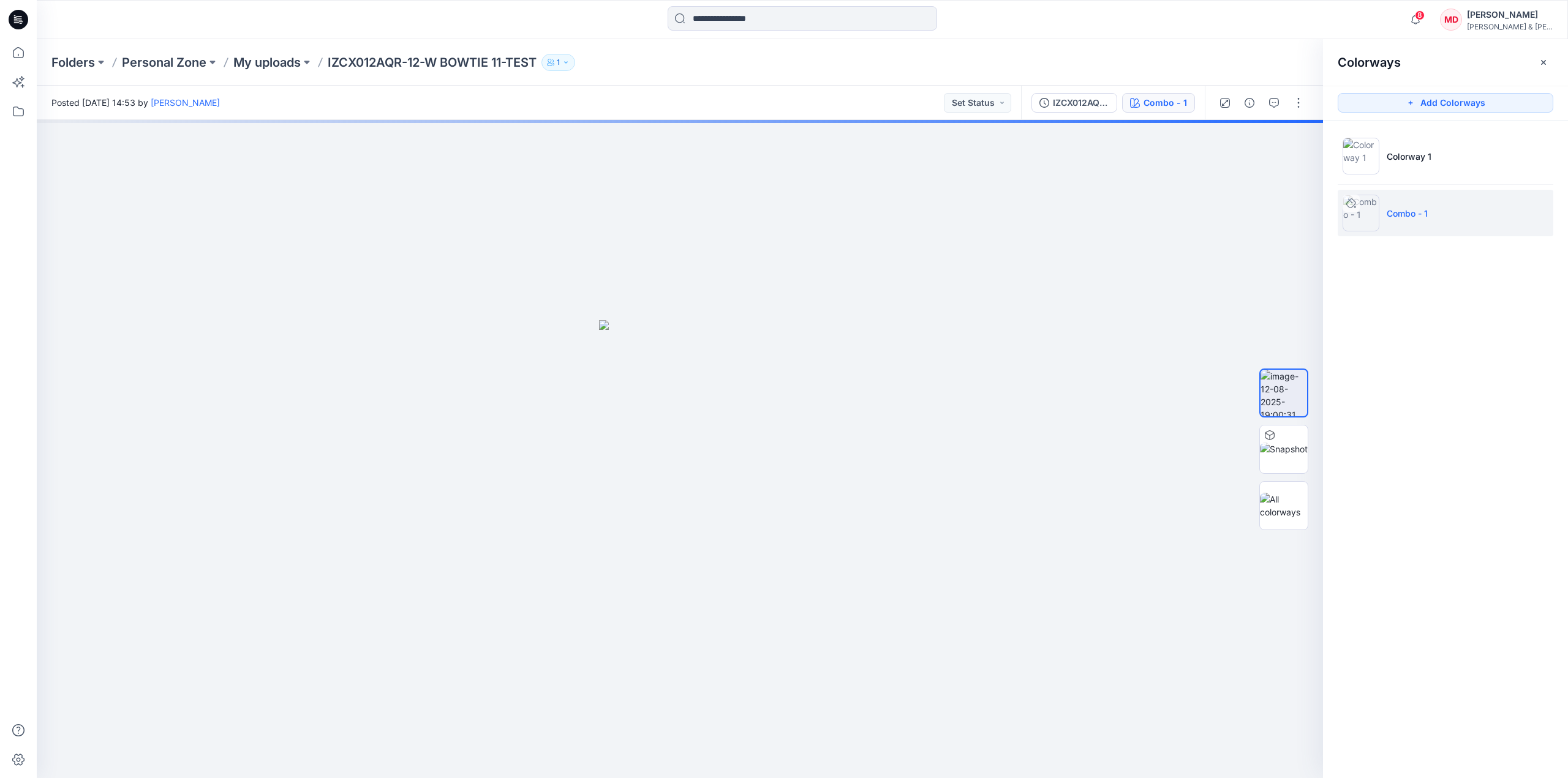
click at [1166, 211] on p "Combo - 1" at bounding box center [1406, 214] width 41 height 13
click at [1166, 63] on icon "button" at bounding box center [1543, 62] width 10 height 10
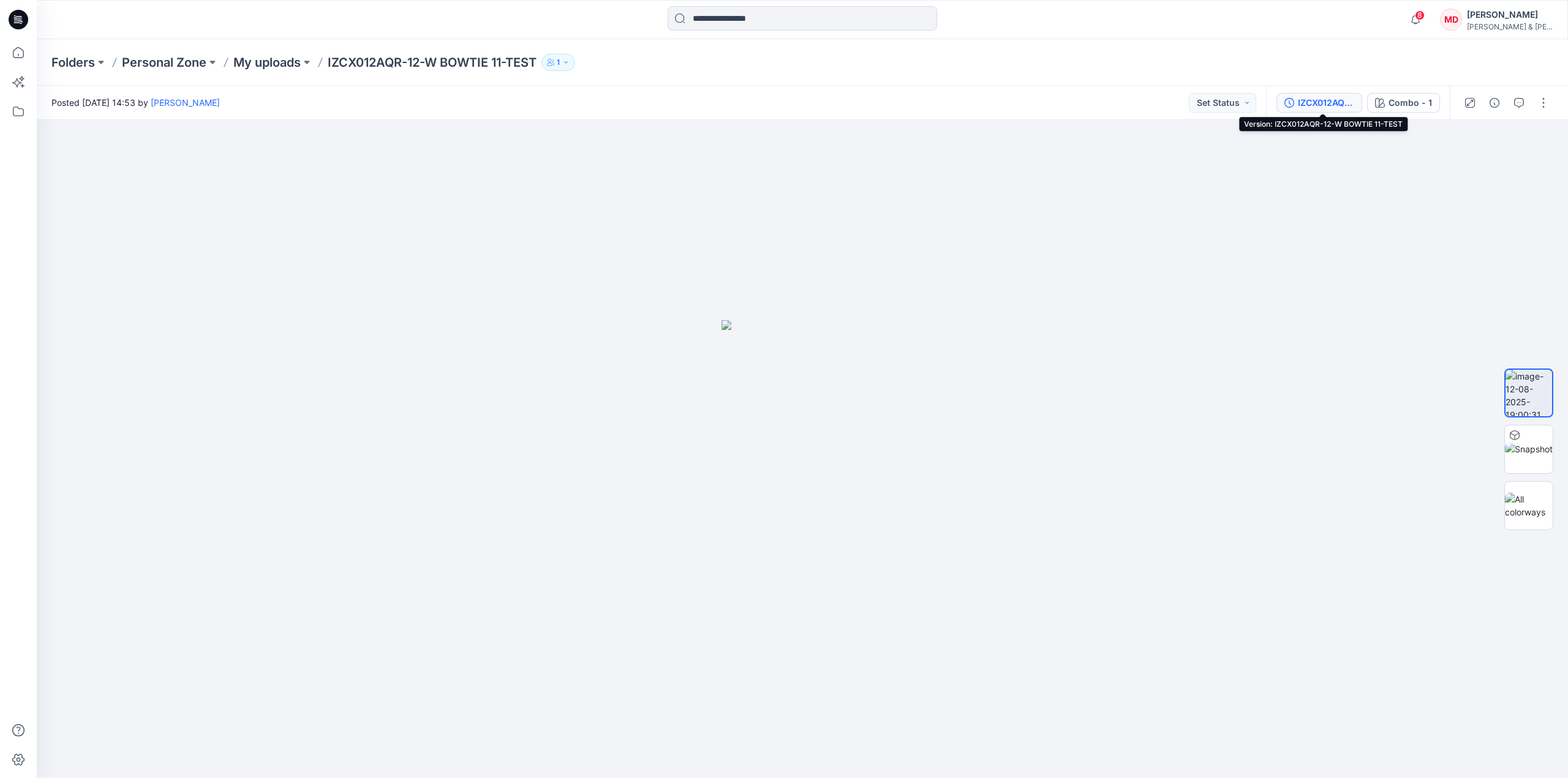
click at [1166, 99] on div "IZCX012AQR-12-W BOWTIE 11-TEST" at bounding box center [1326, 103] width 56 height 14
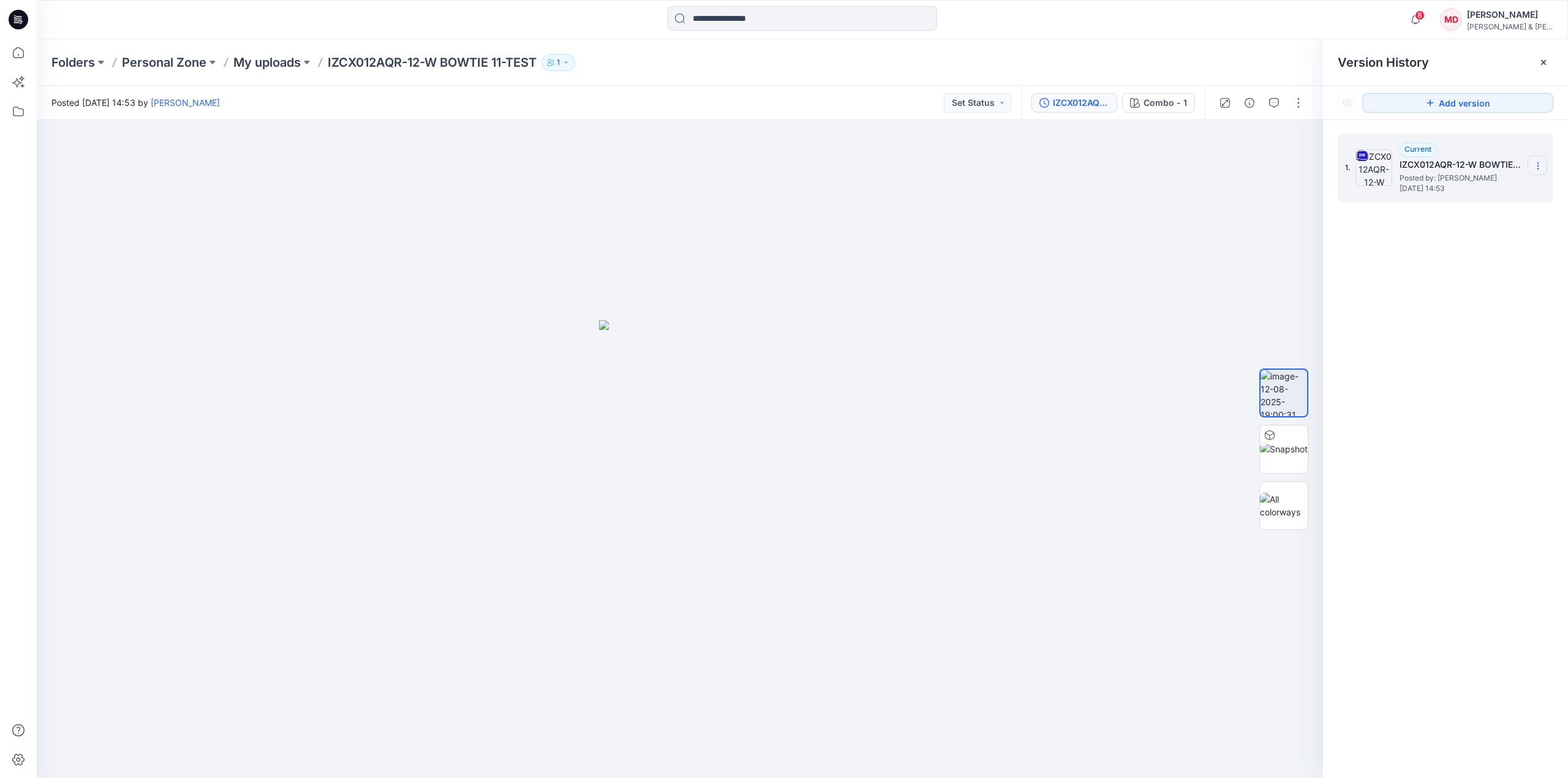
click at [1166, 173] on section at bounding box center [1537, 164] width 19 height 19
click at [1166, 427] on div "1. Current IZCX012AQR-12-W BOWTIE 11-TEST Posted by: [PERSON_NAME] [DATE] 14:53…" at bounding box center [1445, 458] width 245 height 676
